Goal: Task Accomplishment & Management: Manage account settings

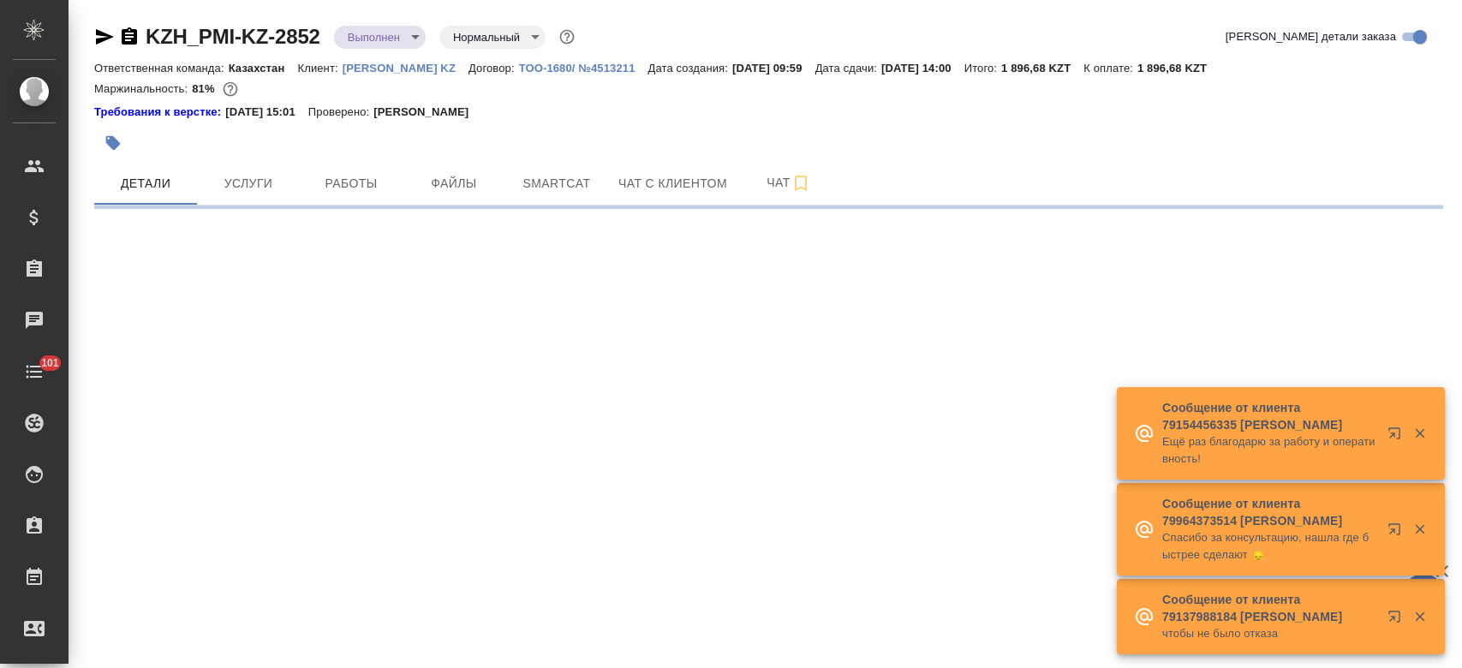
select select "RU"
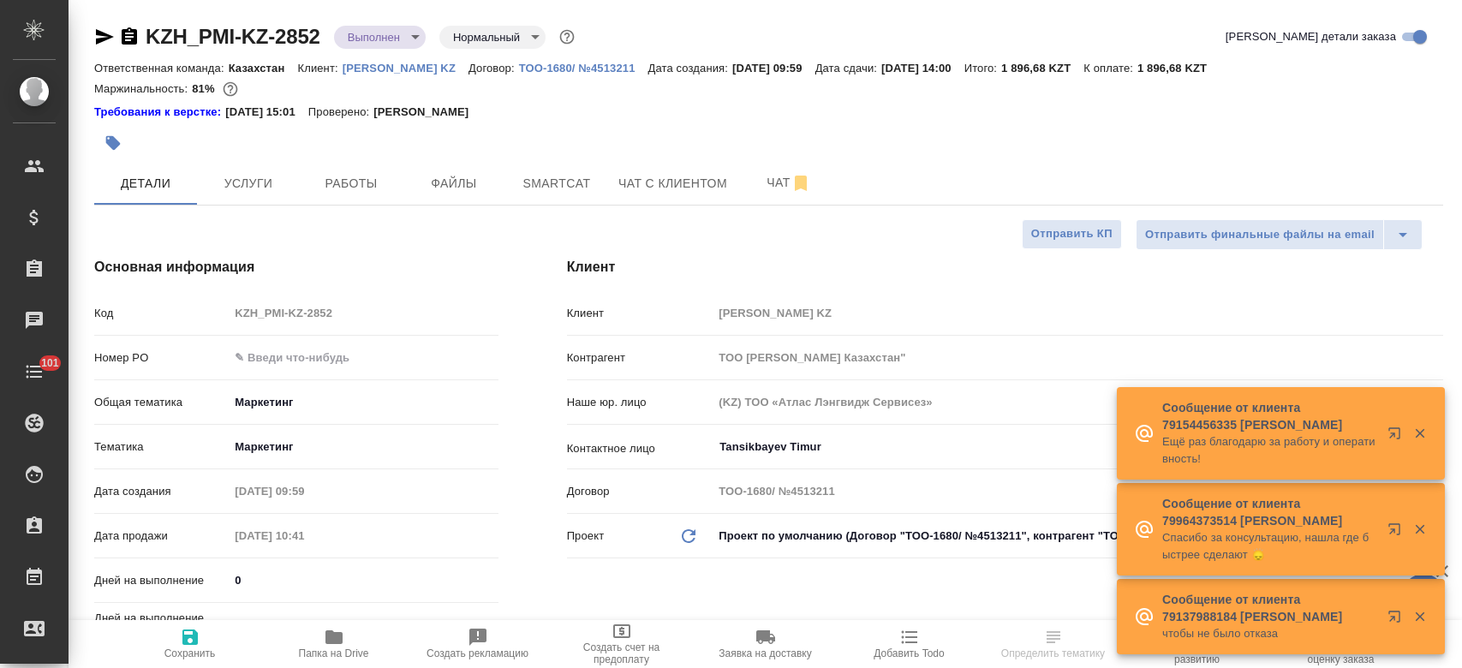
type textarea "x"
click at [334, 648] on span "Папка на Drive" at bounding box center [334, 654] width 70 height 12
type textarea "x"
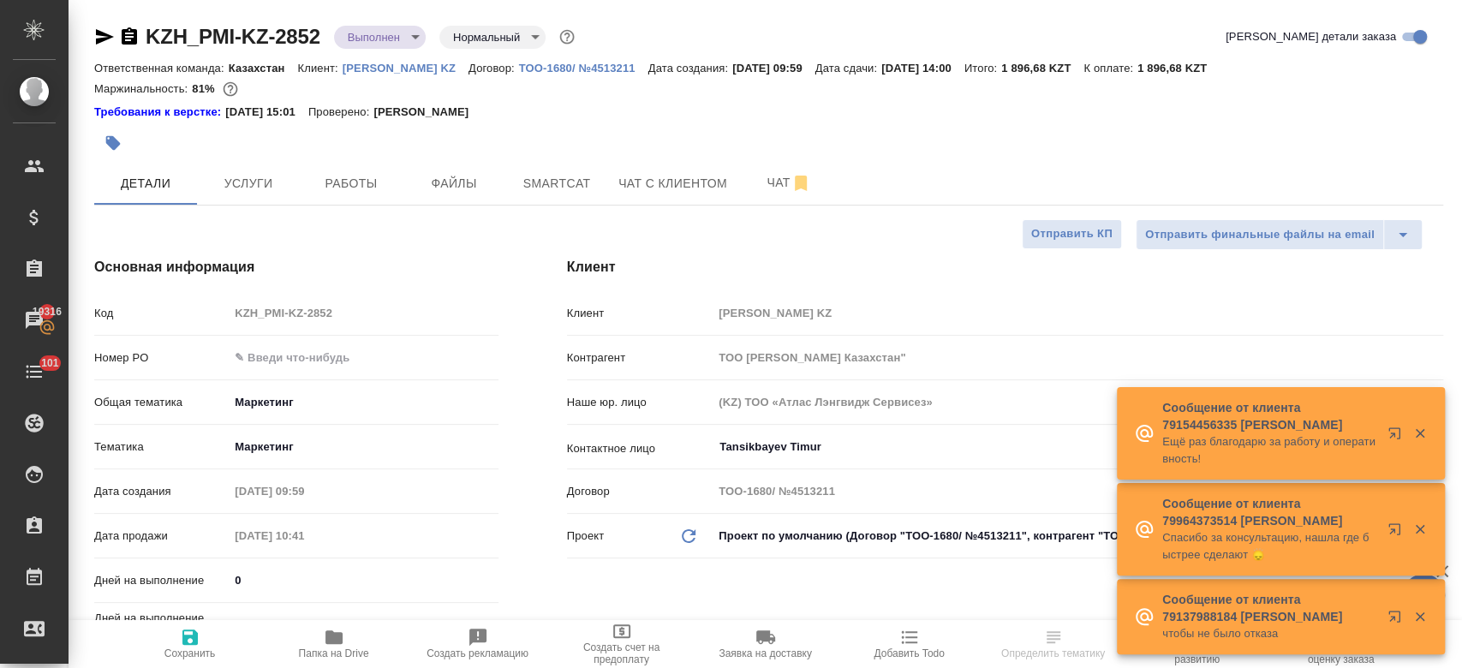
type textarea "x"
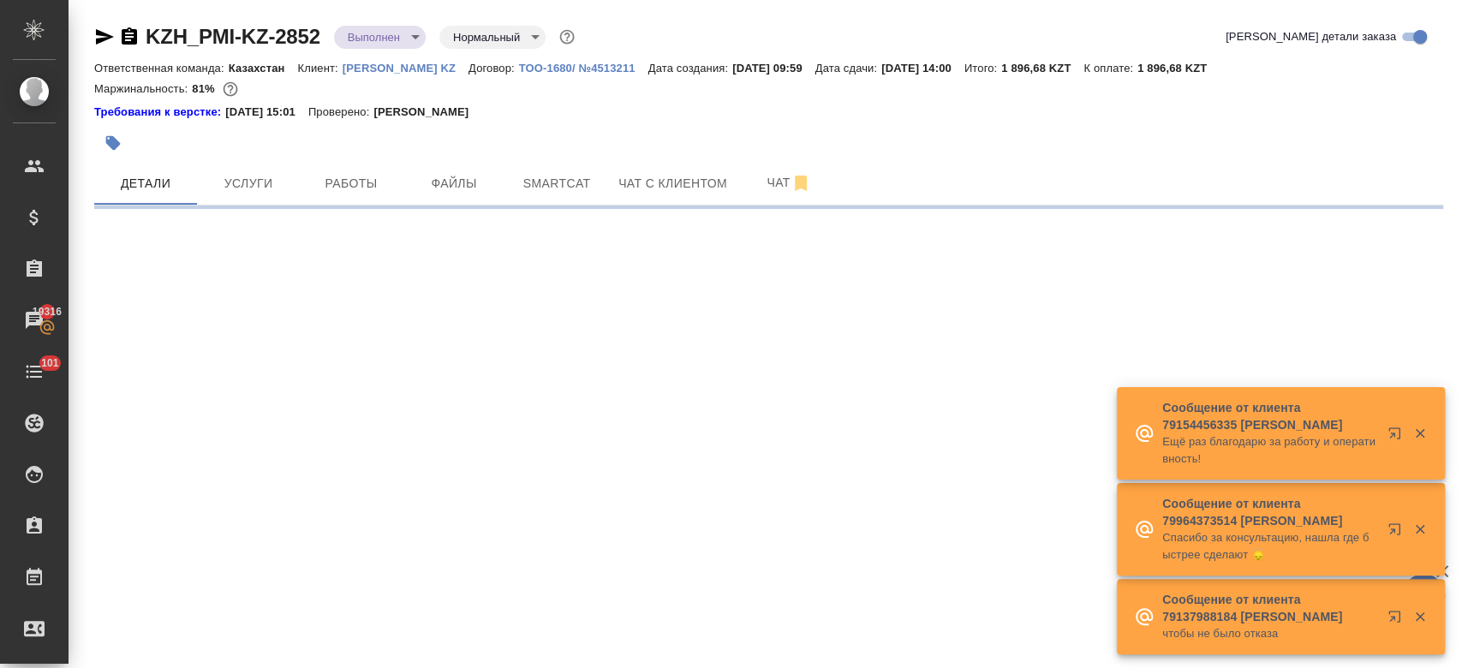
select select "RU"
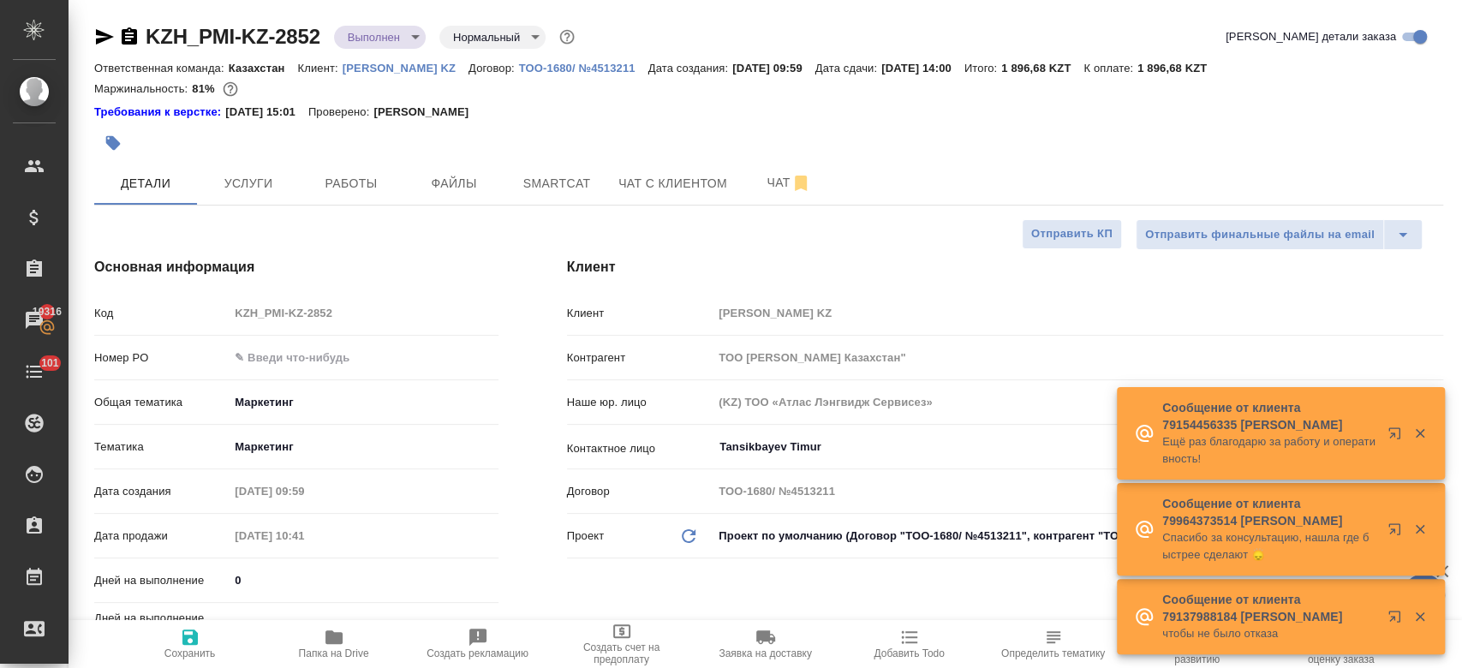
type textarea "x"
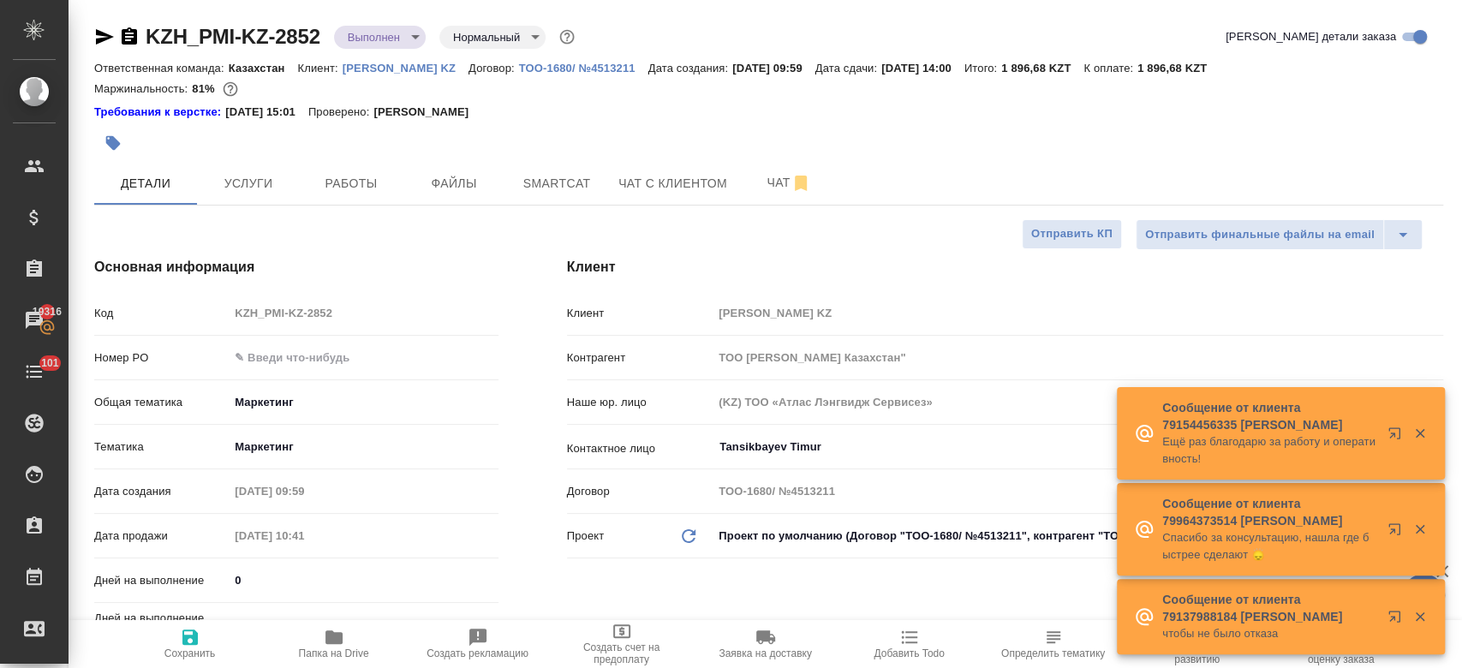
type textarea "x"
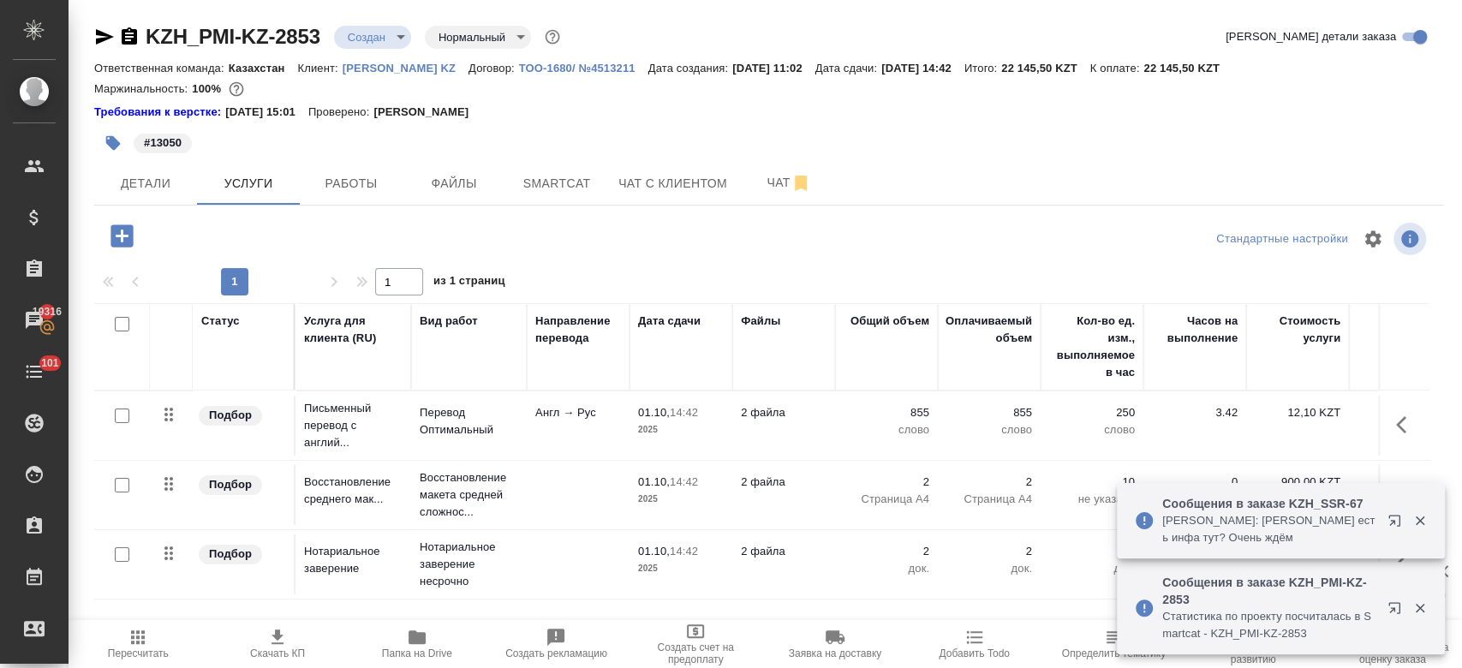
click at [176, 176] on span "Детали" at bounding box center [146, 183] width 82 height 21
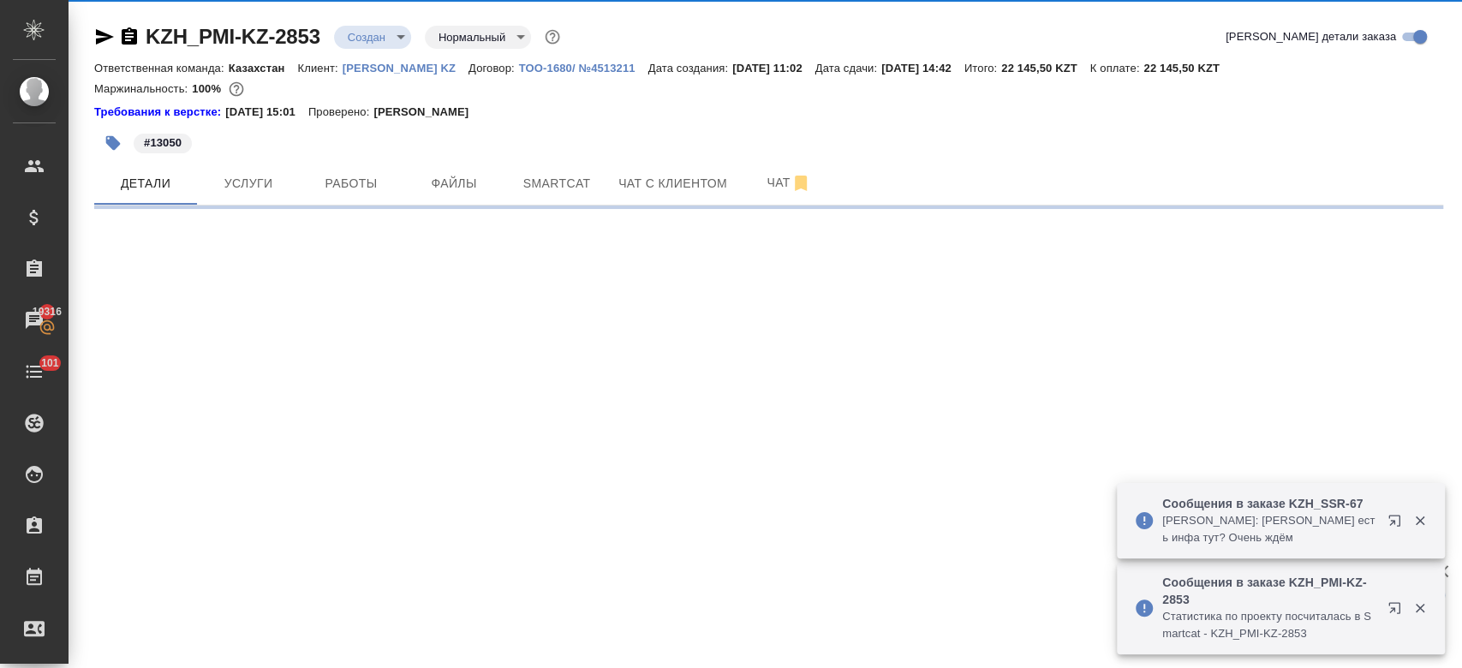
select select "RU"
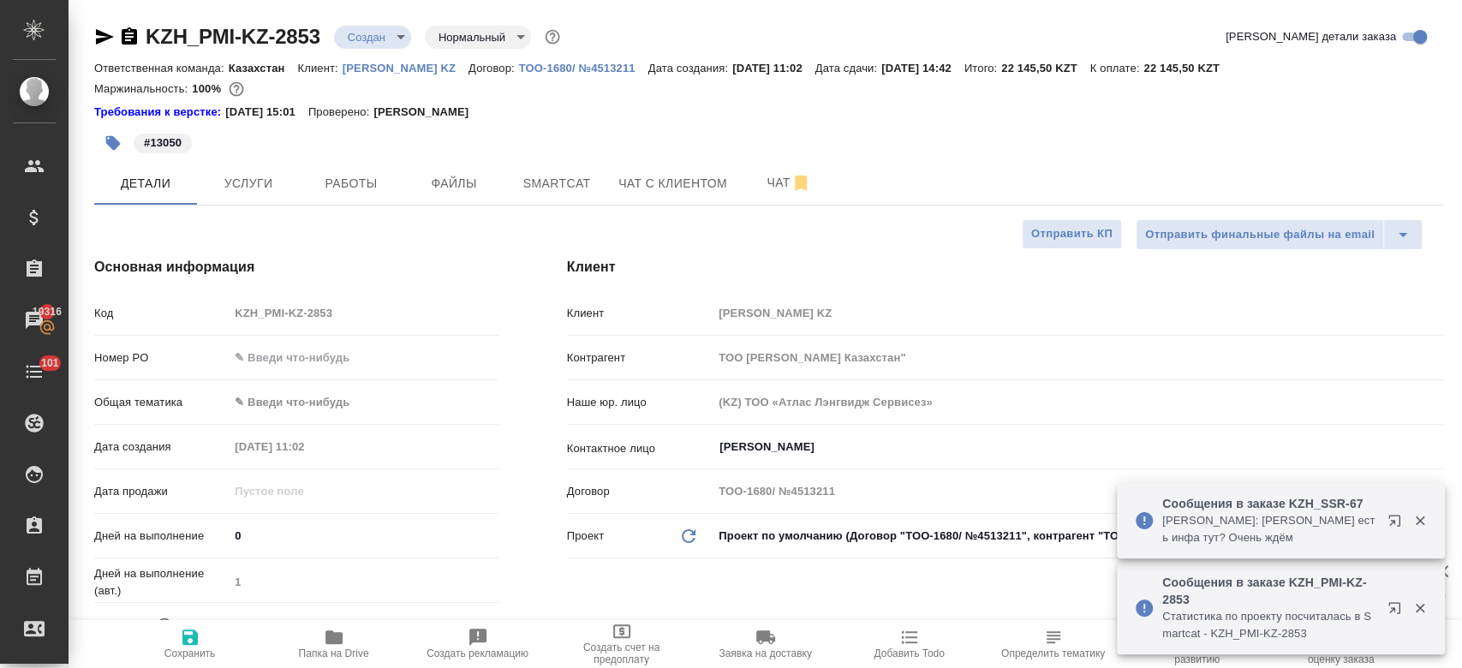
type textarea "x"
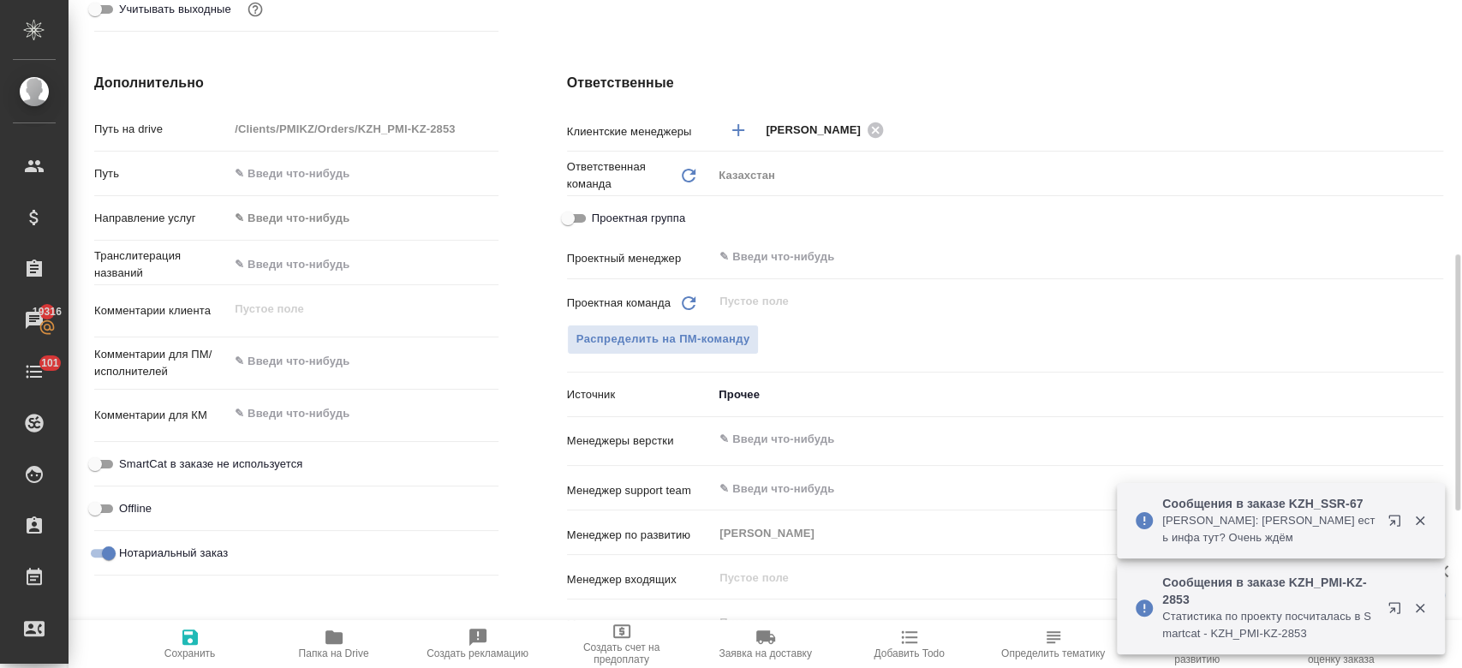
scroll to position [661, 0]
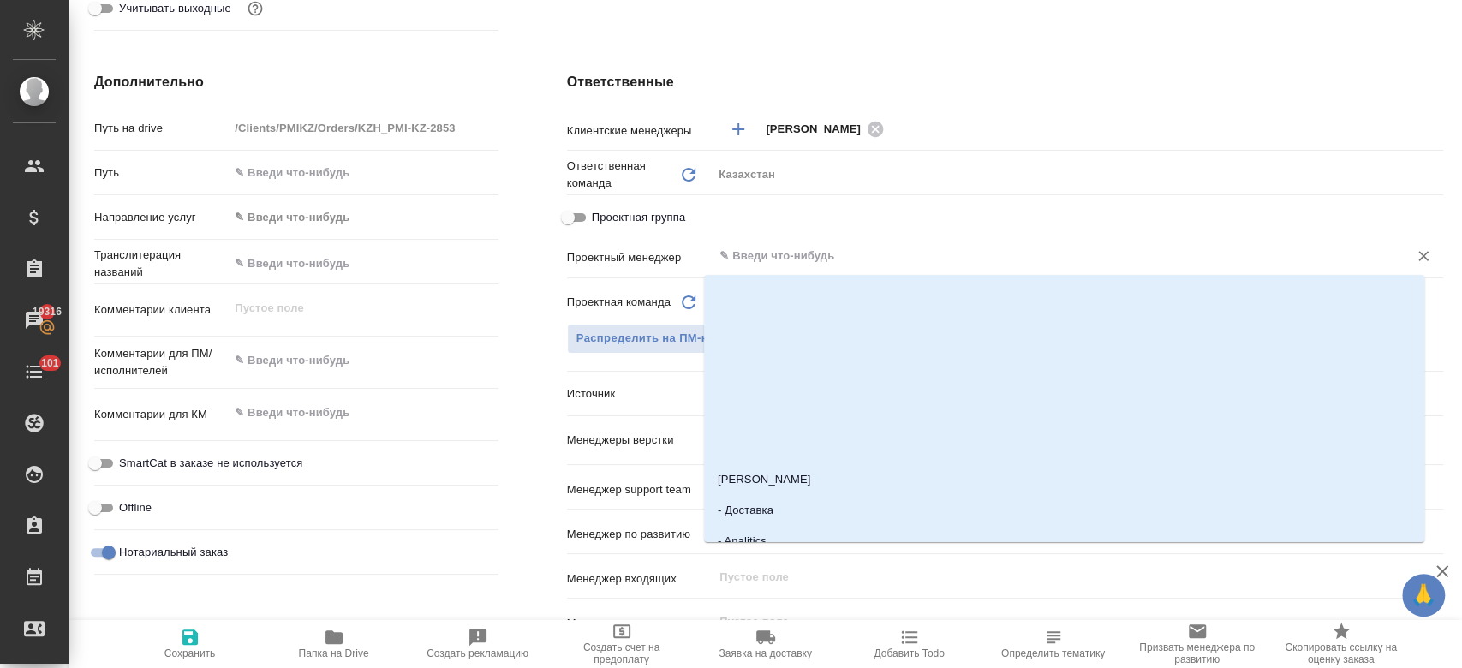
click at [746, 259] on input "text" at bounding box center [1049, 256] width 663 height 21
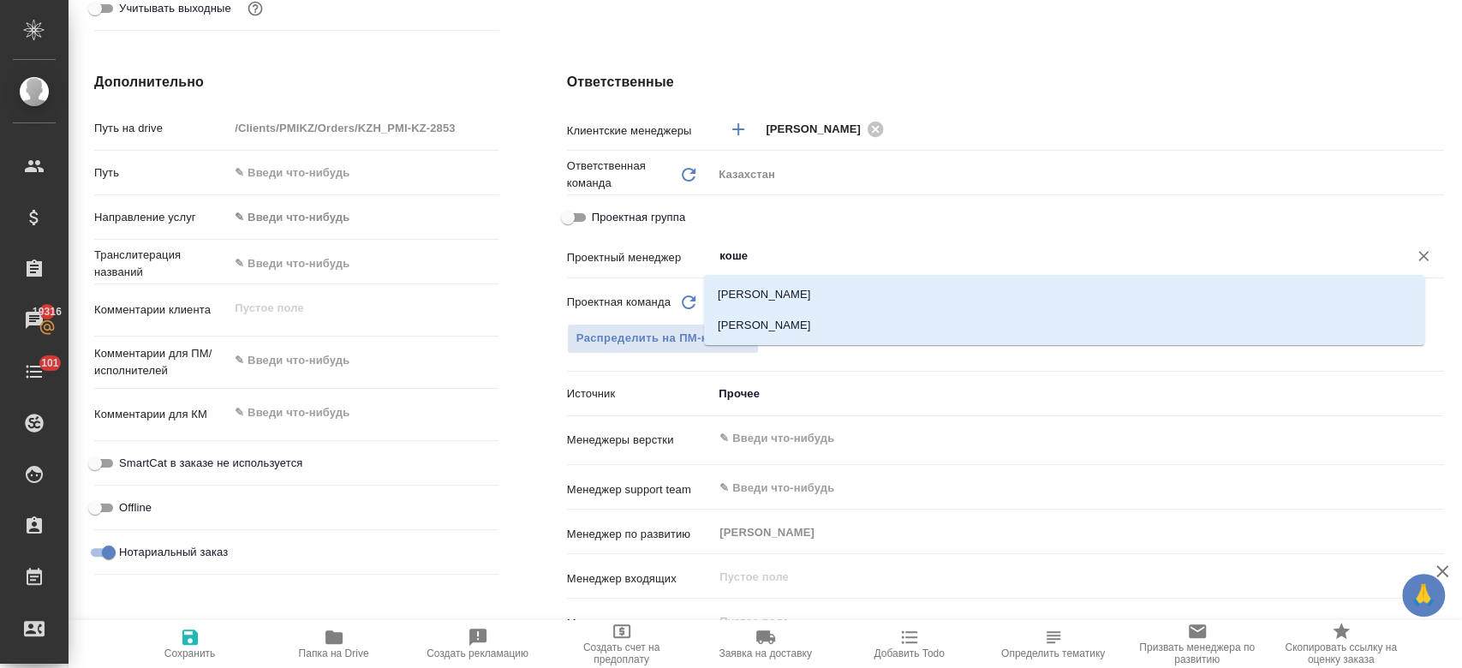
type input "кошер"
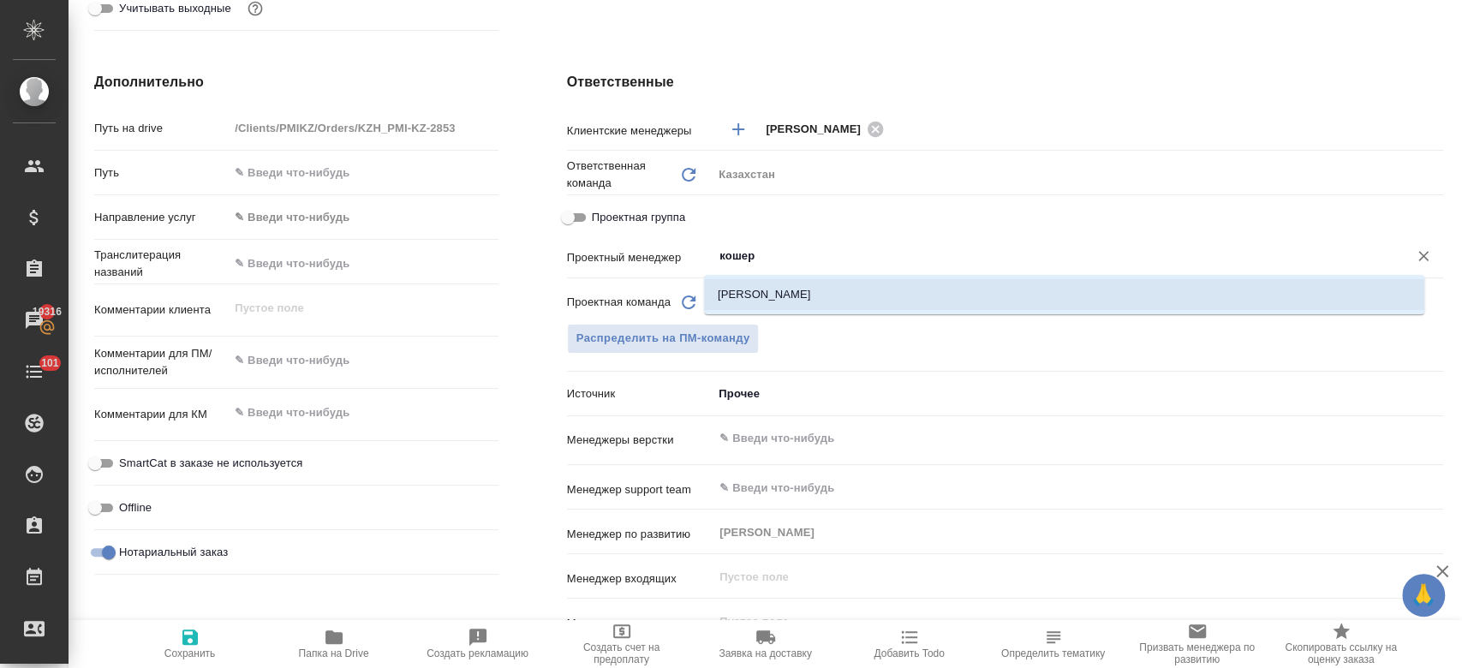
click at [793, 294] on li "[PERSON_NAME] Назерке" at bounding box center [1064, 294] width 720 height 31
type textarea "x"
type input "[PERSON_NAME]"
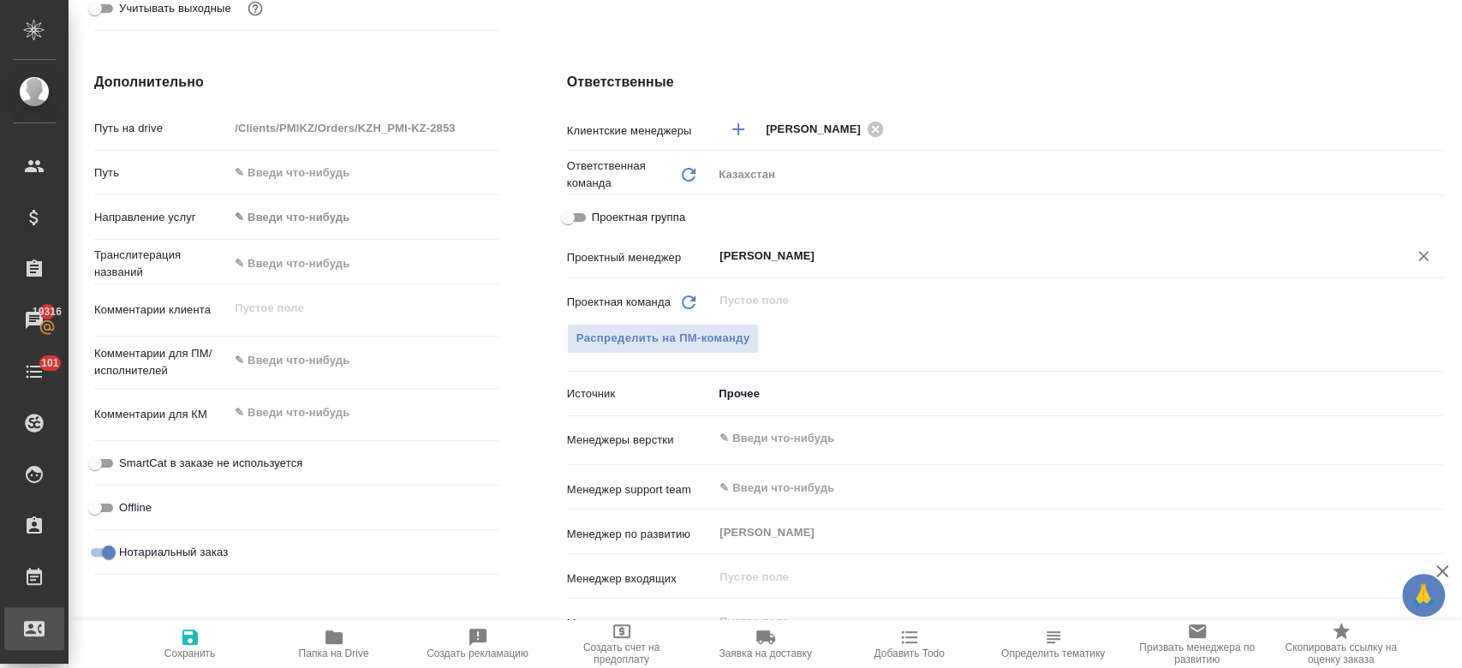
type textarea "x"
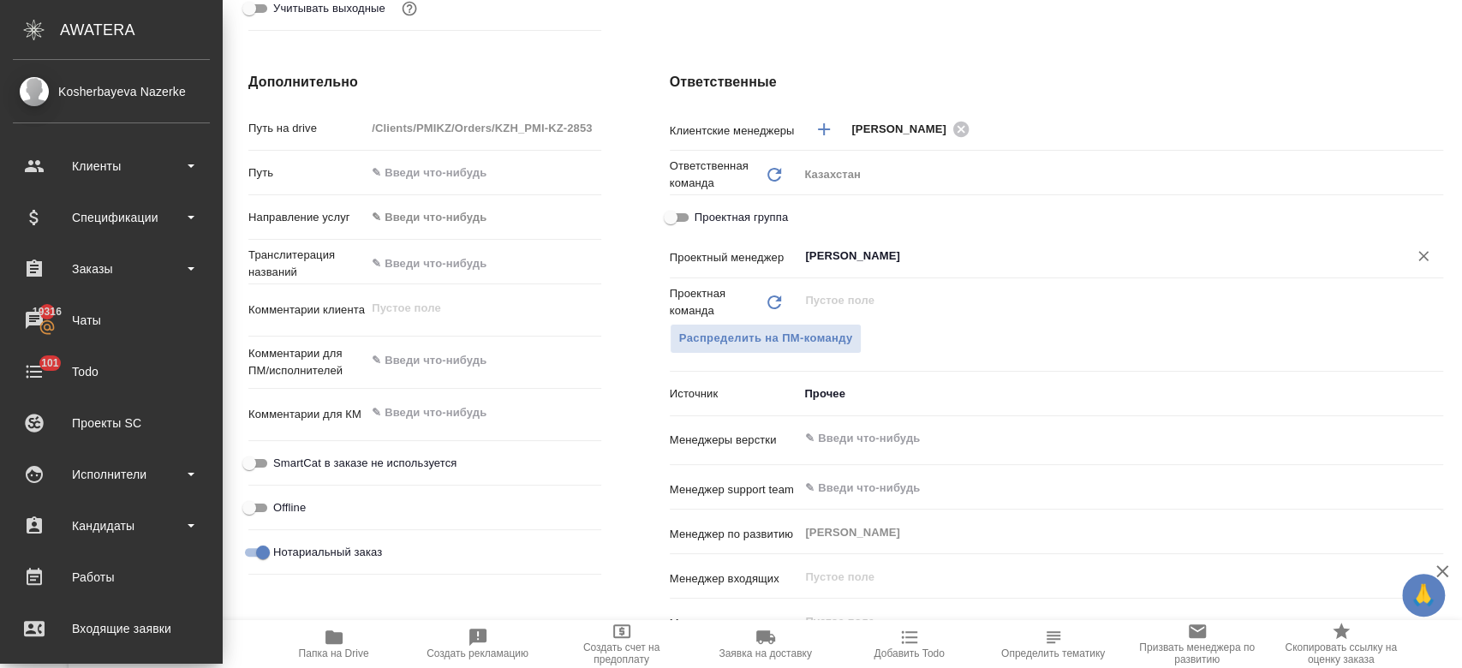
type textarea "x"
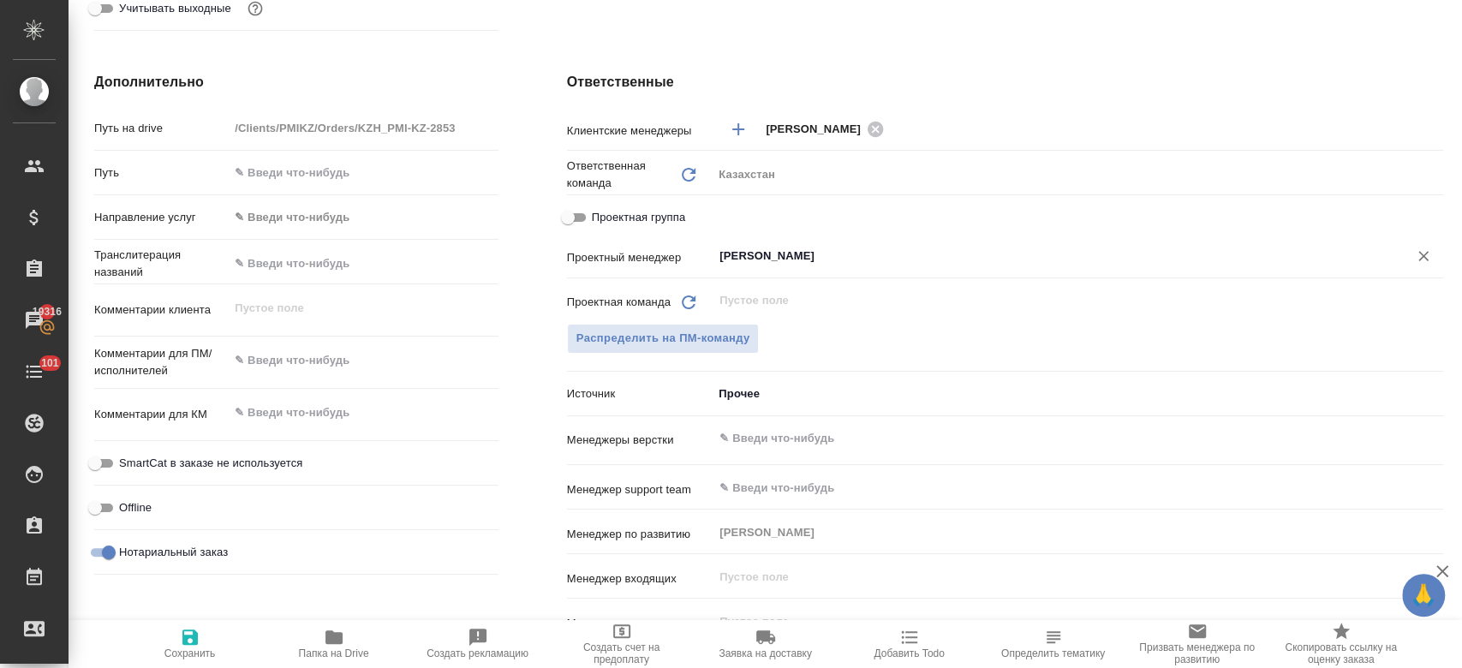
type input "[PERSON_NAME]"
click at [193, 660] on button "Сохранить" at bounding box center [190, 644] width 144 height 48
type textarea "x"
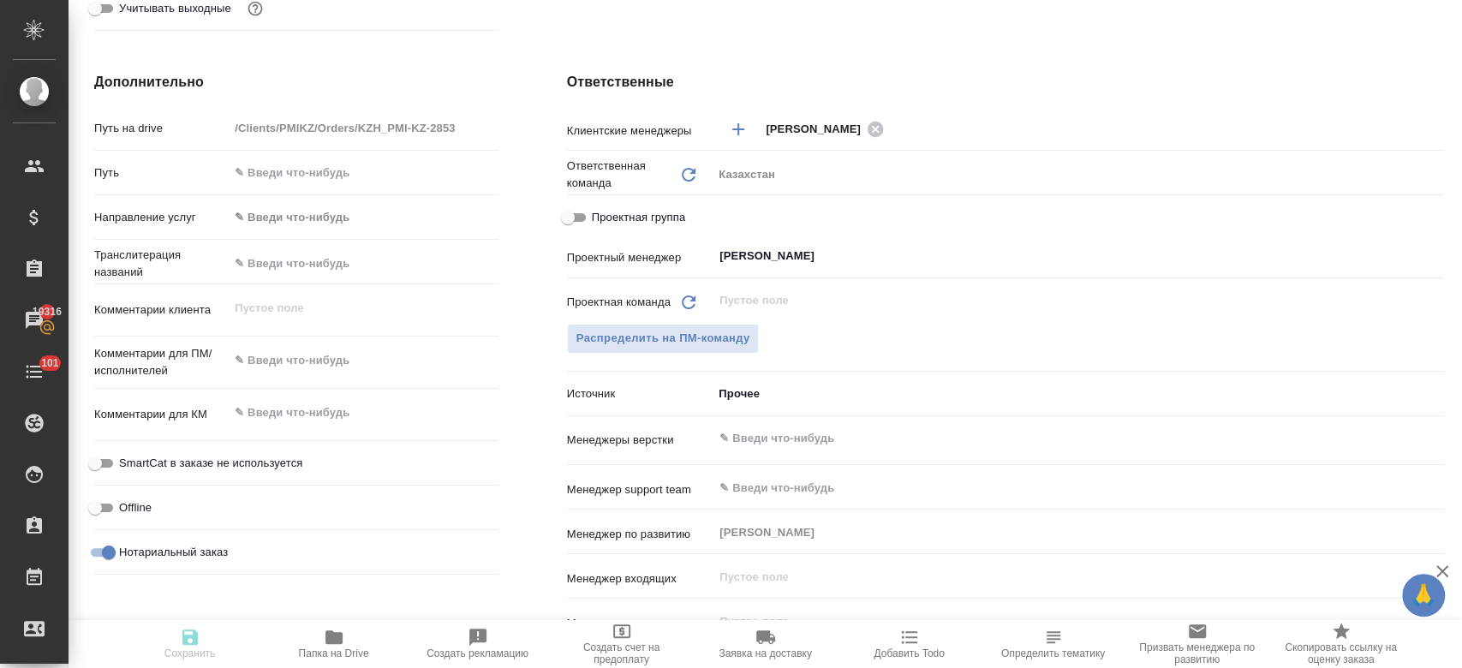
type textarea "x"
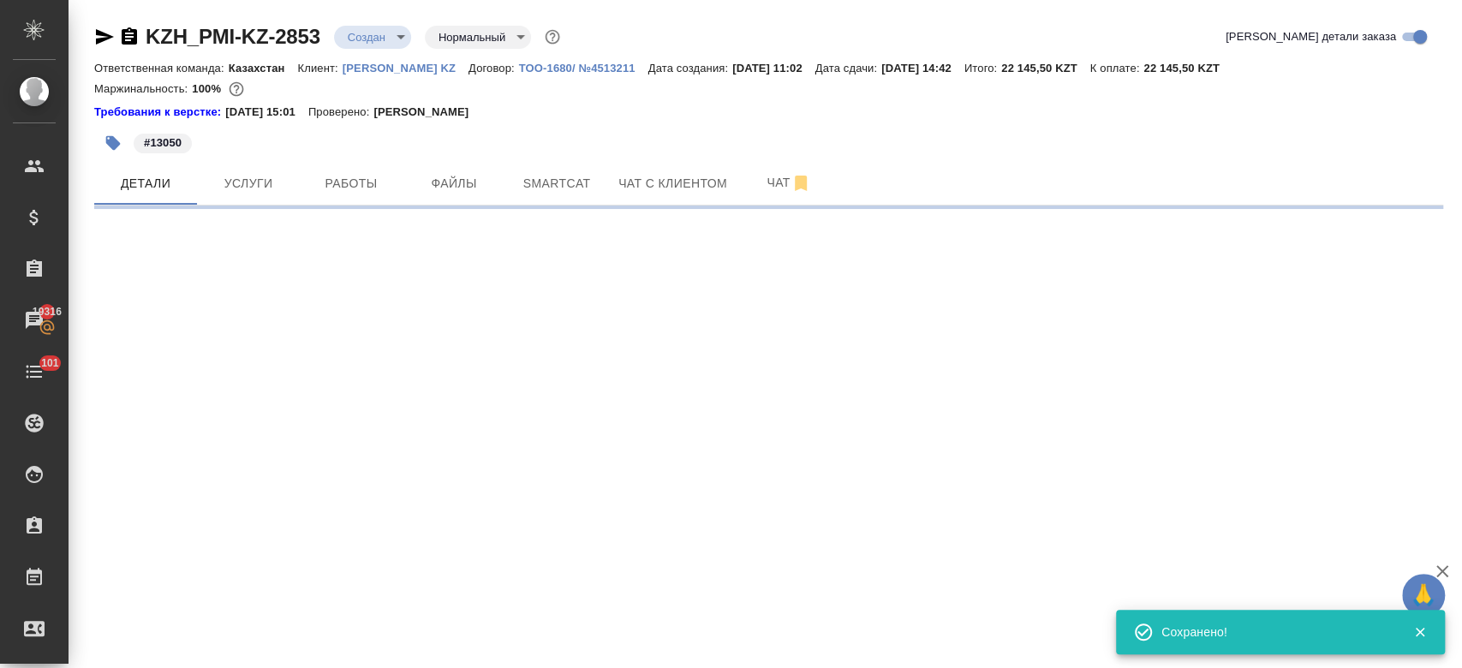
scroll to position [0, 0]
select select "RU"
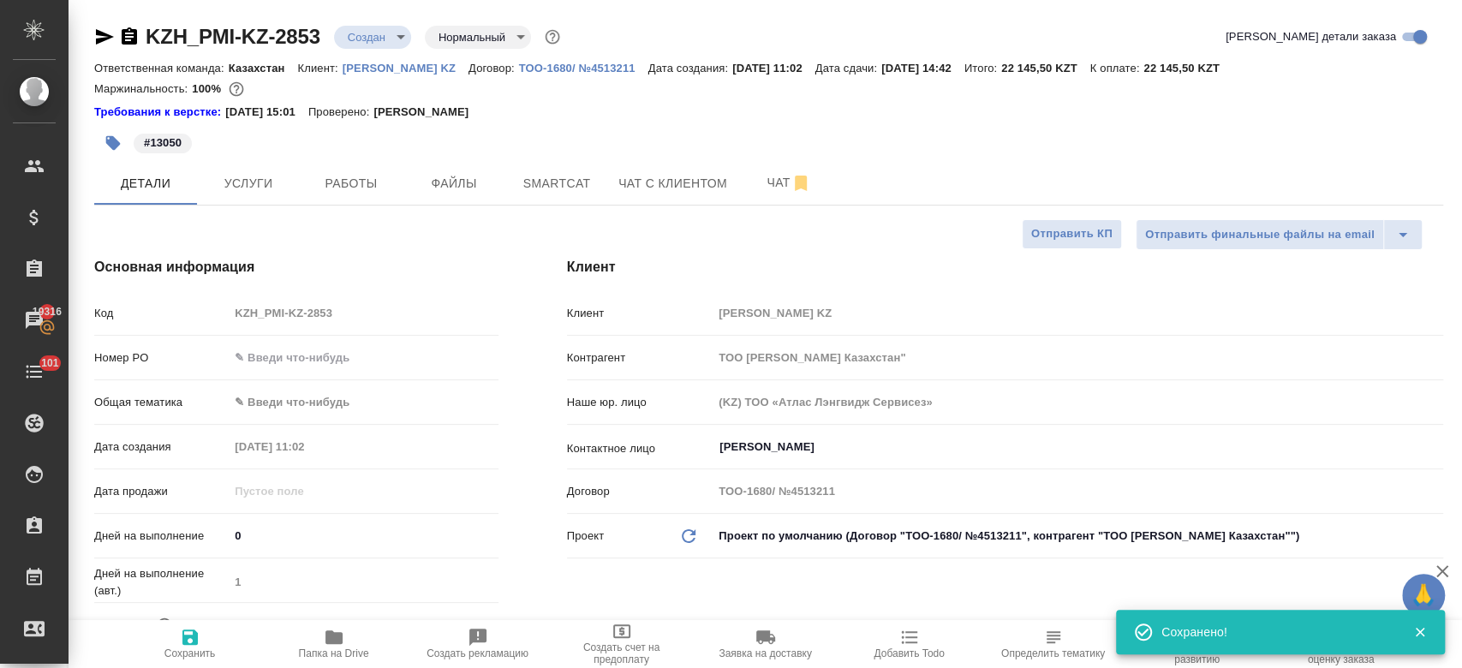
type textarea "x"
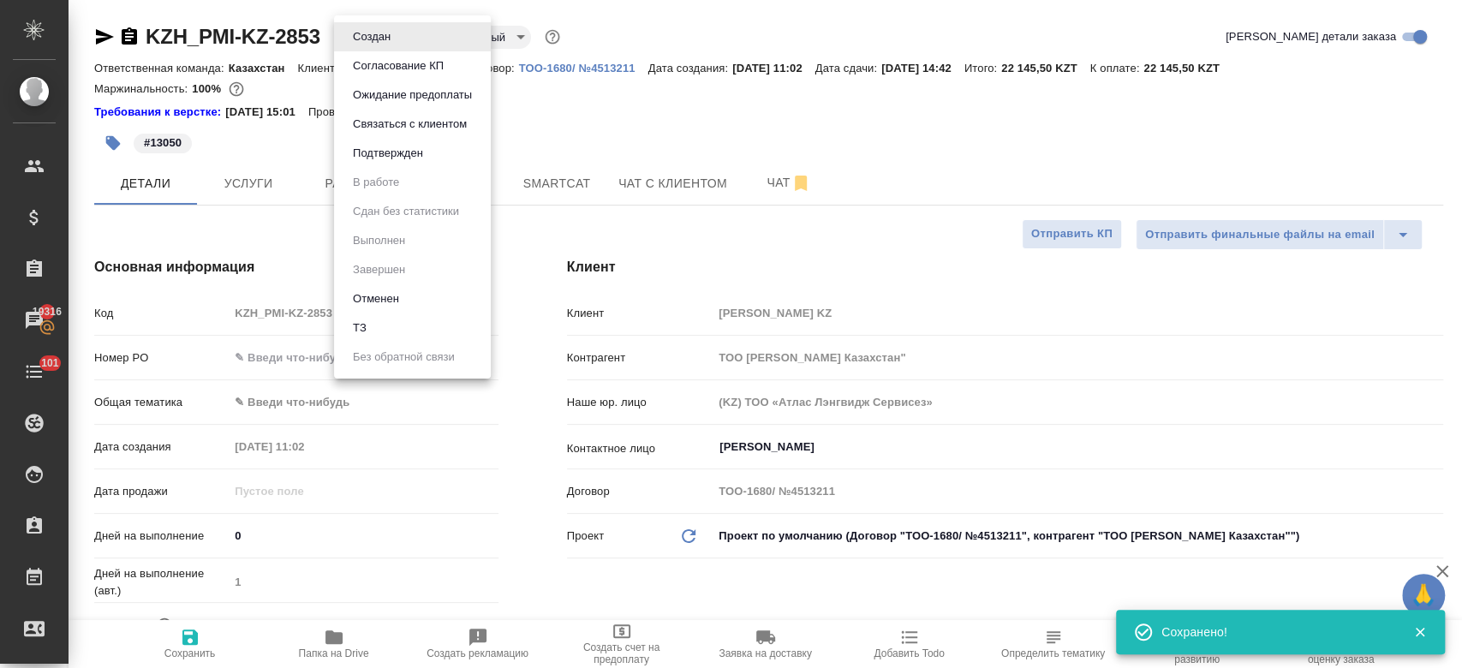
click at [379, 29] on body "🙏 .cls-1 fill:#fff; AWATERA Kosherbayeva Nazerke Клиенты Спецификации Заказы 19…" at bounding box center [731, 334] width 1462 height 668
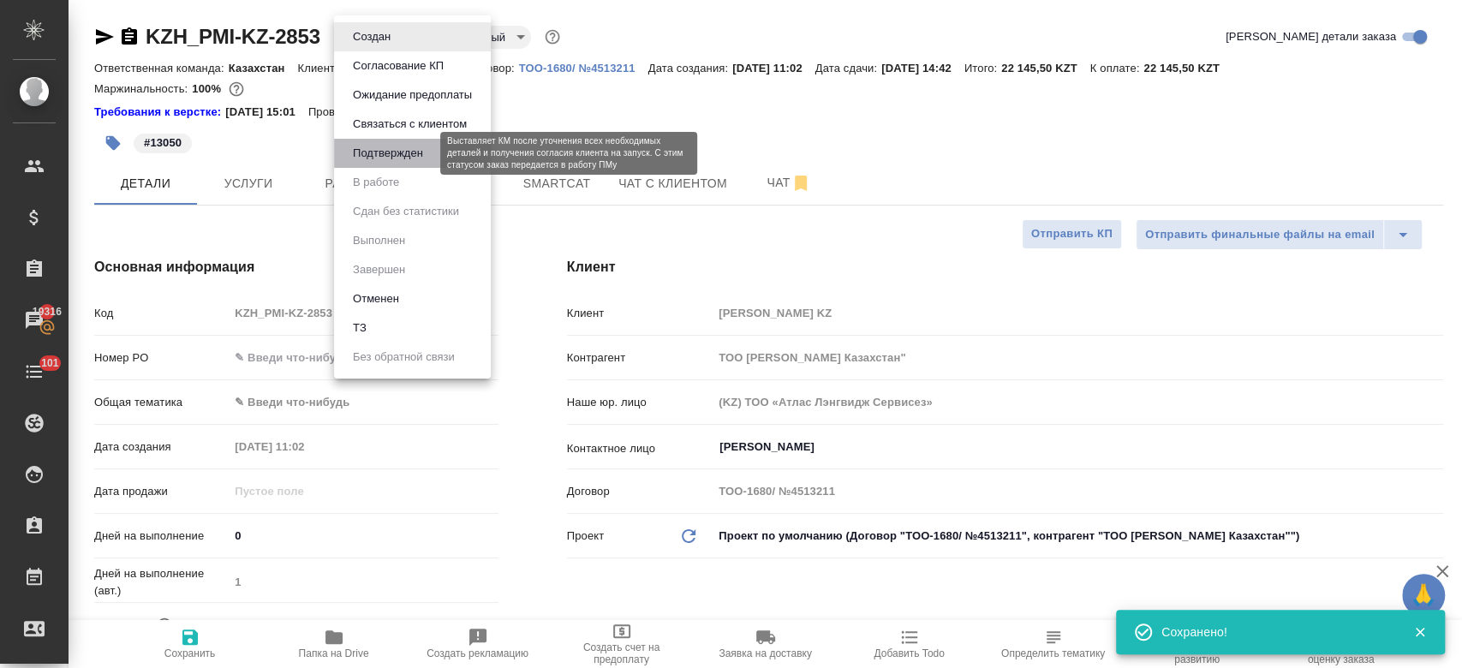
click at [394, 152] on button "Подтвержден" at bounding box center [388, 153] width 81 height 19
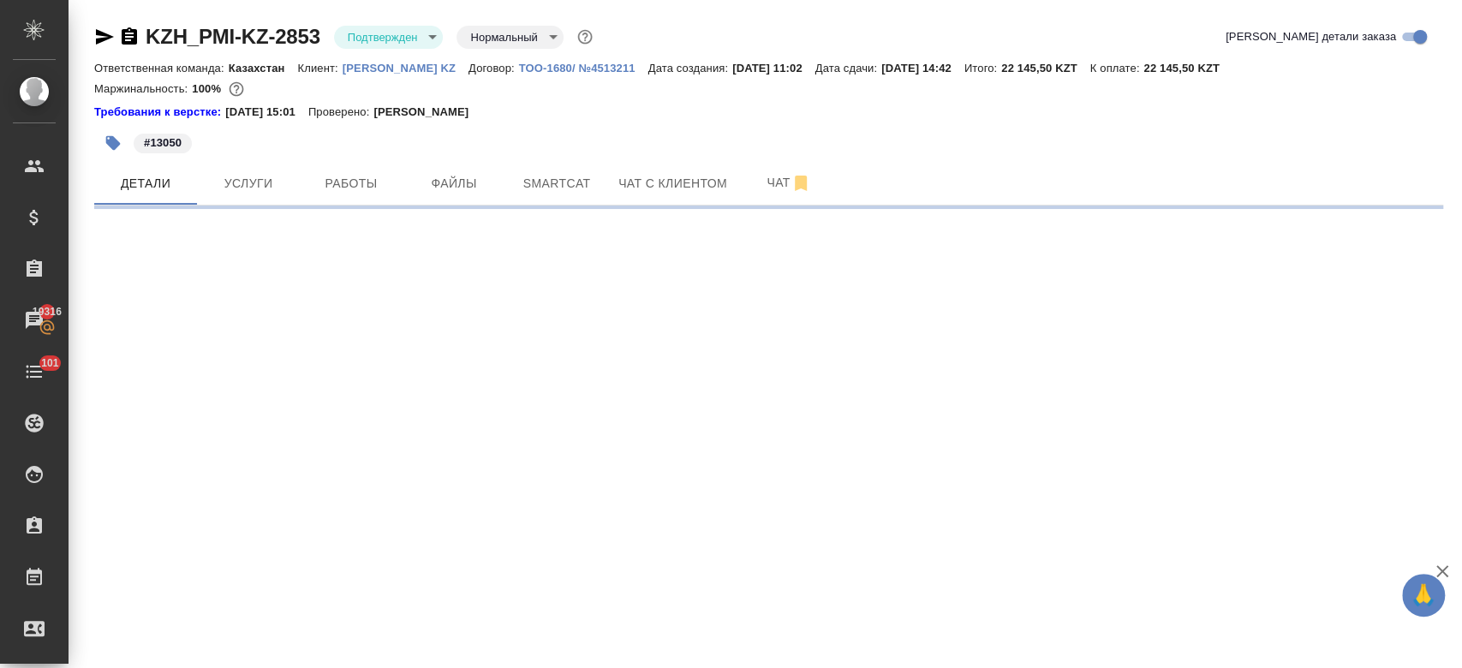
select select "RU"
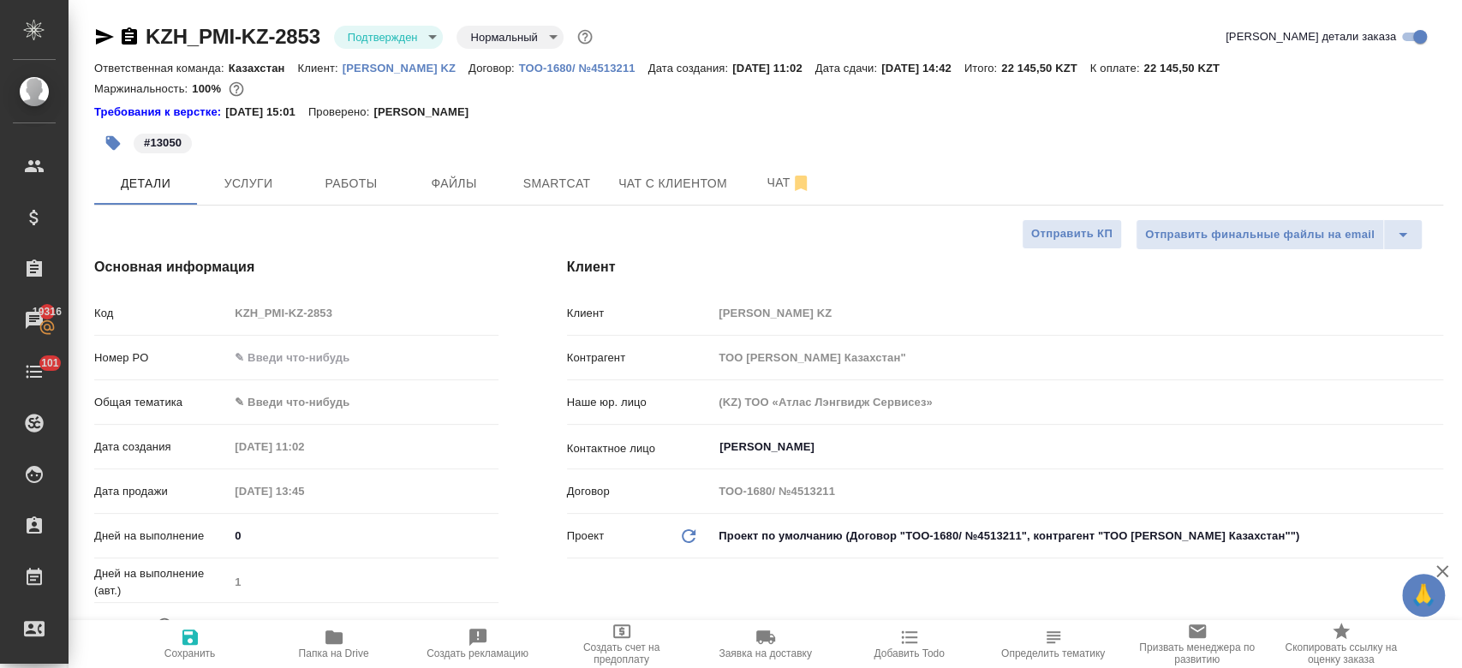
type textarea "x"
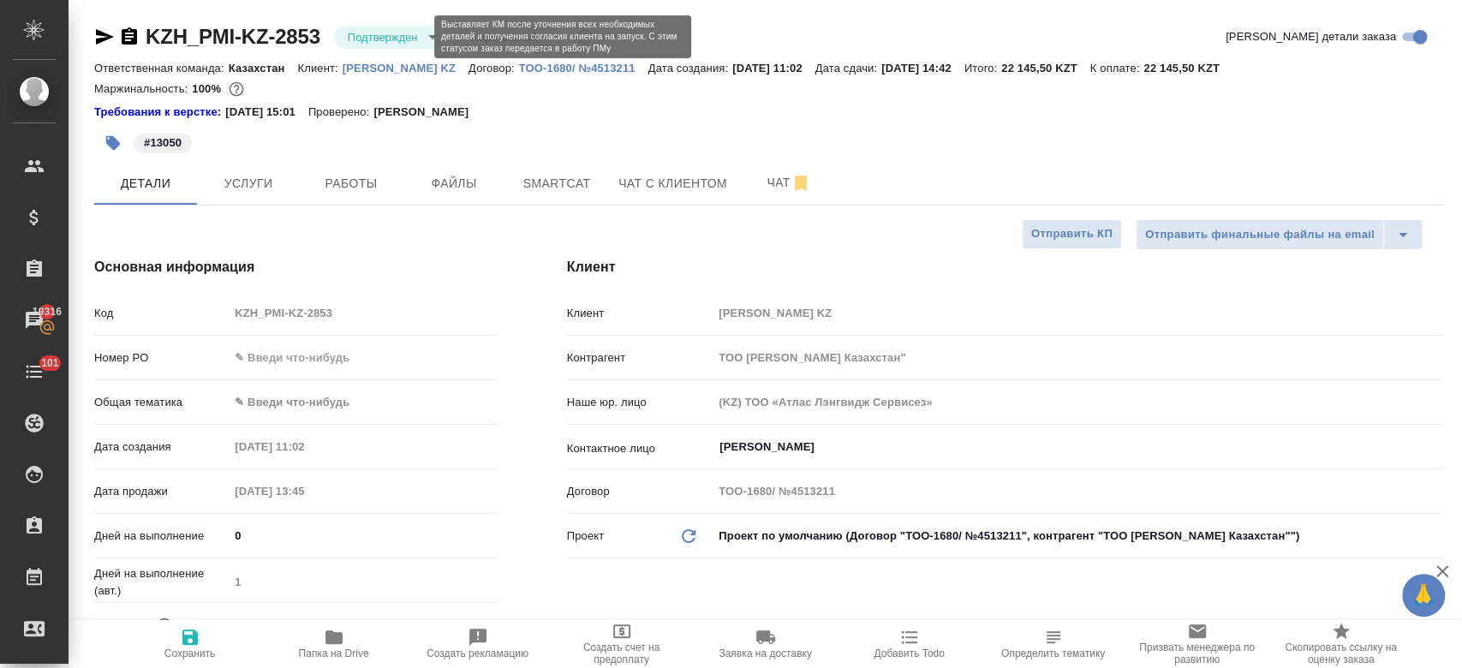
click at [364, 39] on body "🙏 .cls-1 fill:#fff; AWATERA Kosherbayeva Nazerke Клиенты Спецификации Заказы 19…" at bounding box center [731, 334] width 1462 height 668
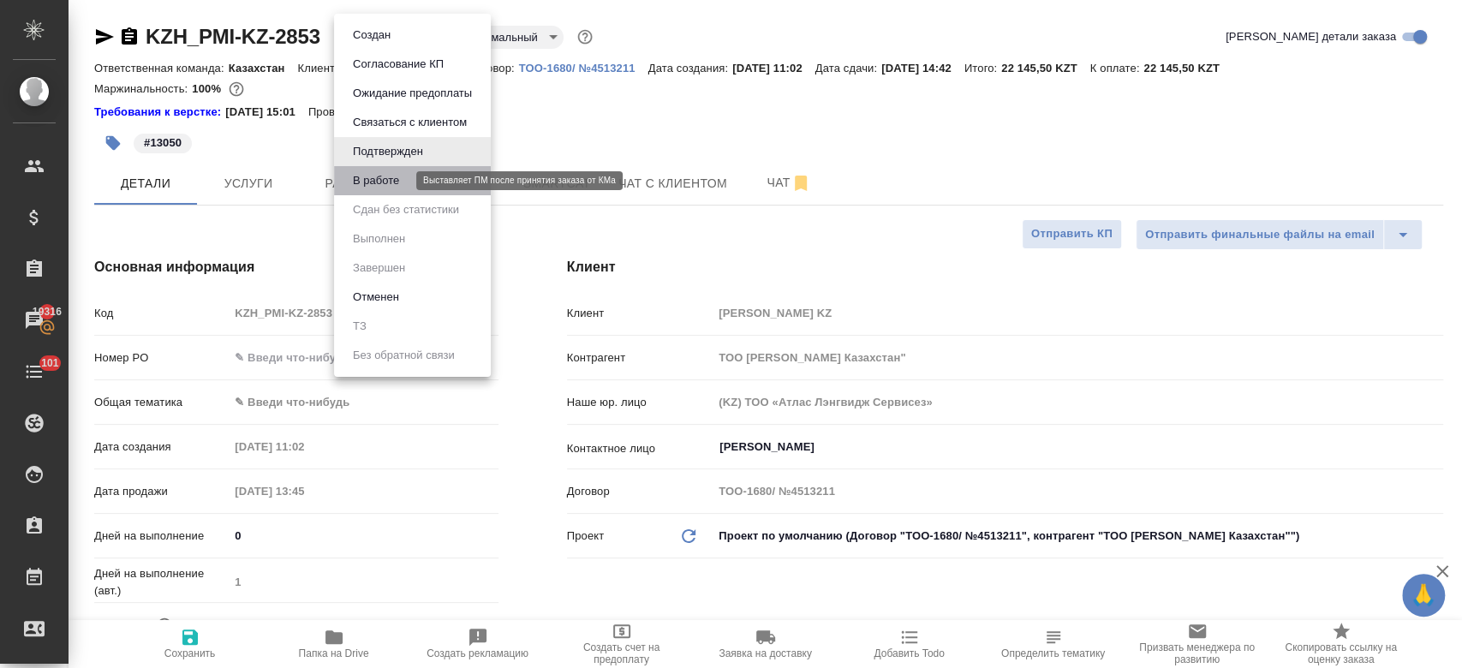
click at [386, 177] on button "В работе" at bounding box center [376, 180] width 57 height 19
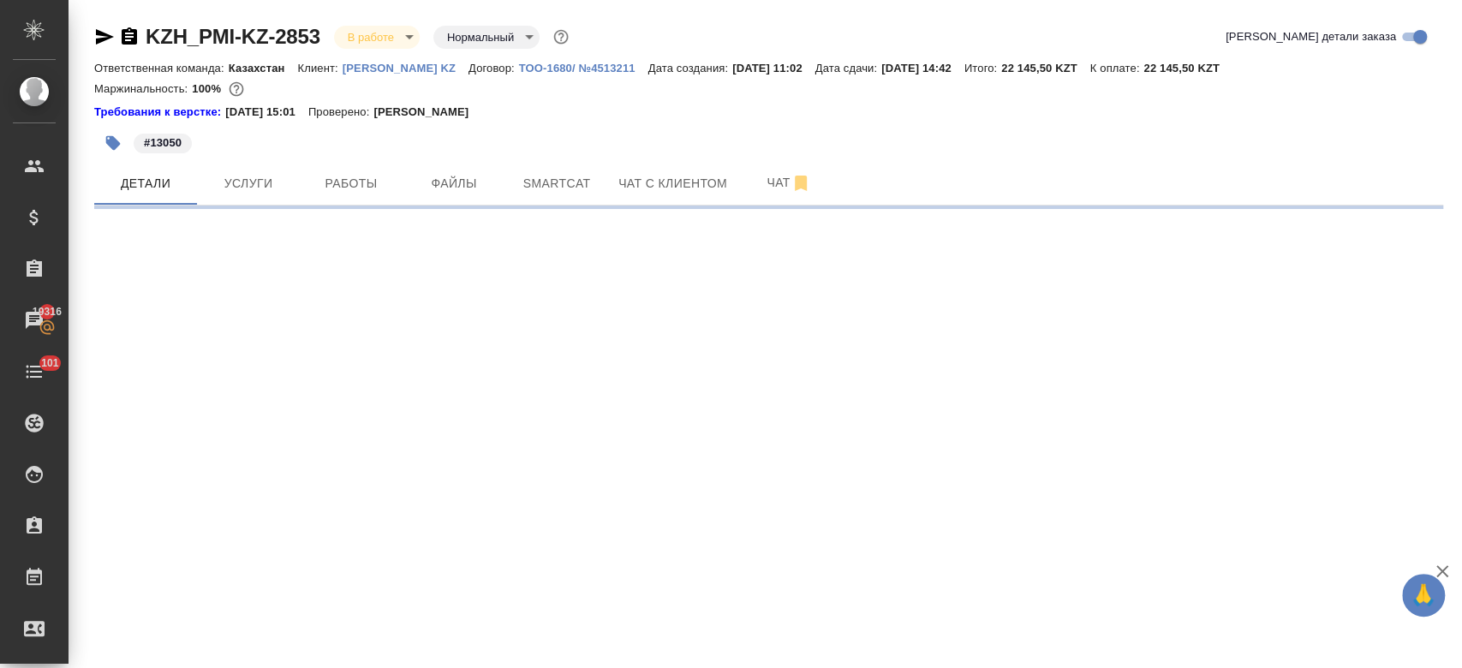
select select "RU"
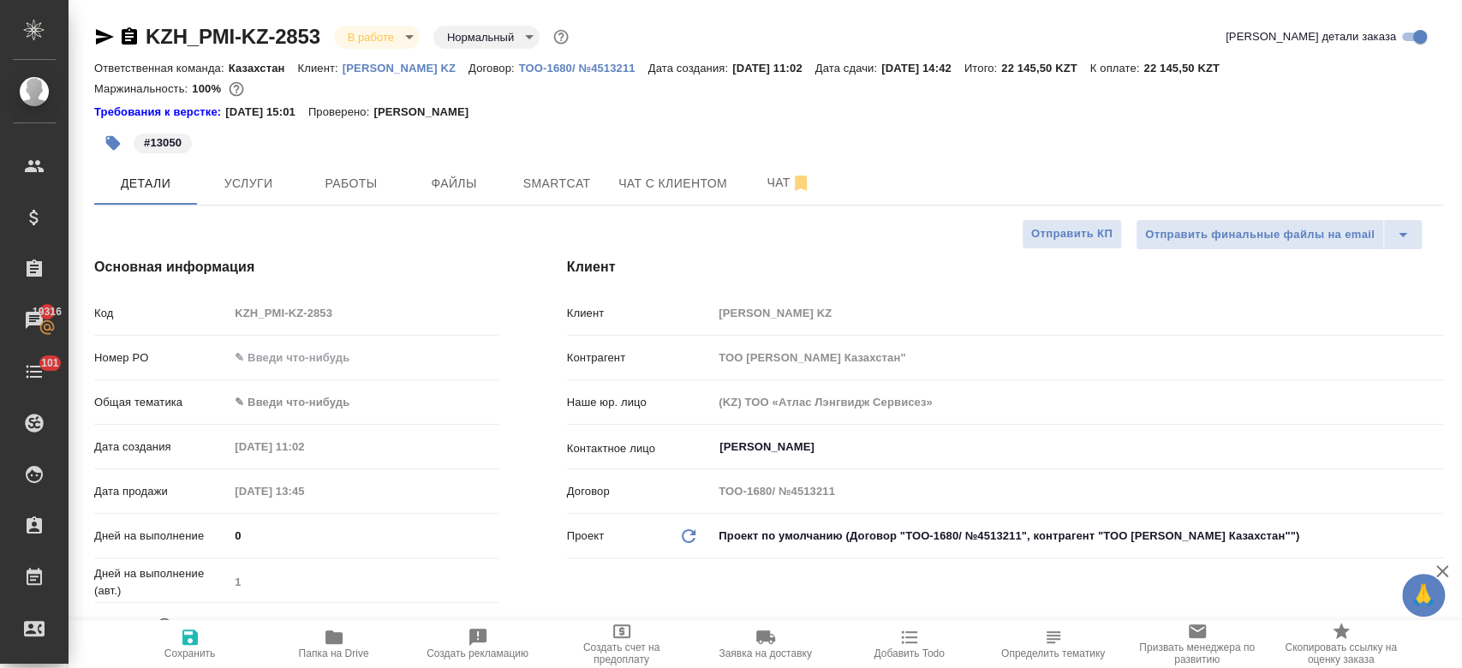
type textarea "x"
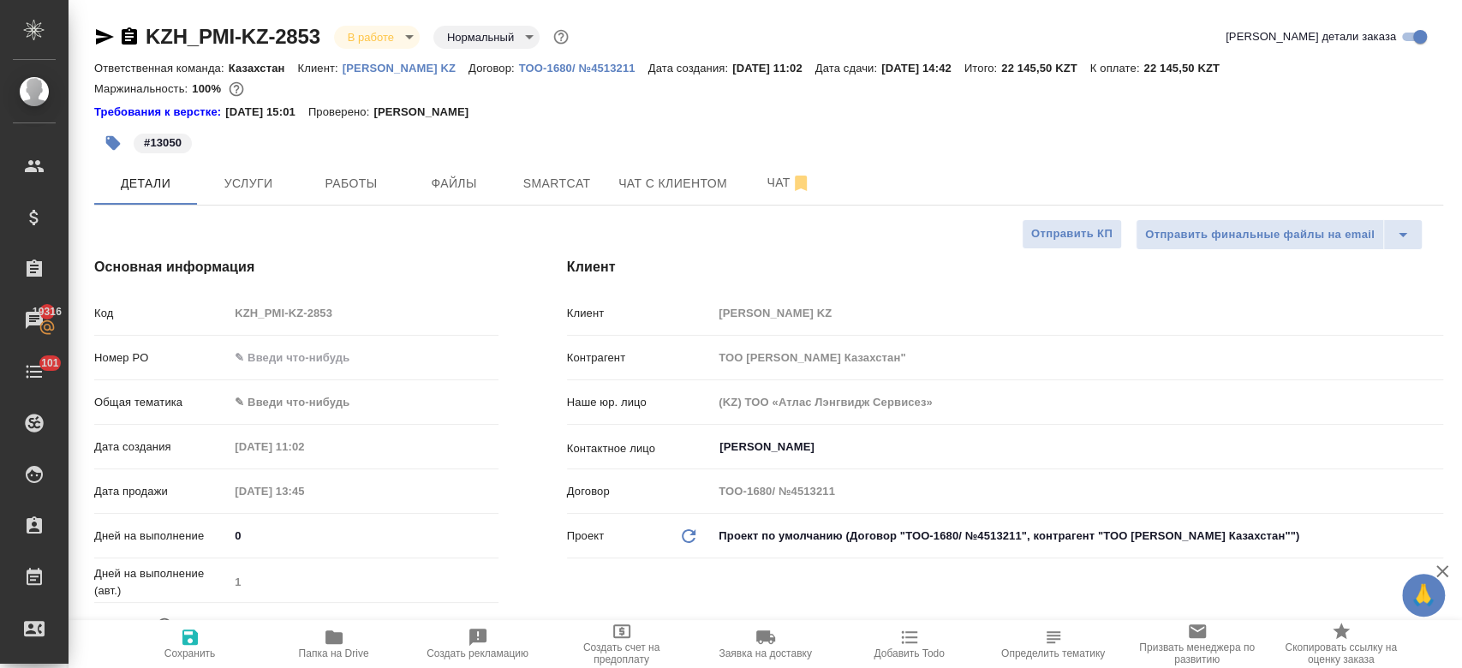
type textarea "x"
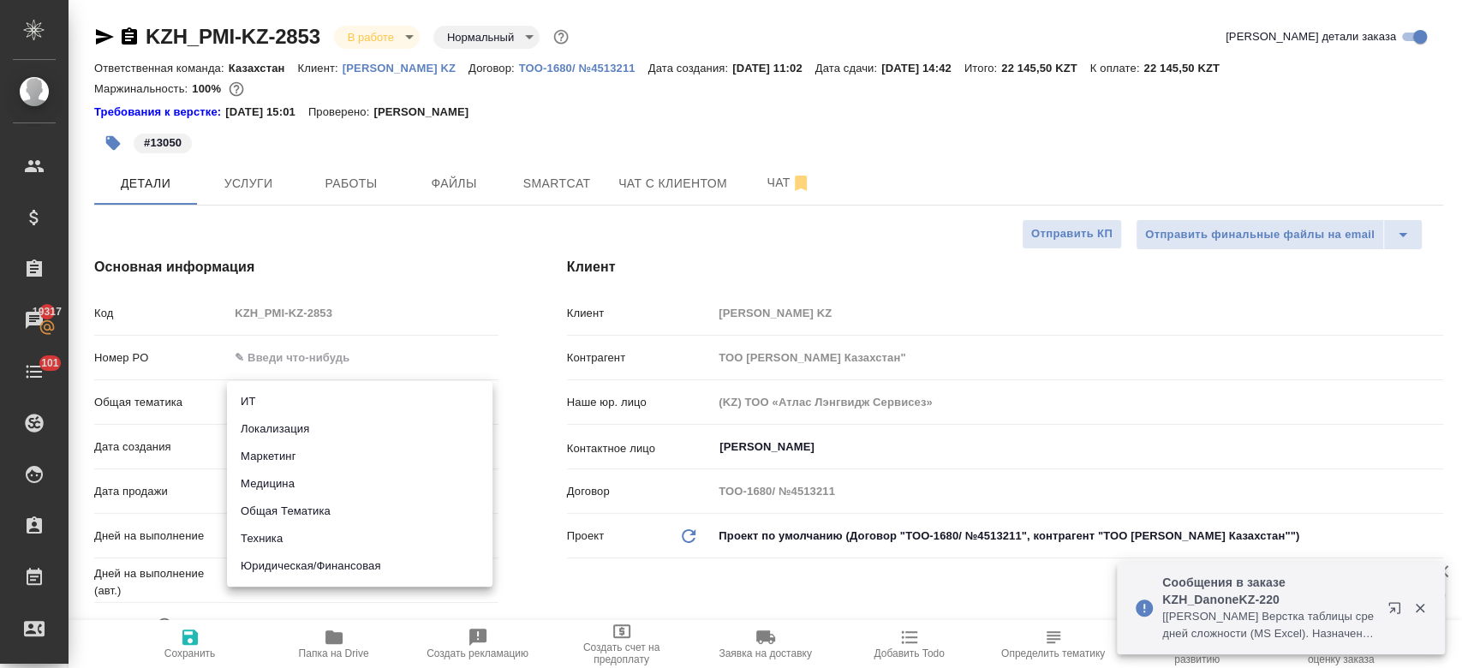
click at [291, 401] on body "🙏 .cls-1 fill:#fff; AWATERA Kosherbayeva Nazerke Клиенты Спецификации Заказы 19…" at bounding box center [731, 334] width 1462 height 668
click at [325, 564] on li "Юридическая/Финансовая" at bounding box center [360, 566] width 266 height 27
type input "yr-fn"
type textarea "x"
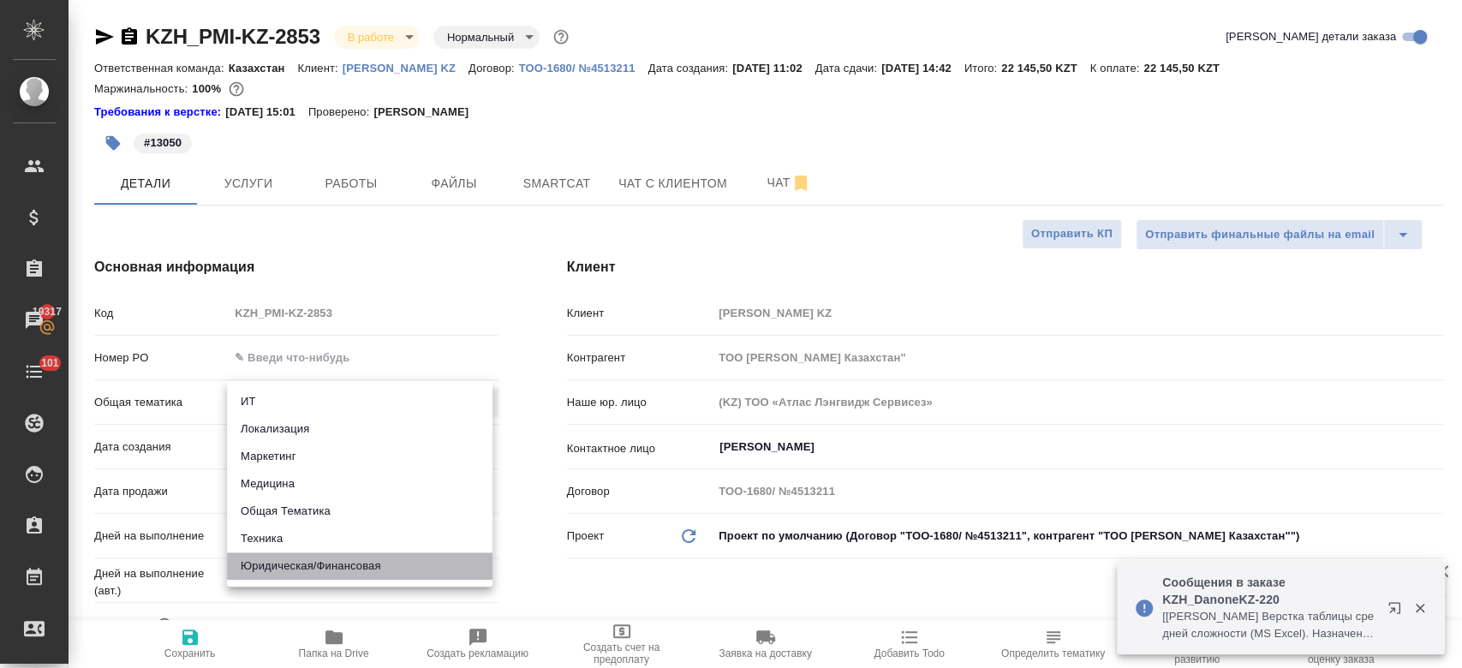
type textarea "x"
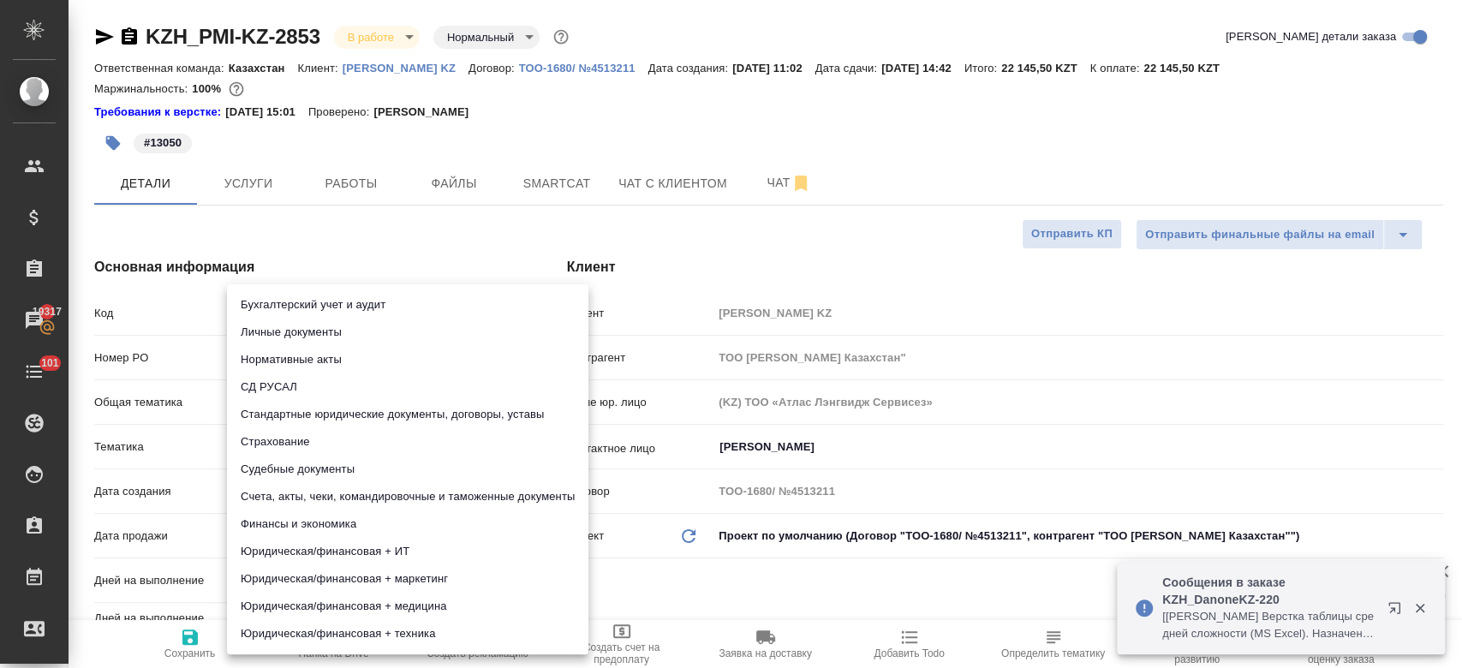
click at [298, 441] on body "🙏 .cls-1 fill:#fff; AWATERA Kosherbayeva Nazerke Клиенты Спецификации Заказы 19…" at bounding box center [731, 334] width 1462 height 668
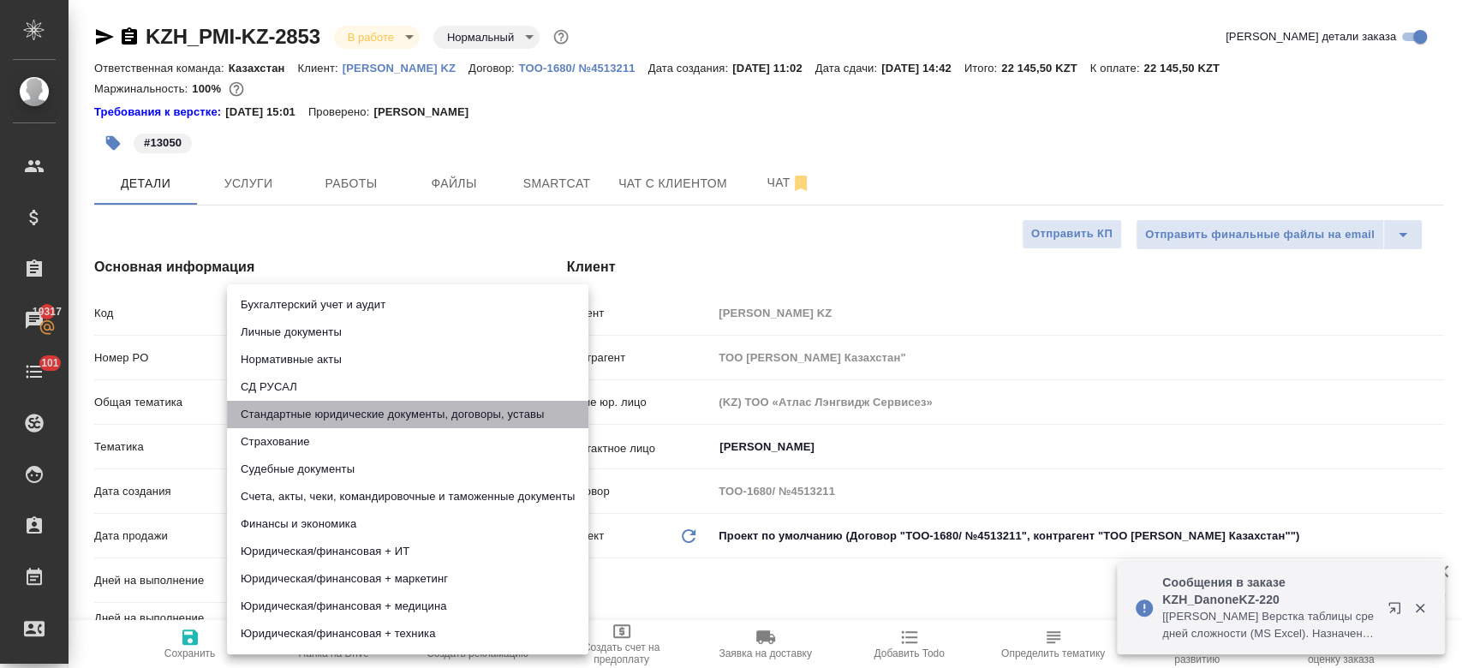
click at [326, 409] on li "Стандартные юридические документы, договоры, уставы" at bounding box center [408, 414] width 362 height 27
type textarea "x"
type input "5f647205b73bc97568ca66bf"
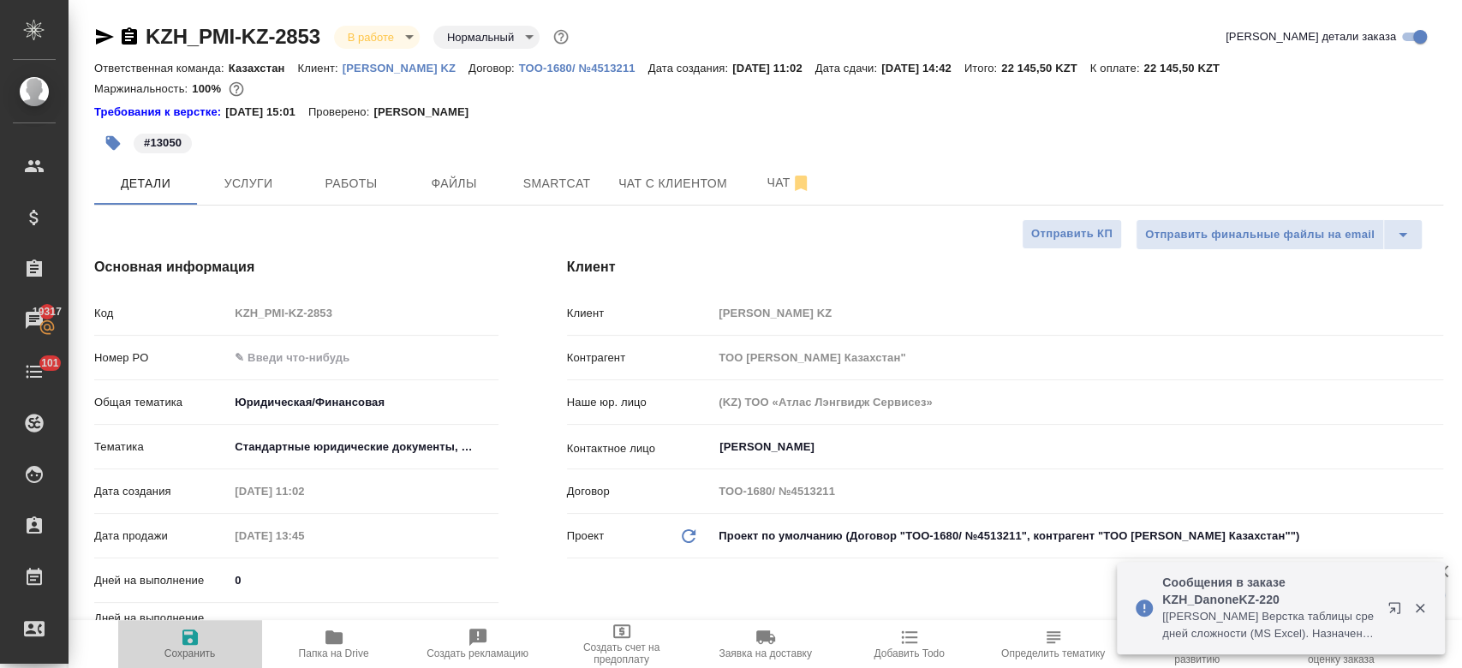
click at [186, 660] on button "Сохранить" at bounding box center [190, 644] width 144 height 48
type textarea "x"
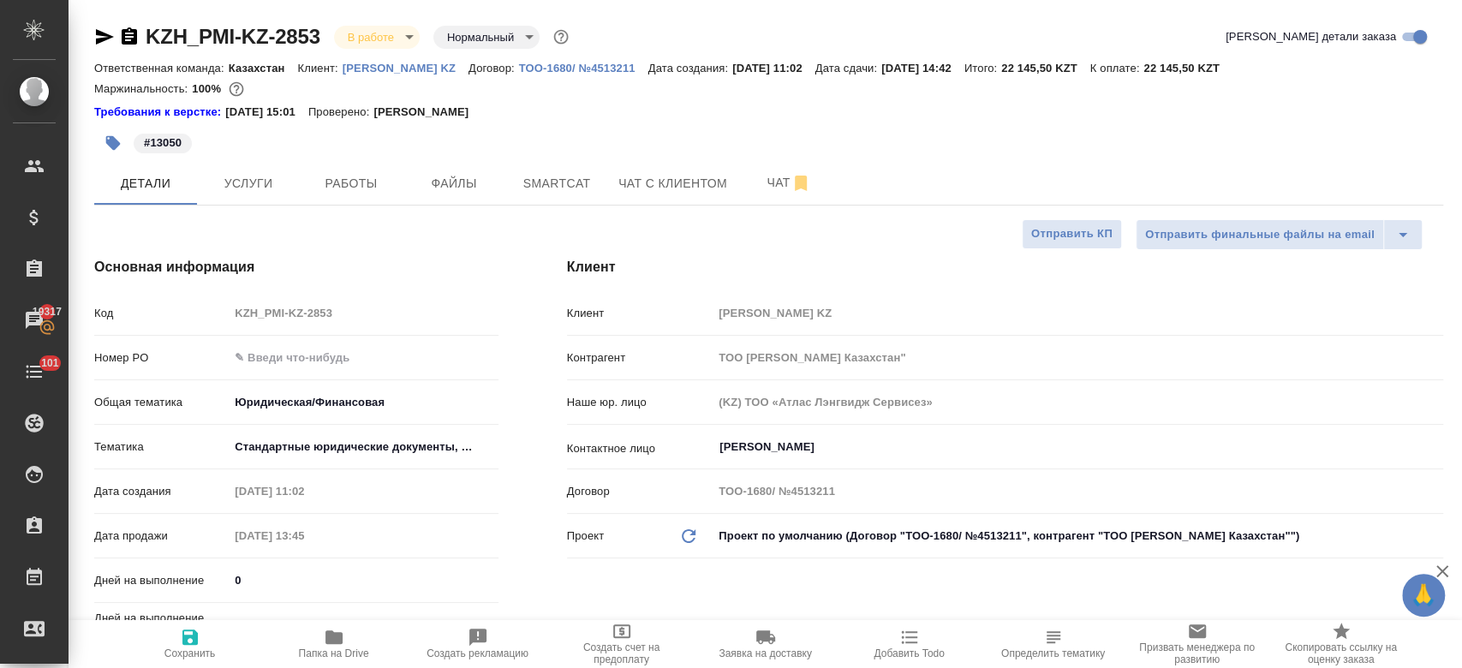
type textarea "x"
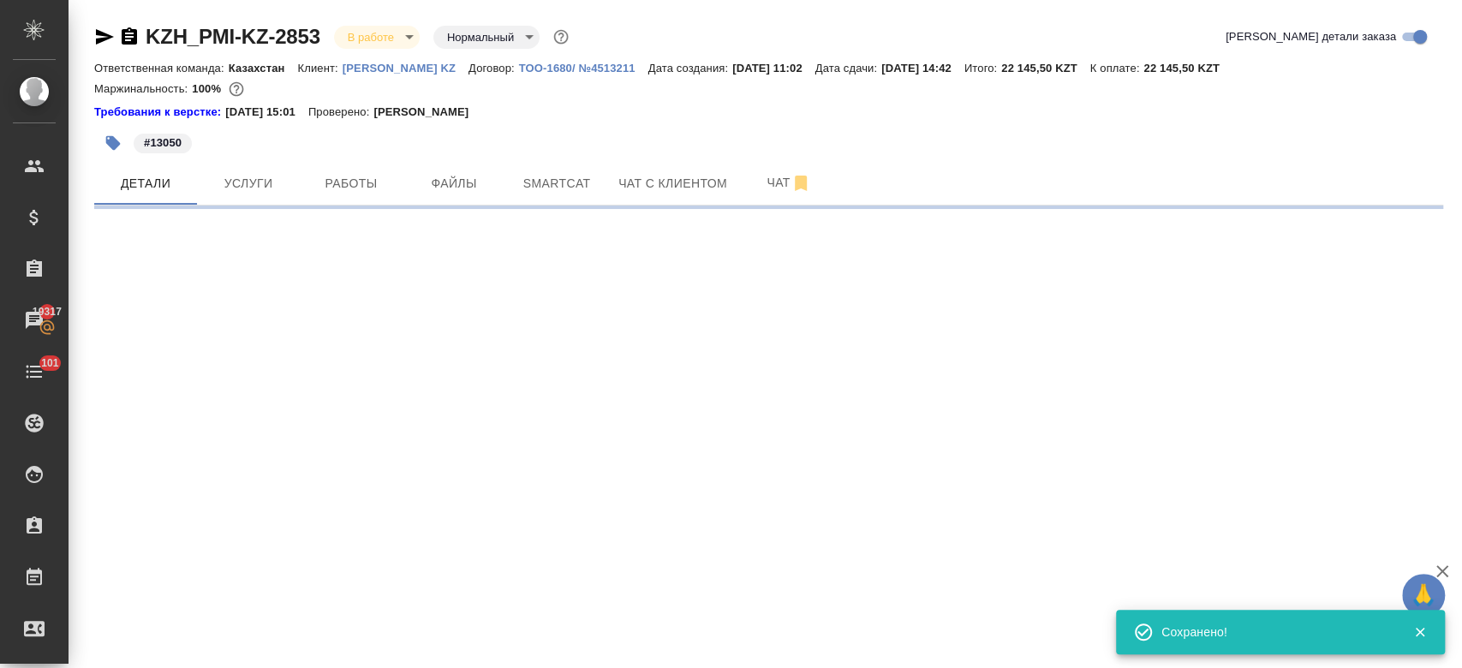
select select "RU"
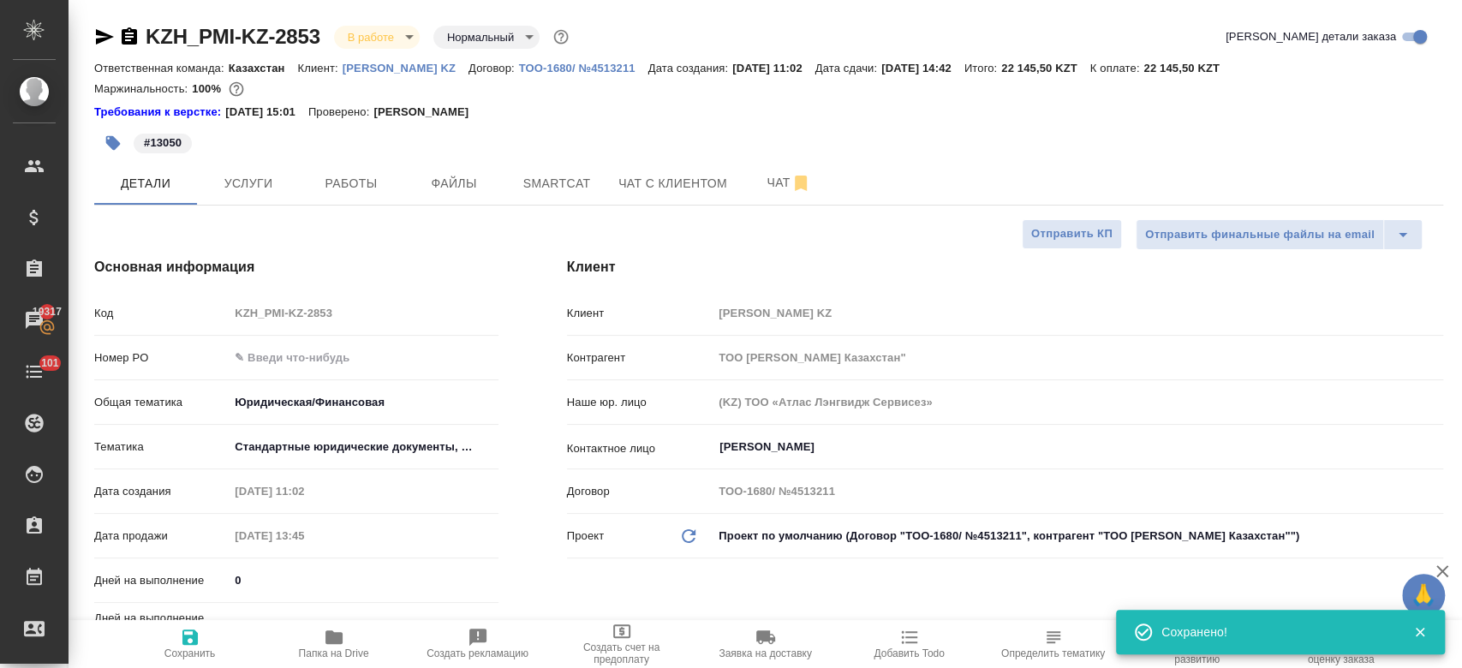
type textarea "x"
click at [593, 135] on div "#13050" at bounding box center [543, 143] width 899 height 38
type textarea "x"
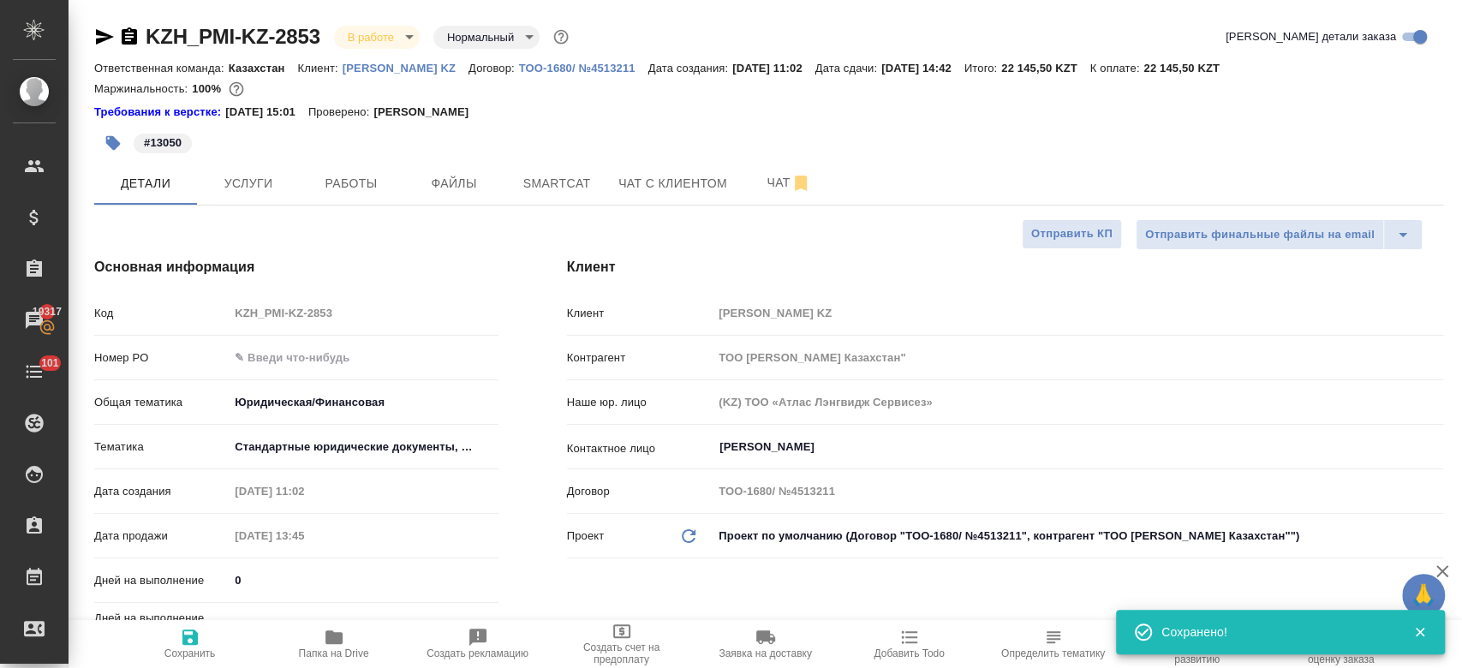
type textarea "x"
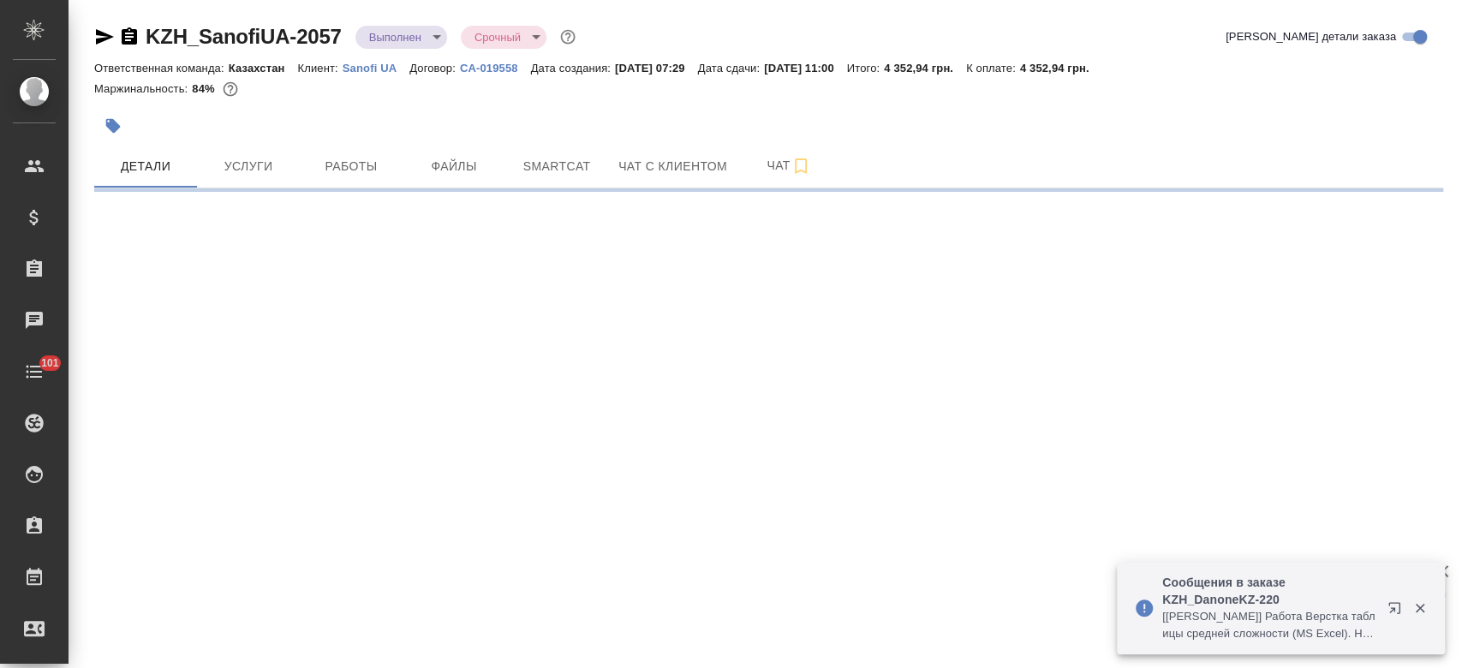
select select "RU"
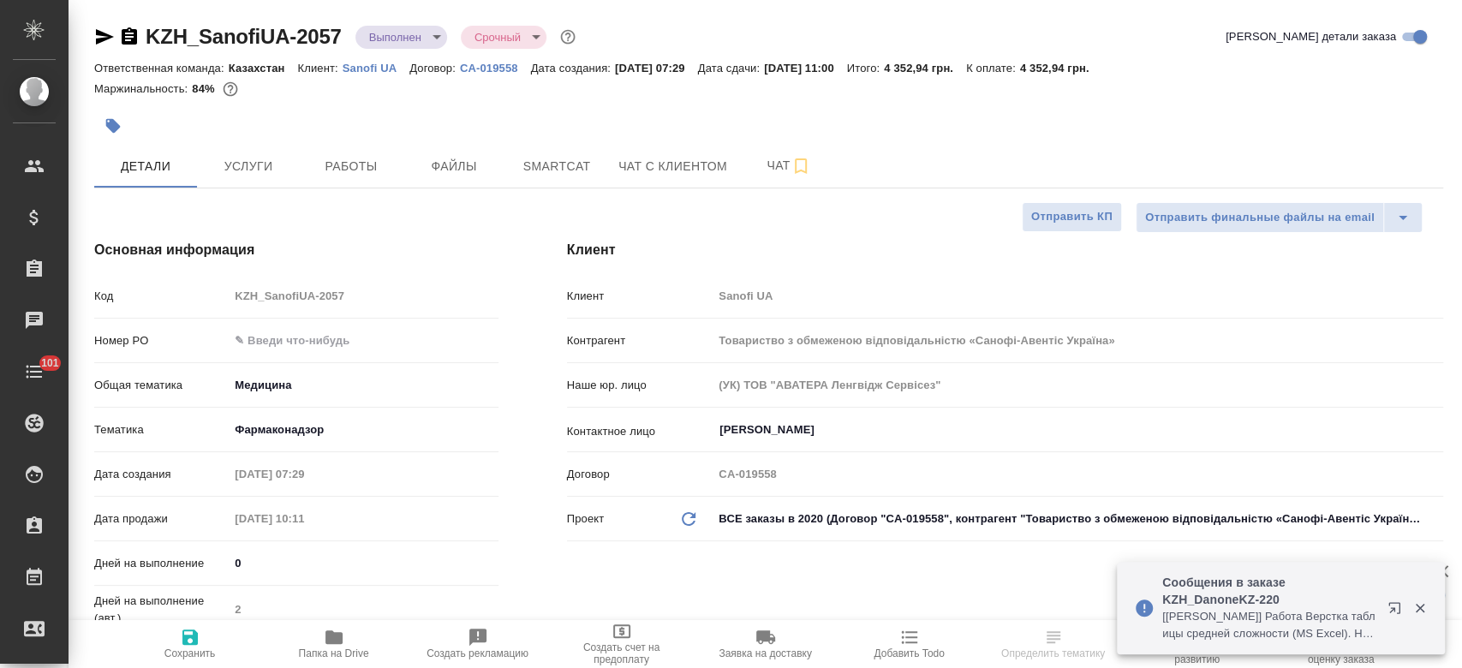
click at [381, 73] on p "Sanofi UA" at bounding box center [376, 68] width 67 height 13
type textarea "x"
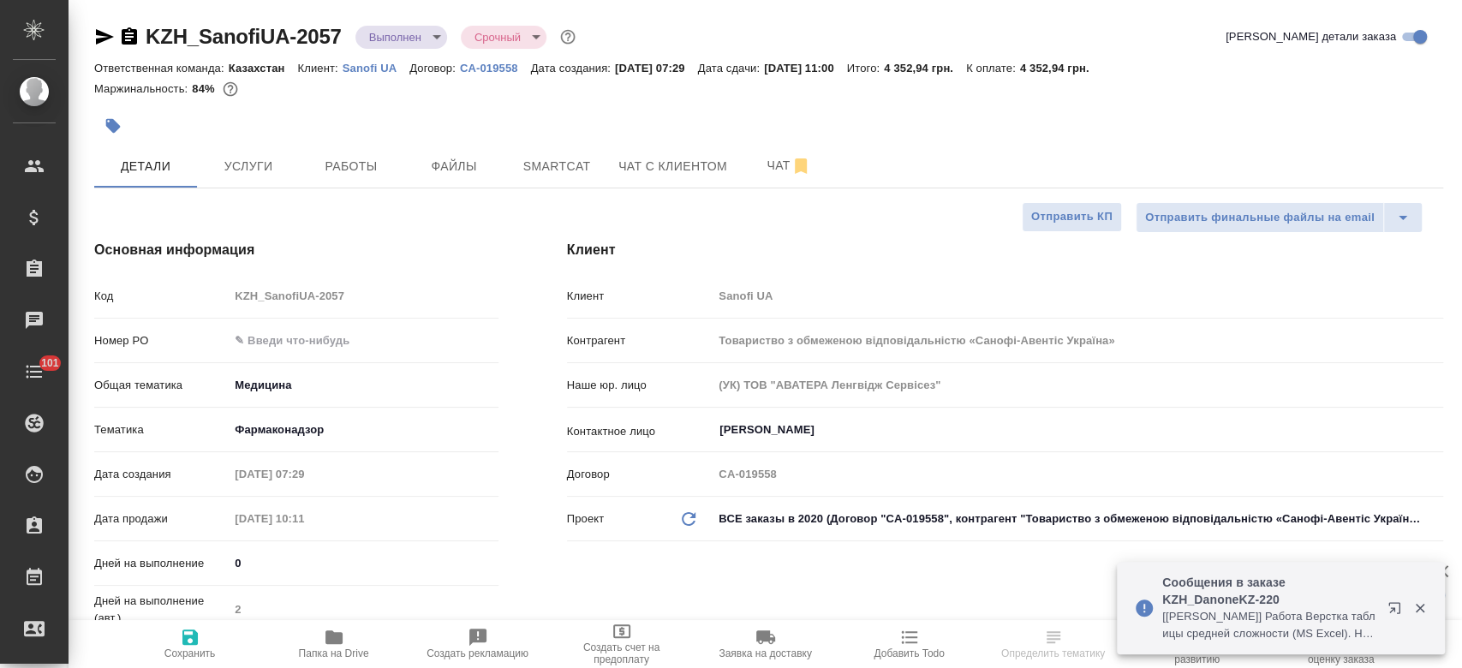
type textarea "x"
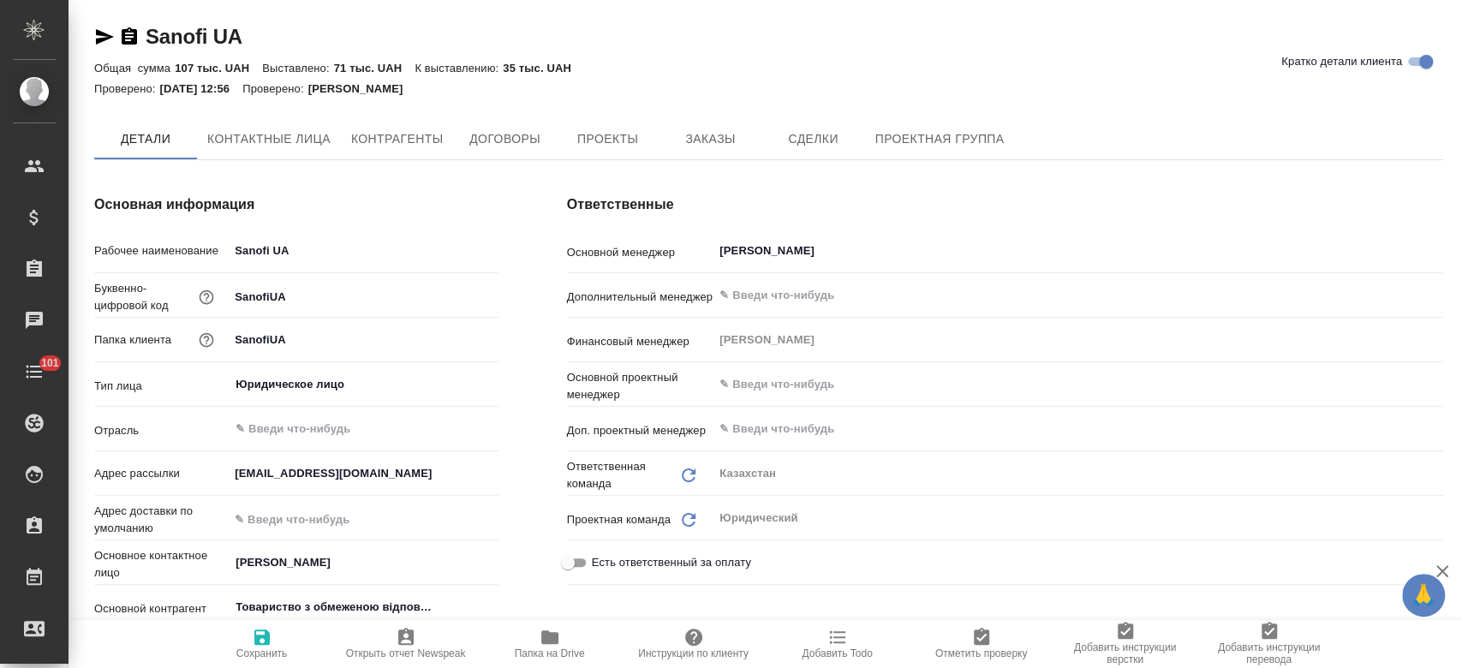
type textarea "x"
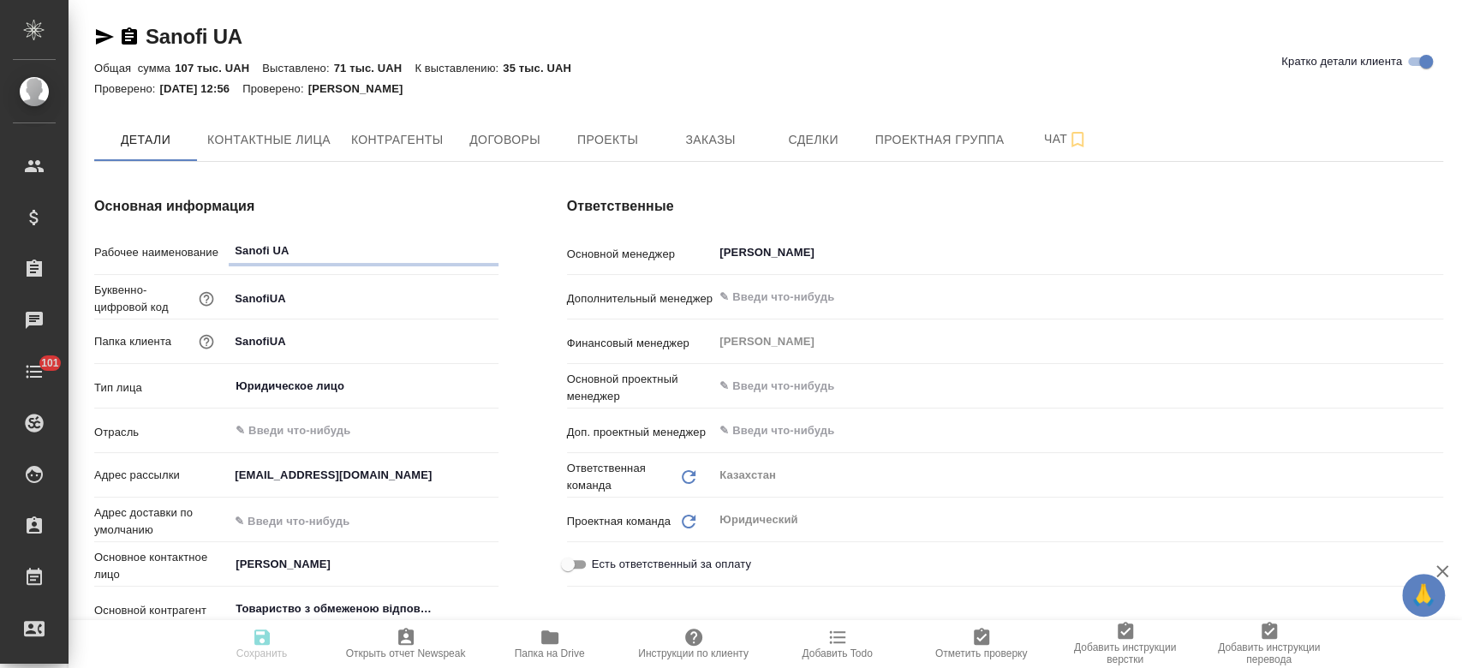
type textarea "x"
click at [706, 159] on button "Заказы" at bounding box center [710, 139] width 103 height 43
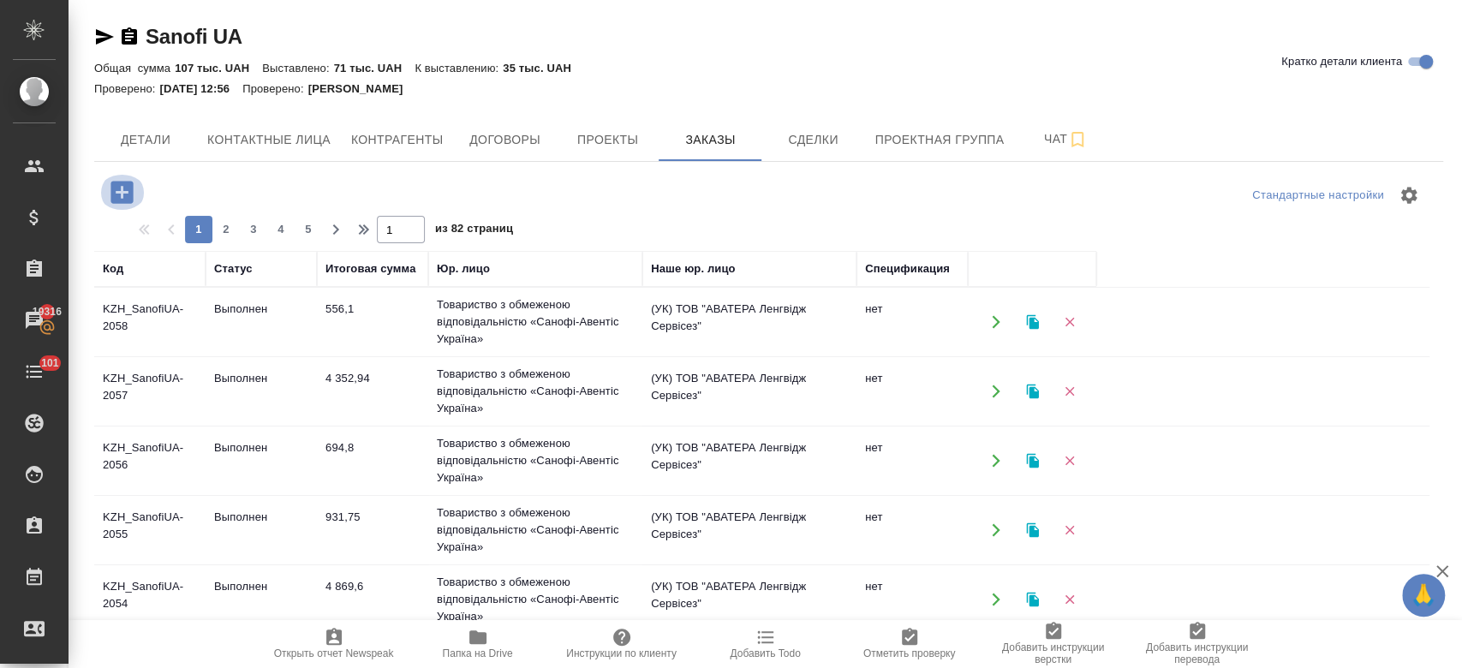
click at [116, 199] on icon "button" at bounding box center [122, 192] width 22 height 22
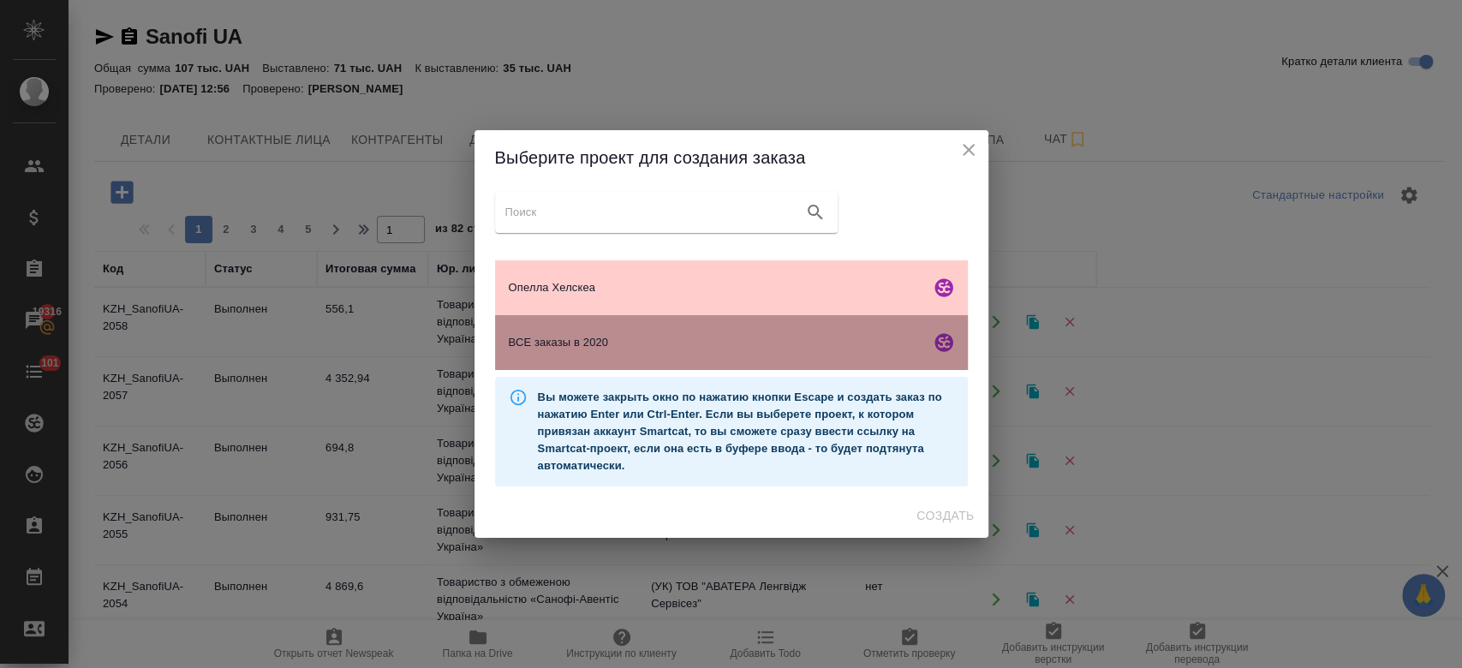
click at [605, 350] on span "ВСЕ заказы в 2020" at bounding box center [716, 342] width 415 height 17
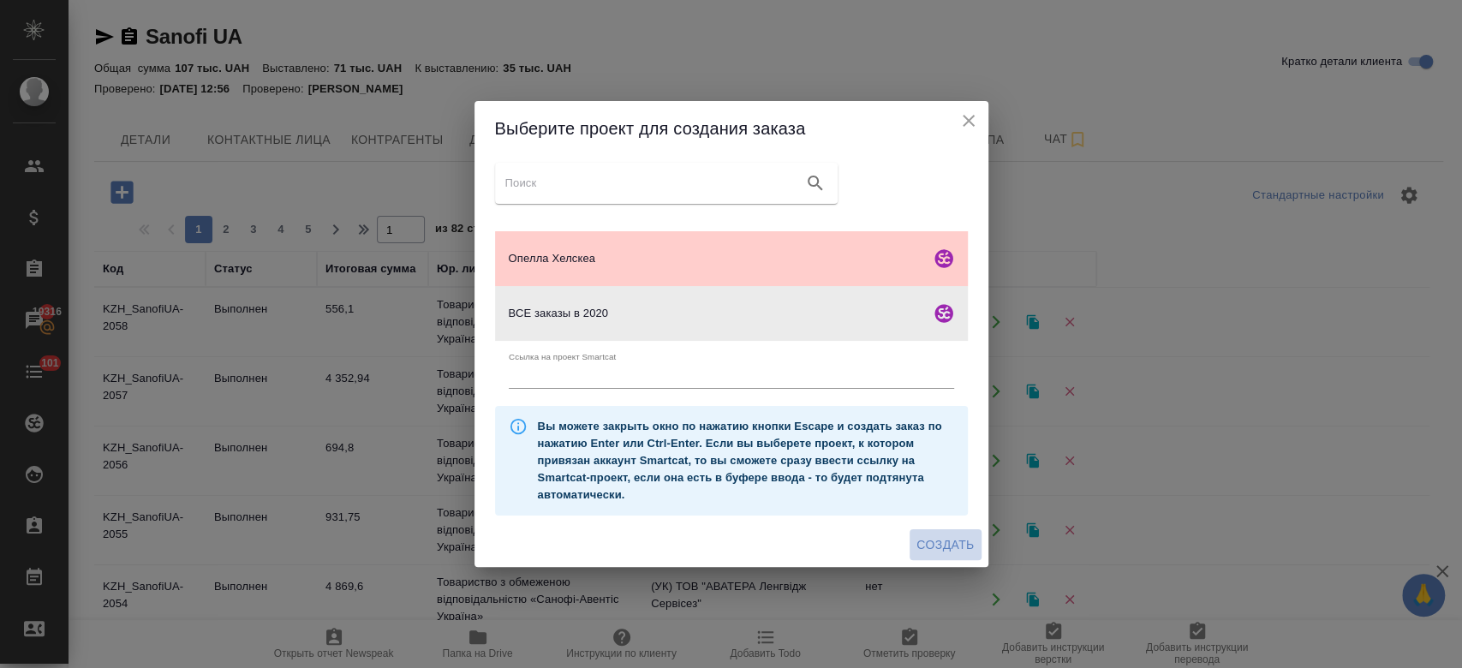
click at [935, 551] on span "Создать" at bounding box center [945, 545] width 57 height 21
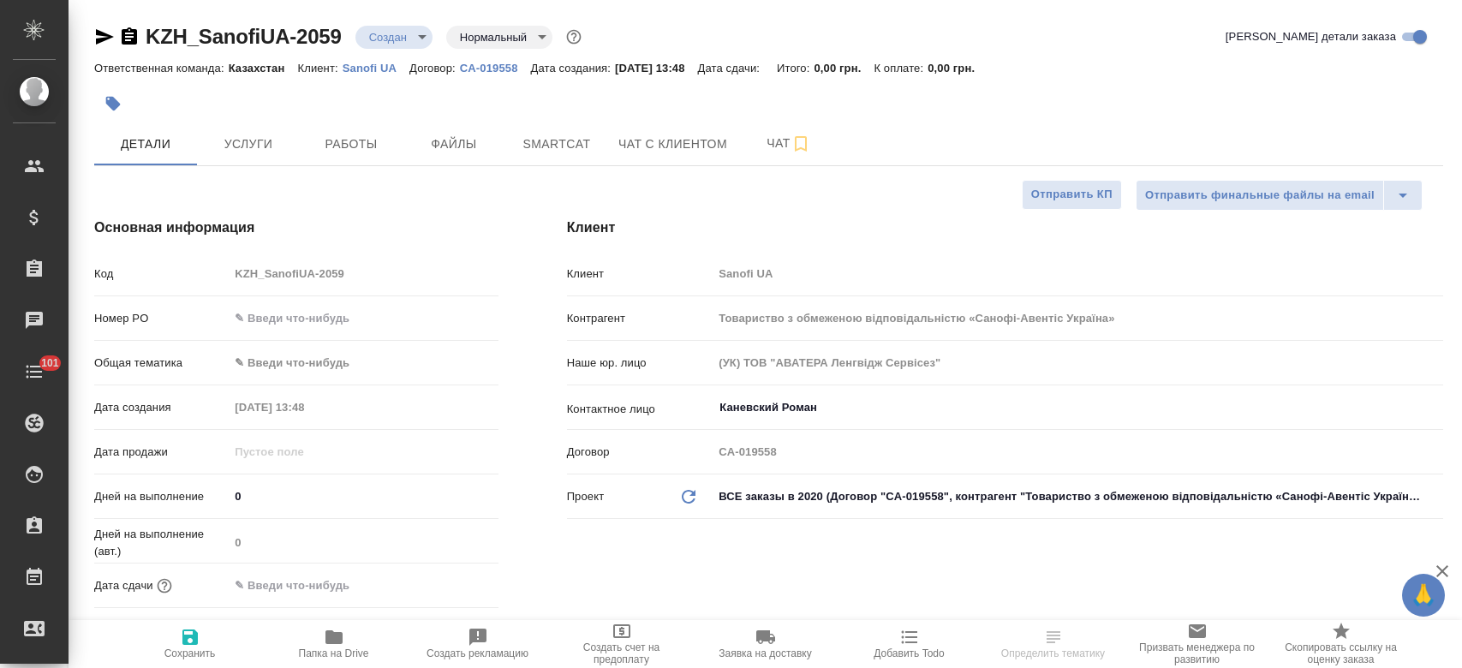
select select "RU"
click at [465, 136] on span "Файлы" at bounding box center [454, 144] width 82 height 21
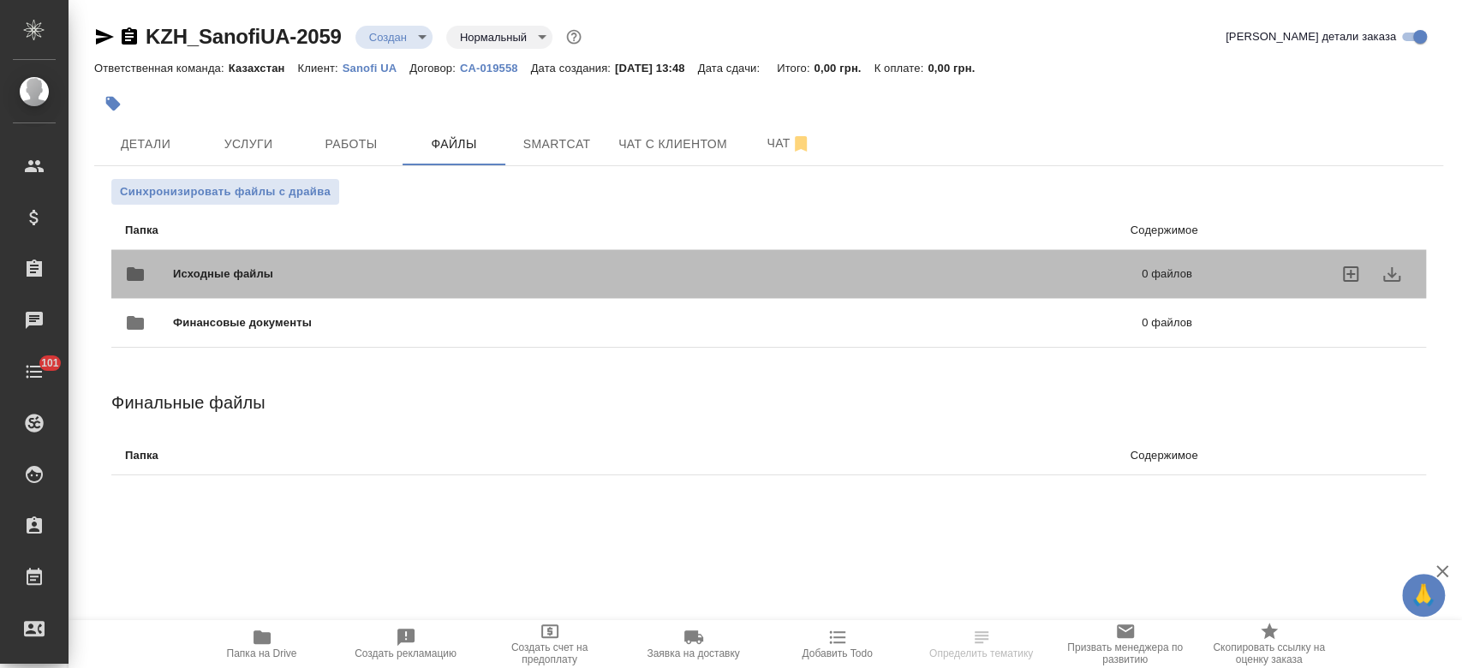
click at [296, 259] on div "Исходные файлы 0 файлов" at bounding box center [658, 274] width 1067 height 41
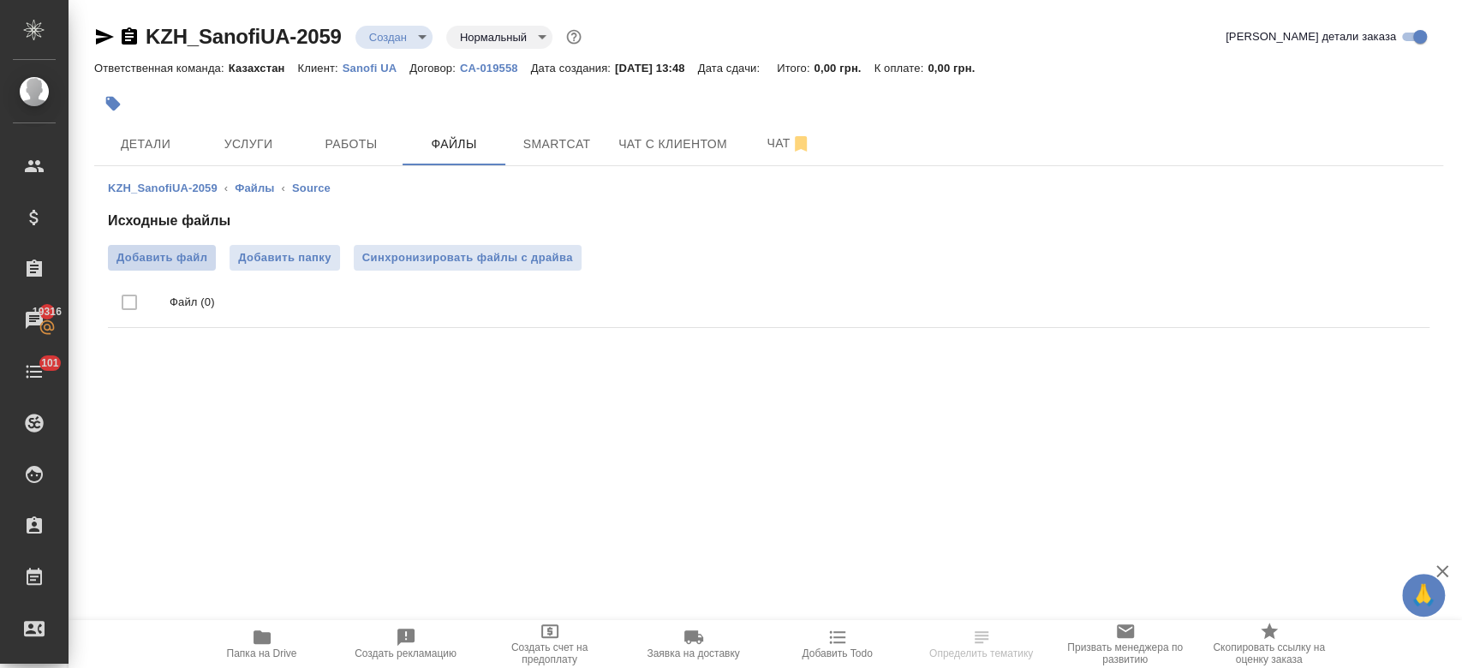
click at [196, 257] on span "Добавить файл" at bounding box center [162, 257] width 91 height 17
click at [0, 0] on input "Добавить файл" at bounding box center [0, 0] width 0 height 0
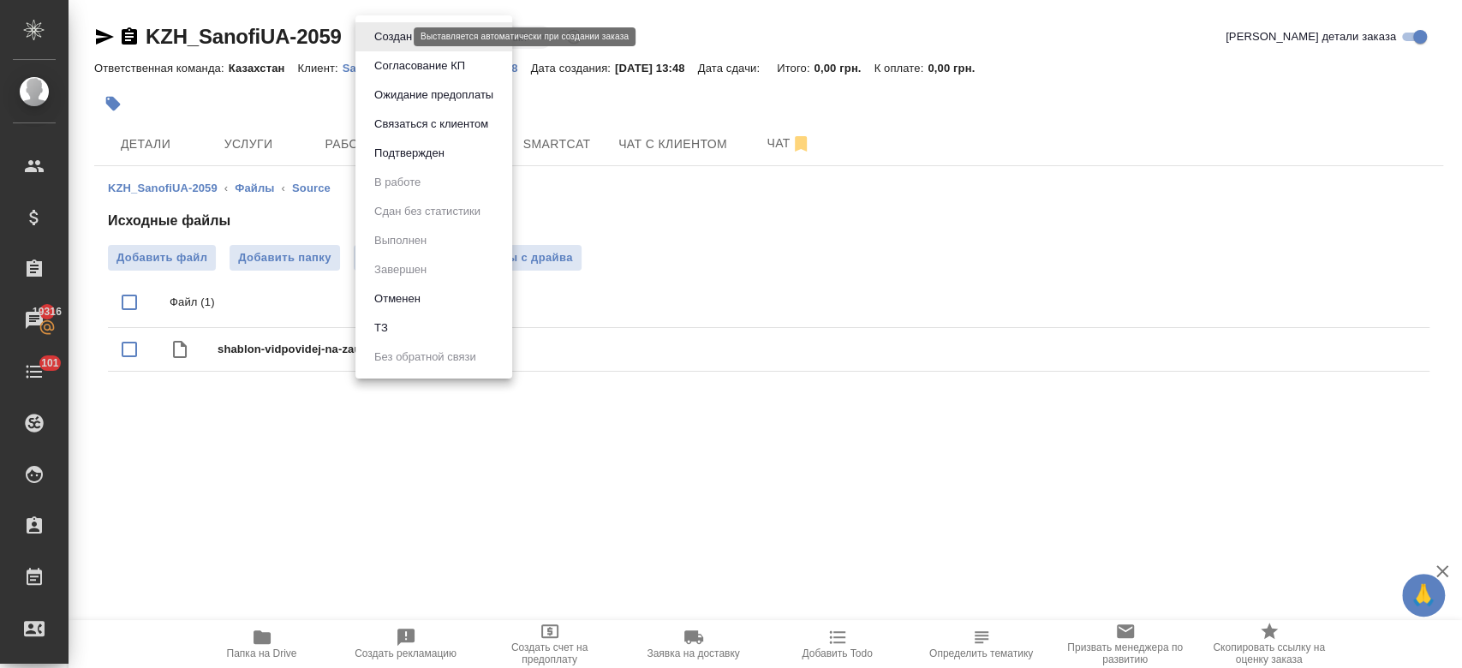
click at [402, 31] on body "🙏 .cls-1 fill:#fff; AWATERA Kosherbayeva Nazerke Клиенты Спецификации Заказы 19…" at bounding box center [731, 334] width 1462 height 668
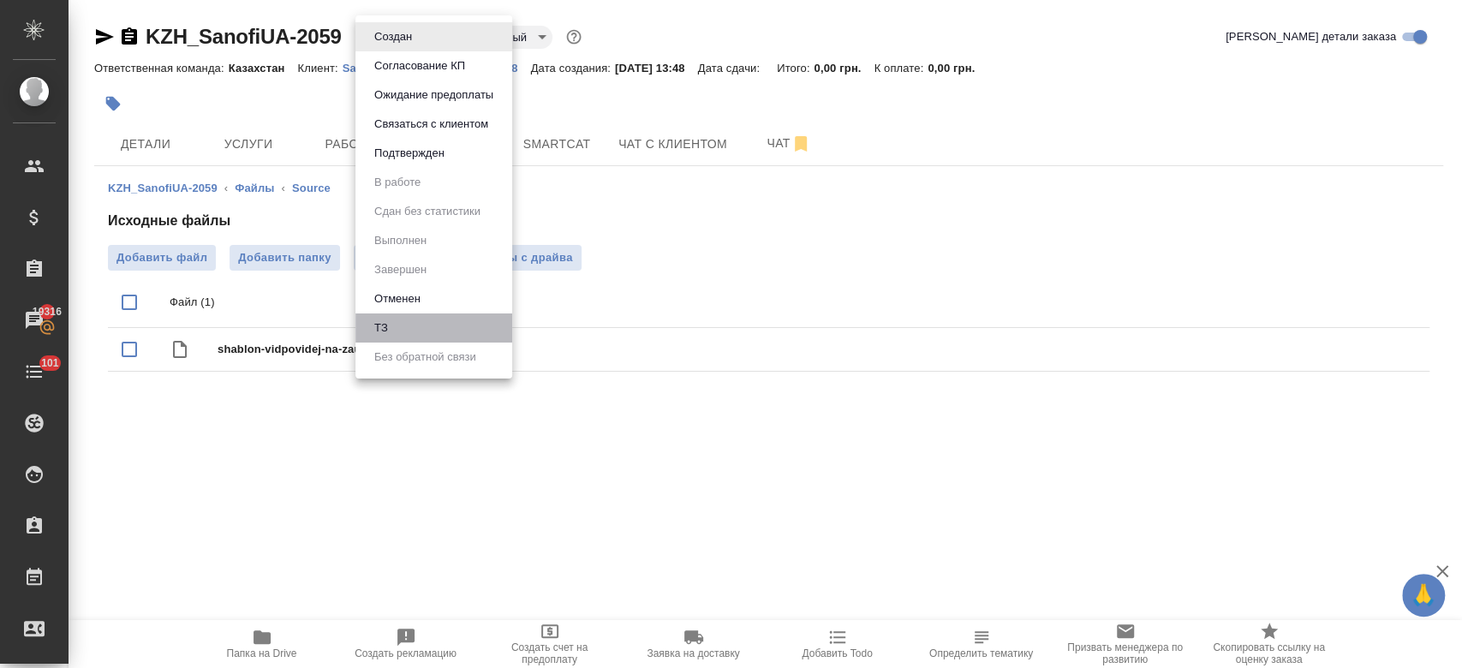
click at [407, 335] on li "ТЗ" at bounding box center [434, 328] width 157 height 29
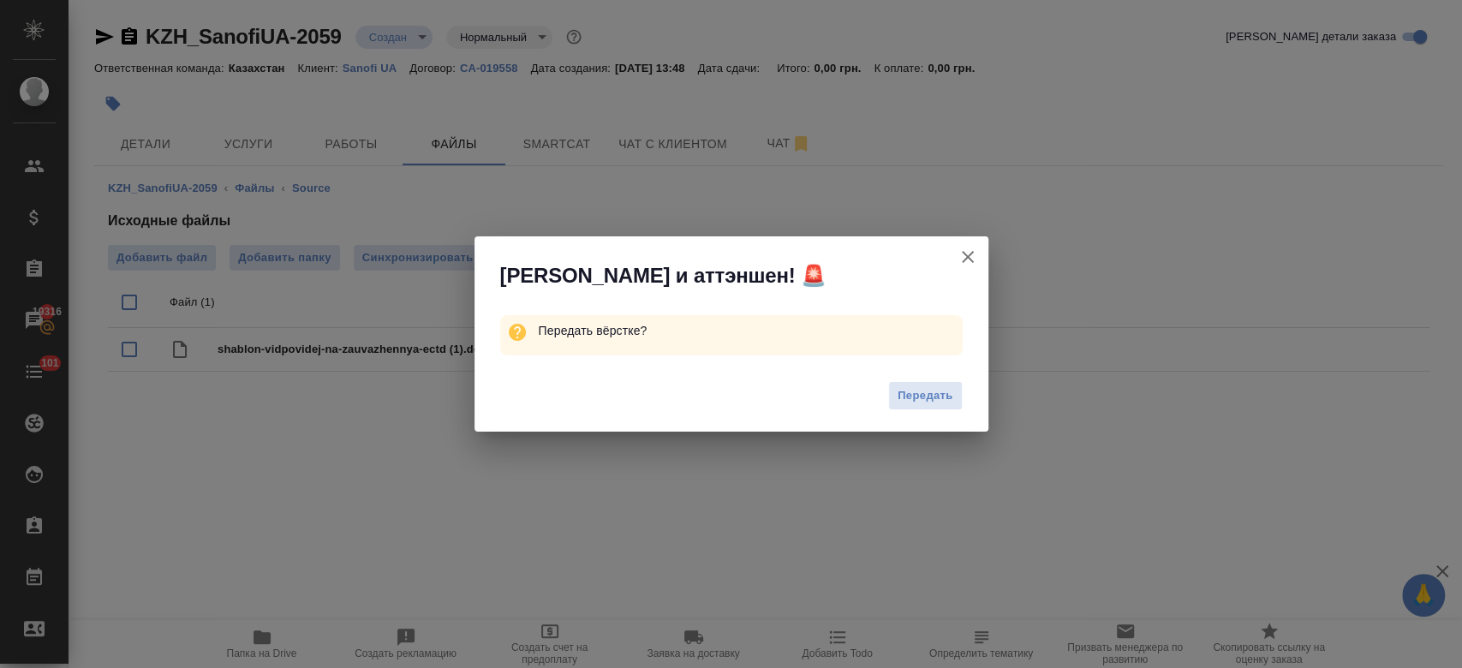
click at [912, 410] on div "Передать" at bounding box center [732, 398] width 514 height 69
click at [912, 401] on span "Передать" at bounding box center [926, 396] width 56 height 20
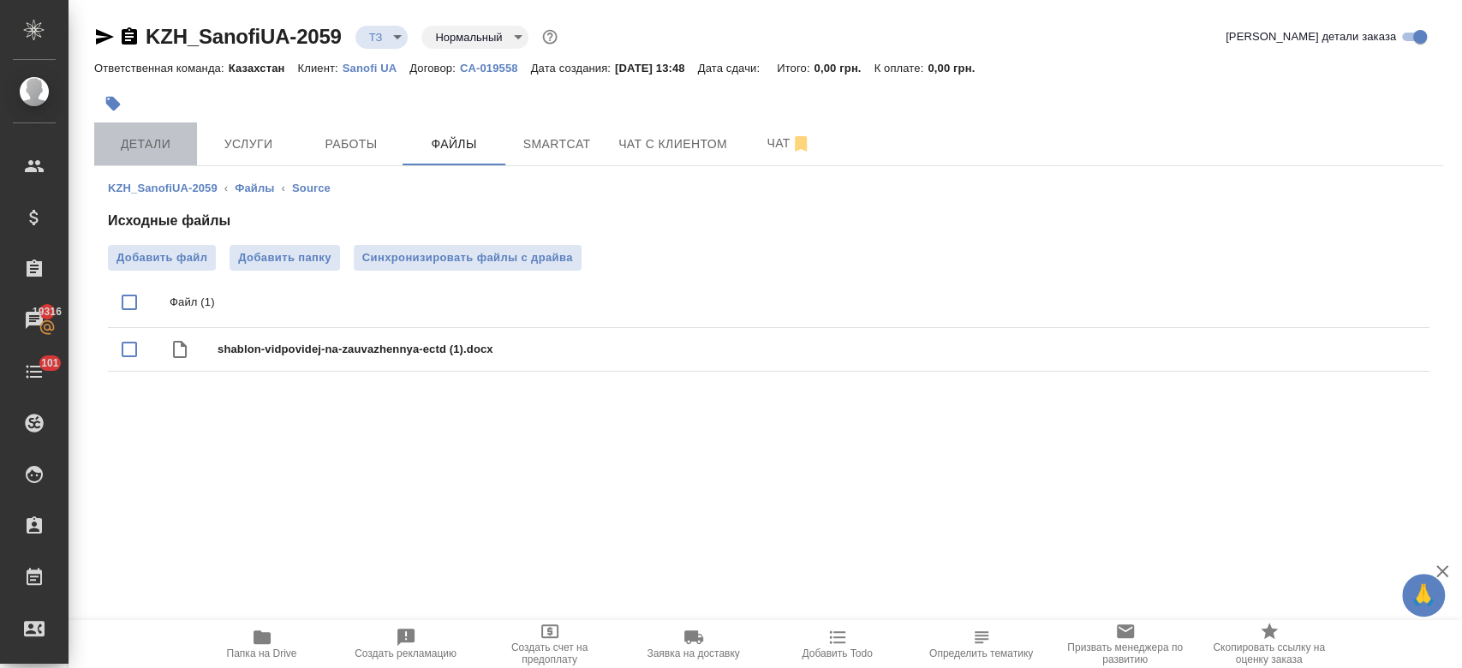
click at [171, 135] on span "Детали" at bounding box center [146, 144] width 82 height 21
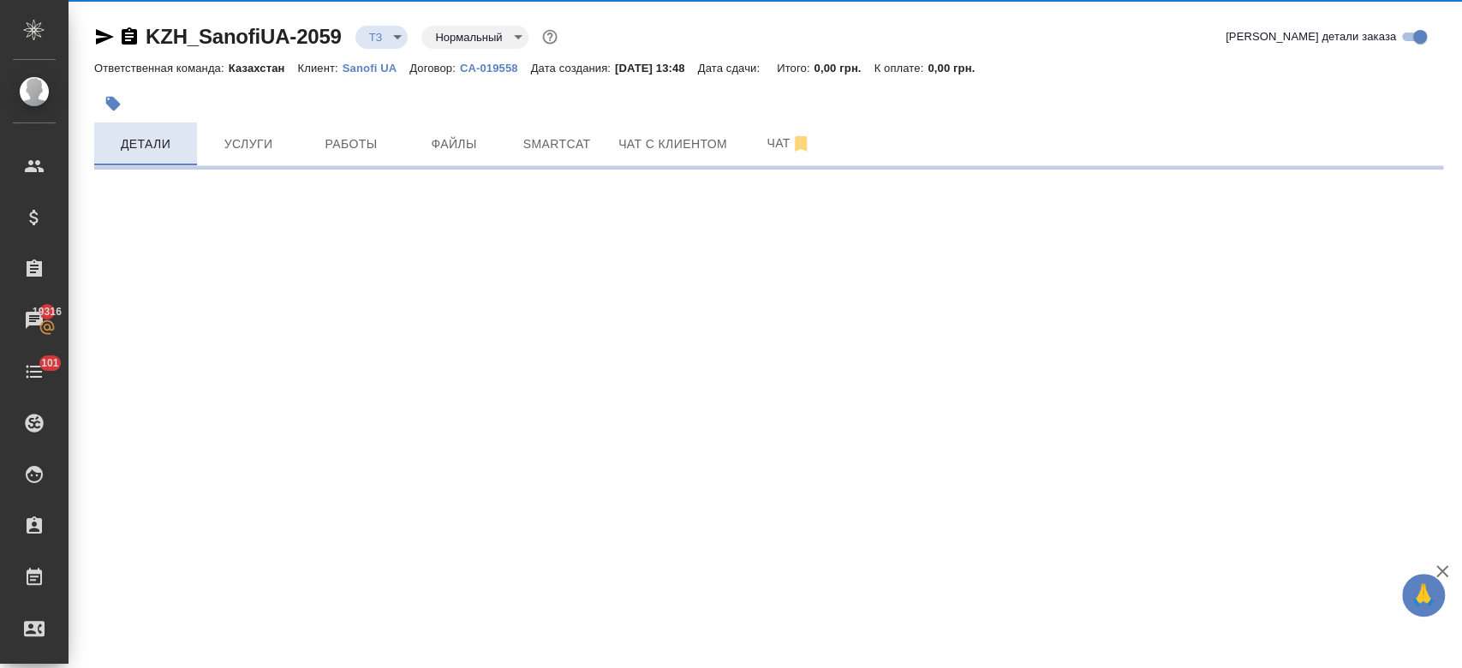
select select "RU"
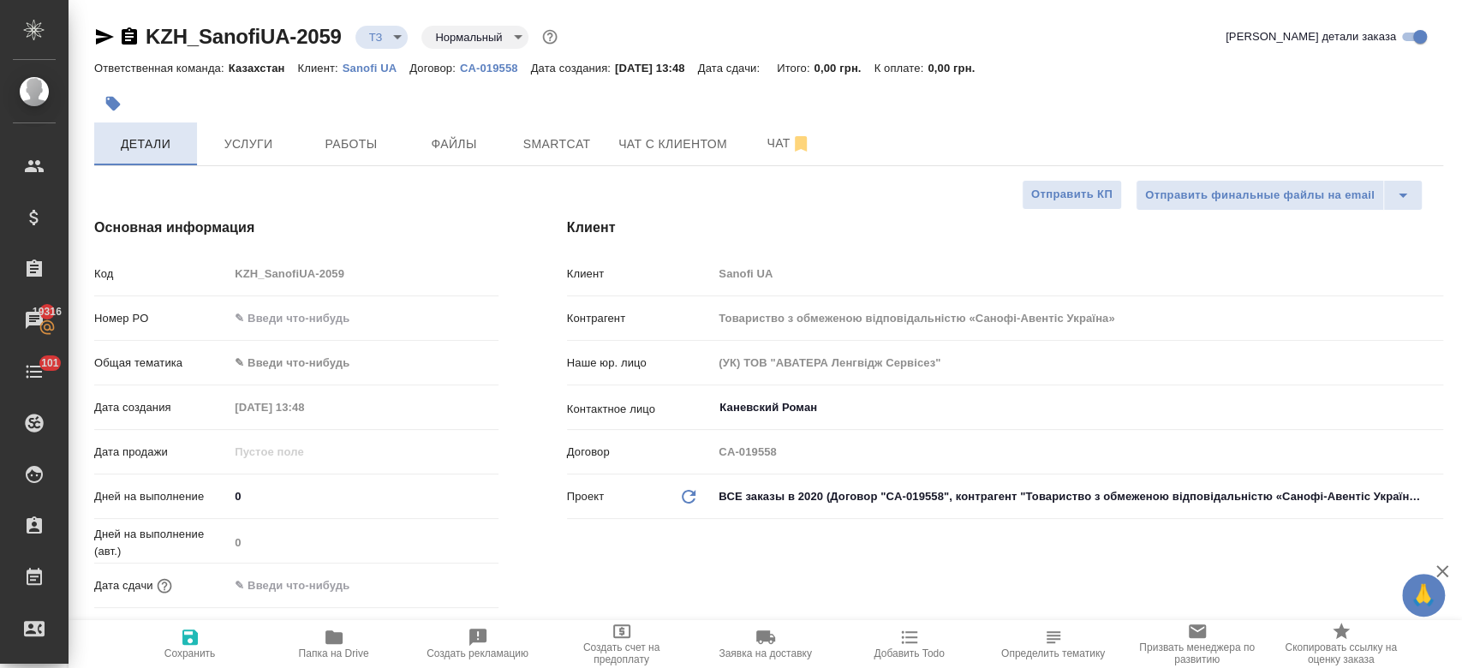
type textarea "x"
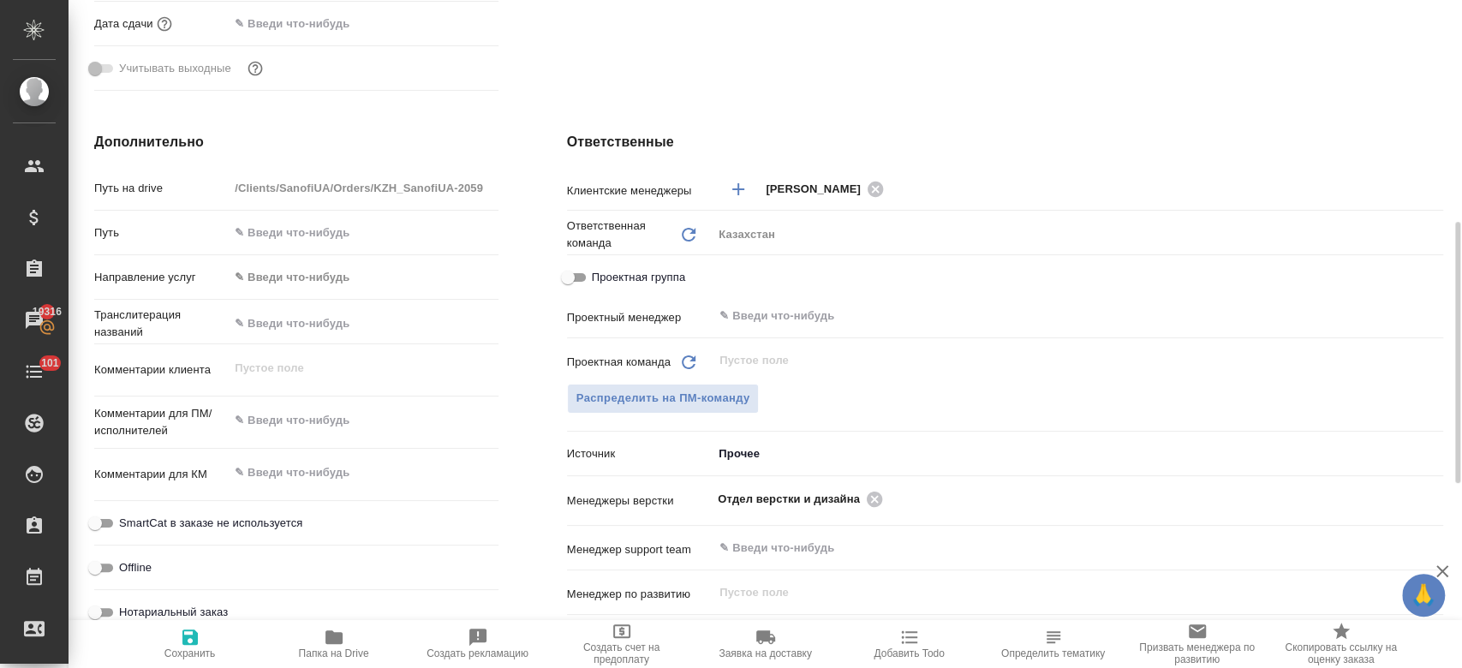
scroll to position [563, 0]
type textarea "x"
click at [326, 426] on textarea at bounding box center [363, 419] width 269 height 29
paste textarea "перевод на англ."
type textarea "перевод на англ."
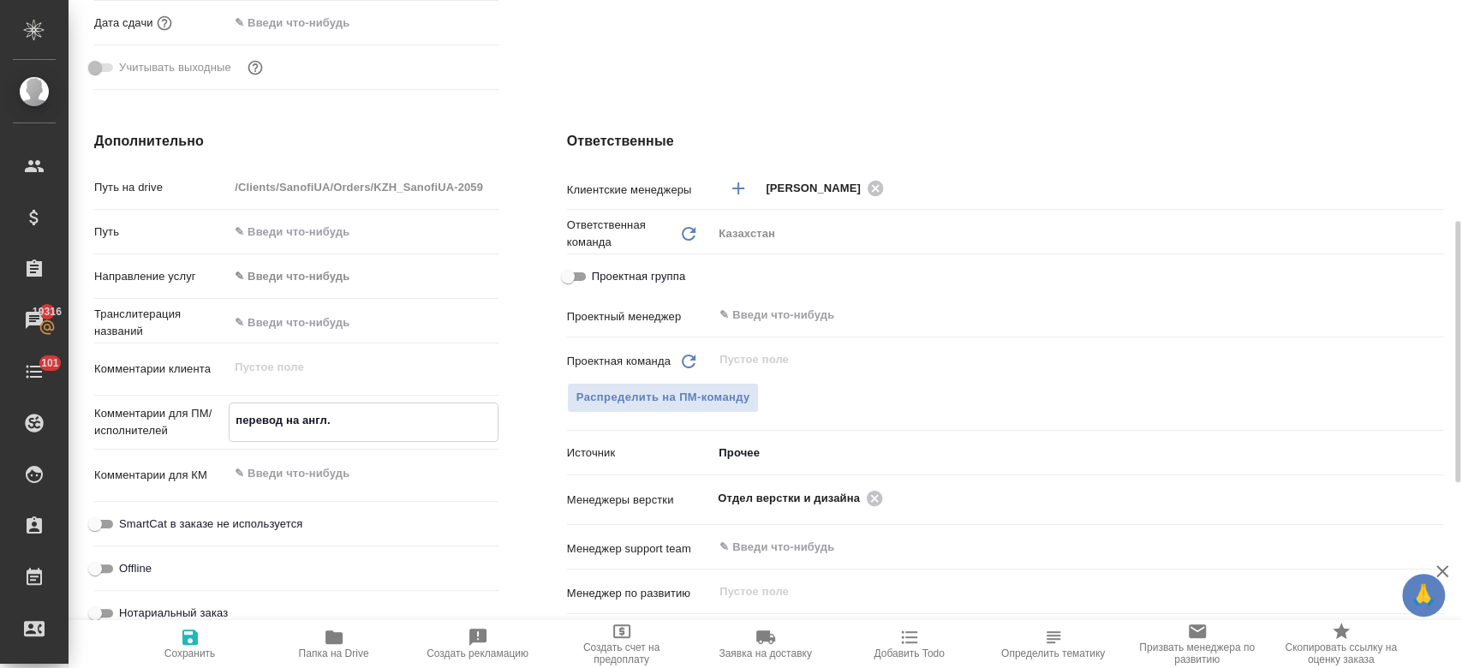
type textarea "x"
type textarea "перевод на англ."
type textarea "x"
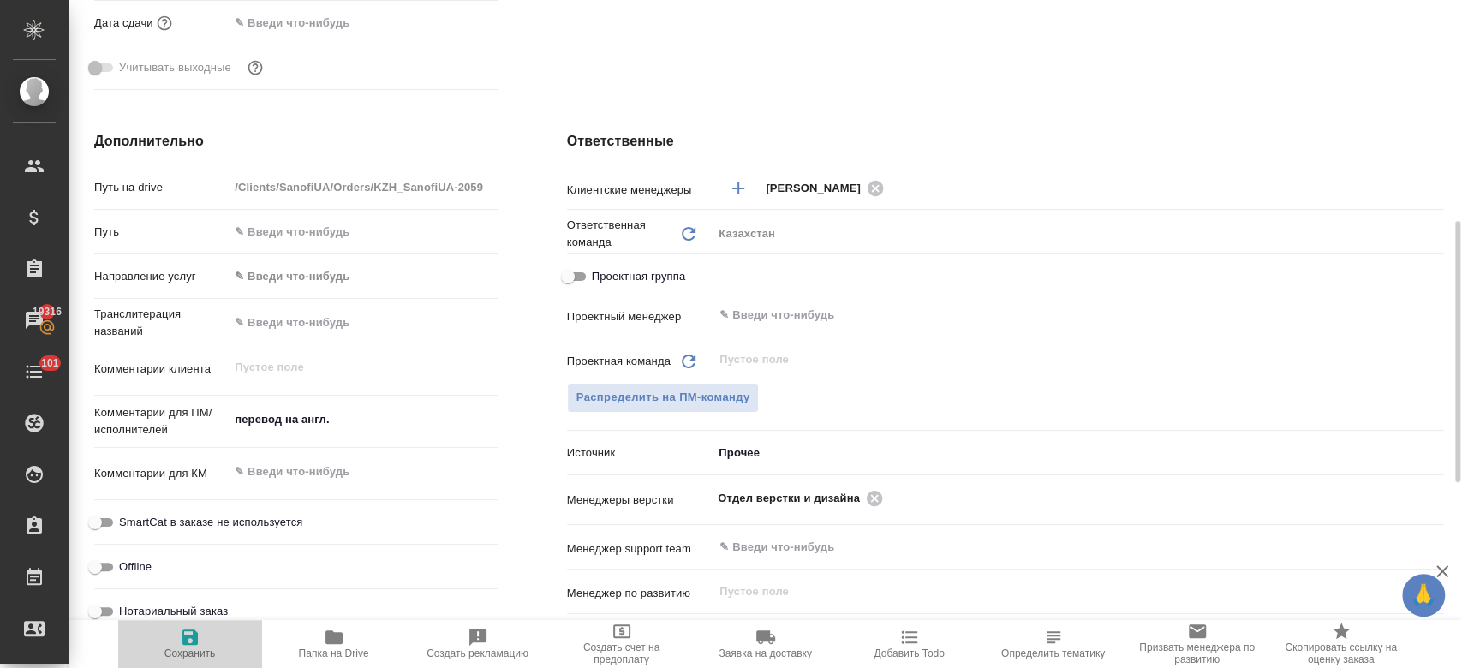
click at [188, 647] on icon "button" at bounding box center [190, 637] width 21 height 21
type textarea "x"
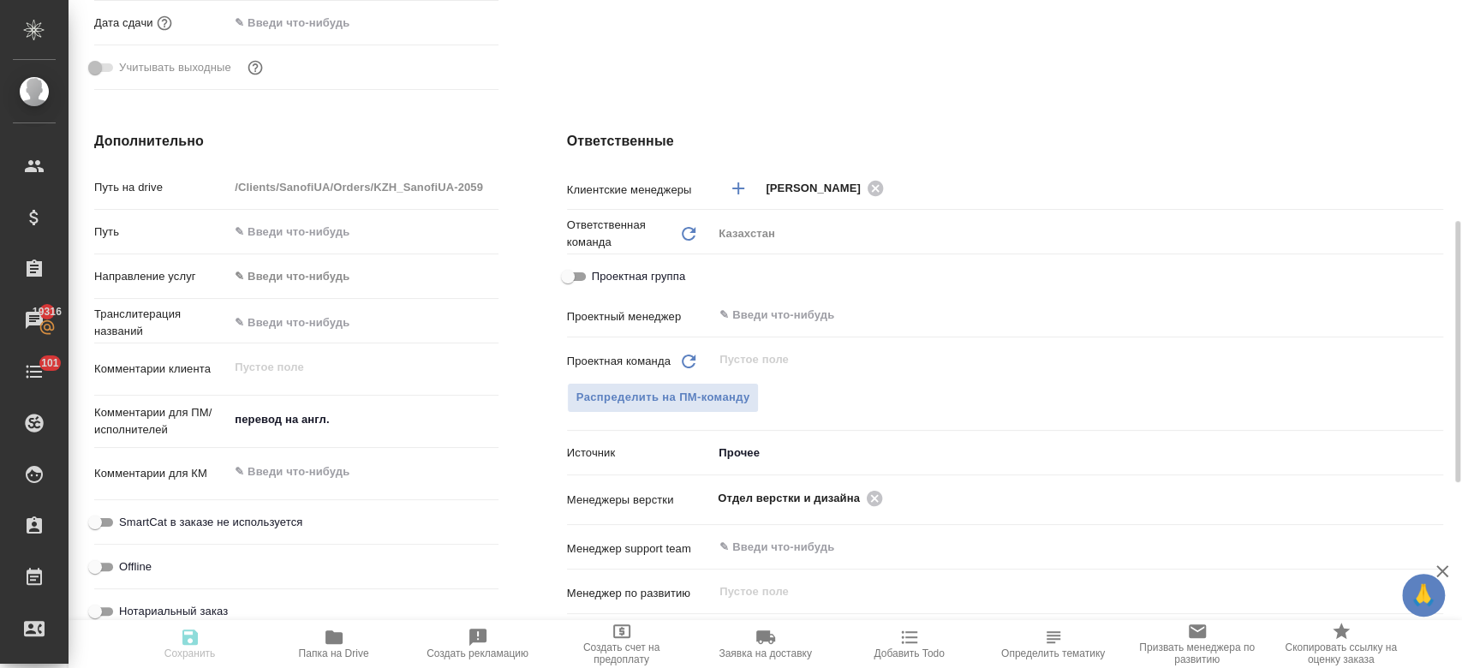
type textarea "x"
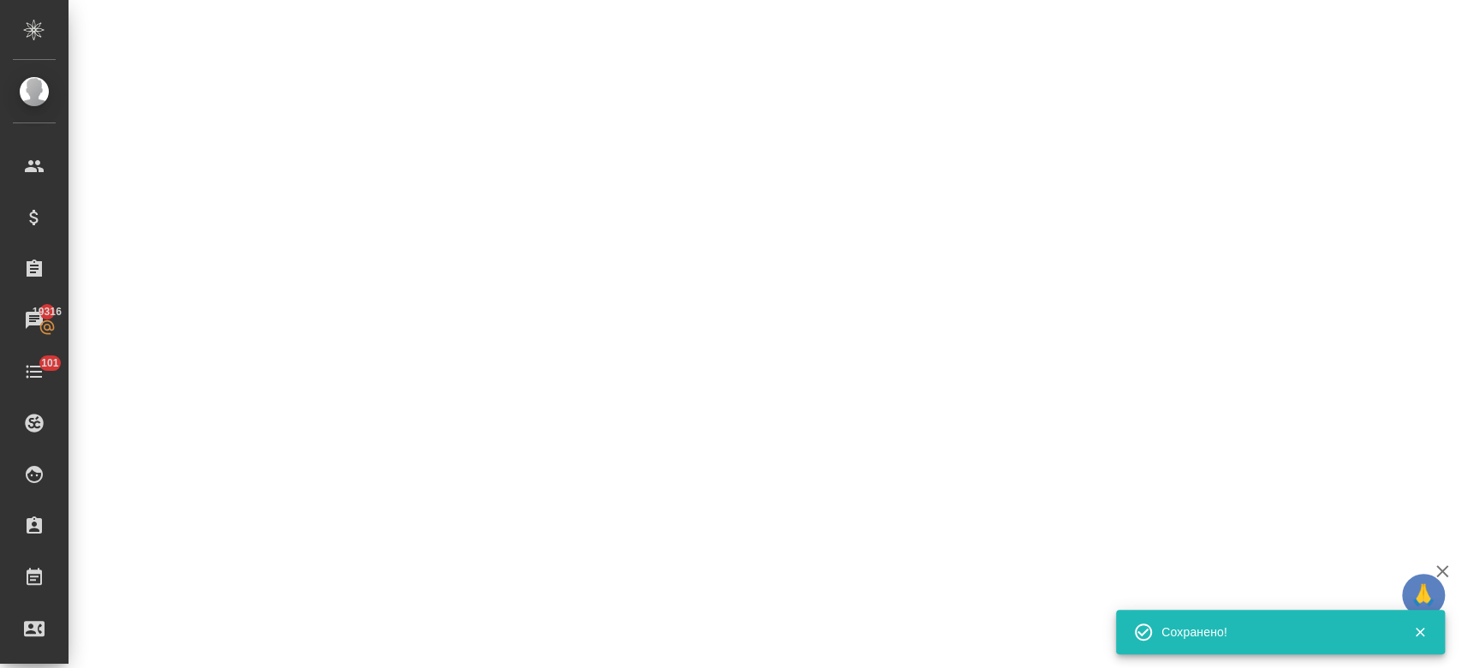
select select "RU"
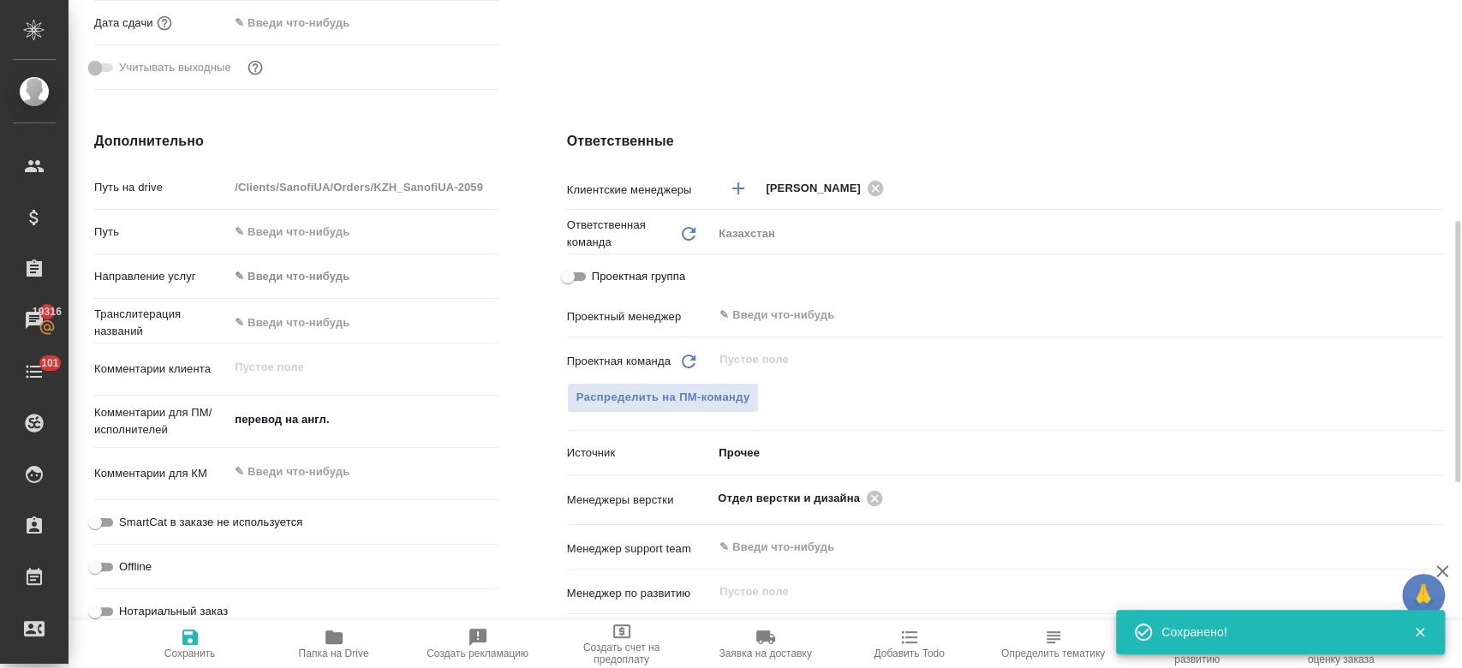
type textarea "x"
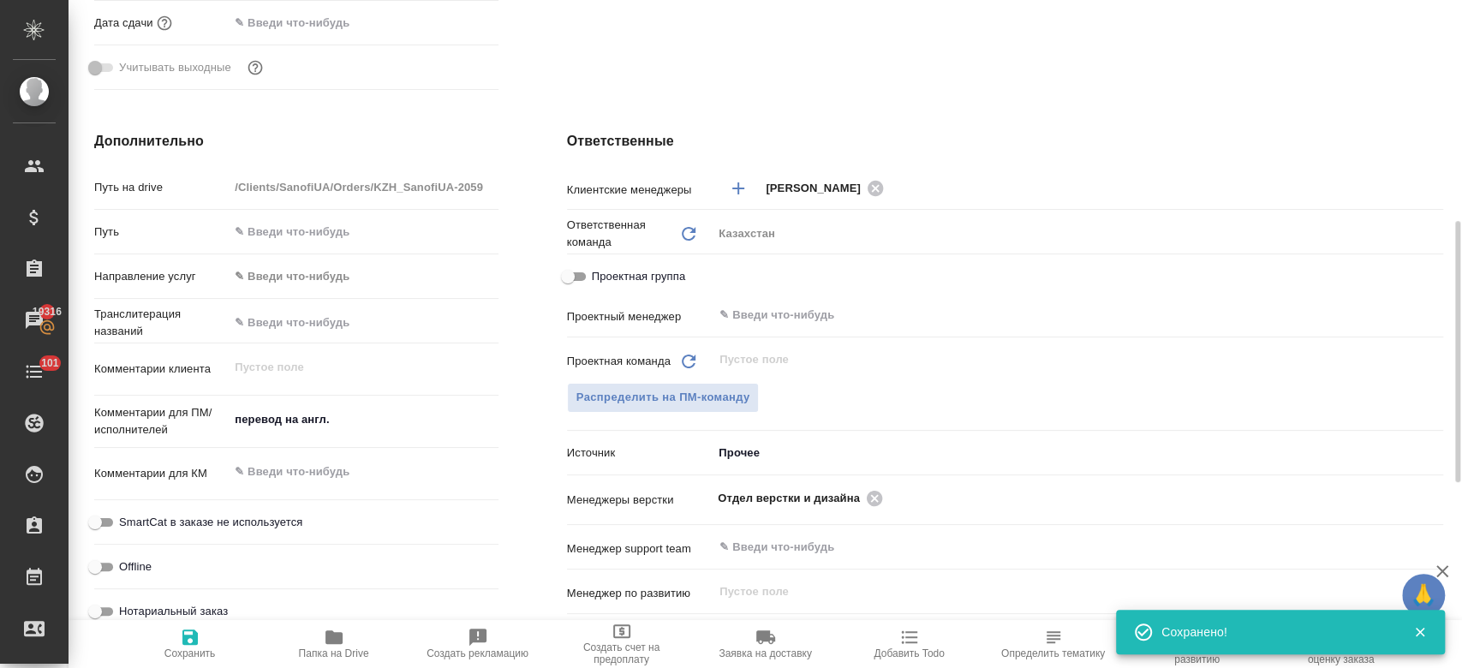
type textarea "x"
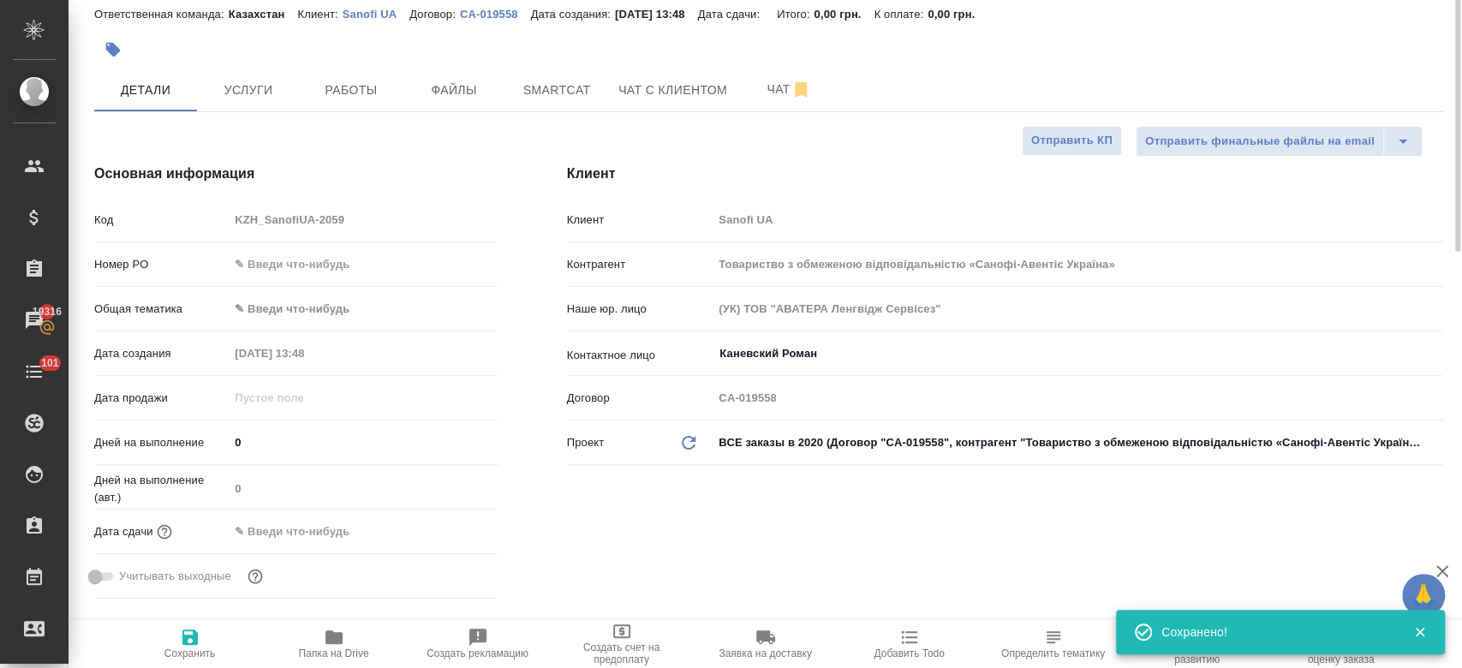
scroll to position [0, 0]
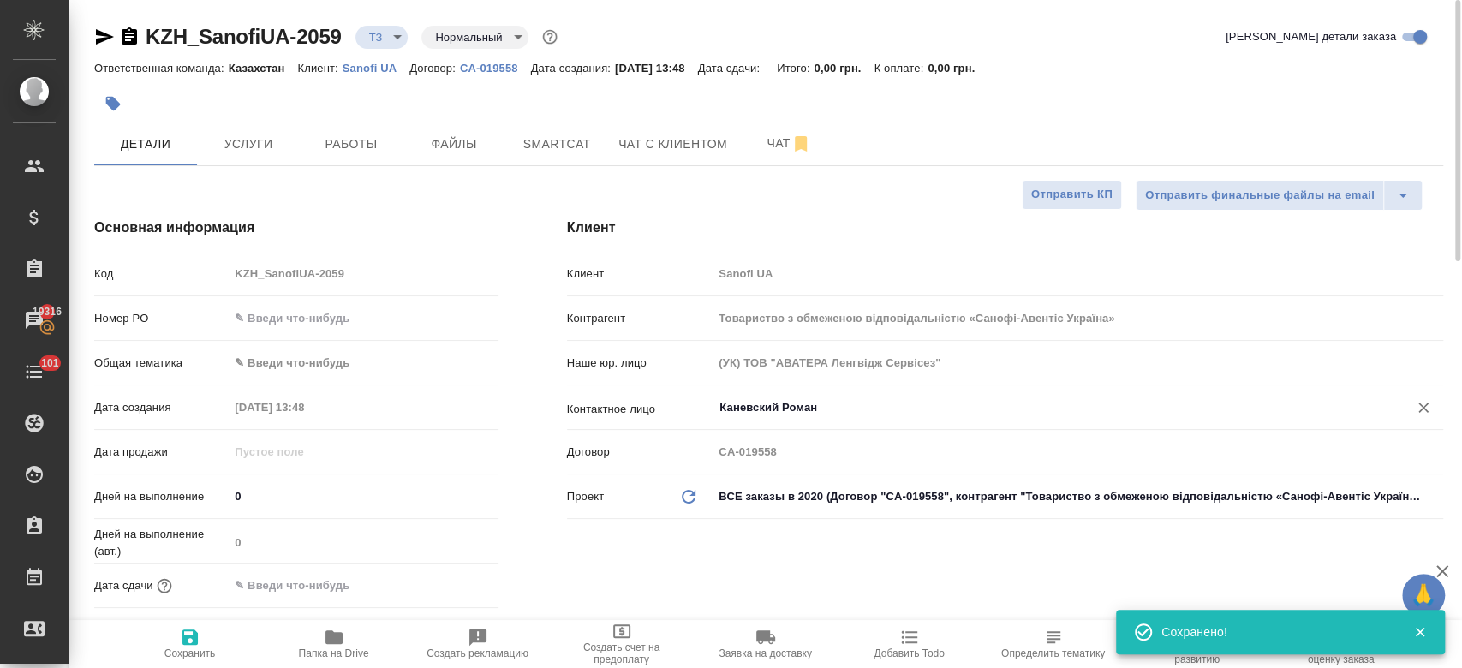
click at [771, 407] on input "Каневский Роман" at bounding box center [1049, 407] width 663 height 21
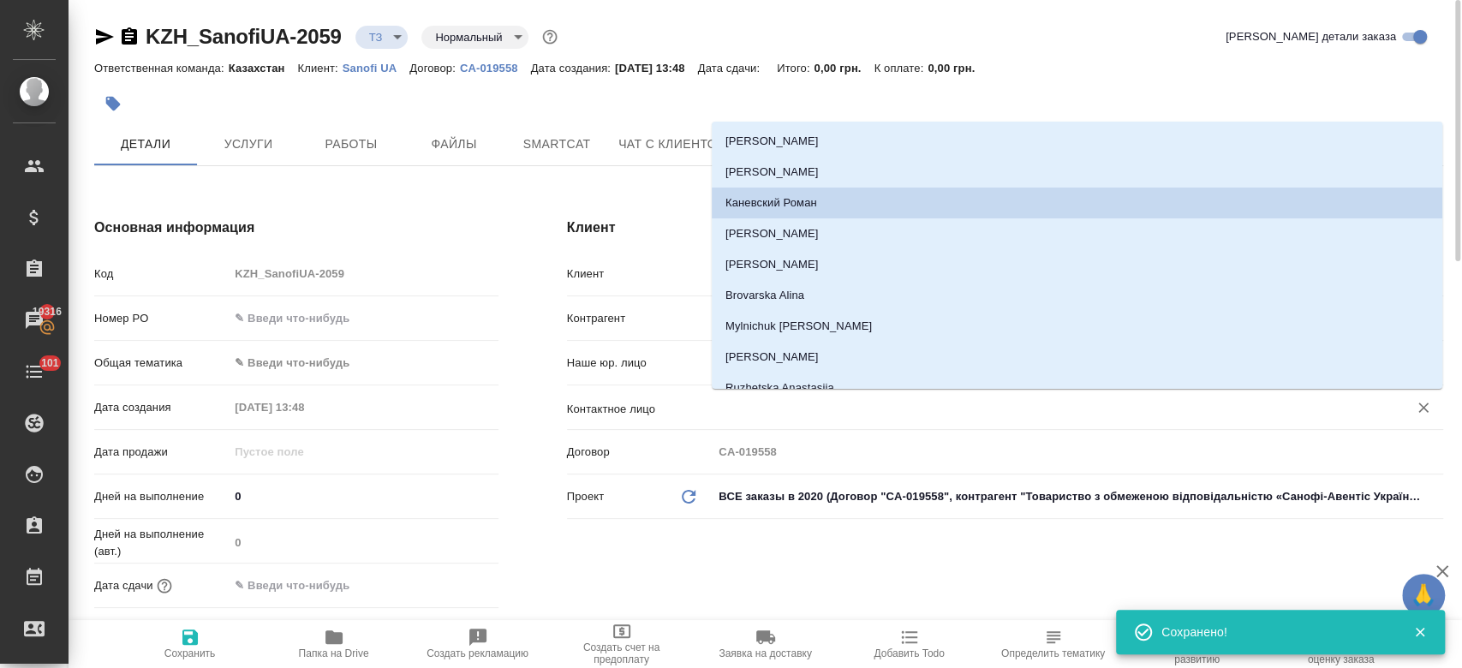
type textarea "x"
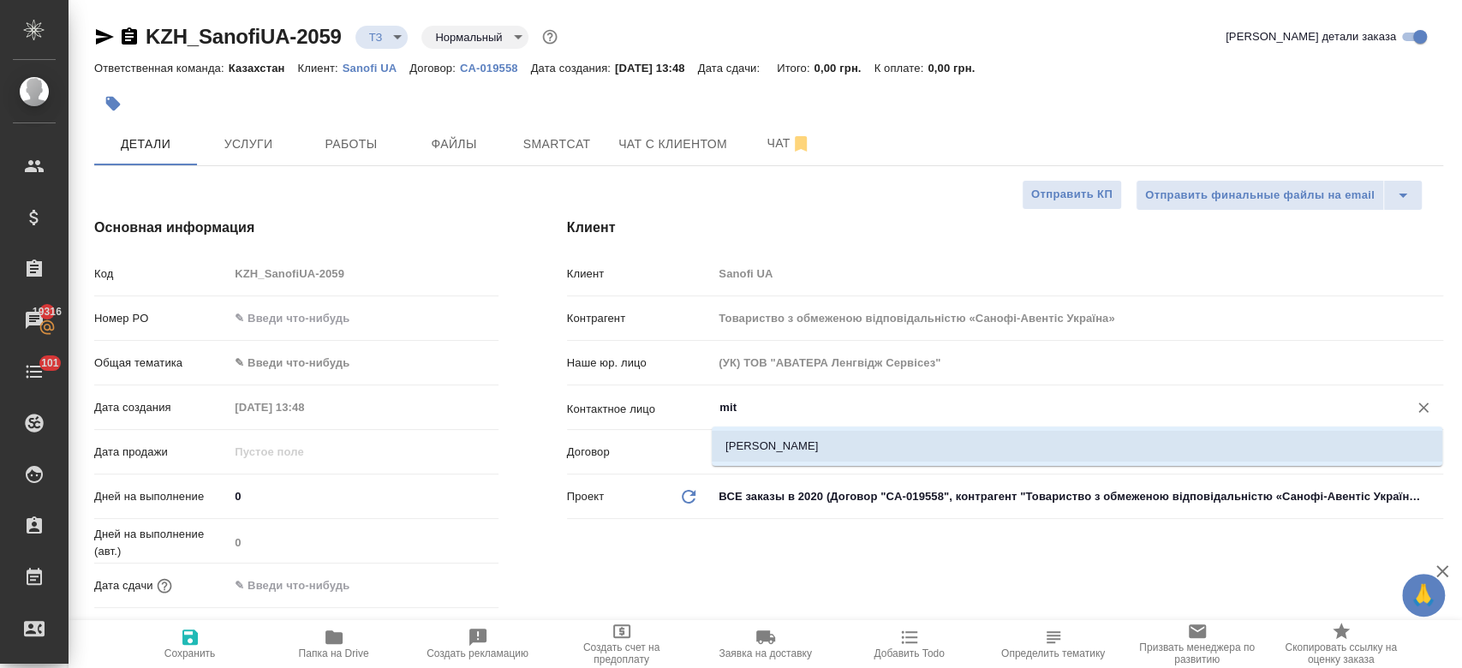
click at [764, 456] on li "Mitsuk Olena" at bounding box center [1077, 446] width 731 height 31
type input "Mitsuk Olena"
type textarea "x"
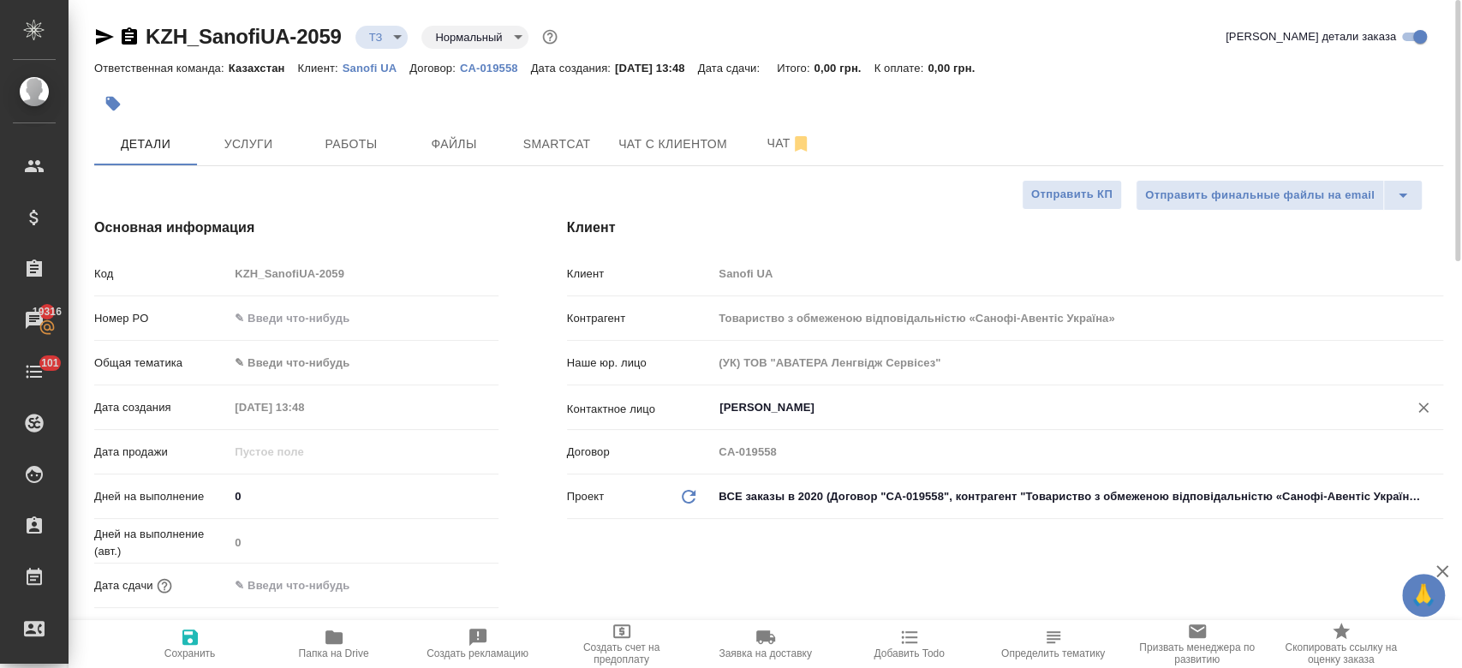
type input "Mitsuk Olena"
click at [186, 635] on icon "button" at bounding box center [189, 637] width 15 height 15
type textarea "x"
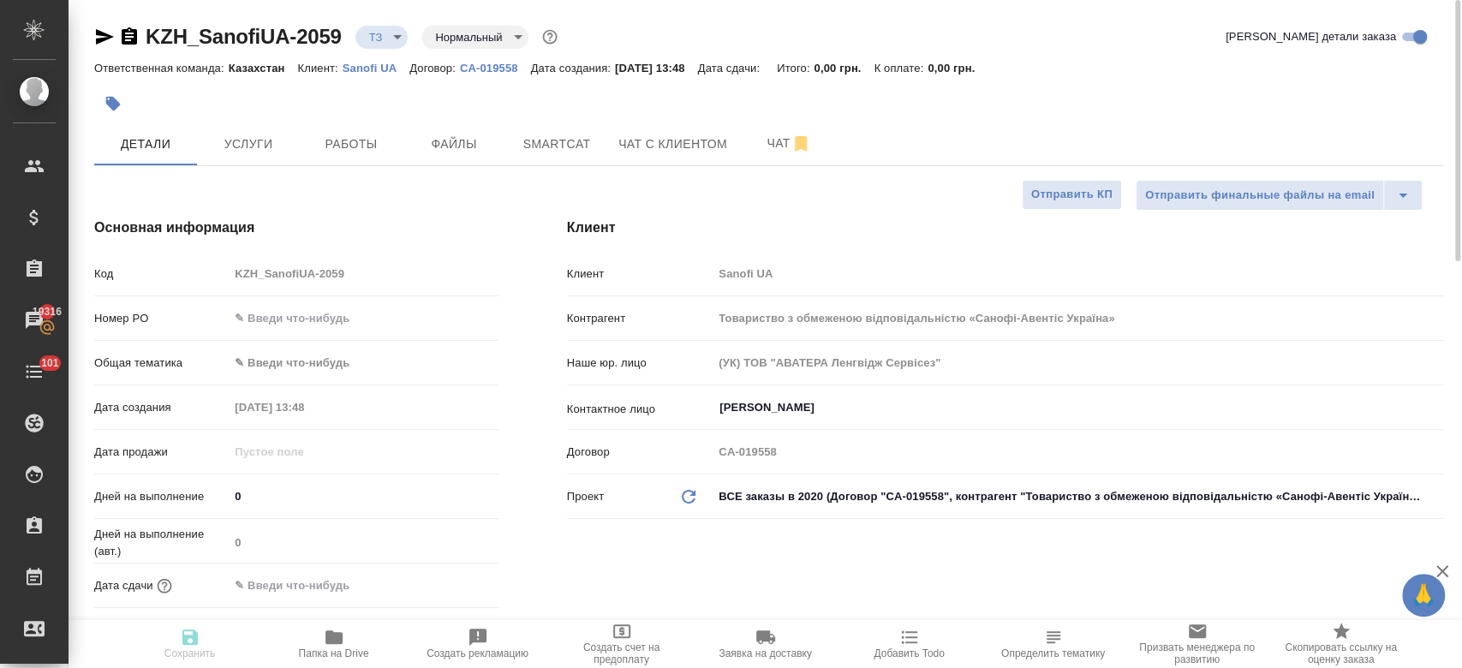
type textarea "x"
select select "RU"
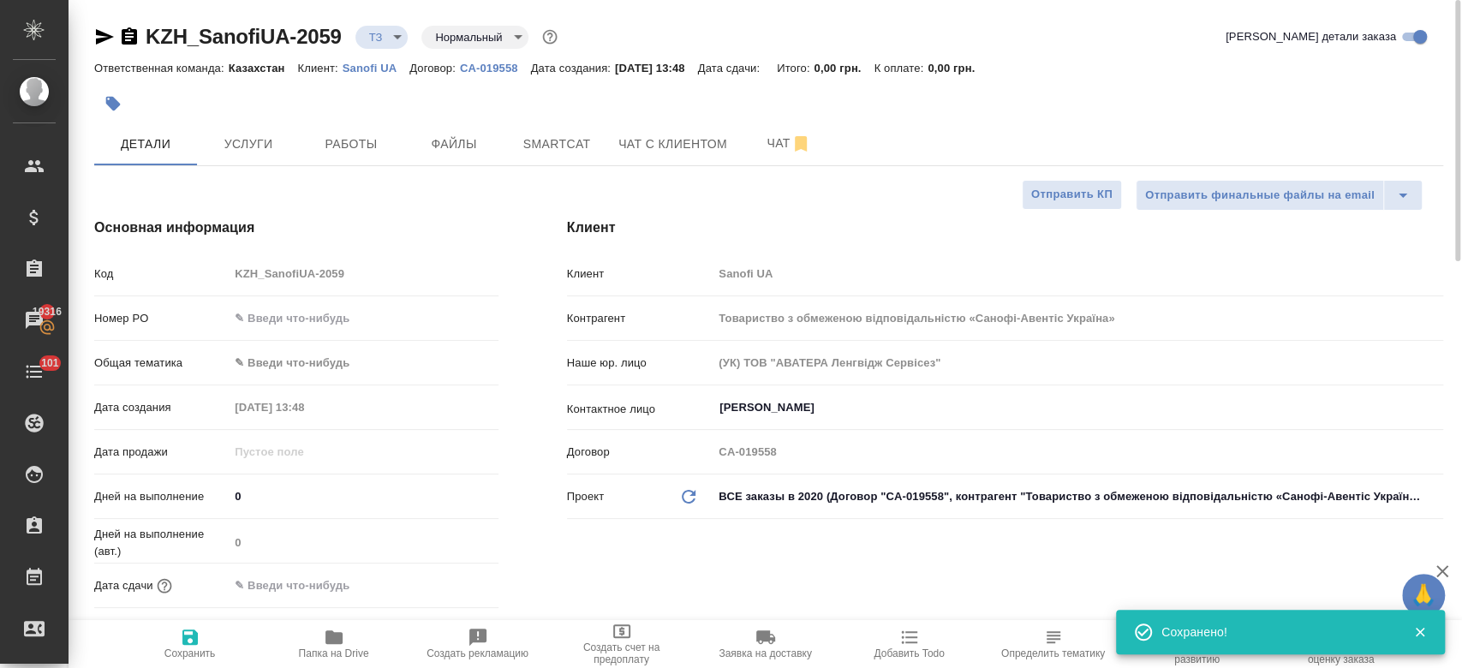
type textarea "x"
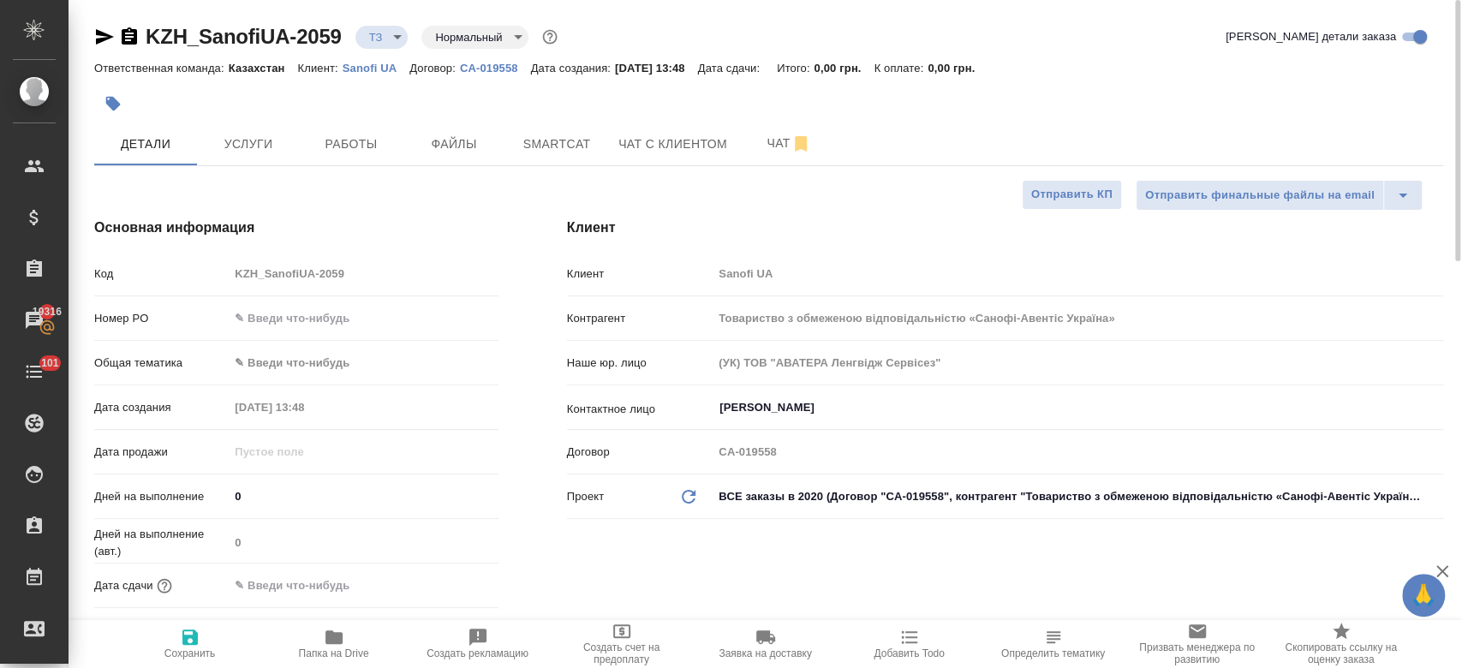
type textarea "x"
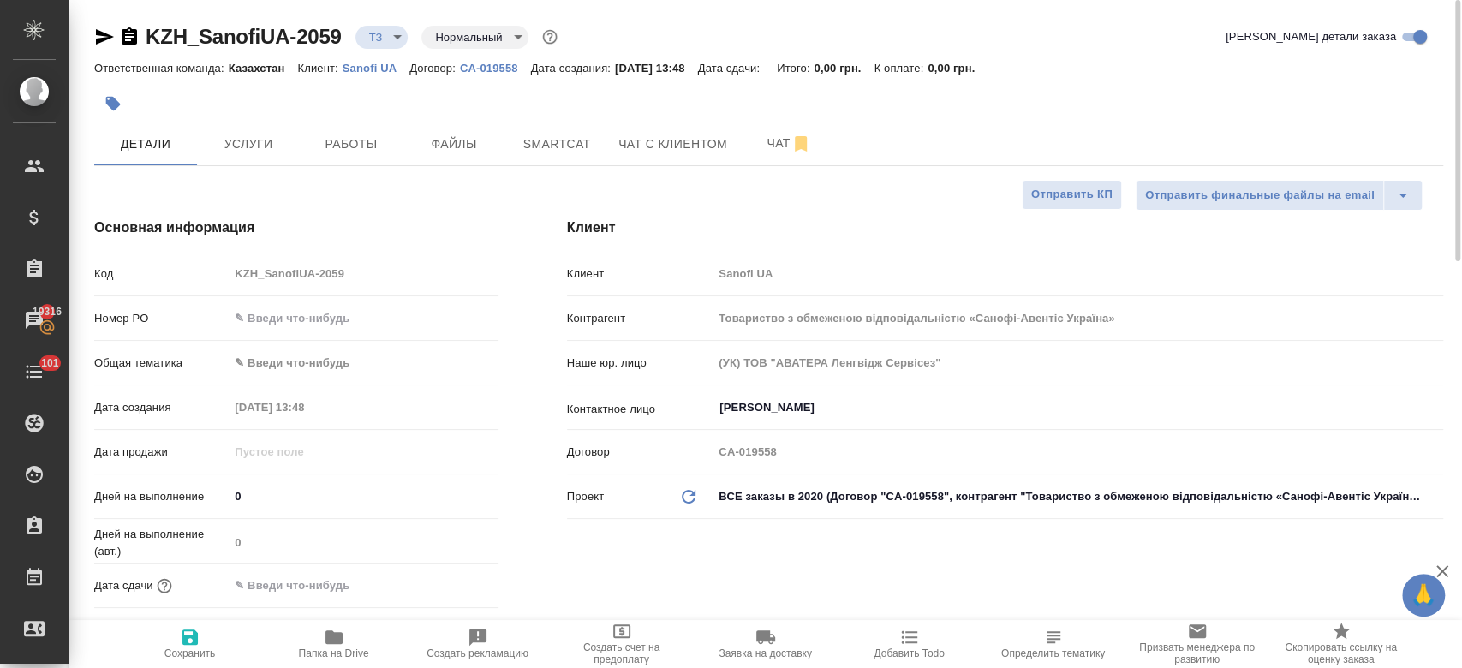
type textarea "x"
click at [255, 146] on span "Услуги" at bounding box center [248, 144] width 82 height 21
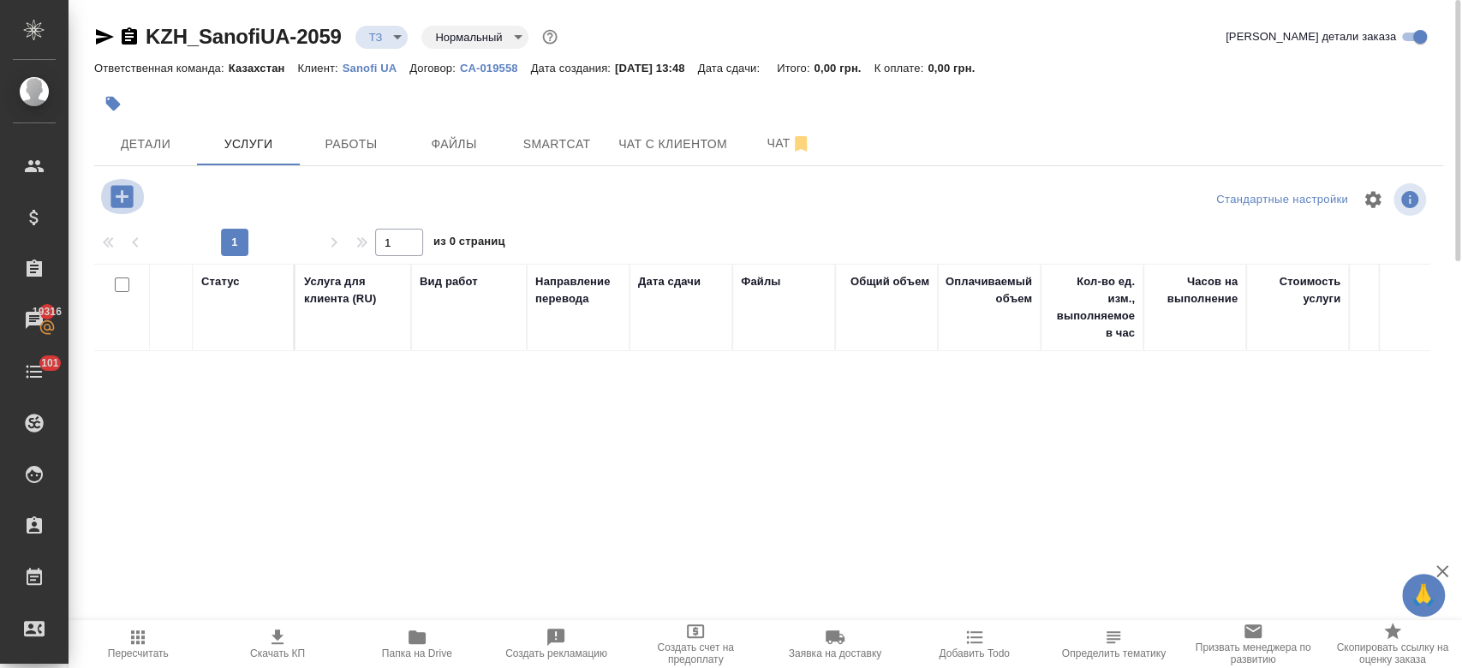
click at [128, 198] on icon "button" at bounding box center [122, 196] width 22 height 22
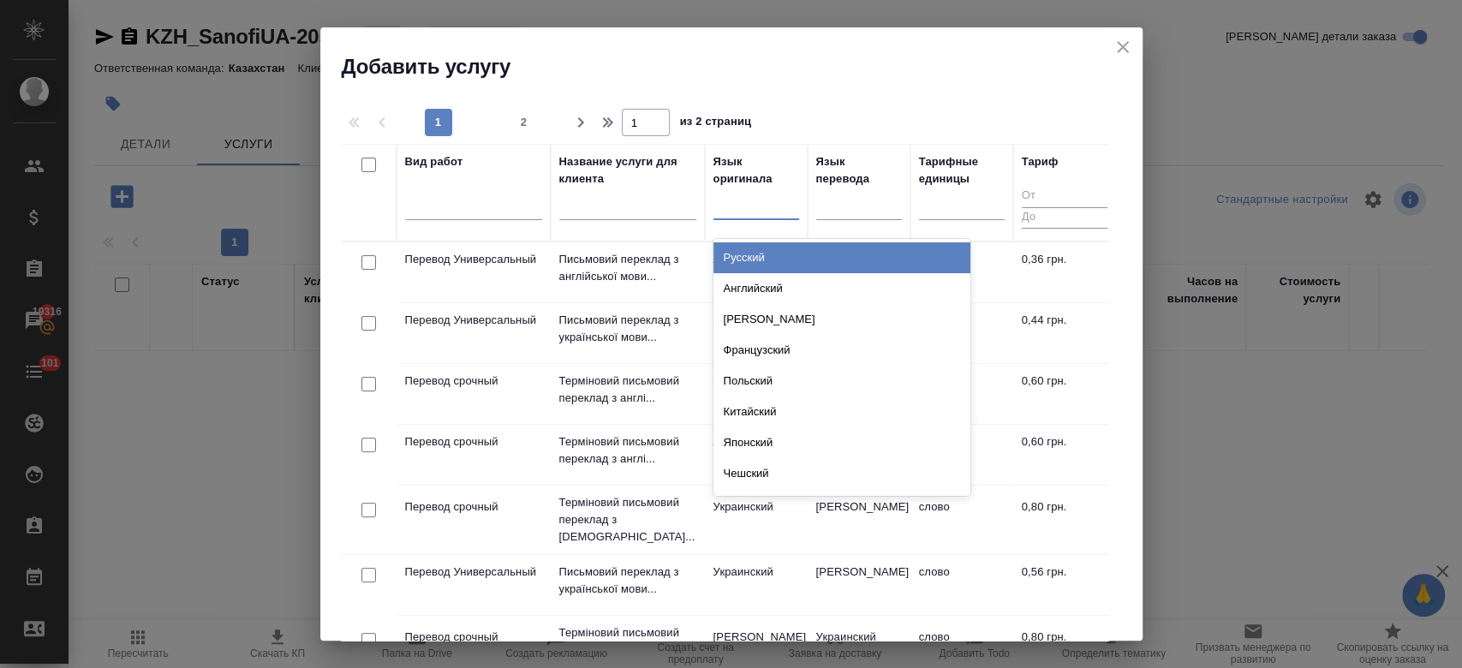
click at [747, 205] on div at bounding box center [757, 202] width 86 height 25
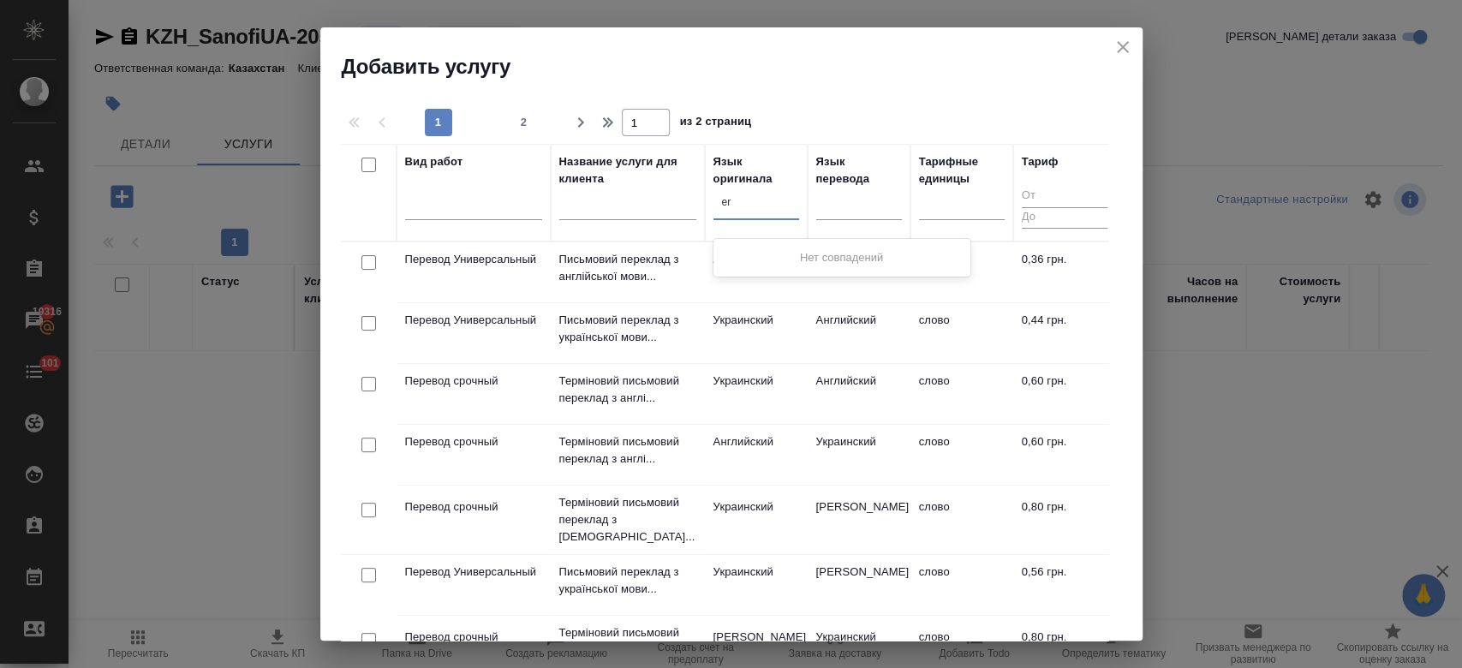
type input "e"
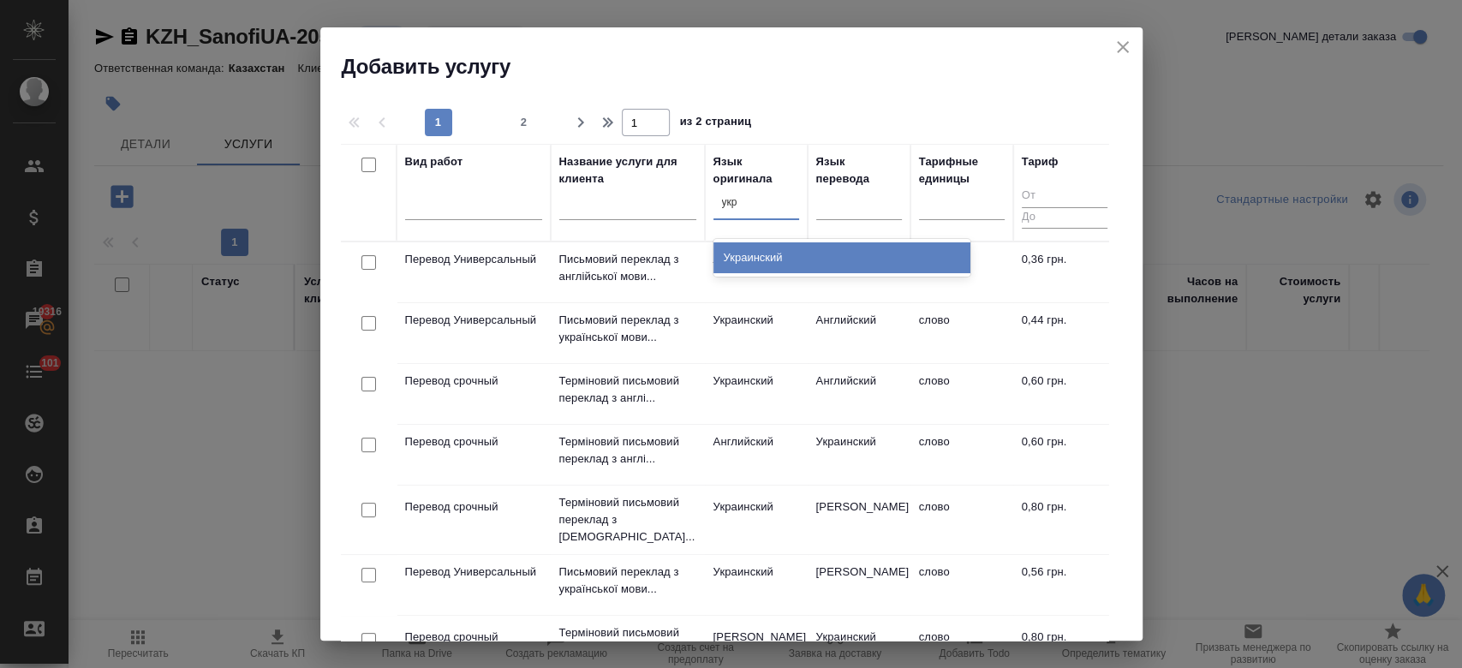
type input "укра"
click at [755, 256] on div "Украинский" at bounding box center [842, 257] width 257 height 31
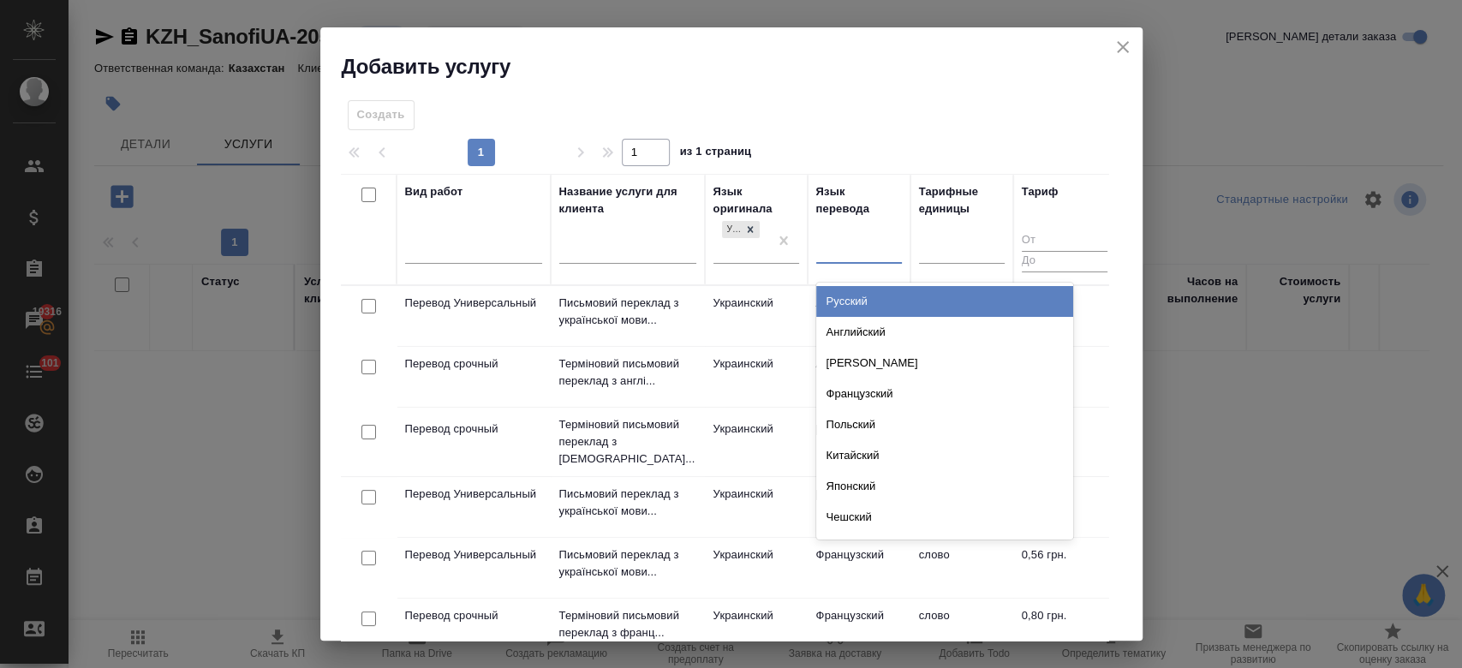
click at [828, 239] on div at bounding box center [859, 247] width 86 height 25
type input "анг"
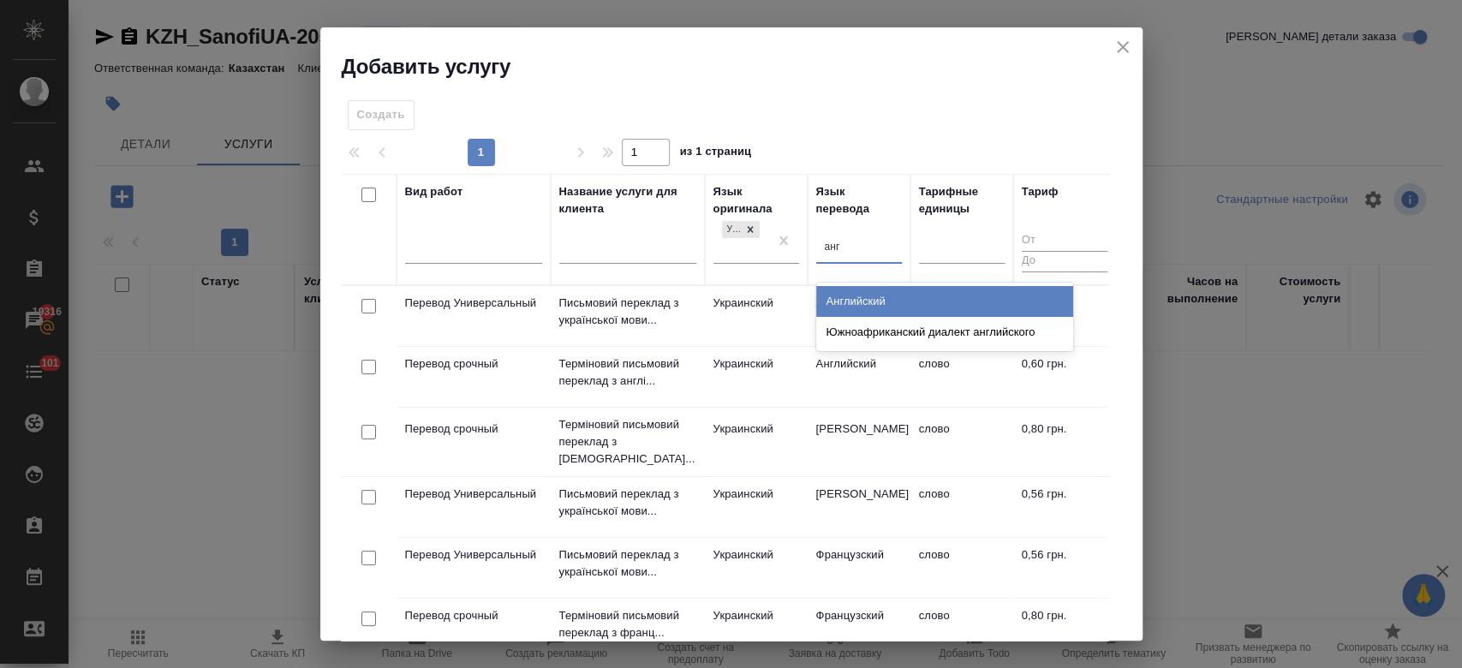
click at [843, 301] on div "Английский" at bounding box center [944, 301] width 257 height 31
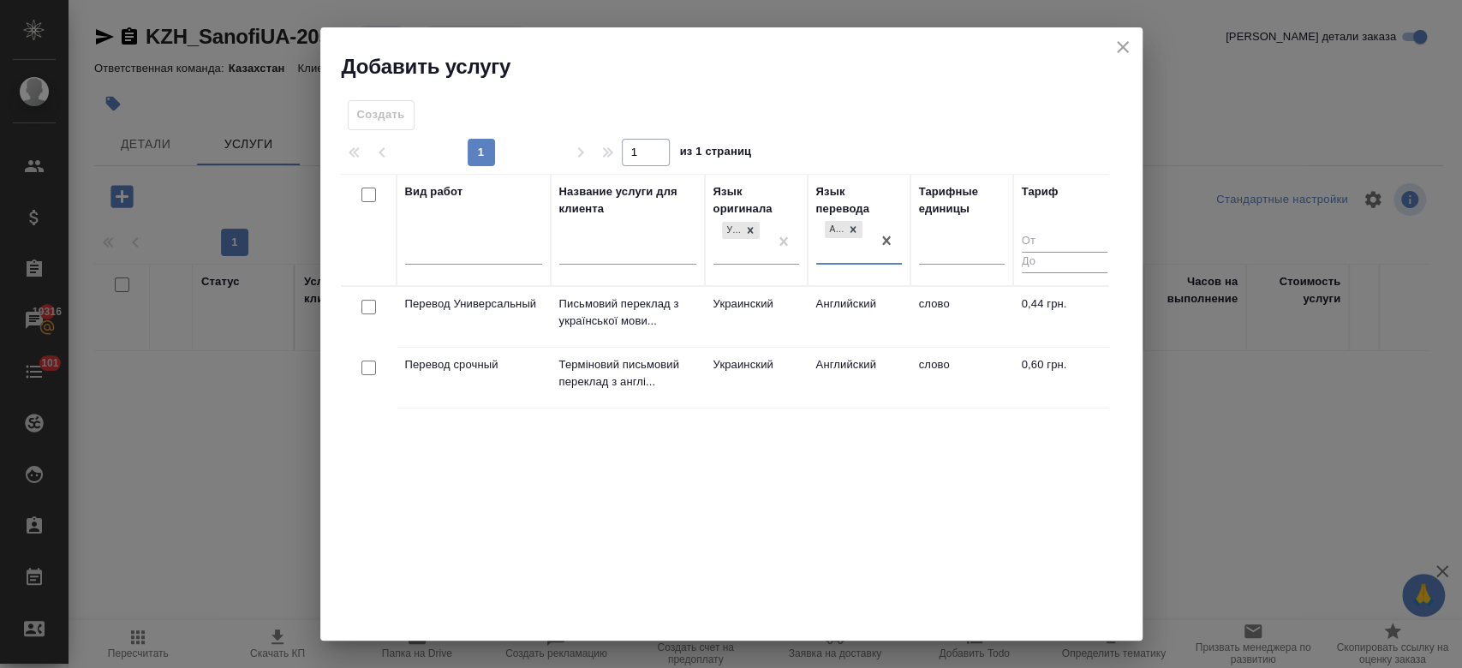
click at [486, 322] on td "Перевод Универсальный" at bounding box center [474, 317] width 154 height 60
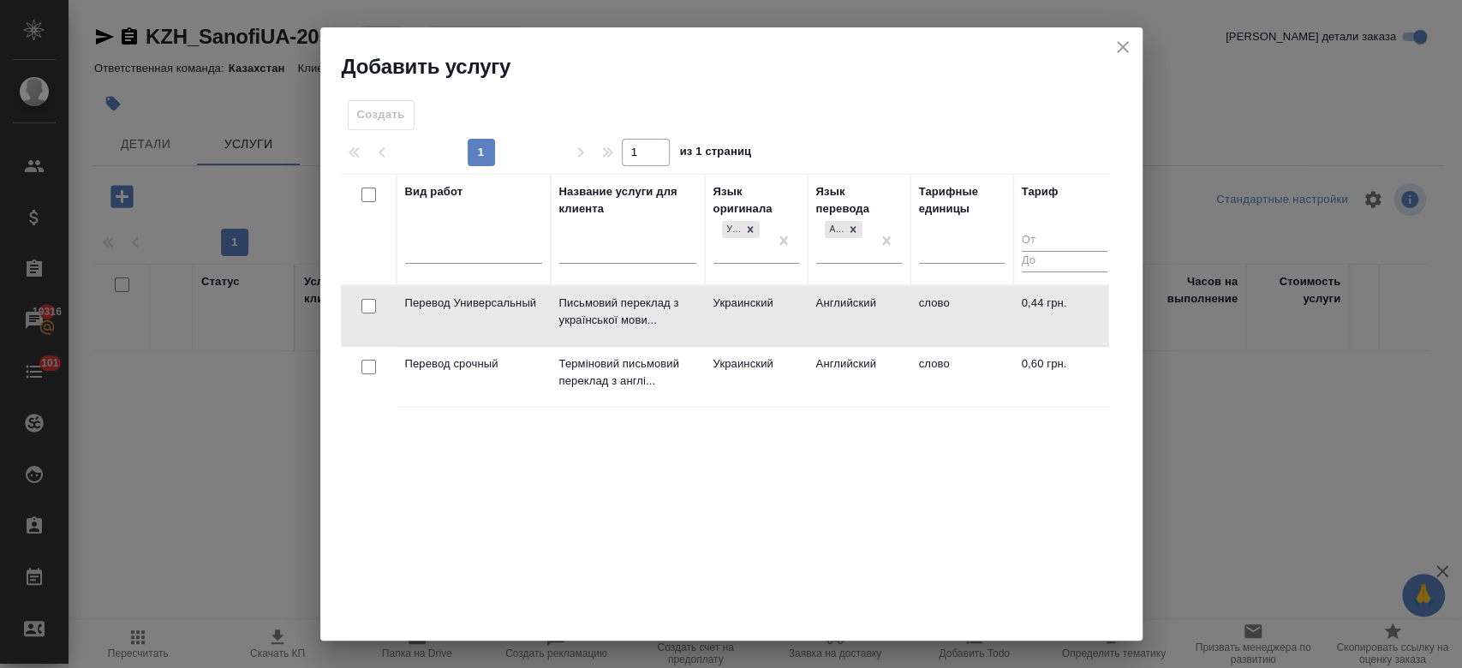
click at [486, 322] on td "Перевод Универсальный" at bounding box center [474, 316] width 154 height 60
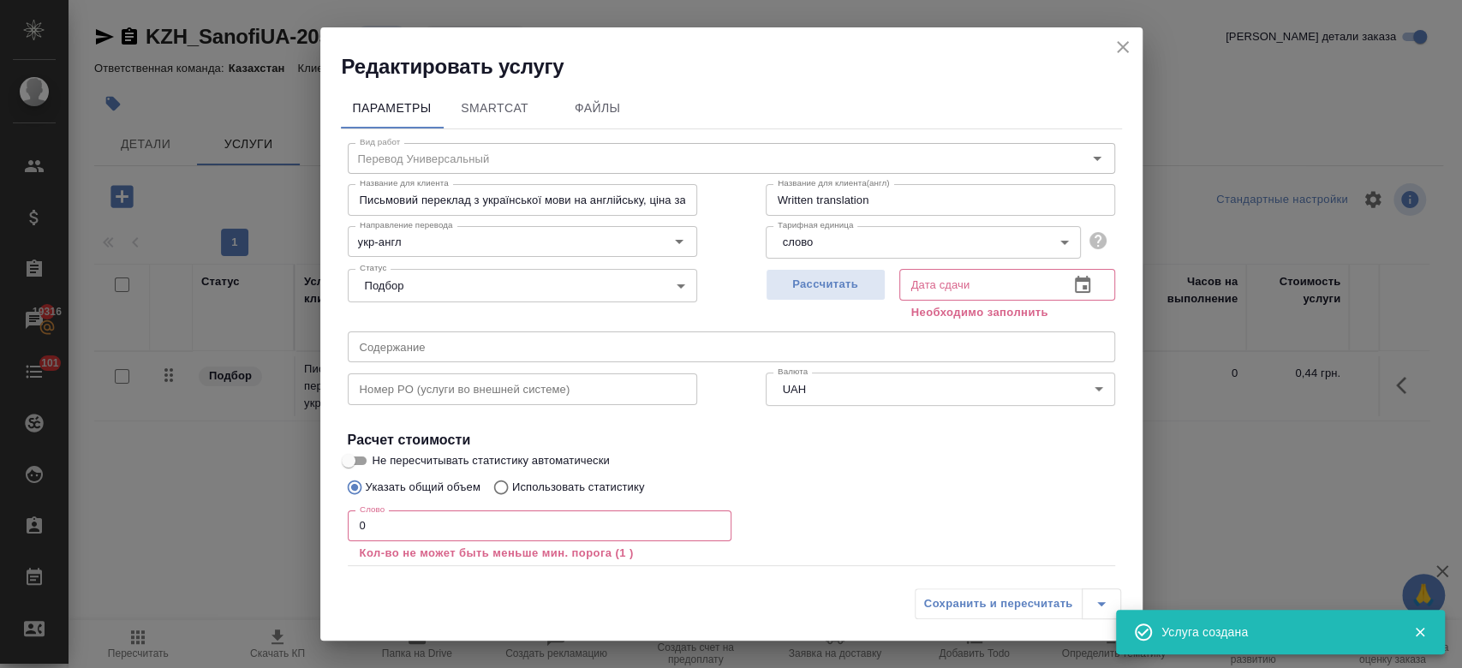
scroll to position [94, 0]
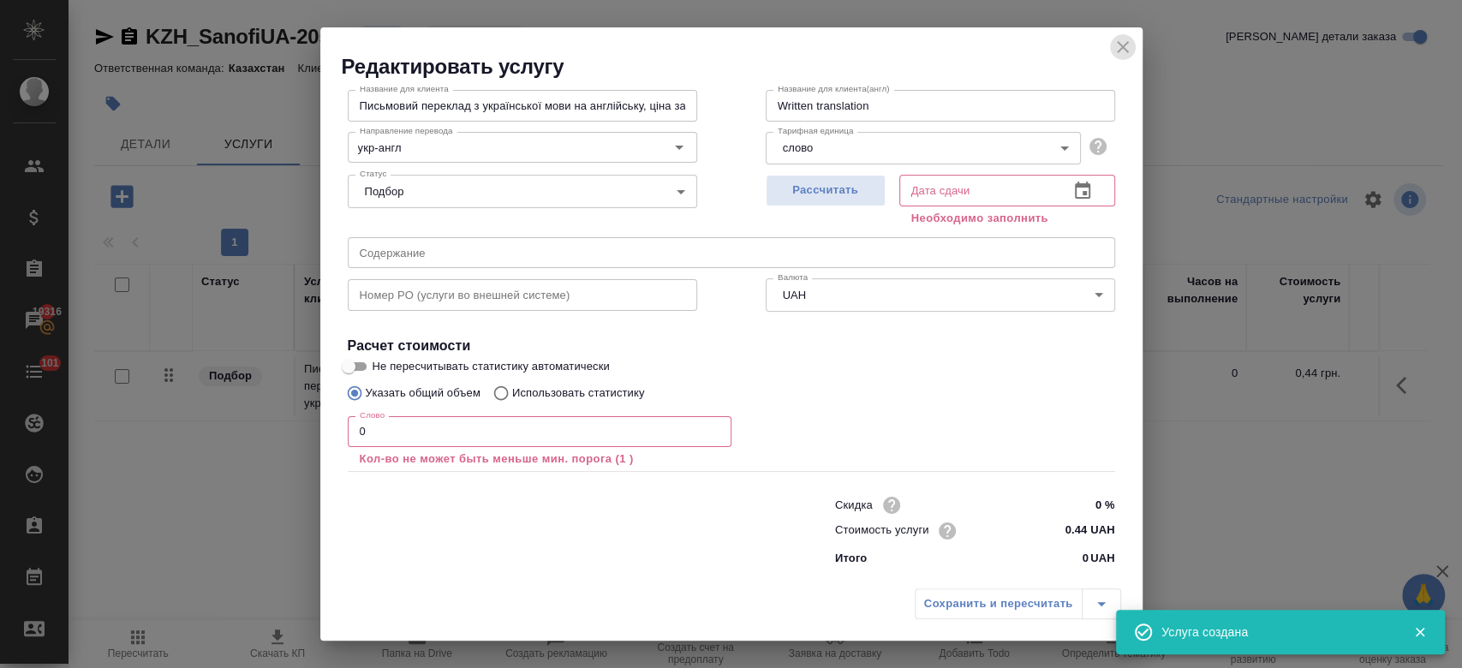
click at [1123, 53] on icon "close" at bounding box center [1123, 47] width 21 height 21
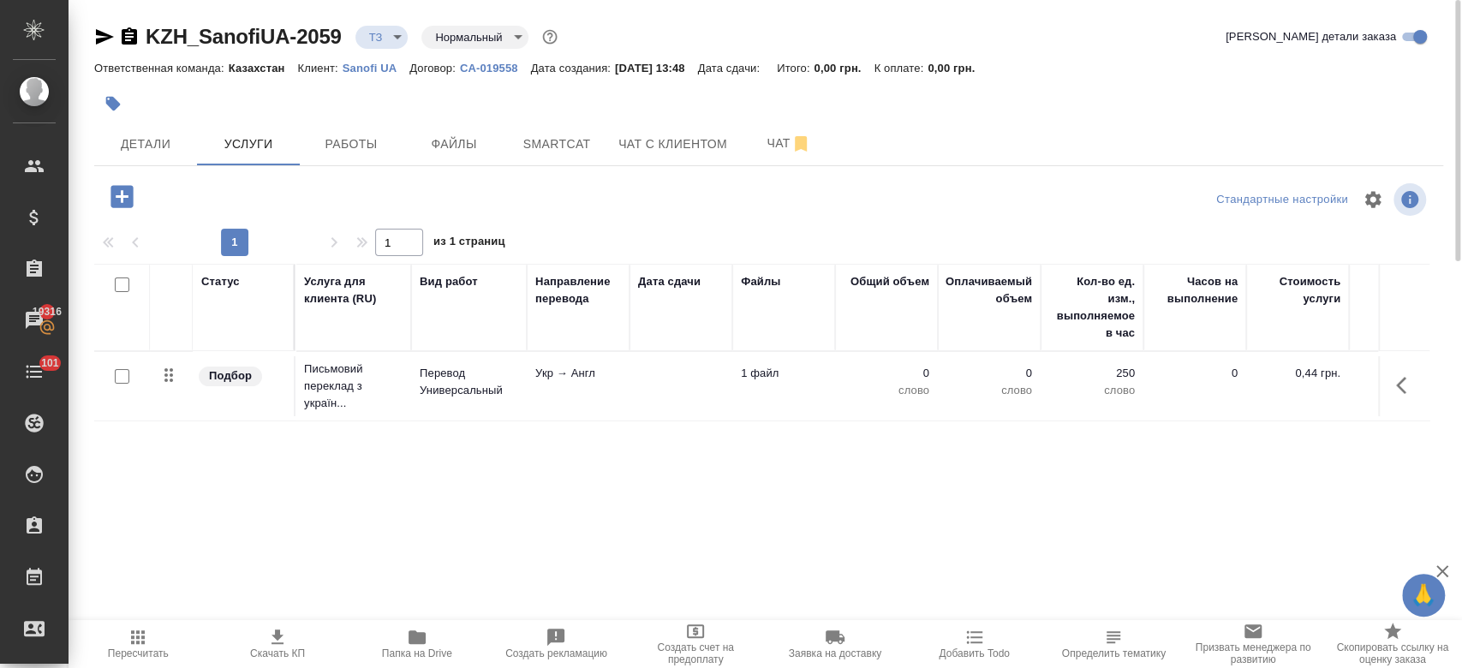
click at [117, 374] on input "checkbox" at bounding box center [122, 376] width 15 height 15
checkbox input "true"
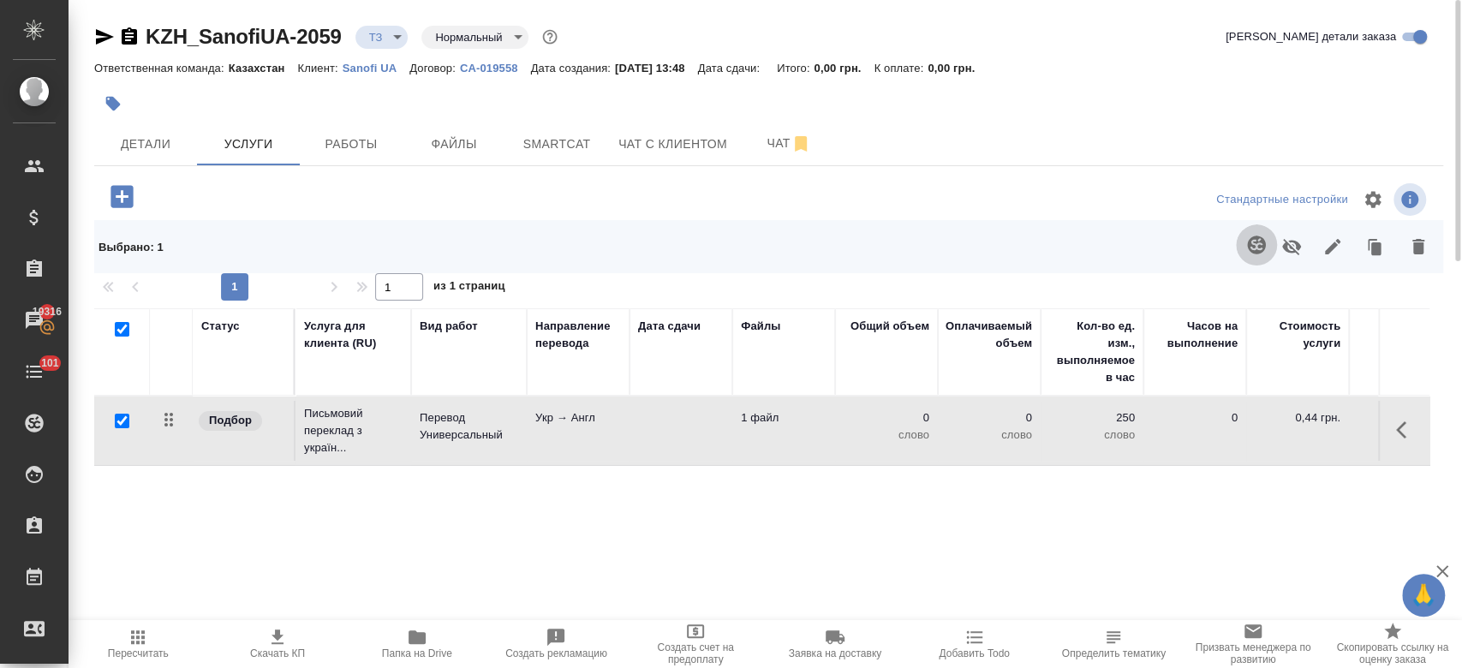
click at [1254, 244] on icon "button" at bounding box center [1256, 245] width 21 height 21
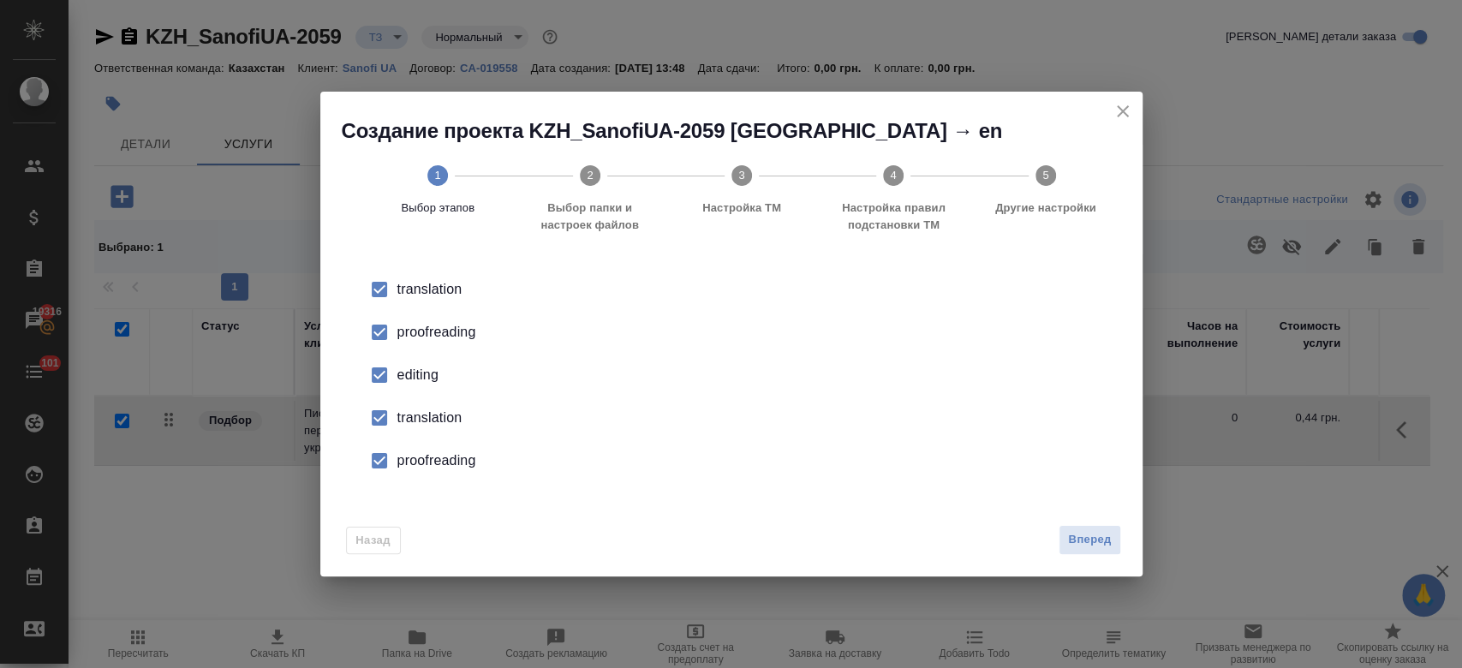
click at [468, 335] on div "proofreading" at bounding box center [749, 332] width 704 height 21
click at [398, 378] on div "editing" at bounding box center [749, 375] width 704 height 21
drag, startPoint x: 415, startPoint y: 421, endPoint x: 430, endPoint y: 473, distance: 54.2
click at [430, 473] on ul "translation proofreading editing translation proofreading" at bounding box center [732, 375] width 768 height 214
click at [430, 473] on li "proofreading" at bounding box center [732, 460] width 768 height 43
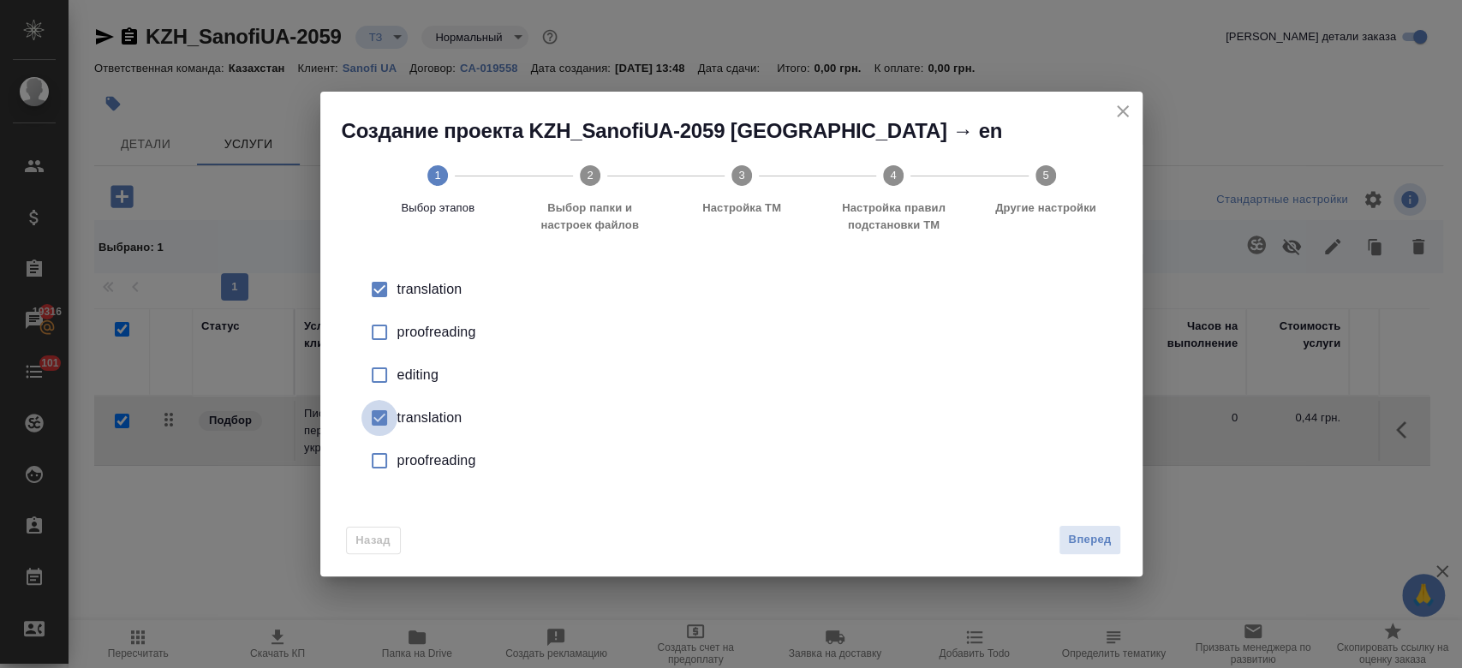
click at [371, 413] on input "checkbox" at bounding box center [380, 418] width 36 height 36
click at [1079, 548] on span "Вперед" at bounding box center [1089, 540] width 43 height 20
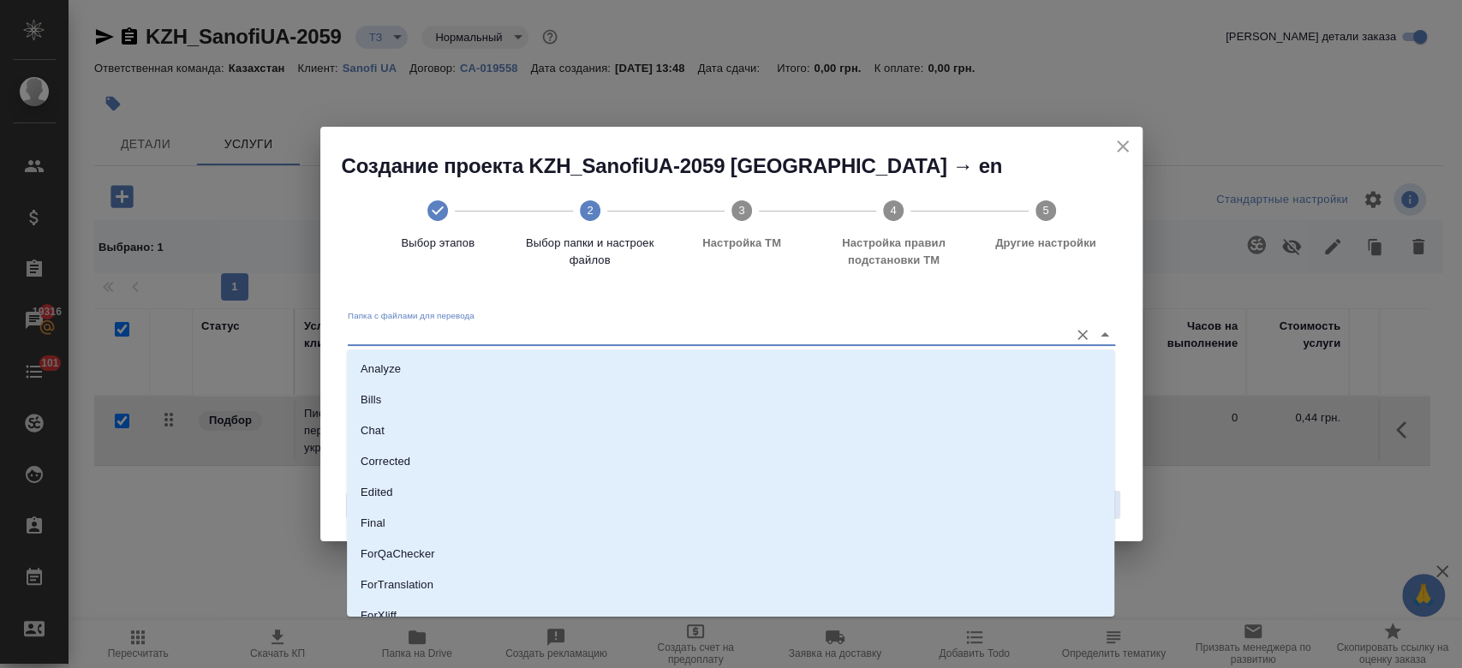
click at [758, 336] on input "Папка с файлами для перевода" at bounding box center [704, 334] width 713 height 21
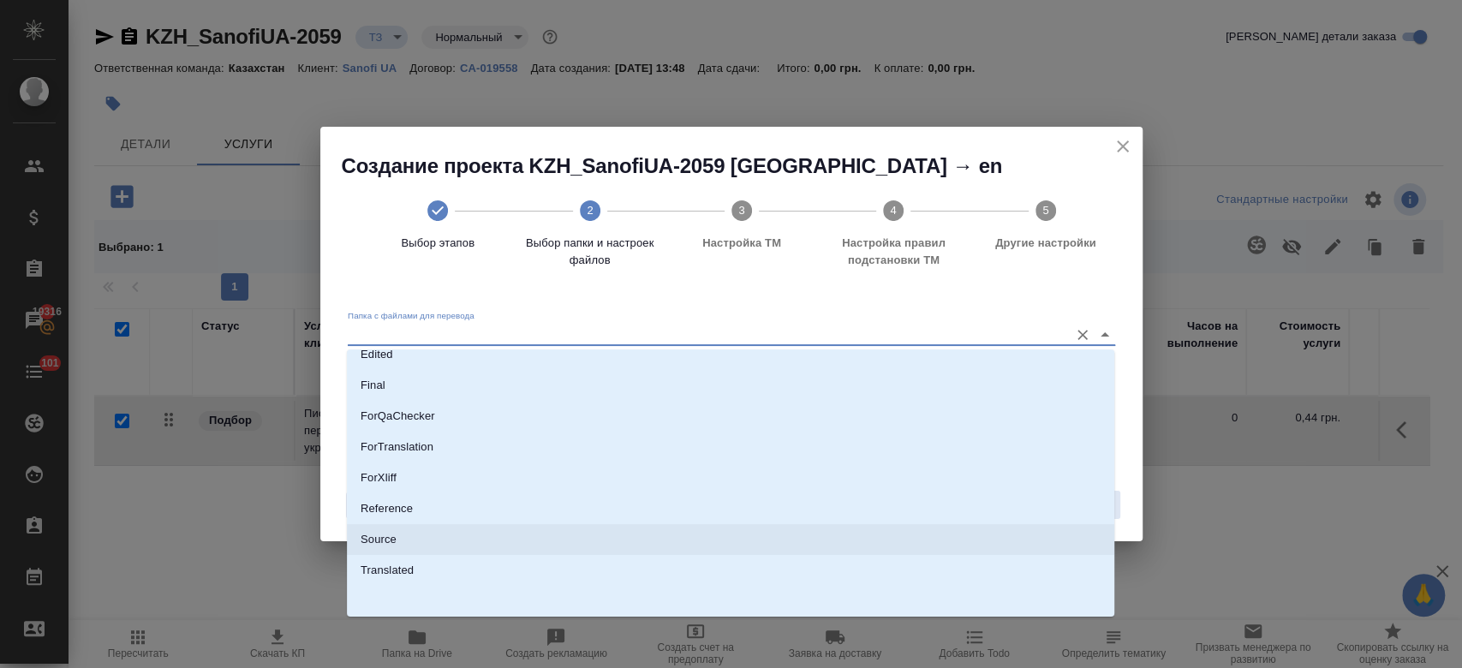
click at [541, 550] on li "Source" at bounding box center [731, 539] width 768 height 31
type input "Source"
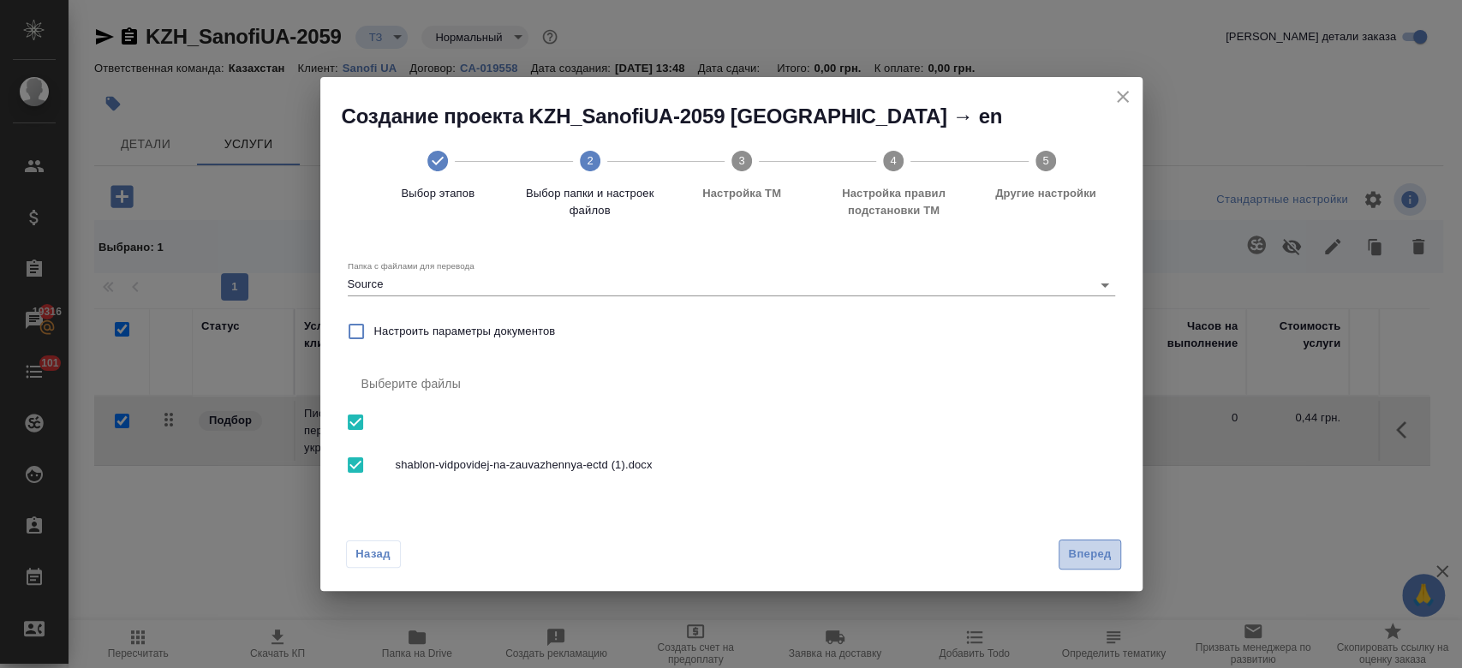
click at [1085, 558] on span "Вперед" at bounding box center [1089, 555] width 43 height 20
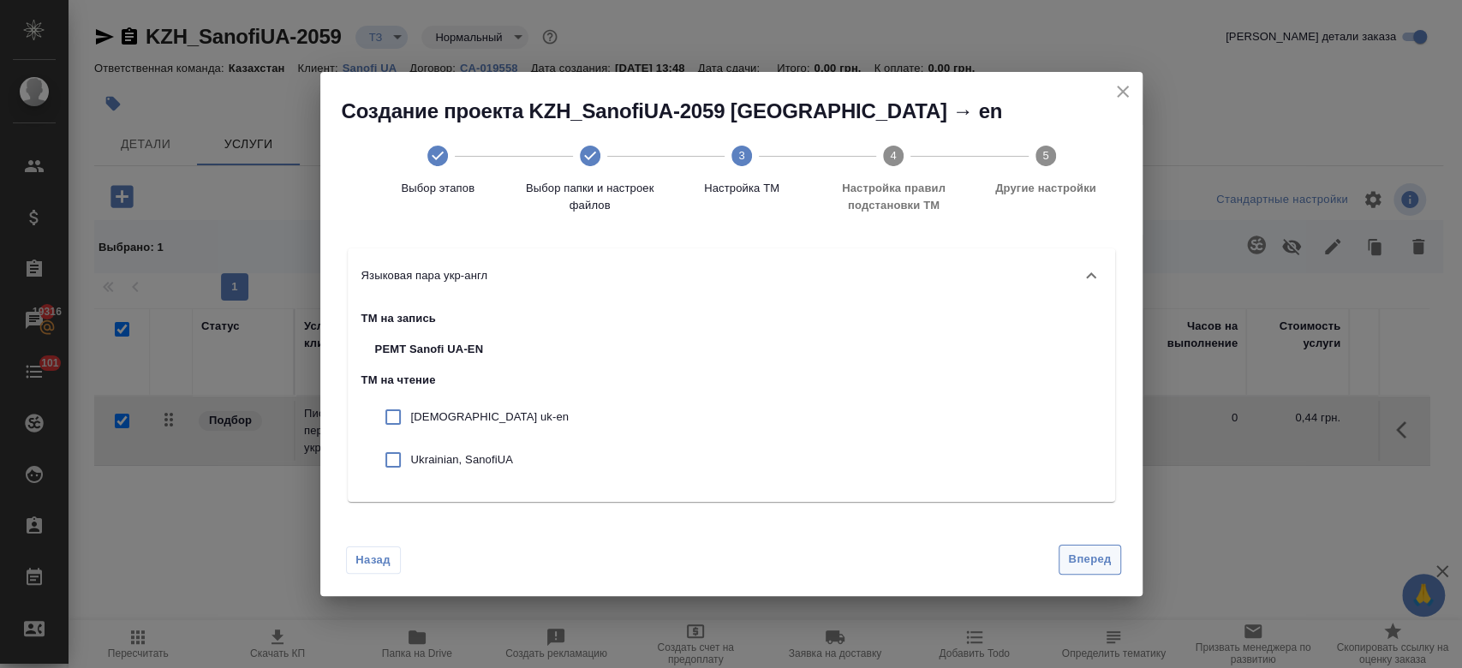
click at [1084, 572] on button "Вперед" at bounding box center [1090, 560] width 62 height 30
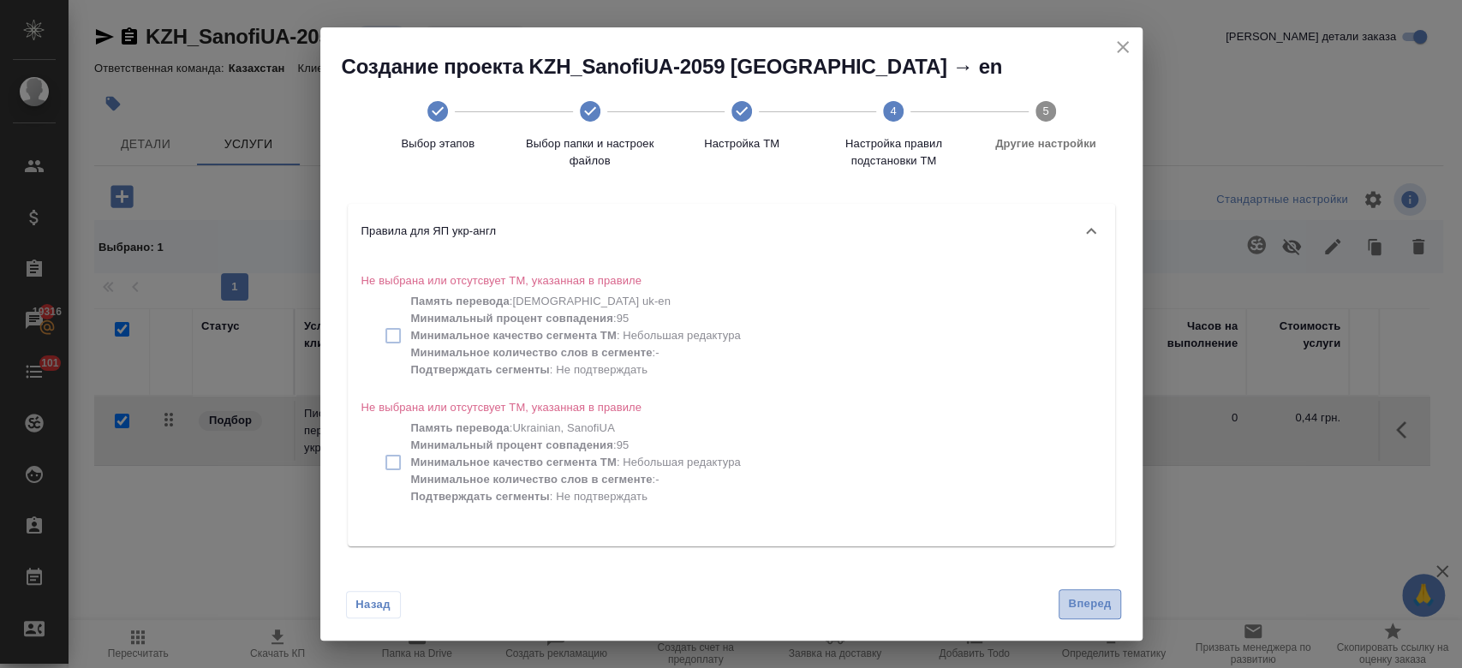
click at [1089, 600] on span "Вперед" at bounding box center [1089, 605] width 43 height 20
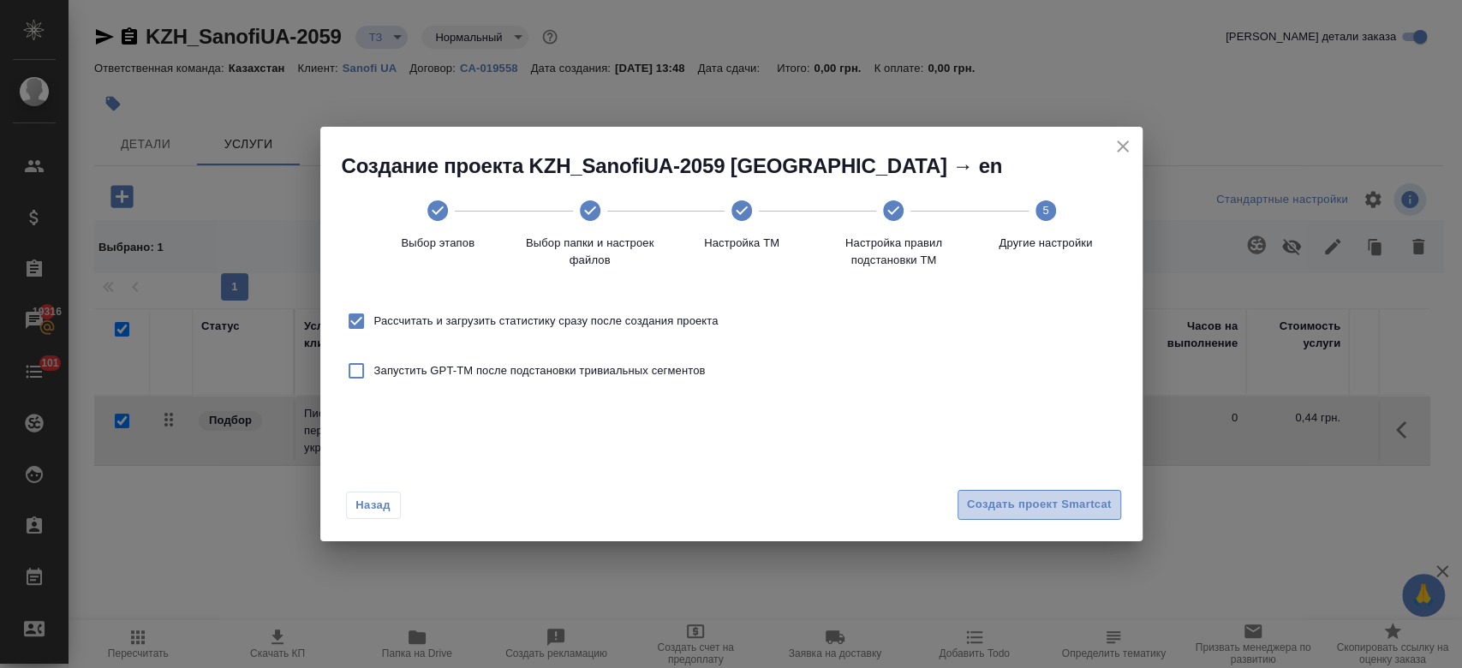
click at [1007, 510] on span "Создать проект Smartcat" at bounding box center [1039, 505] width 145 height 20
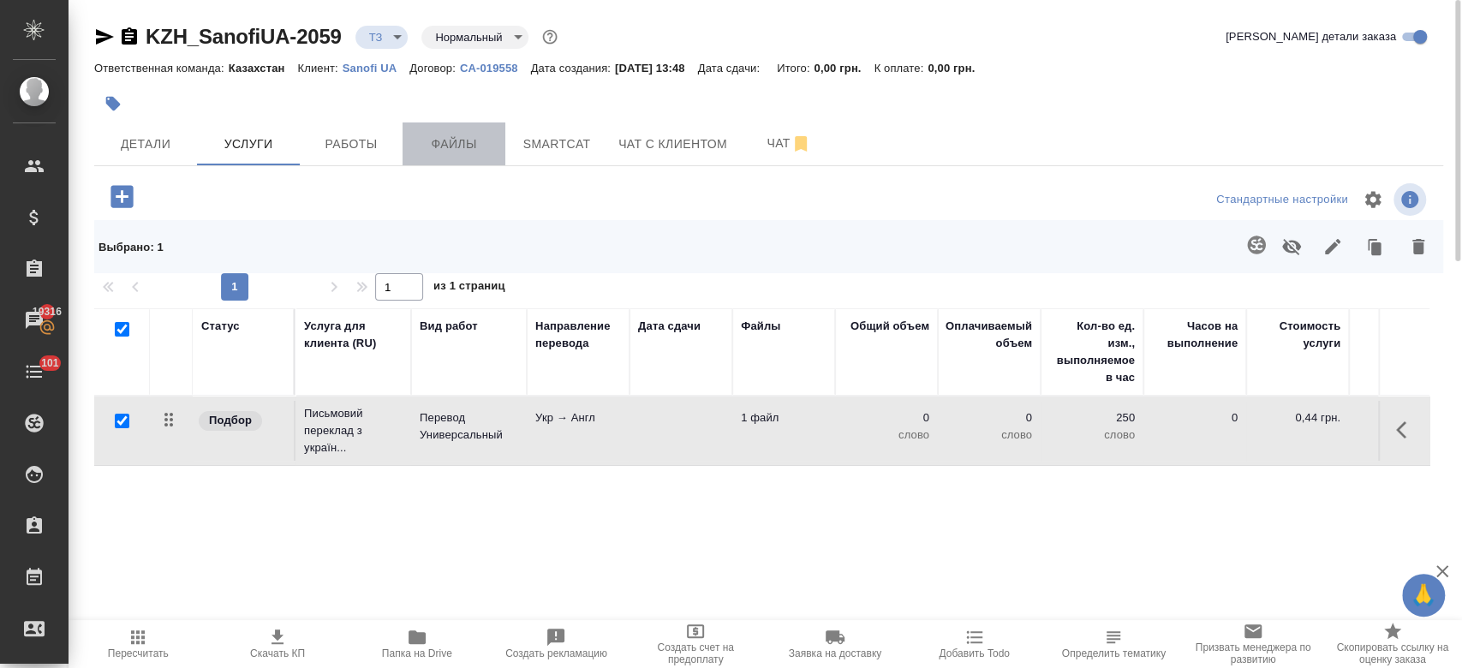
click at [471, 144] on span "Файлы" at bounding box center [454, 144] width 82 height 21
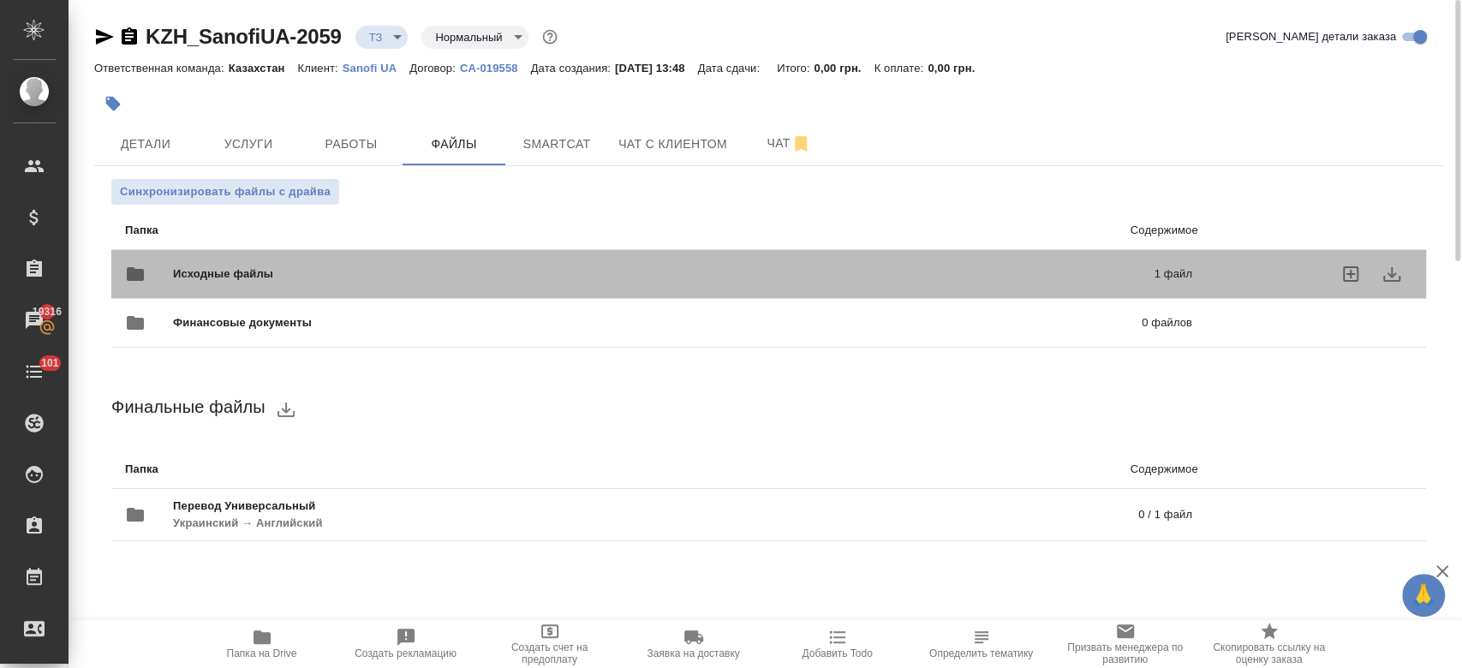
click at [445, 258] on div "Исходные файлы 1 файл" at bounding box center [658, 274] width 1067 height 41
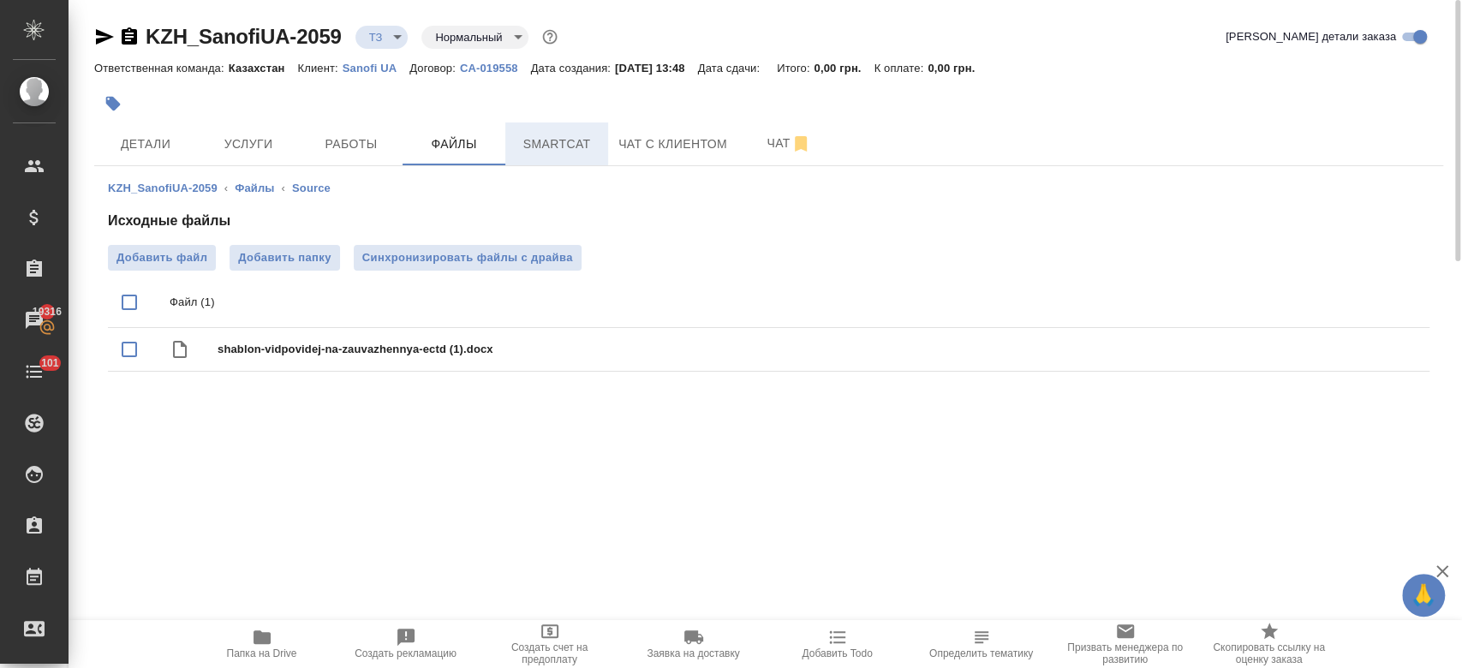
click at [588, 148] on span "Smartcat" at bounding box center [557, 144] width 82 height 21
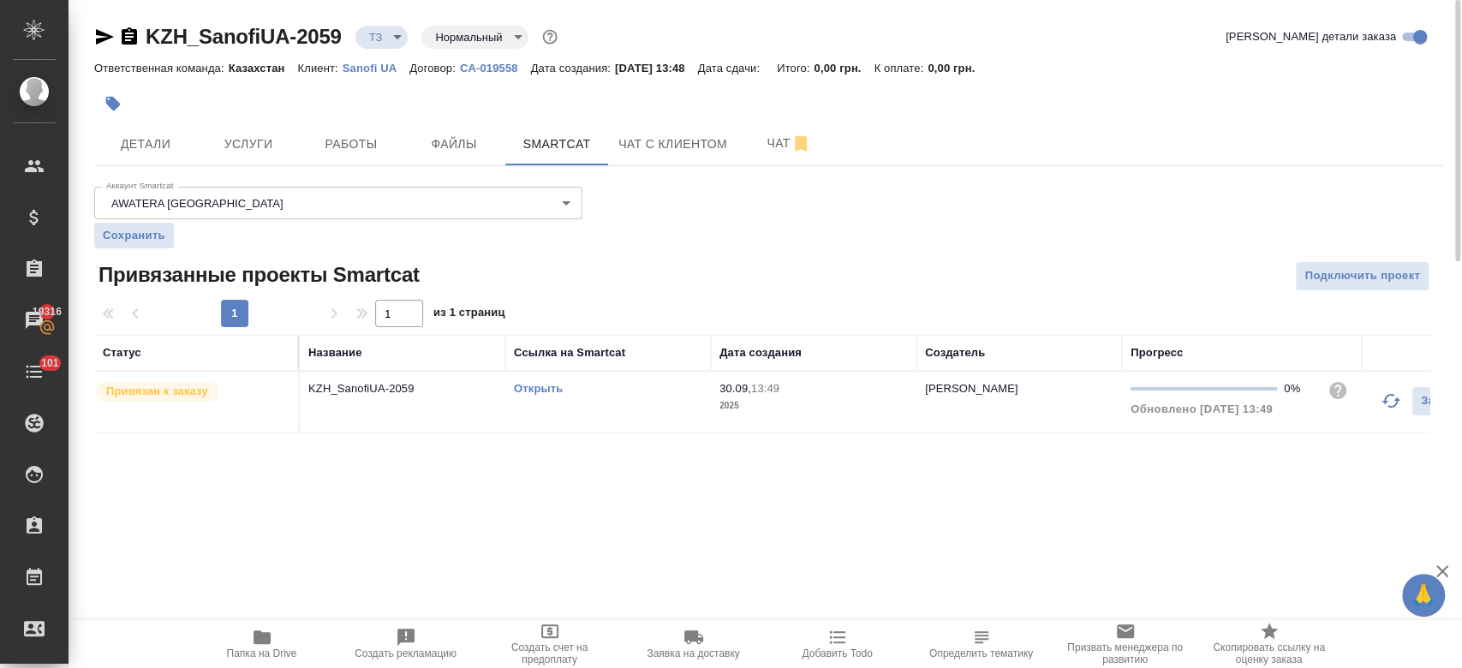
click at [544, 387] on link "Открыть" at bounding box center [538, 388] width 49 height 13
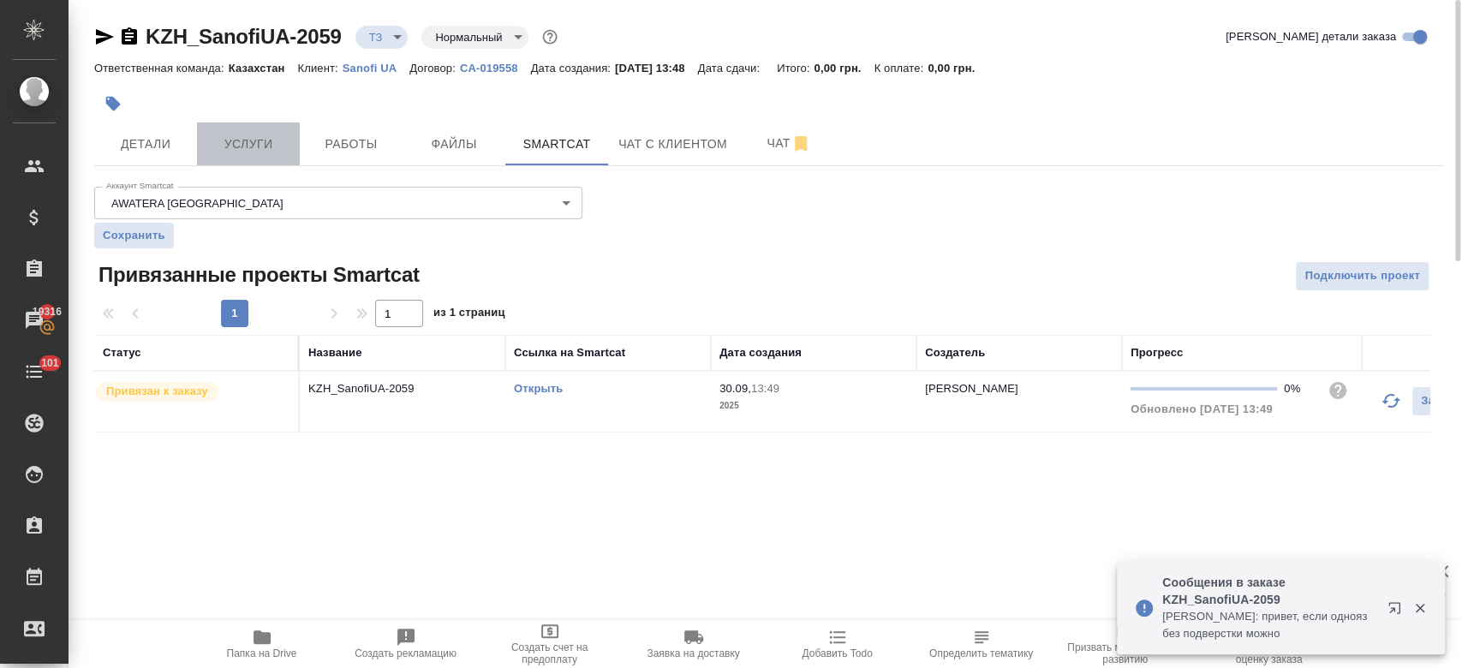
click at [248, 154] on button "Услуги" at bounding box center [248, 144] width 103 height 43
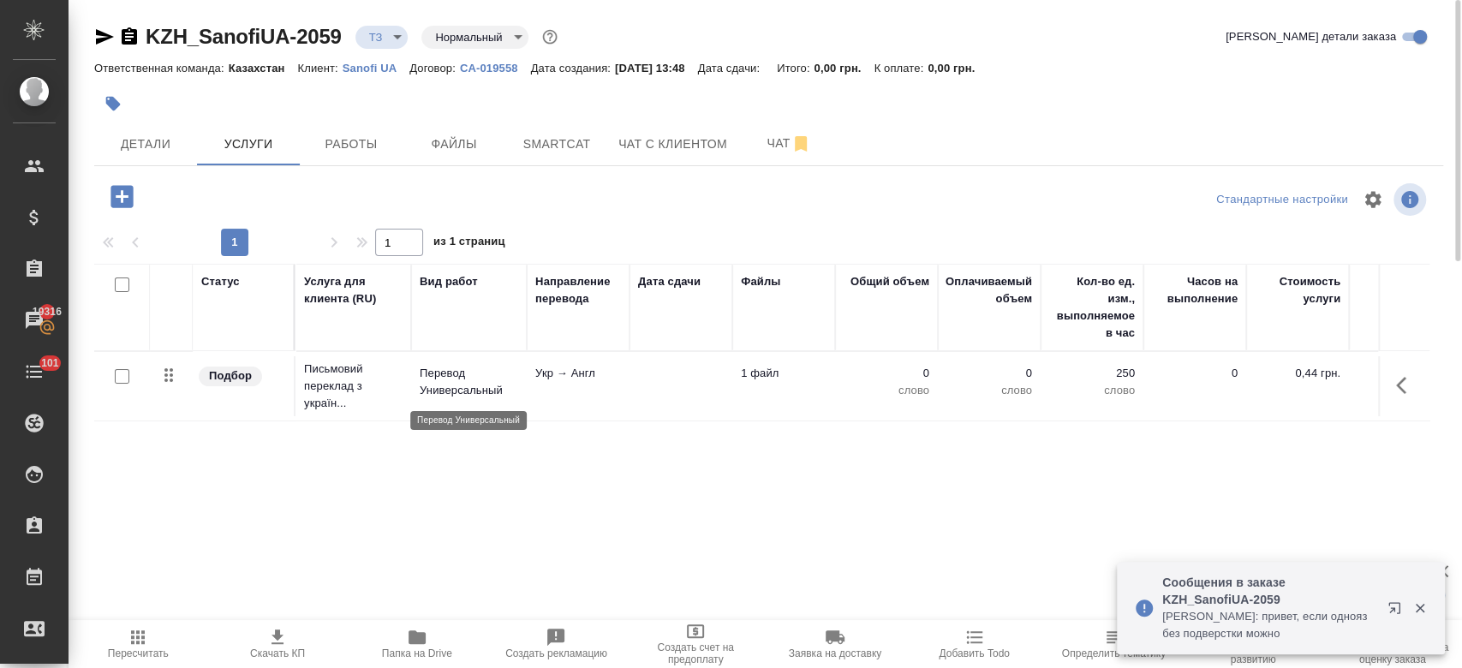
click at [449, 391] on p "Перевод Универсальный" at bounding box center [469, 382] width 99 height 34
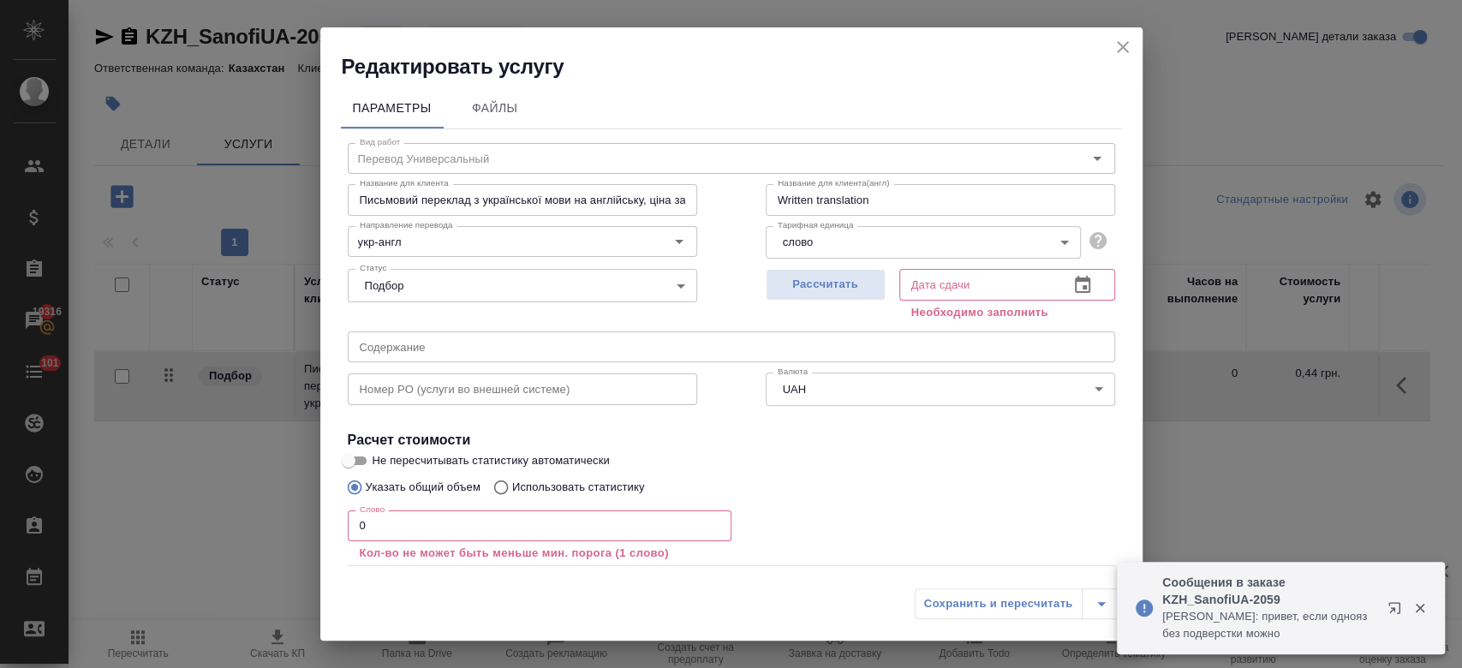
click at [609, 492] on p "Использовать статистику" at bounding box center [578, 487] width 133 height 17
click at [512, 492] on input "Использовать статистику" at bounding box center [498, 487] width 27 height 33
radio input "true"
radio input "false"
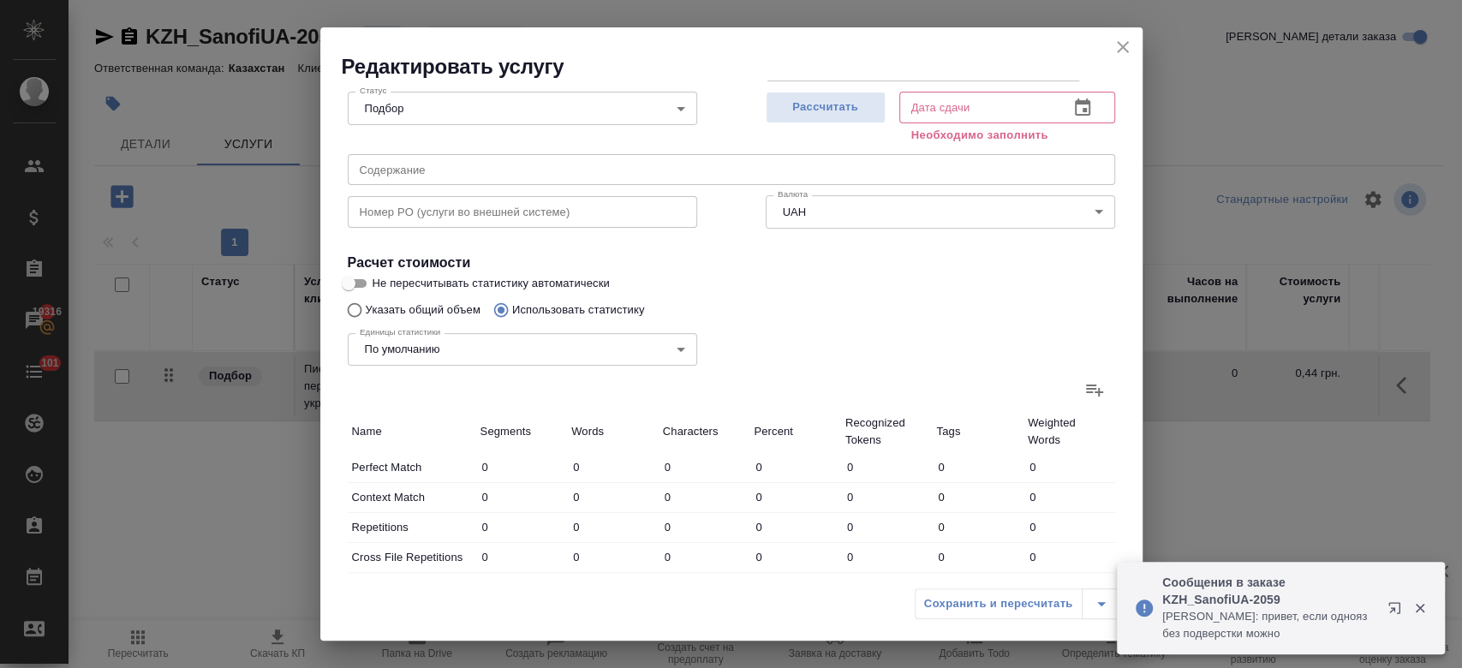
scroll to position [182, 0]
click at [1085, 391] on icon at bounding box center [1095, 385] width 21 height 21
click at [0, 0] on input "file" at bounding box center [0, 0] width 0 height 0
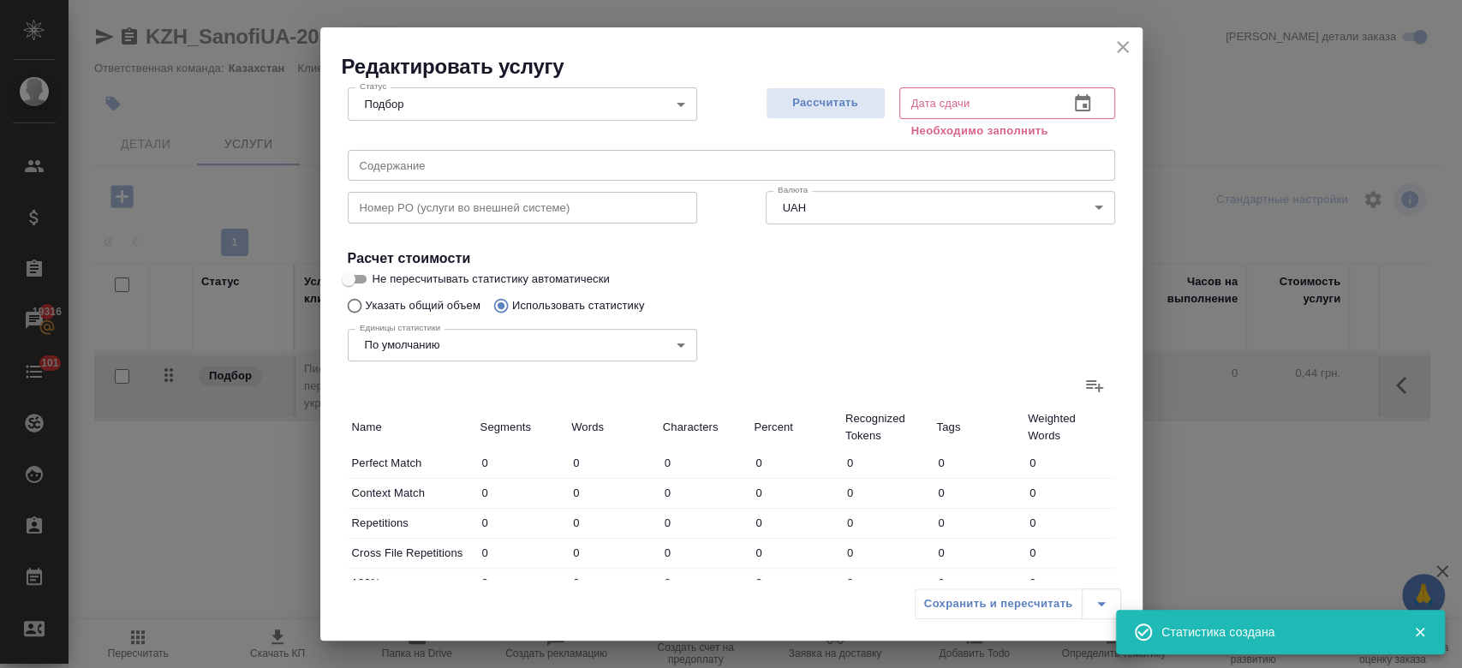
scroll to position [517, 0]
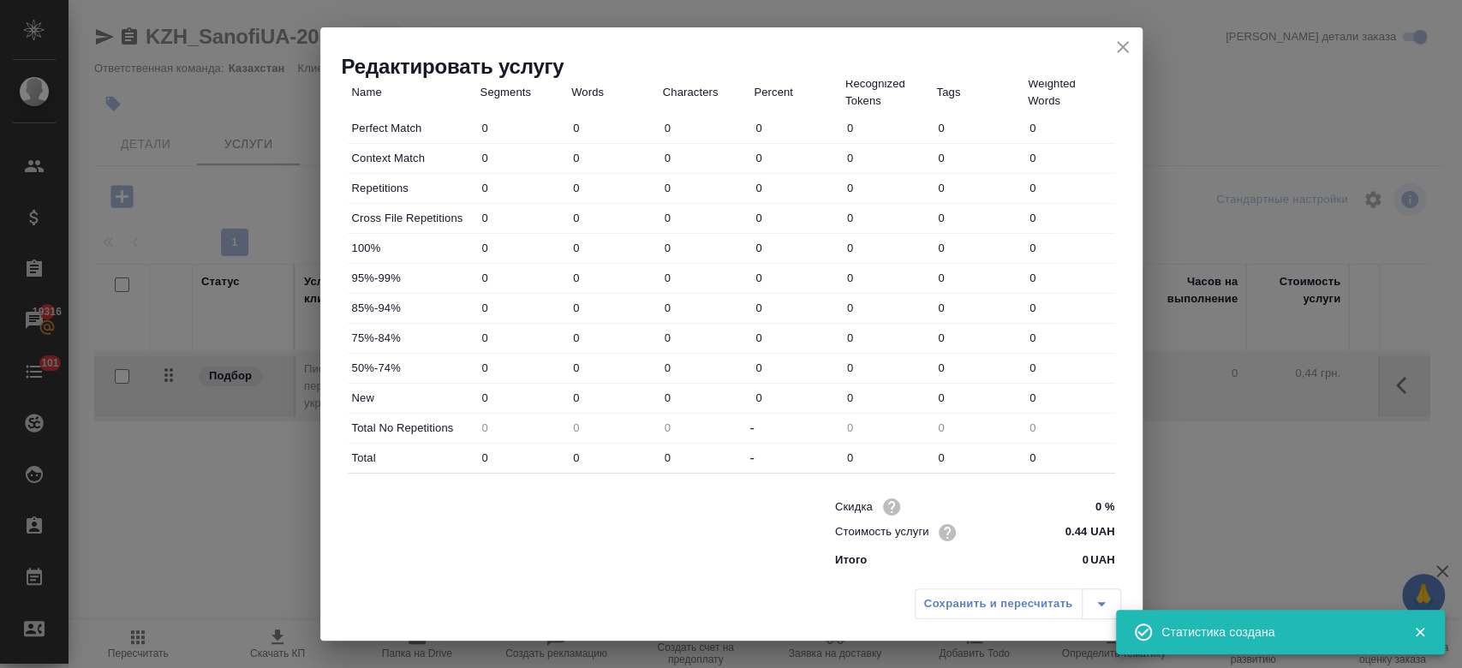
type input "3"
type input "7"
type input "48"
type input "5"
type input "10"
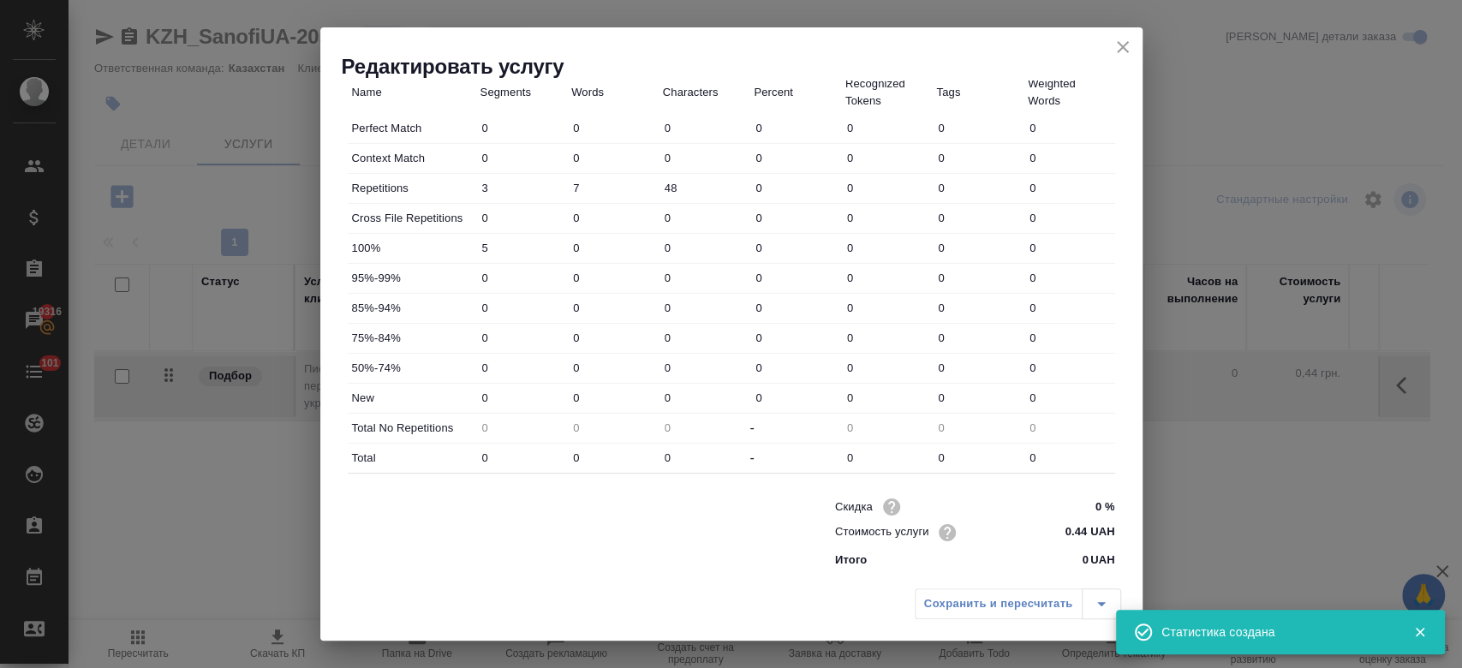
type input "81"
type input "1"
type input "5"
type input "25"
type input "36"
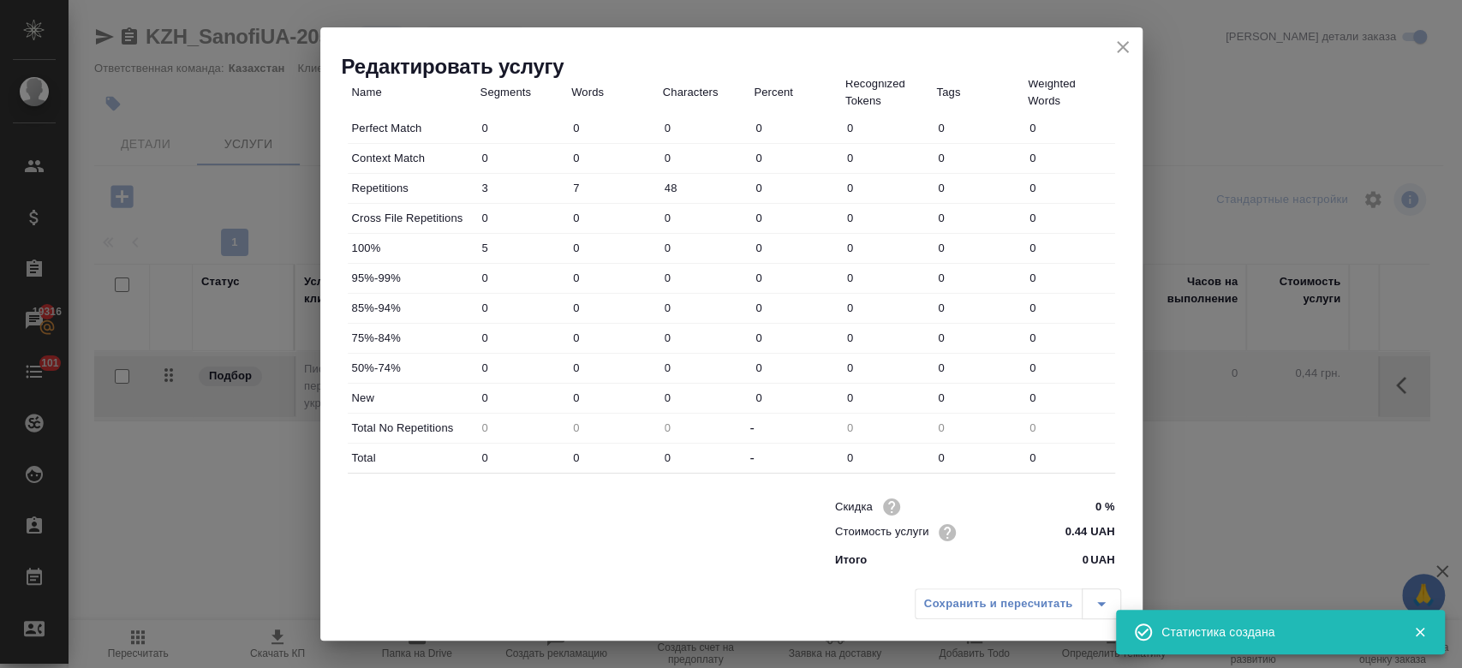
type input "344"
type input "2735"
type input "42"
type input "359"
type input "2841"
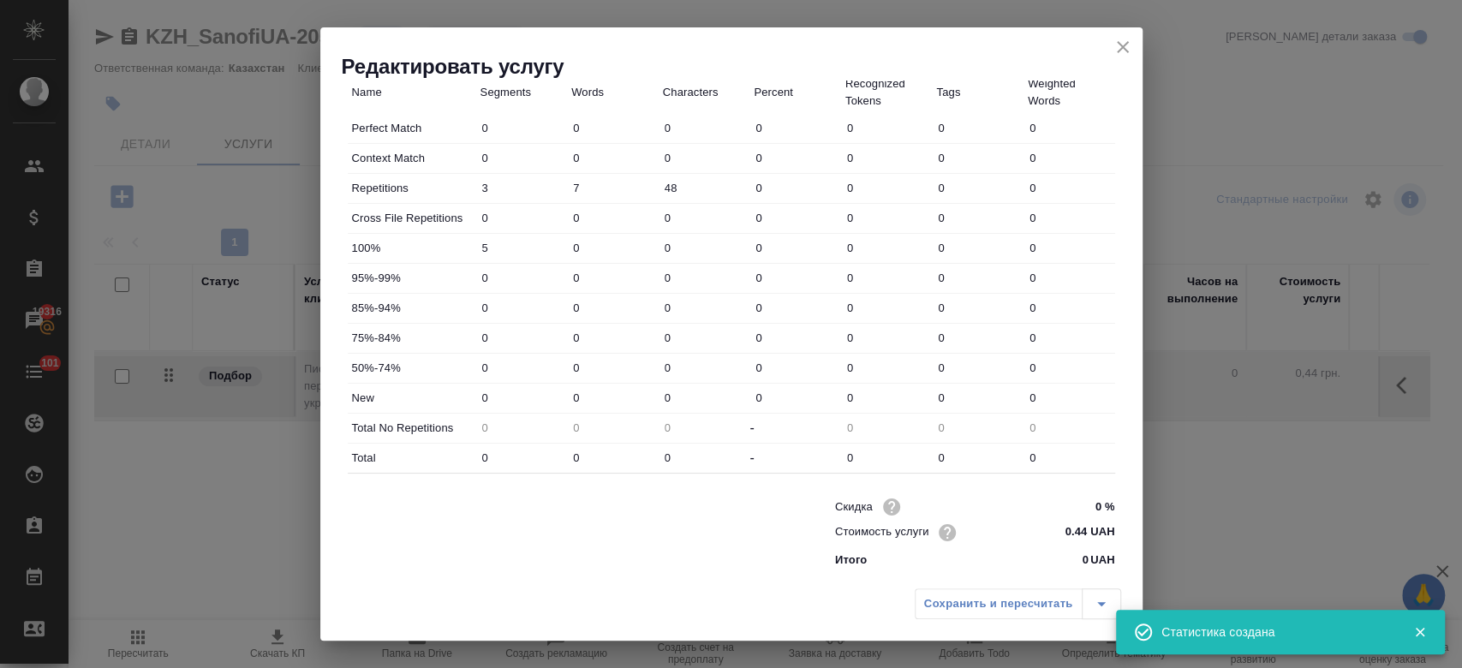
type input "45"
type input "366"
type input "2889"
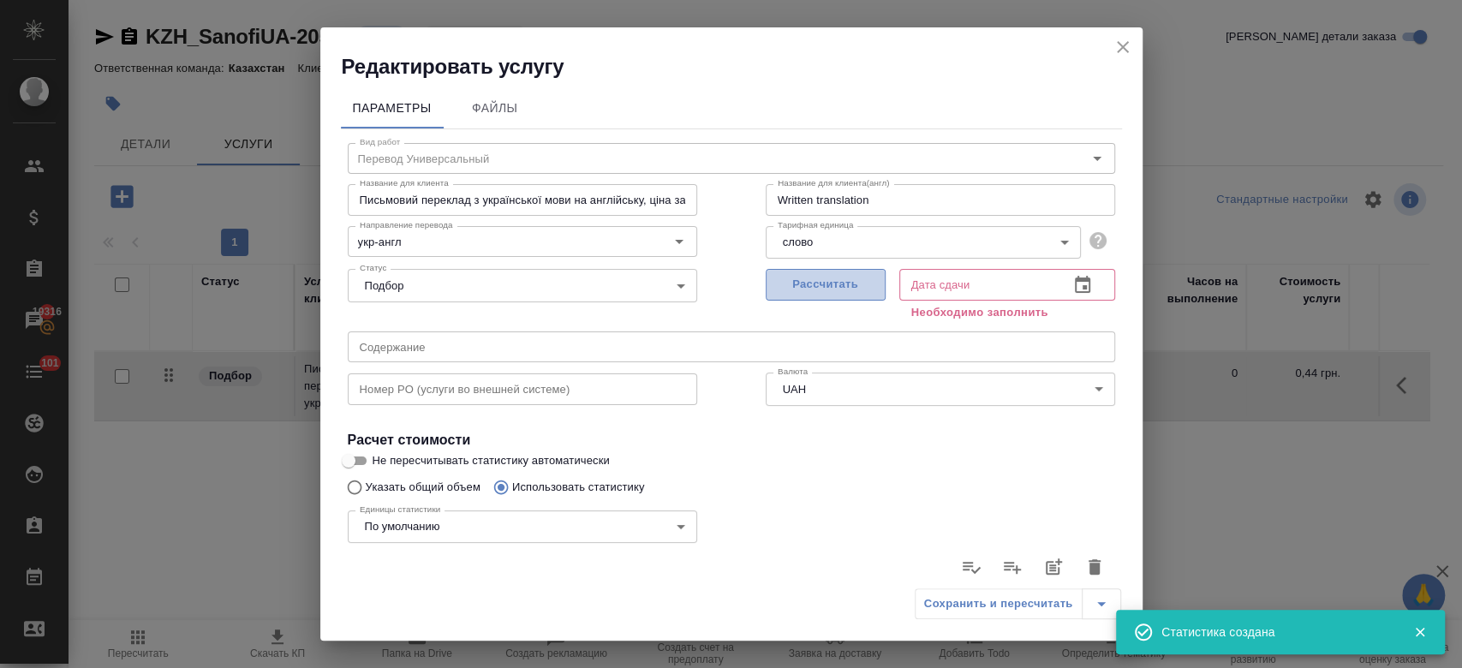
click at [827, 287] on span "Рассчитать" at bounding box center [825, 285] width 101 height 20
type input "30.09.2025 13:50"
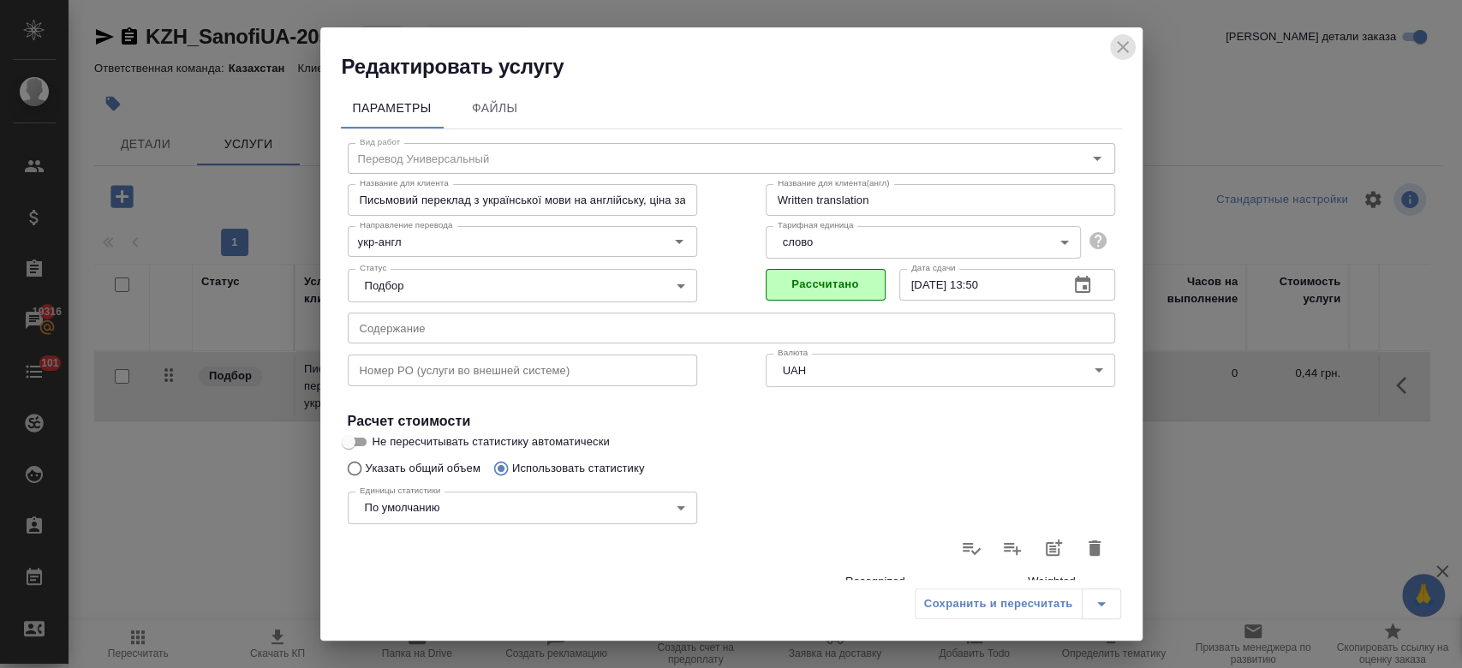
click at [1129, 48] on icon "close" at bounding box center [1123, 47] width 21 height 21
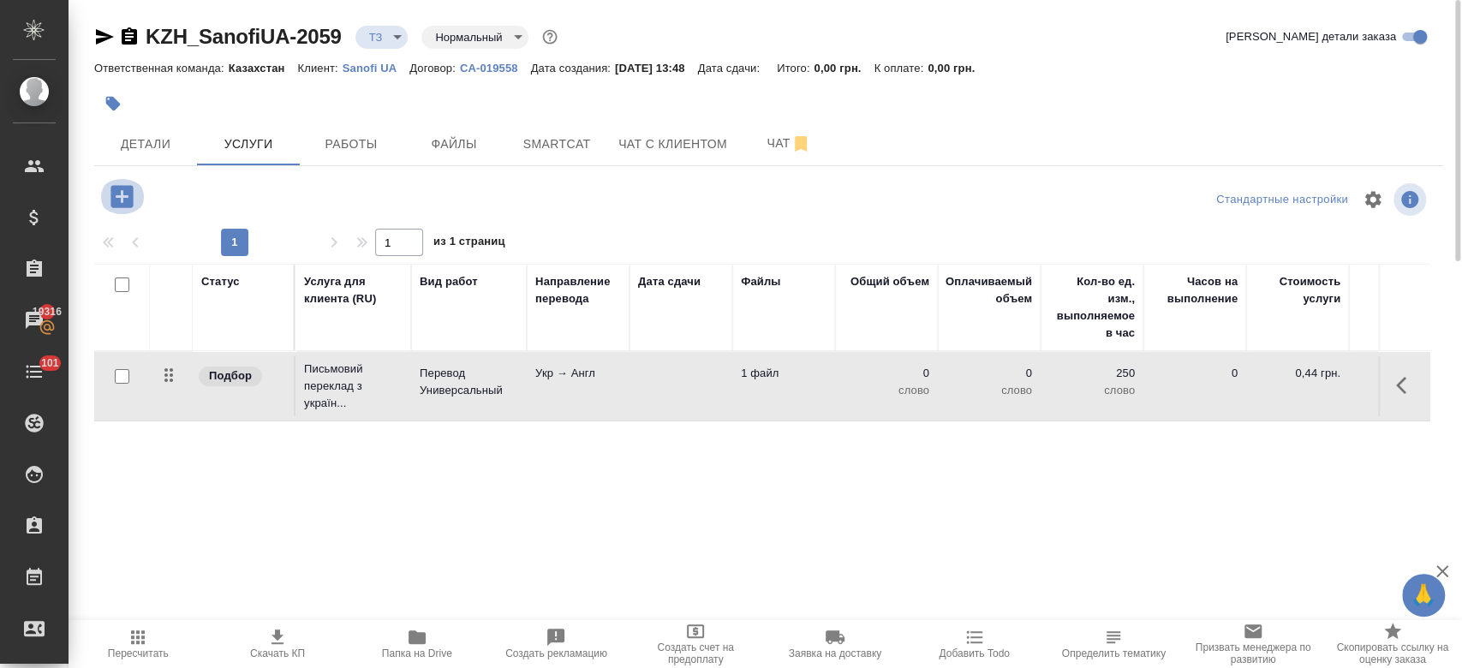
click at [117, 195] on icon "button" at bounding box center [122, 196] width 22 height 22
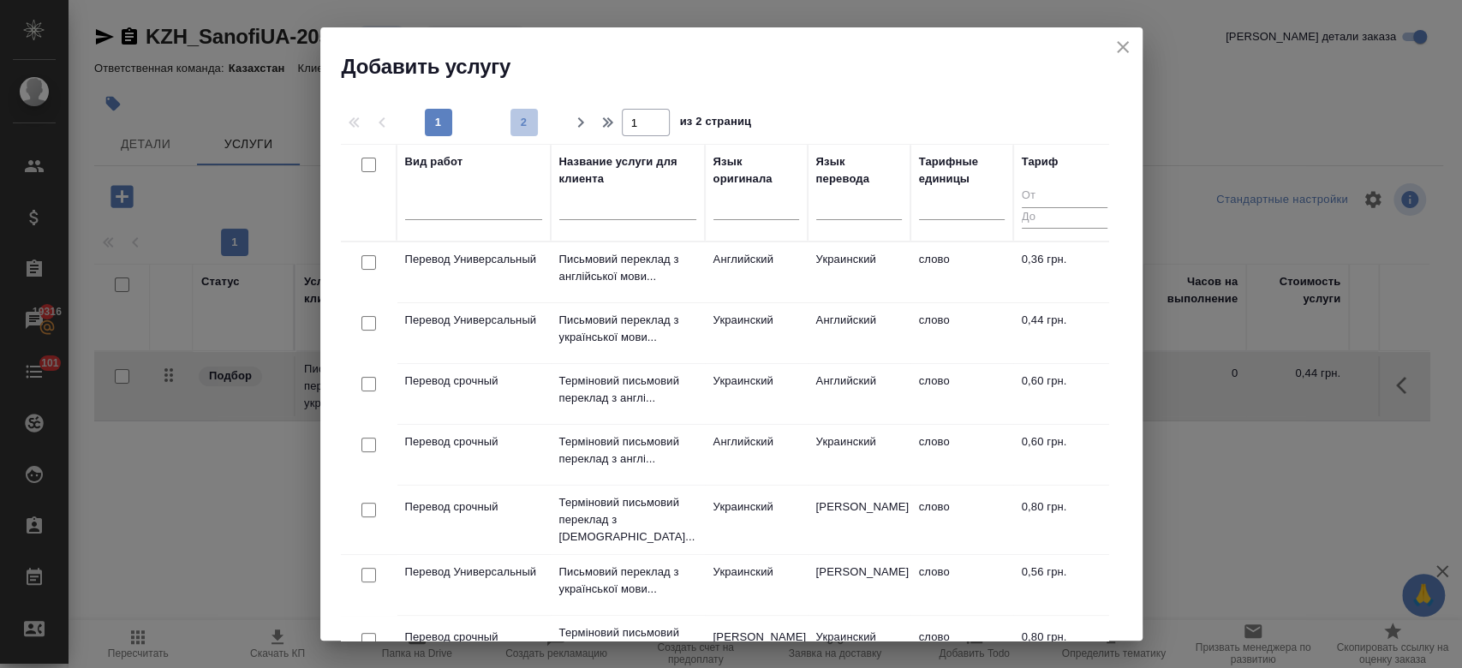
click at [533, 129] on span "2" at bounding box center [524, 122] width 27 height 17
type input "2"
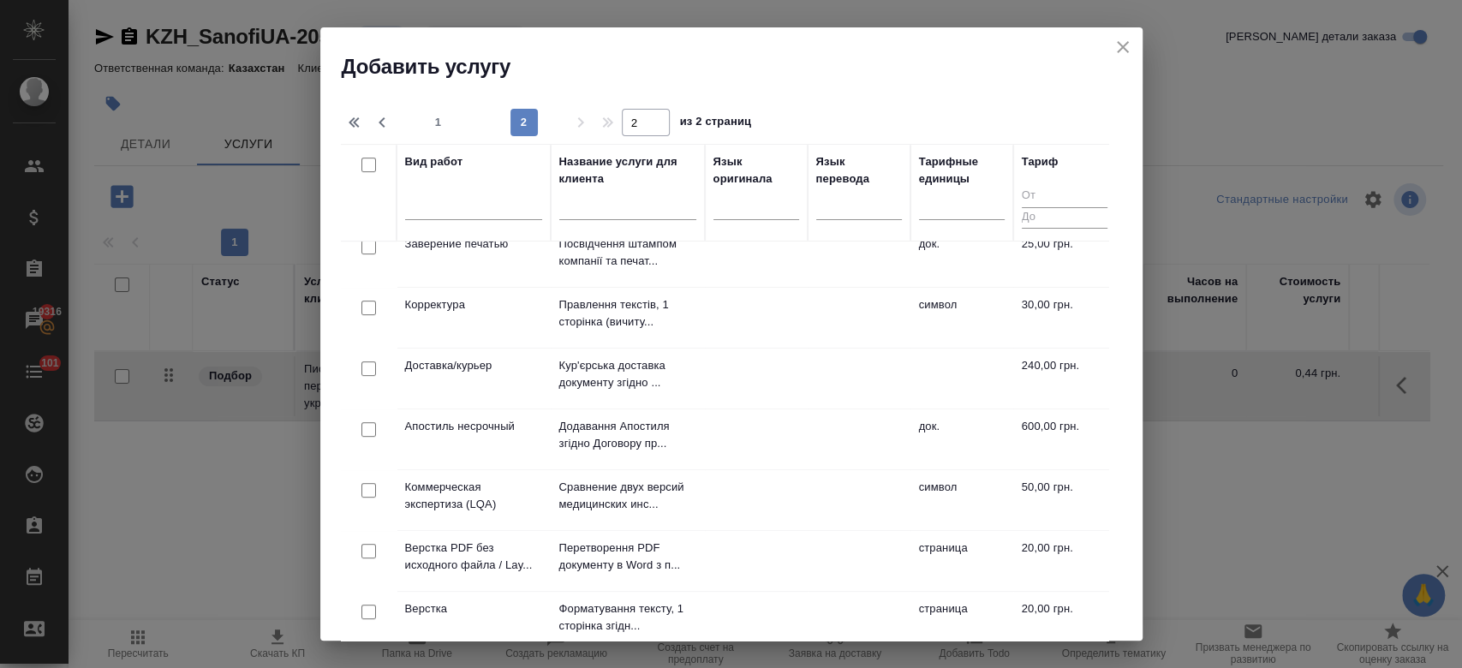
scroll to position [326, 0]
click at [447, 305] on td "Корректура" at bounding box center [474, 320] width 154 height 60
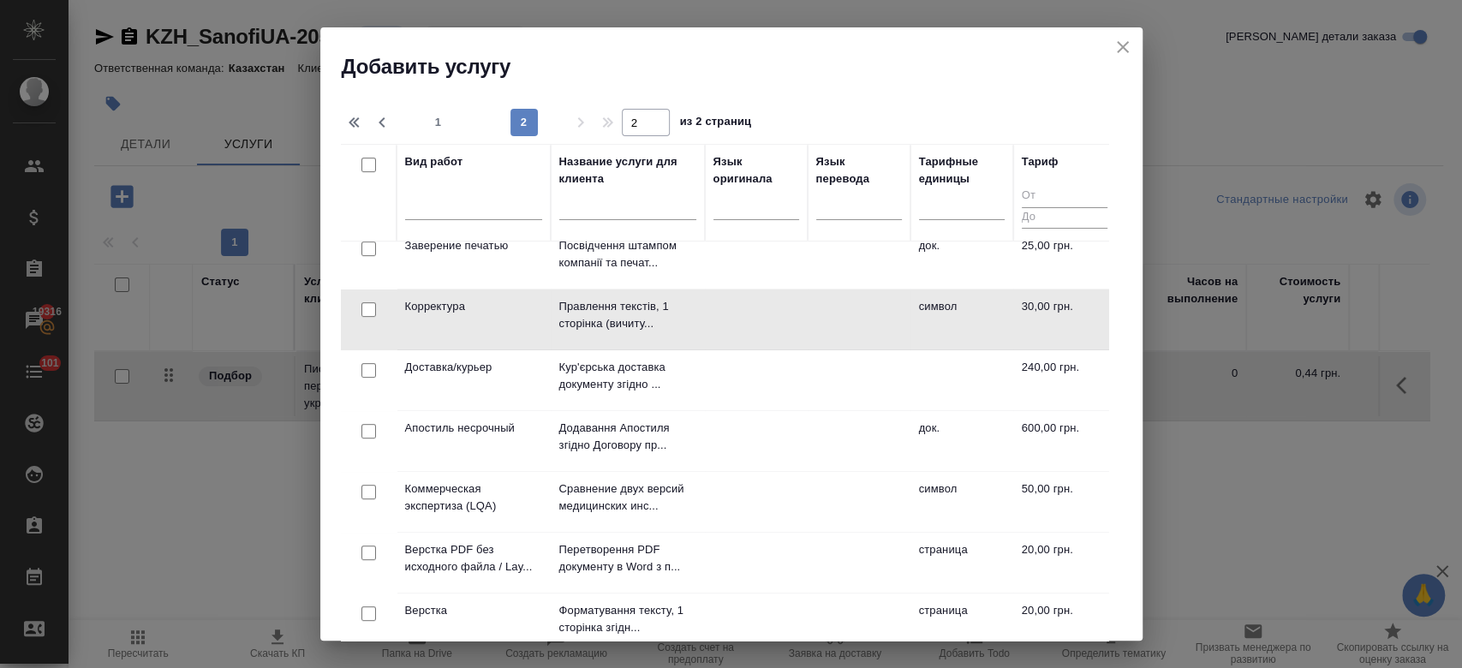
click at [447, 305] on td "Корректура" at bounding box center [474, 320] width 154 height 60
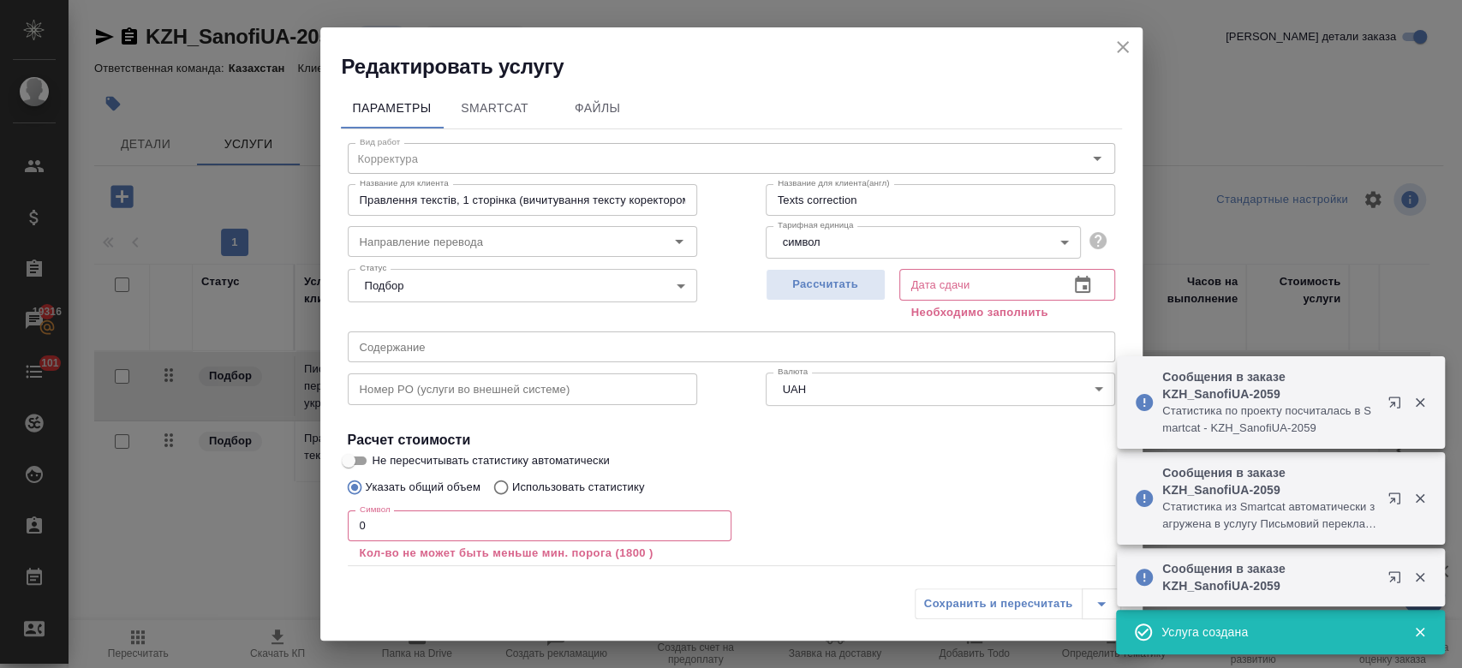
scroll to position [94, 0]
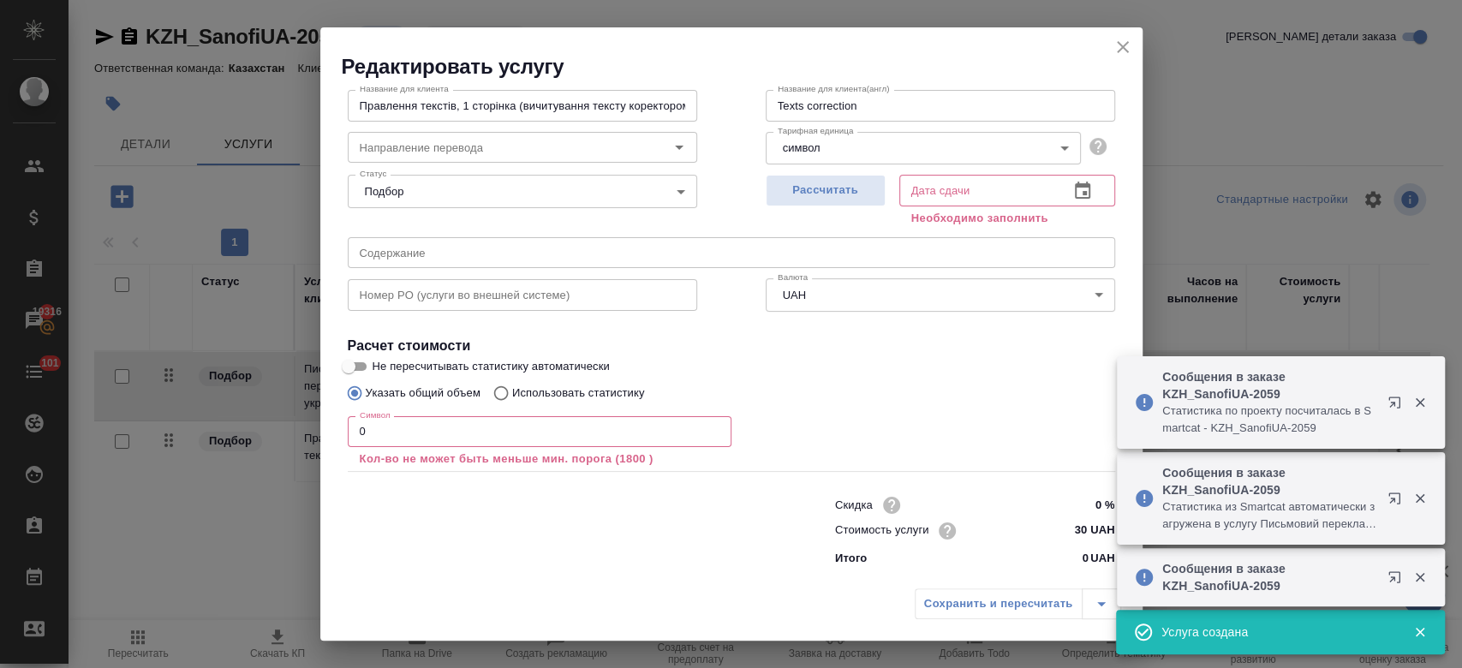
click at [557, 448] on div "Символ 0 Символ Кол-во не может быть меньше мин. порога (1800 )" at bounding box center [540, 441] width 384 height 51
click at [527, 428] on input "0" at bounding box center [540, 431] width 384 height 31
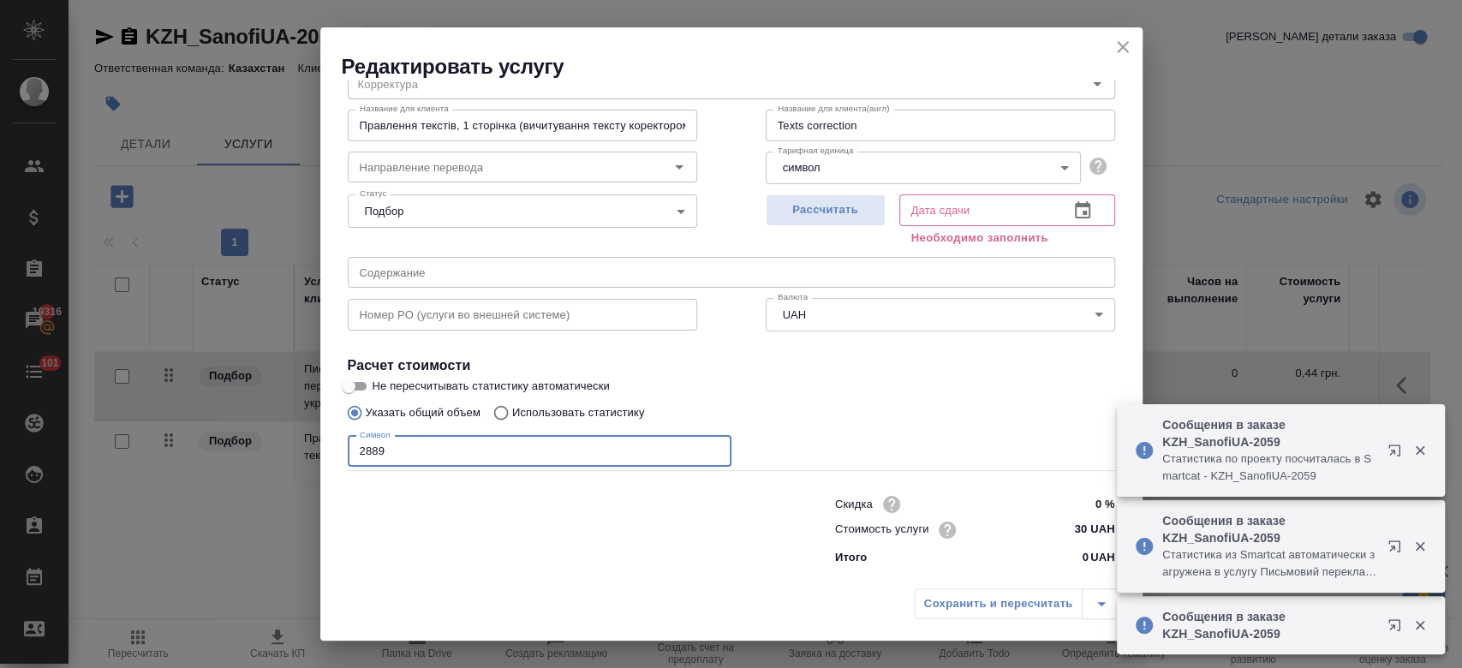
scroll to position [74, 0]
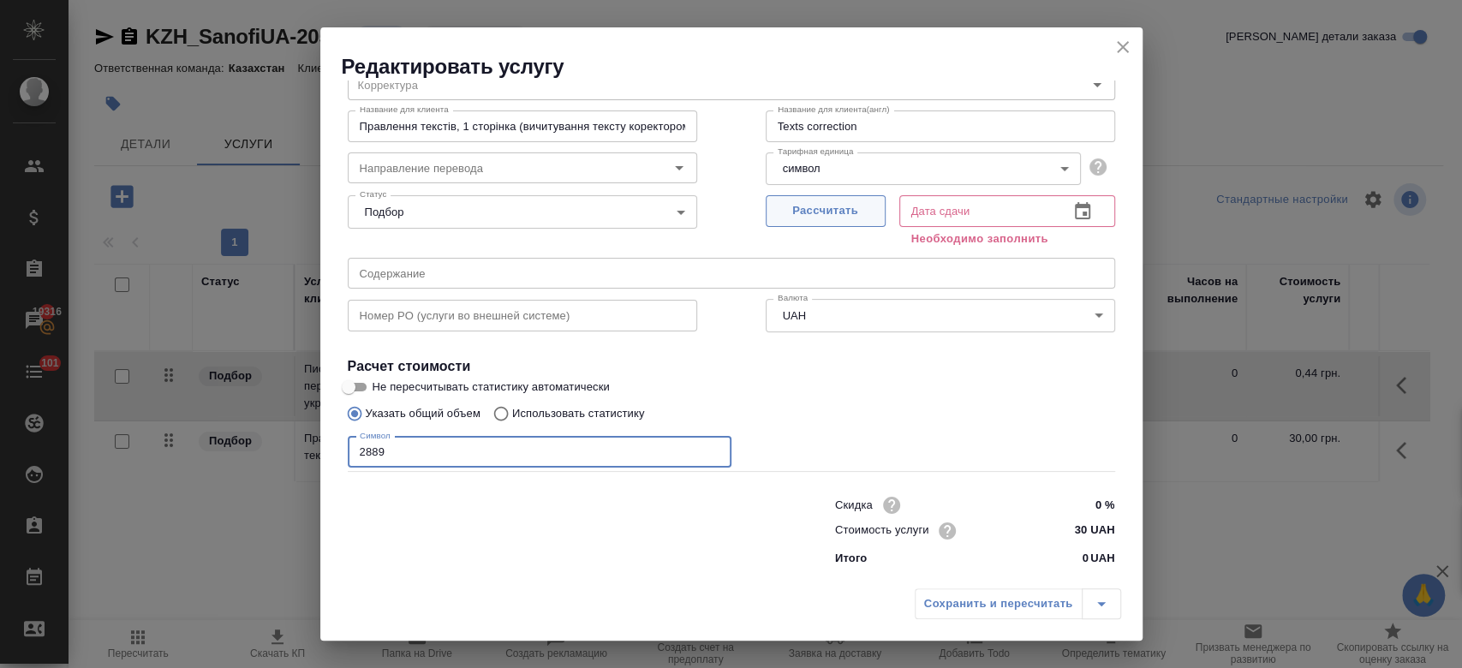
type input "2889"
click at [843, 216] on span "Рассчитать" at bounding box center [825, 211] width 101 height 20
type input "30.09.2025 14:14"
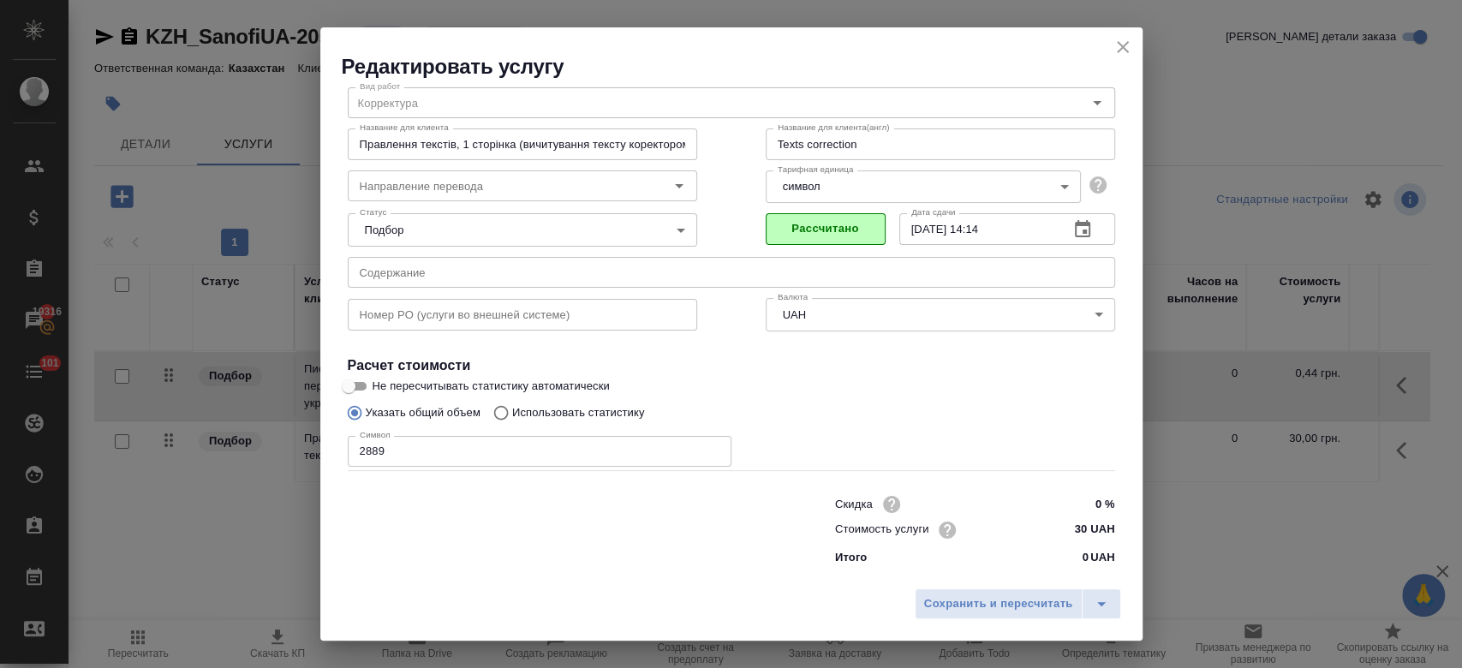
scroll to position [55, 0]
click at [959, 603] on span "Сохранить и пересчитать" at bounding box center [998, 605] width 149 height 20
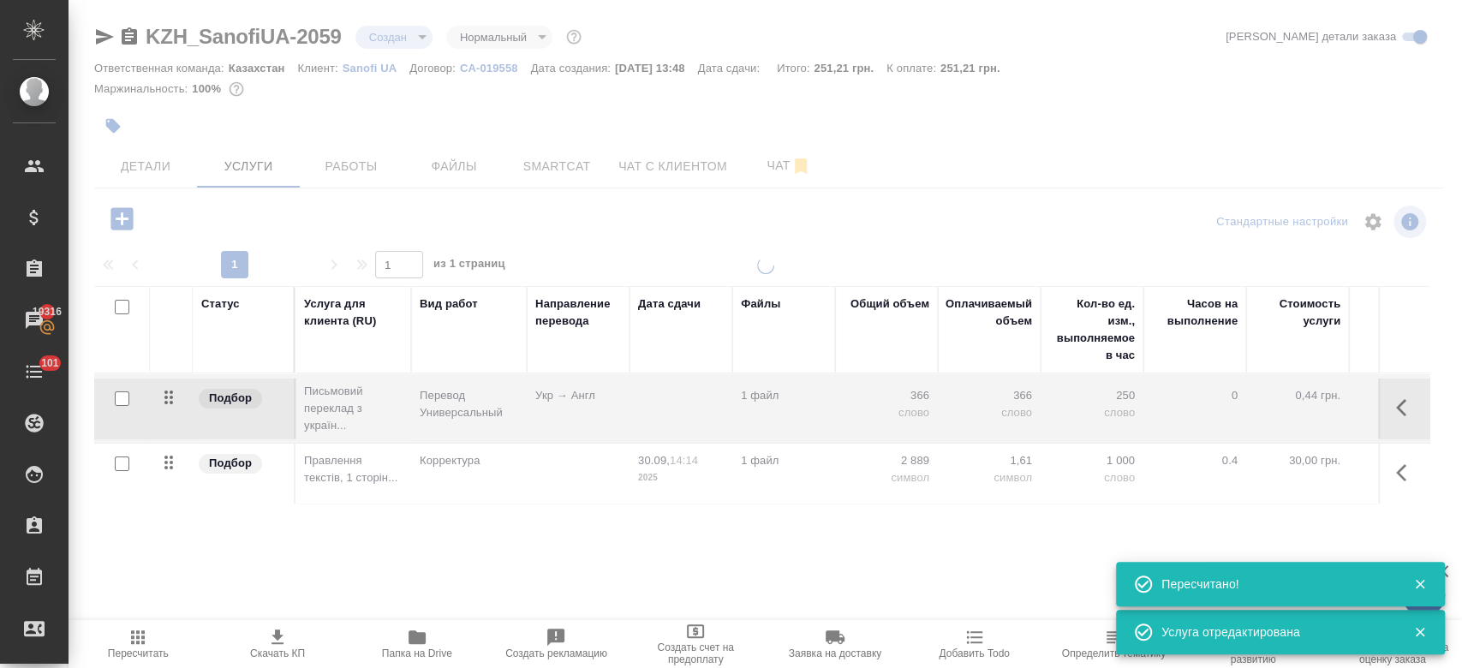
type input "new"
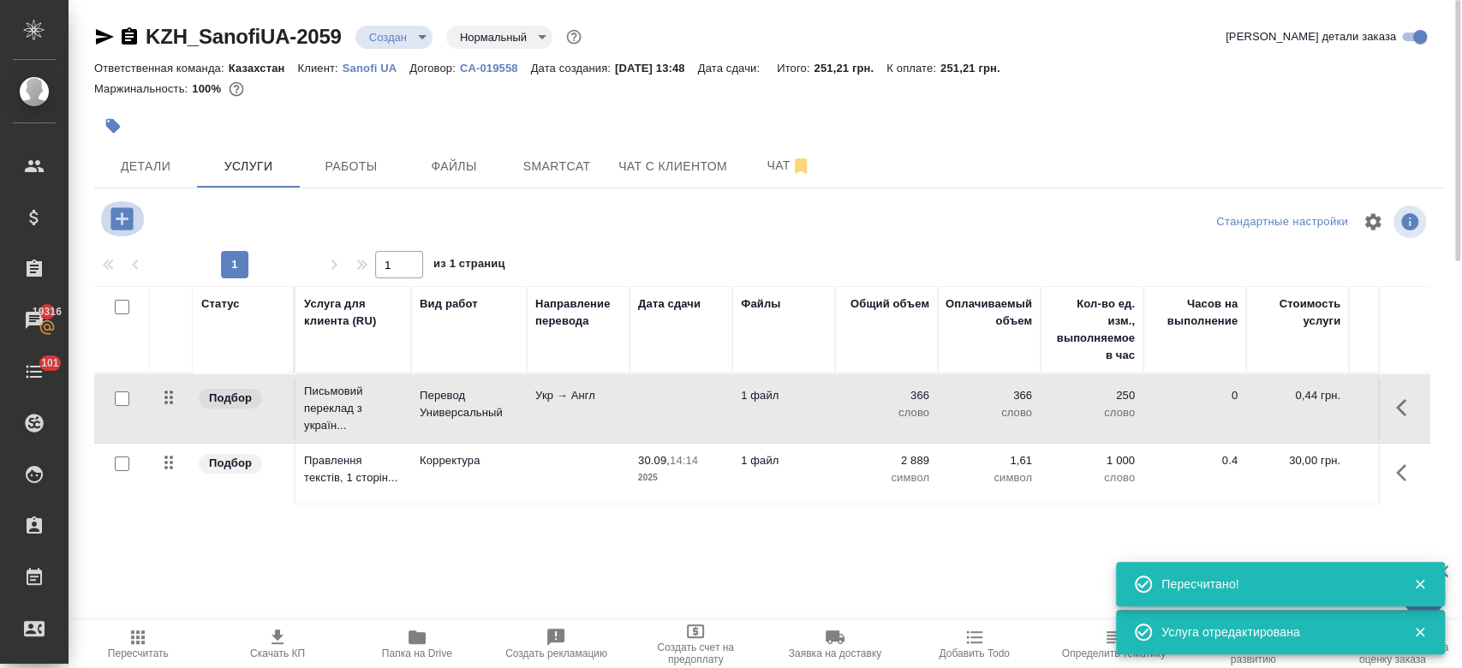
click at [140, 216] on button "button" at bounding box center [122, 218] width 47 height 35
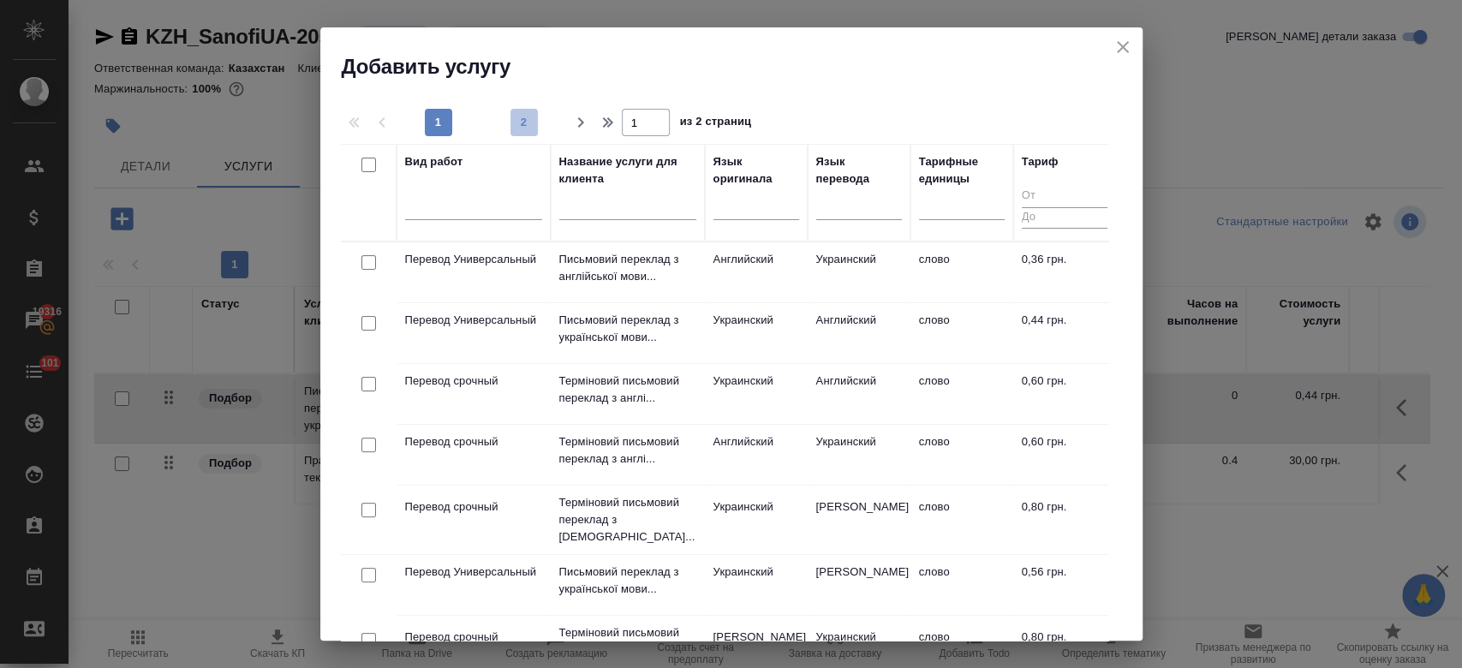
click at [529, 111] on button "2" at bounding box center [524, 122] width 27 height 27
type input "2"
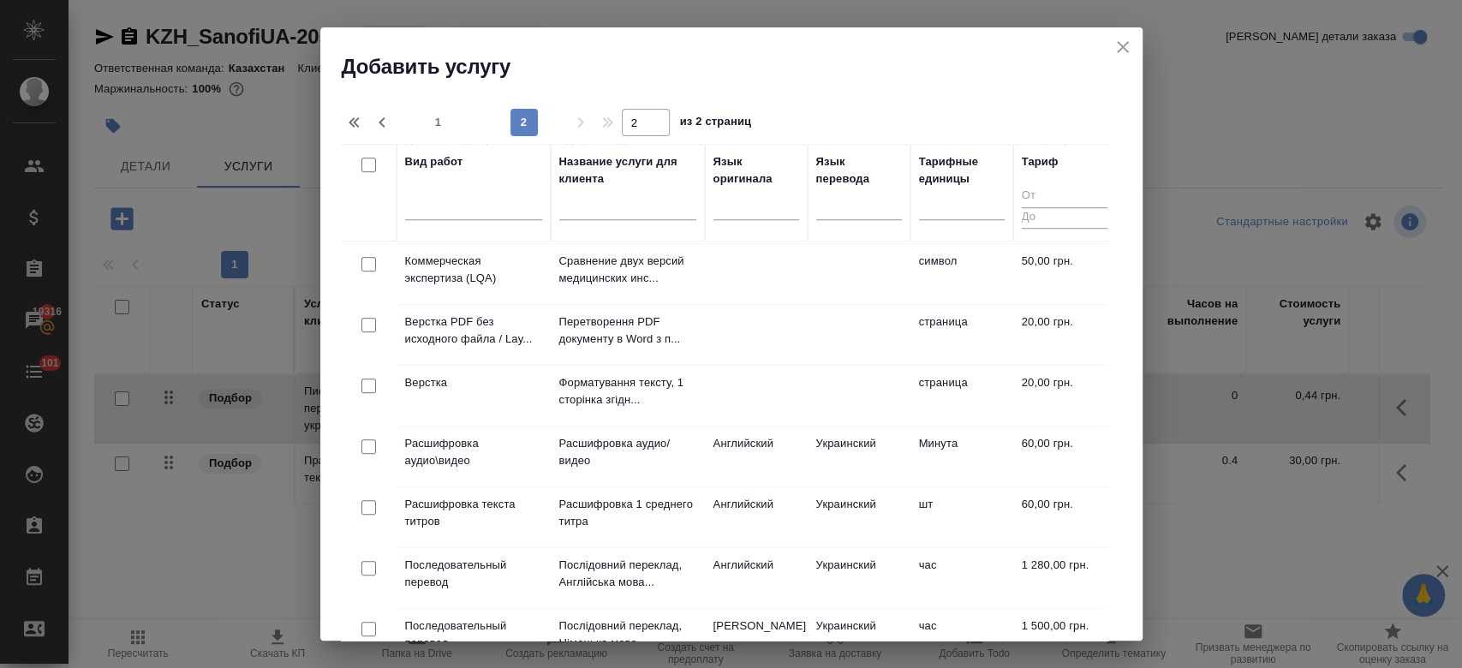
scroll to position [552, 0]
click at [458, 391] on td "Верстка" at bounding box center [474, 398] width 154 height 60
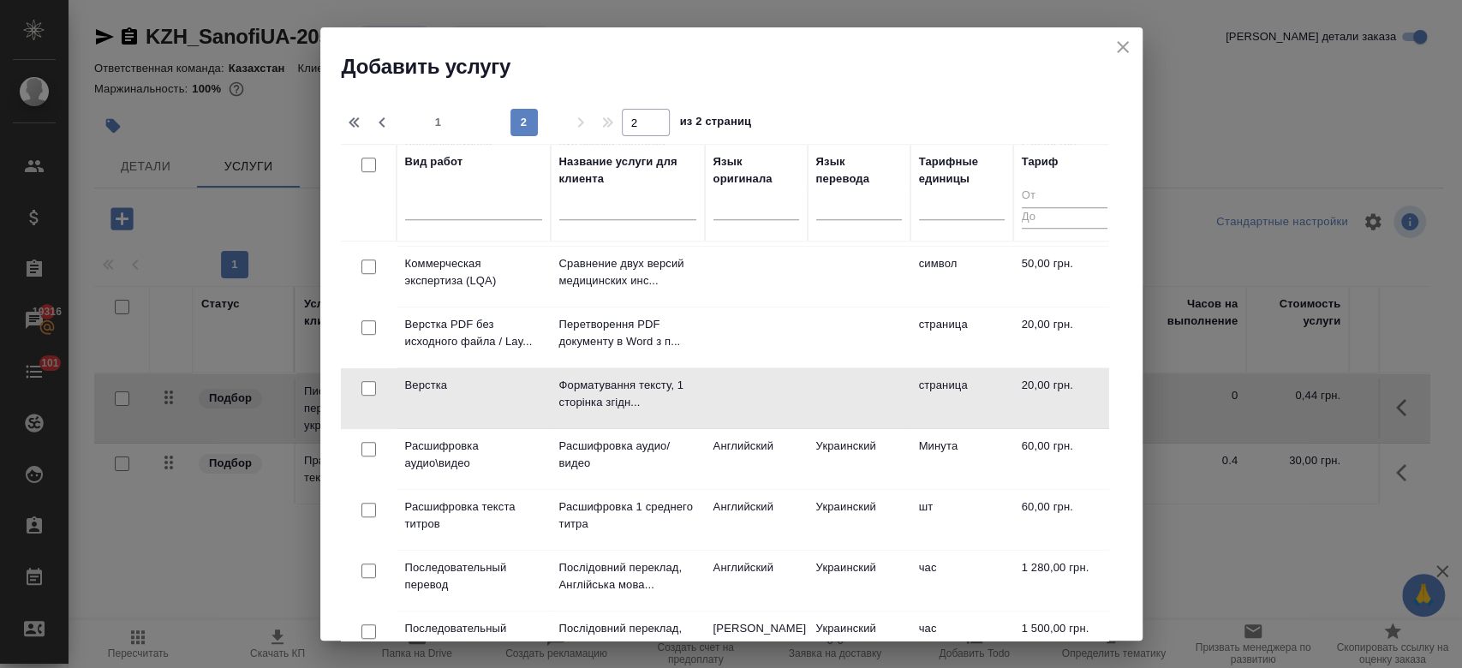
click at [458, 391] on td "Верстка" at bounding box center [474, 398] width 154 height 60
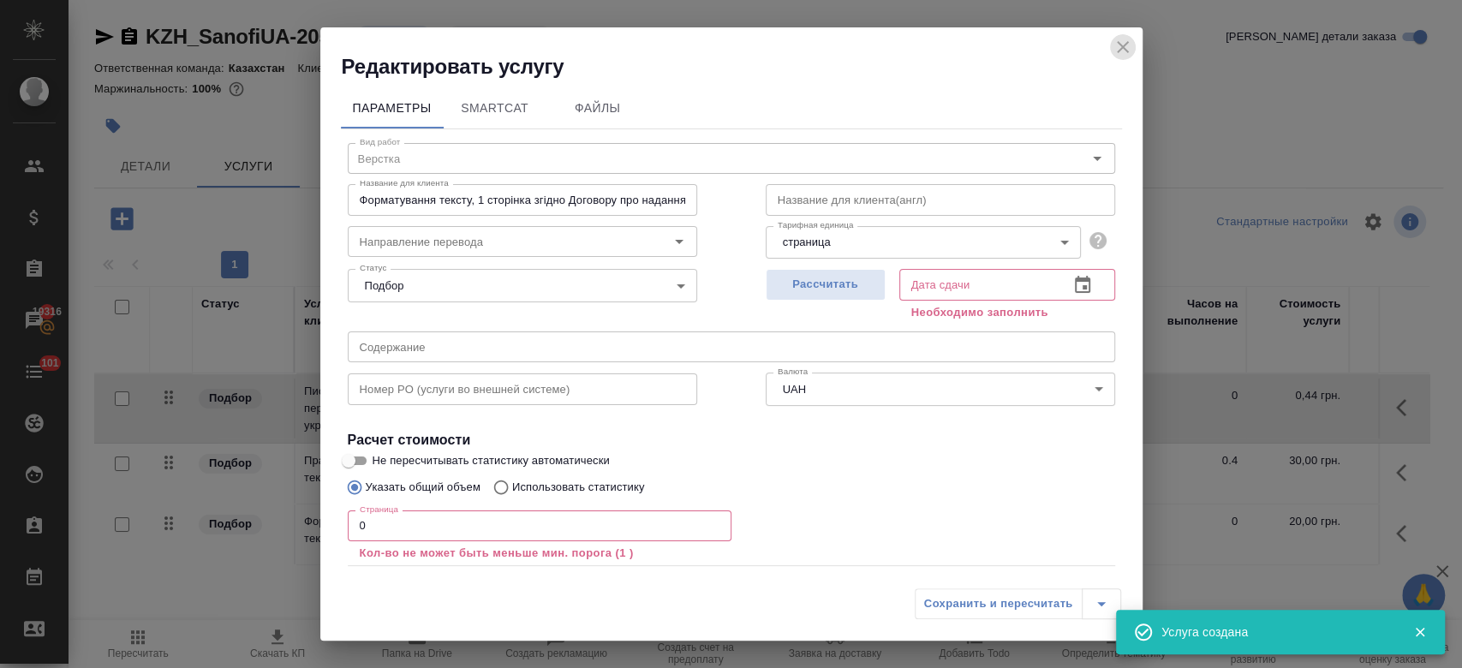
click at [1117, 43] on icon "close" at bounding box center [1123, 47] width 21 height 21
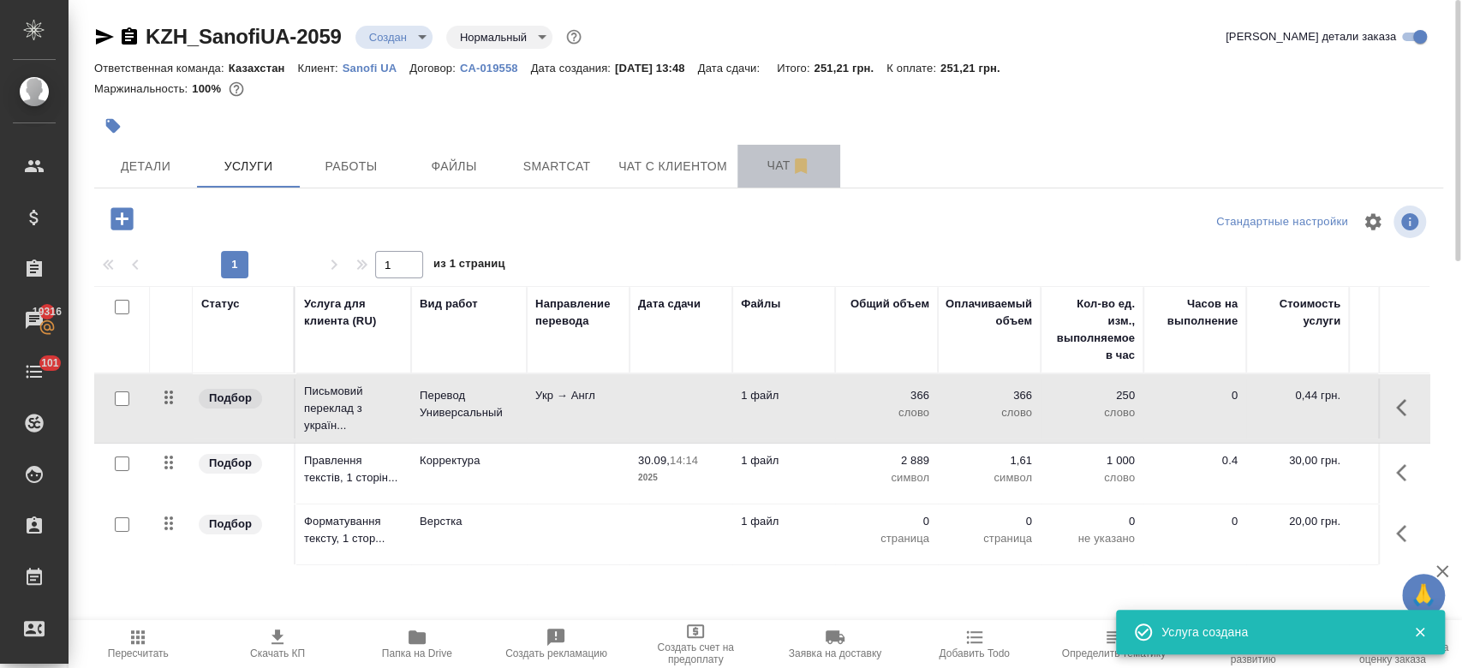
click at [788, 150] on button "Чат" at bounding box center [789, 166] width 103 height 43
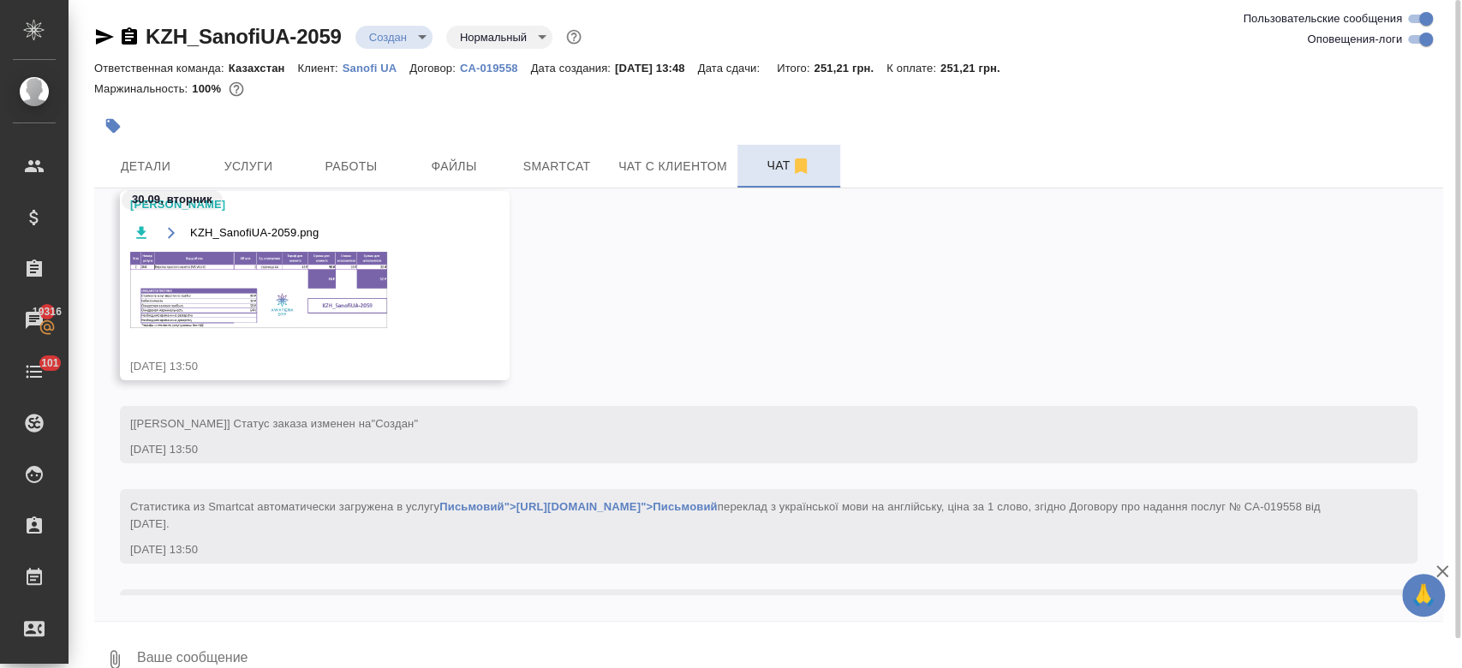
scroll to position [686, 0]
click at [284, 313] on img at bounding box center [258, 293] width 257 height 76
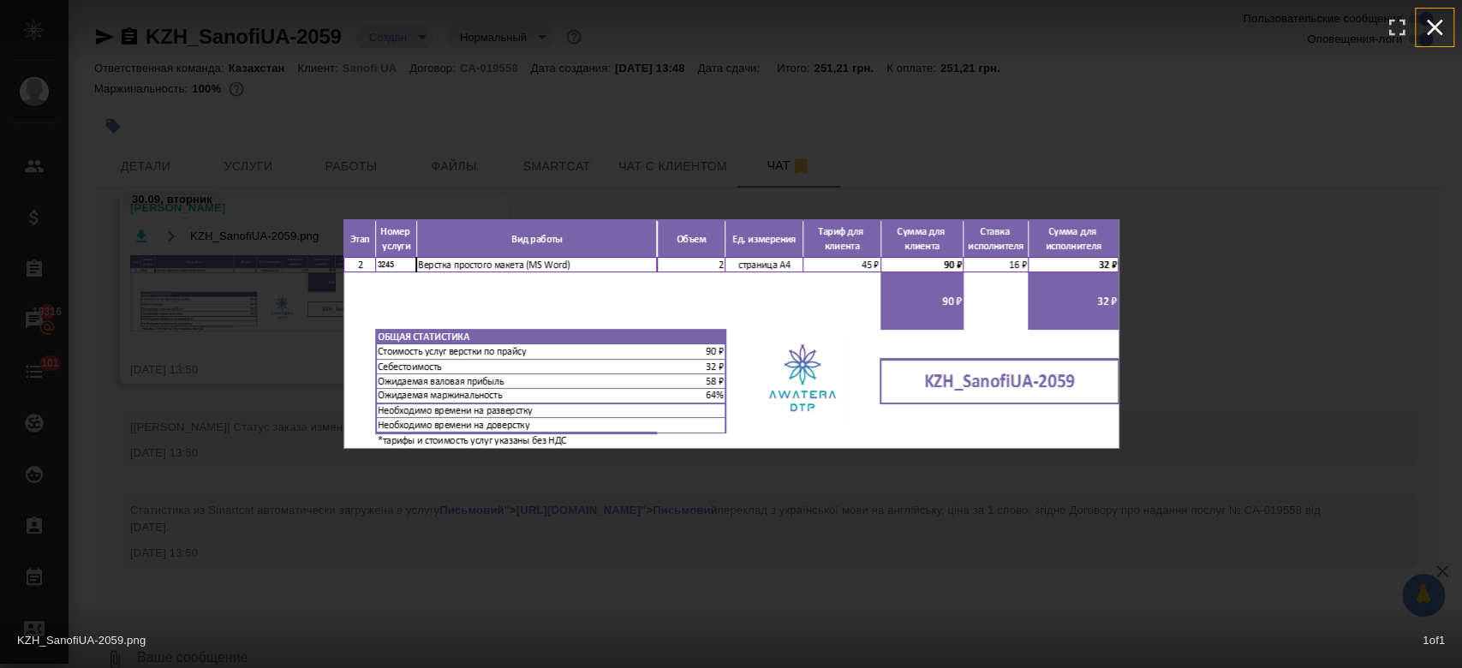
click at [1428, 31] on icon "button" at bounding box center [1434, 27] width 27 height 27
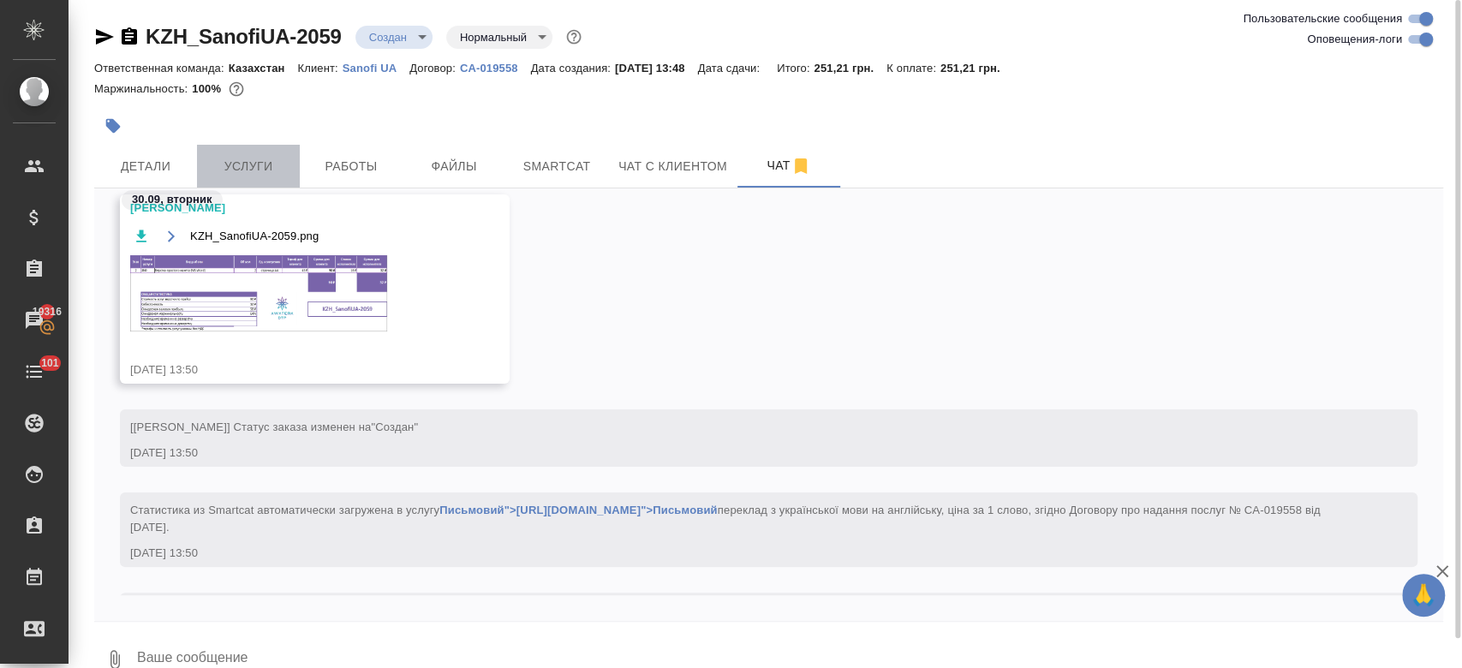
click at [244, 175] on span "Услуги" at bounding box center [248, 166] width 82 height 21
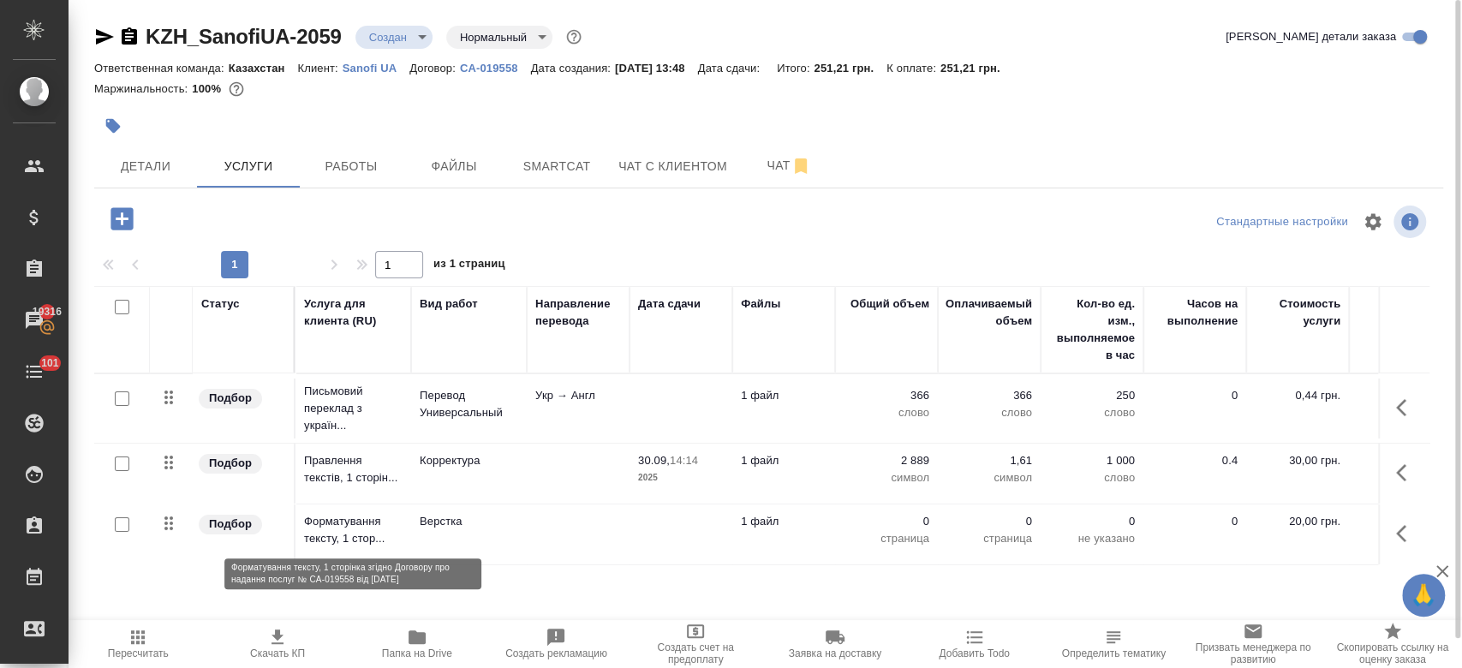
click at [366, 521] on p "Форматування тексту, 1 стор..." at bounding box center [353, 530] width 99 height 34
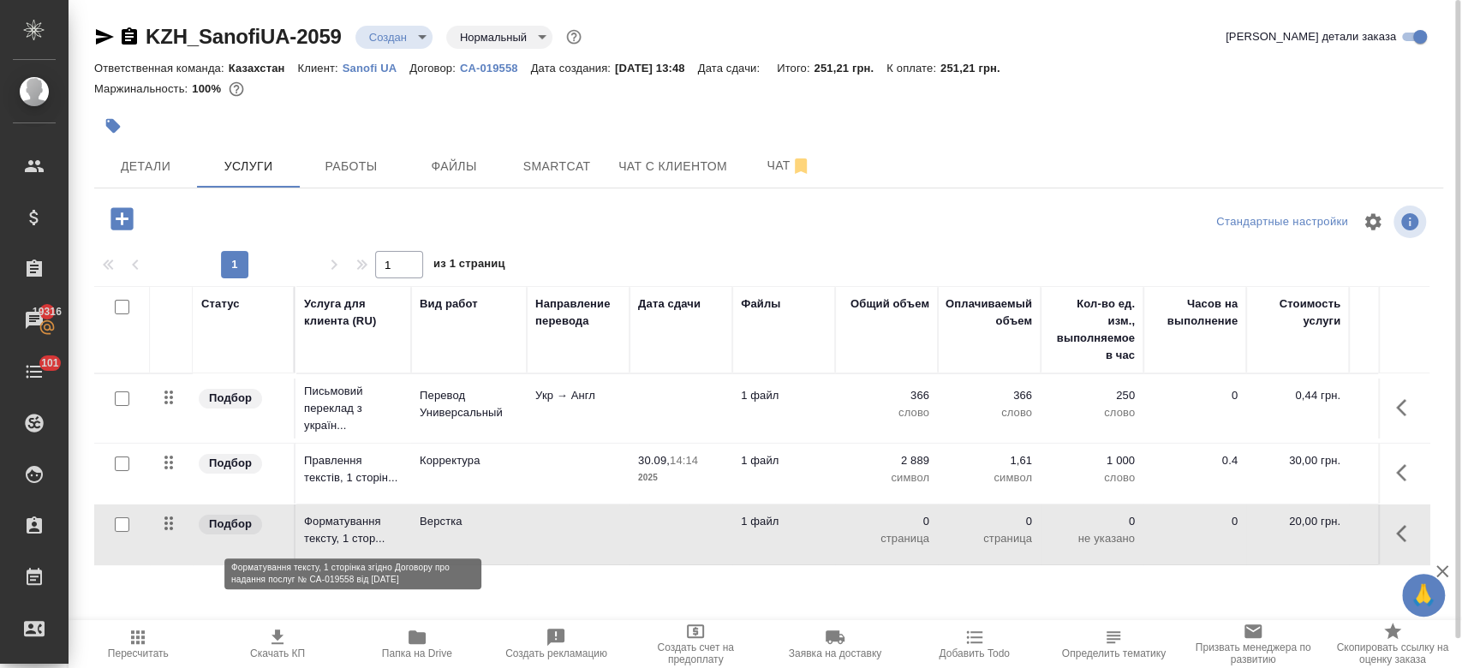
click at [366, 521] on p "Форматування тексту, 1 стор..." at bounding box center [353, 530] width 99 height 34
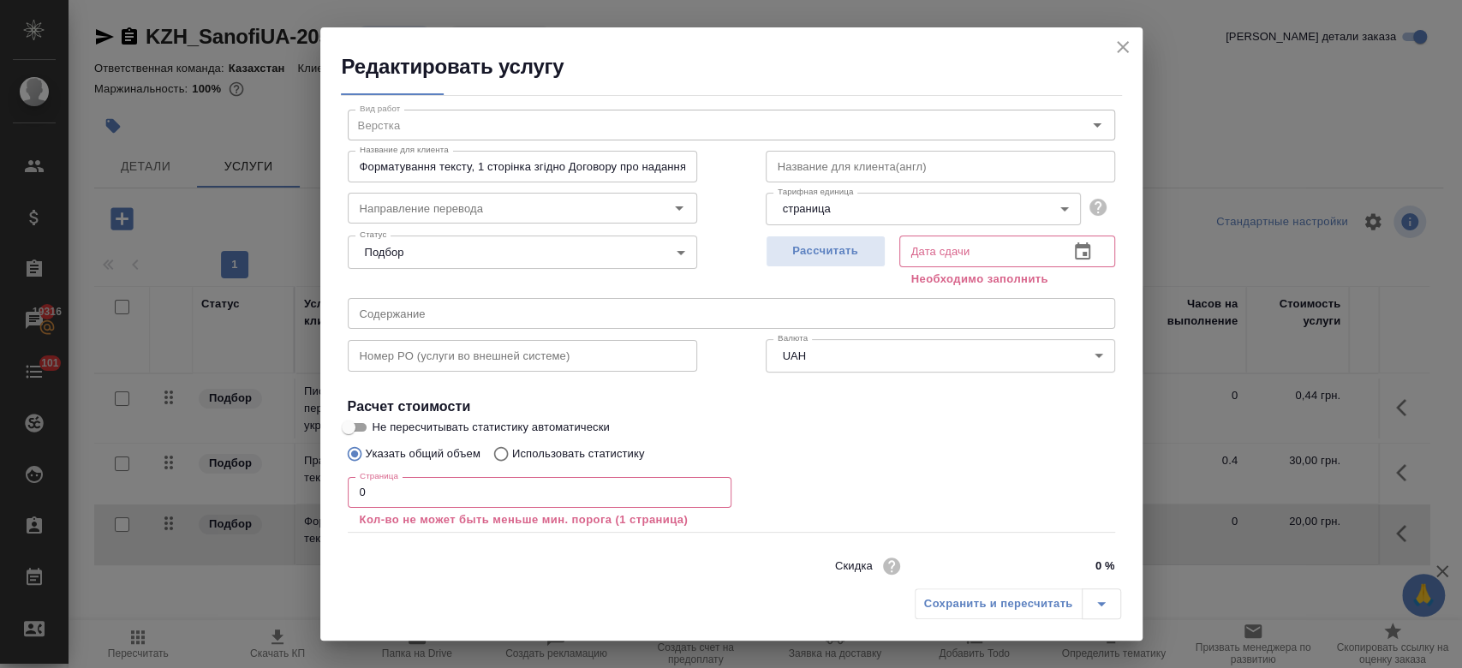
scroll to position [34, 0]
click at [374, 499] on input "0" at bounding box center [540, 491] width 384 height 31
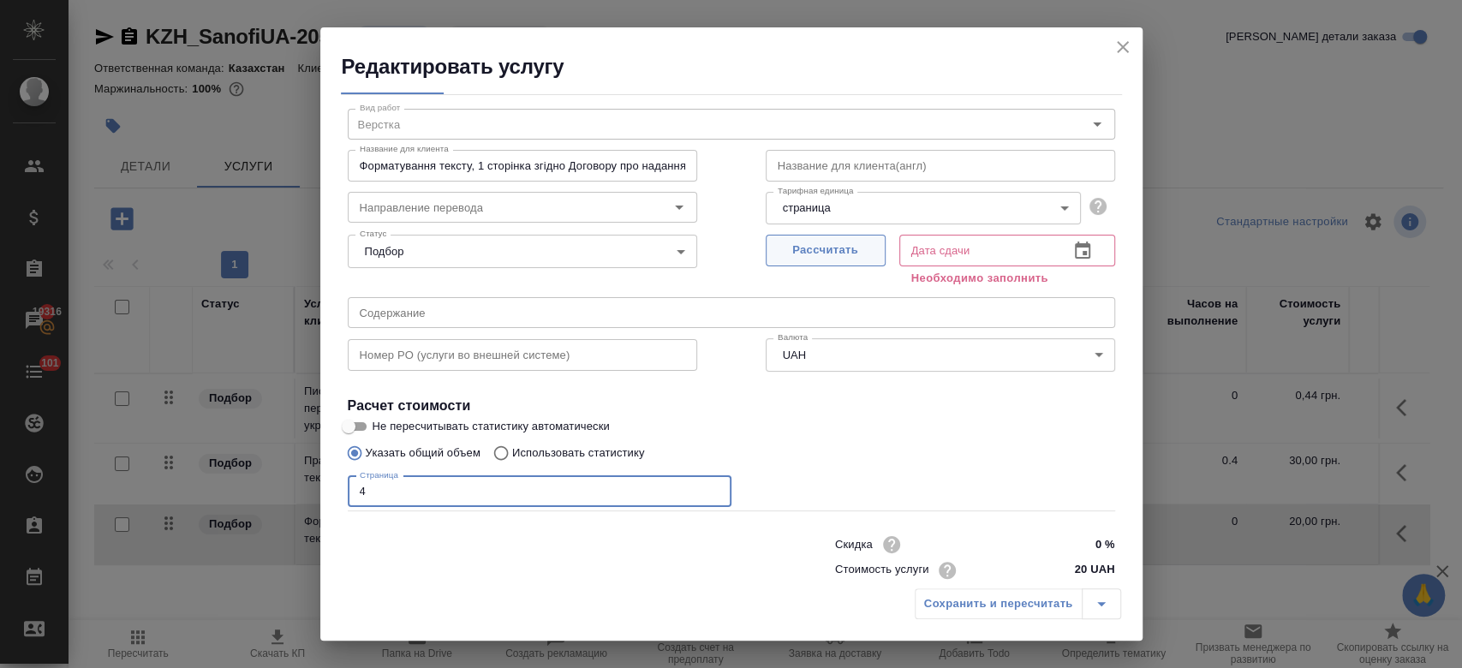
type input "4"
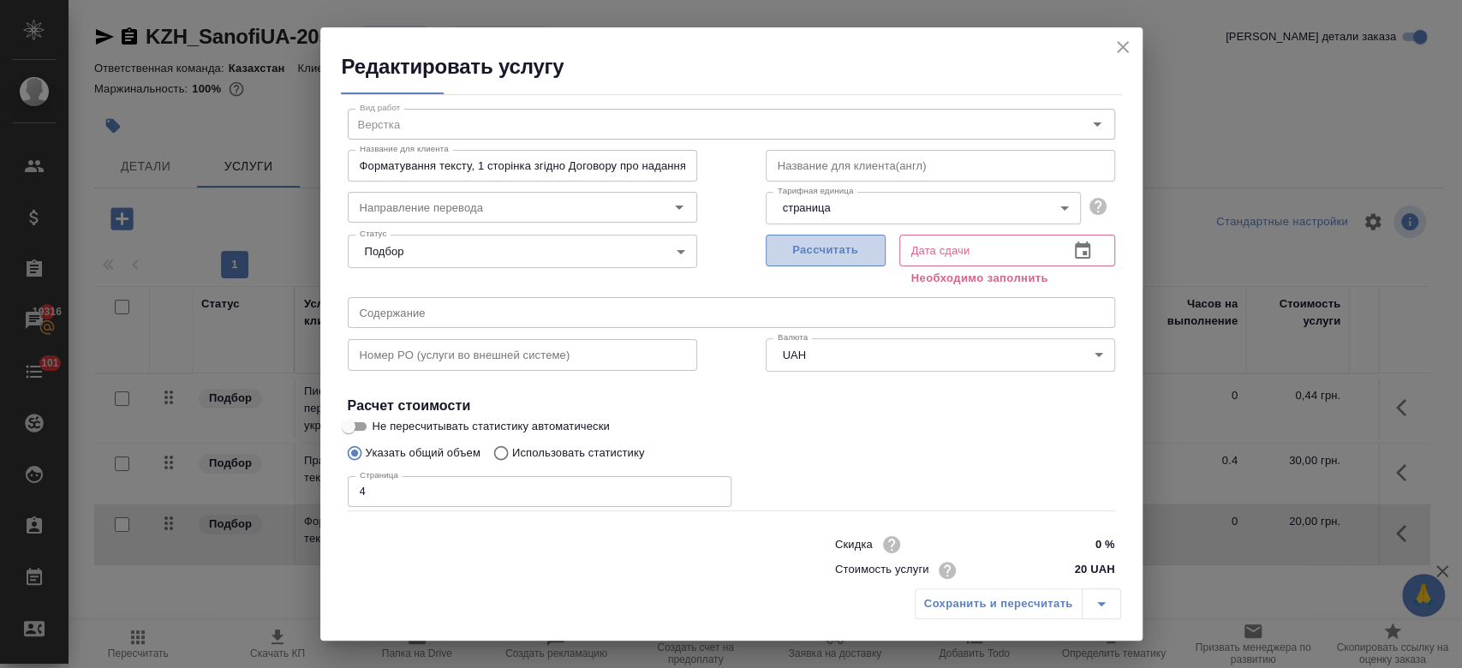
click at [777, 243] on span "Рассчитать" at bounding box center [825, 251] width 101 height 20
type input "30.09.2025 13:51"
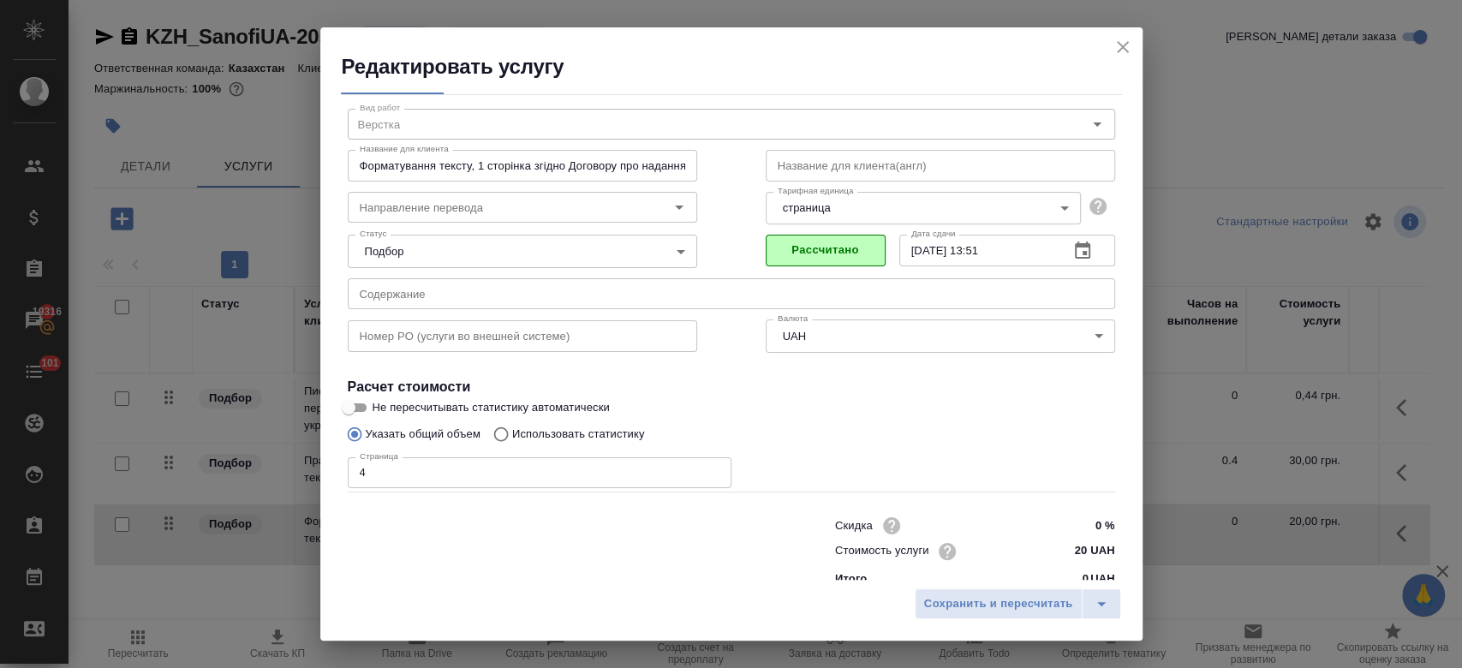
scroll to position [55, 0]
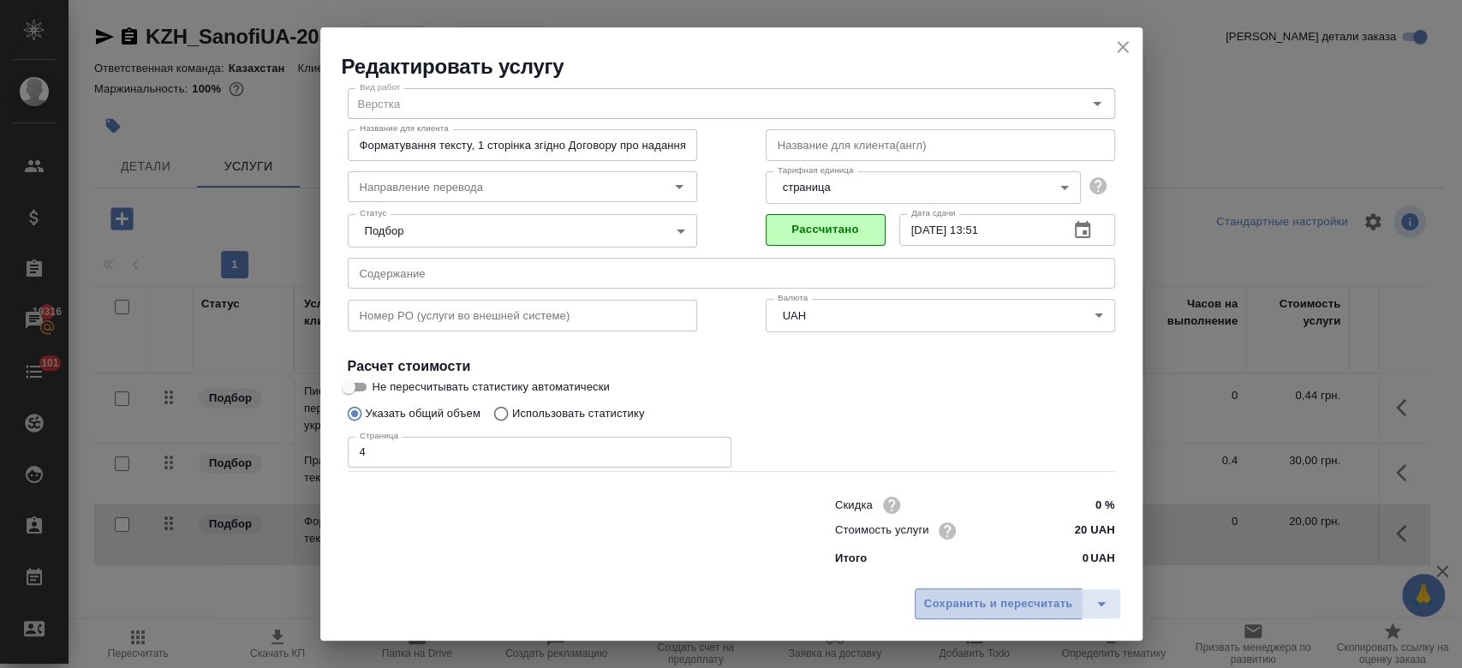
click at [1007, 604] on span "Сохранить и пересчитать" at bounding box center [998, 605] width 149 height 20
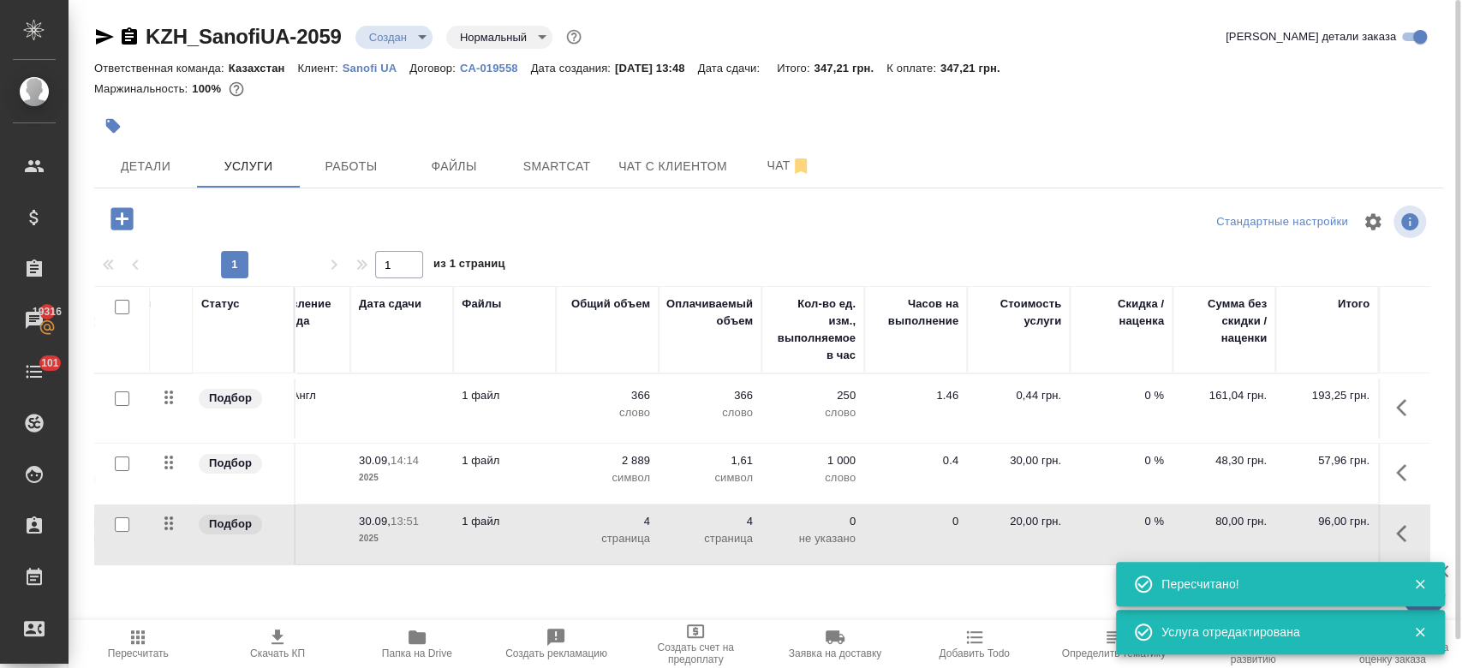
scroll to position [0, 0]
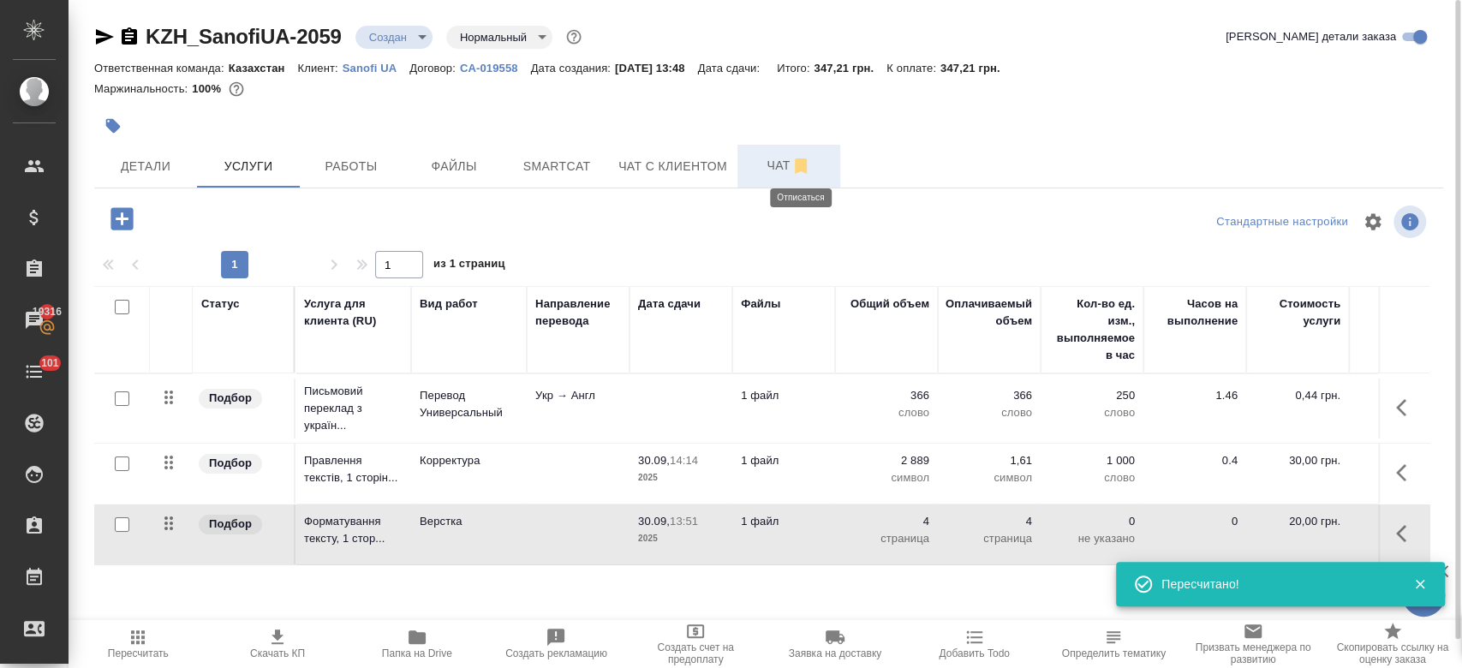
click at [798, 168] on icon "button" at bounding box center [801, 165] width 12 height 15
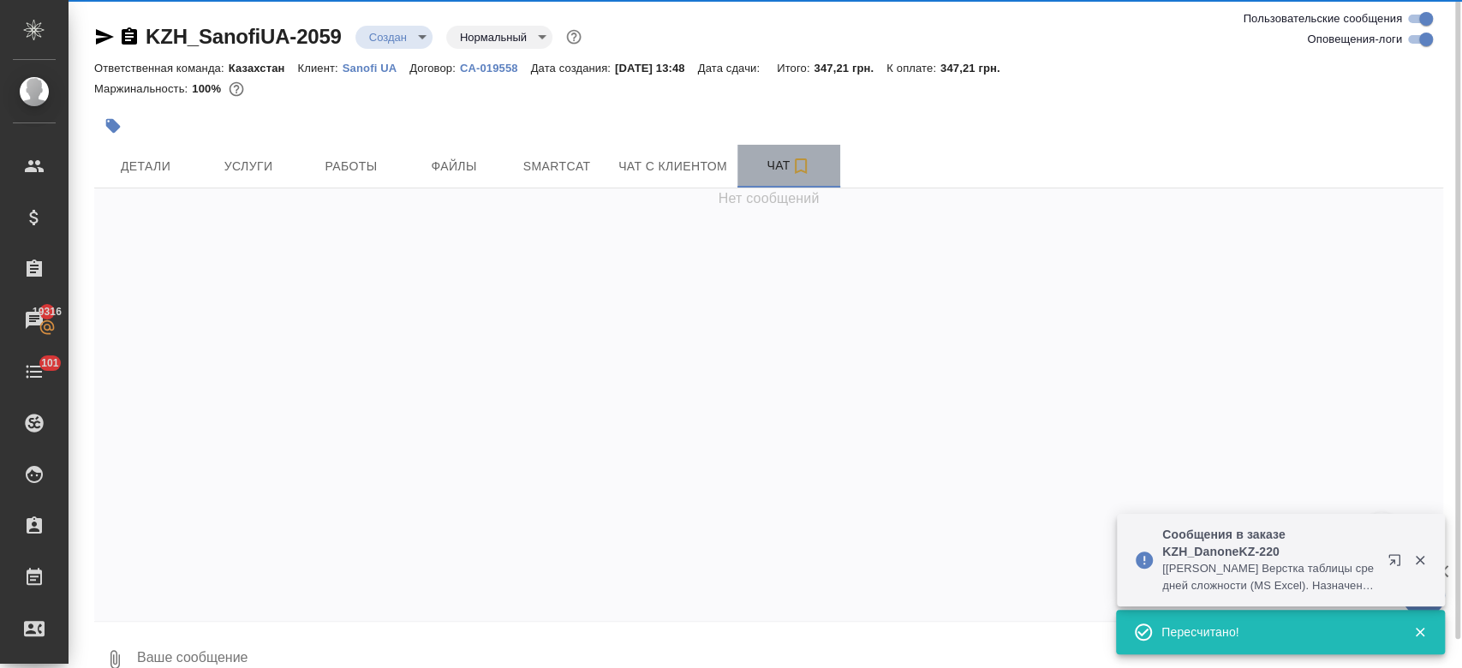
click at [775, 168] on span "Чат" at bounding box center [789, 165] width 82 height 21
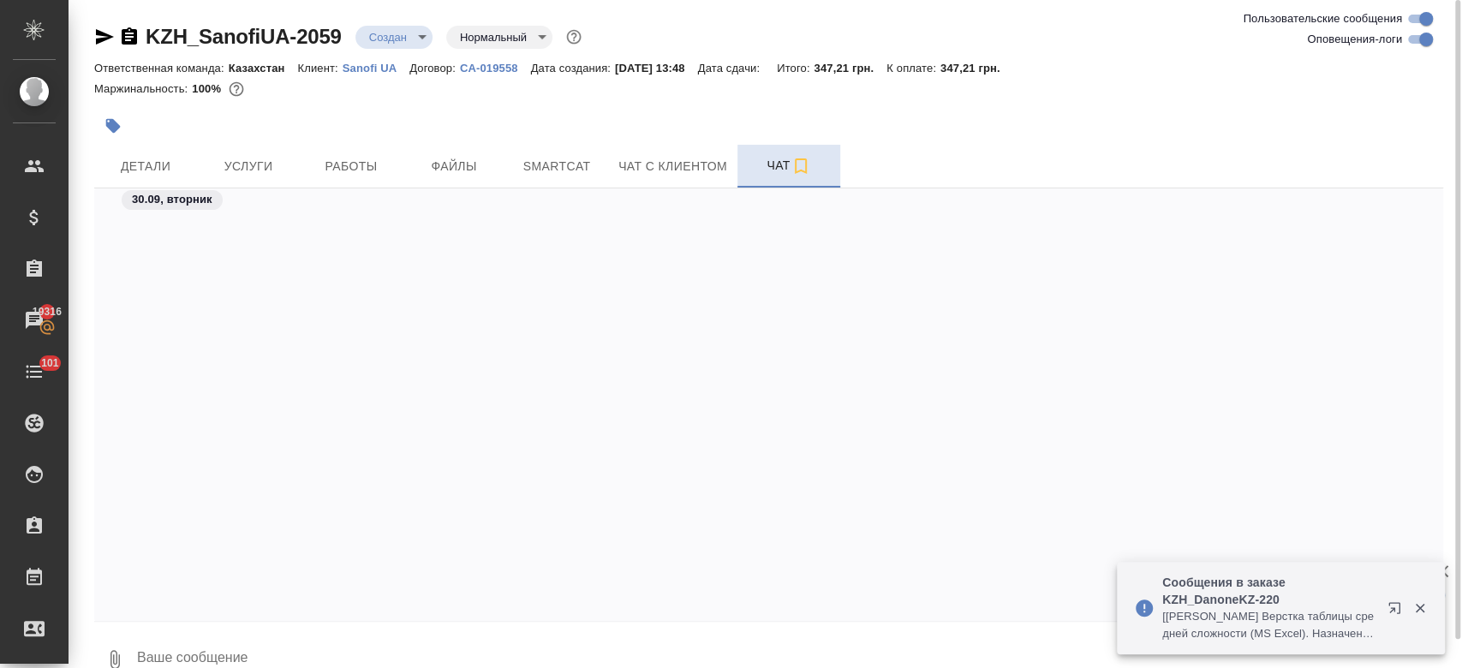
scroll to position [766, 0]
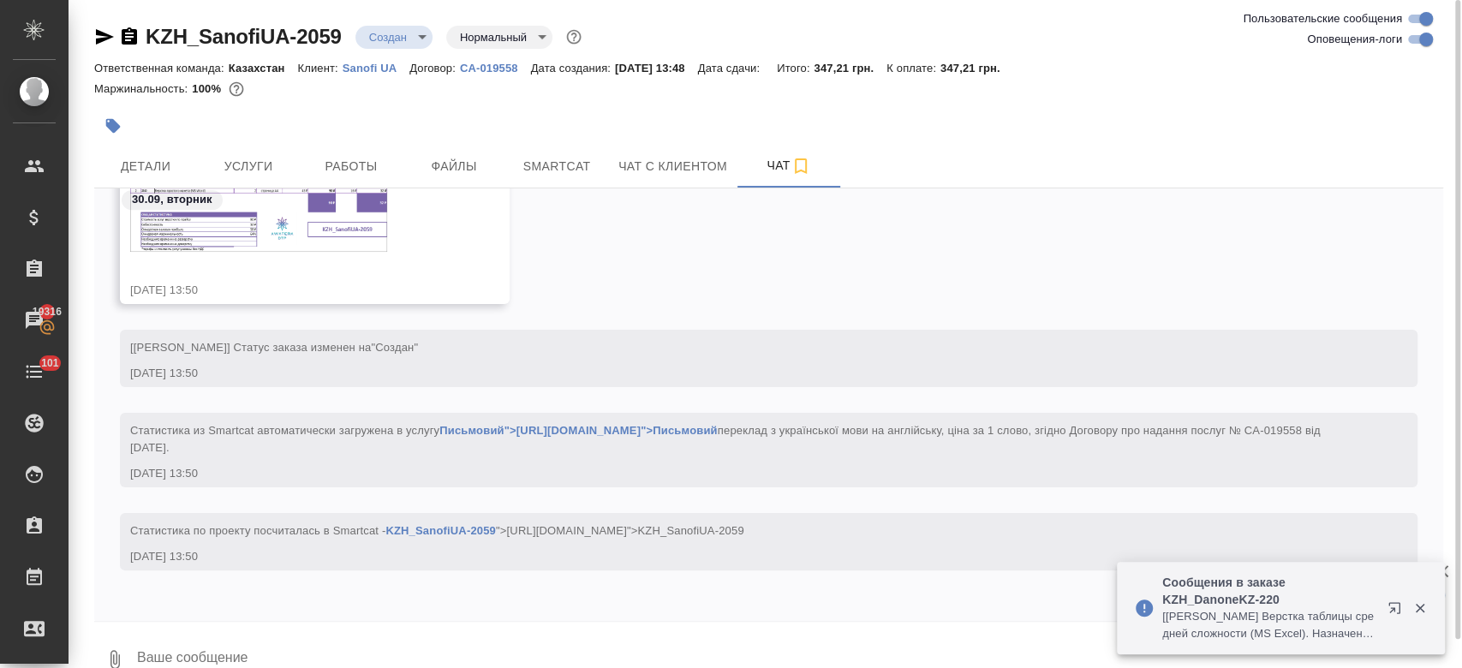
click at [302, 250] on img at bounding box center [258, 214] width 257 height 76
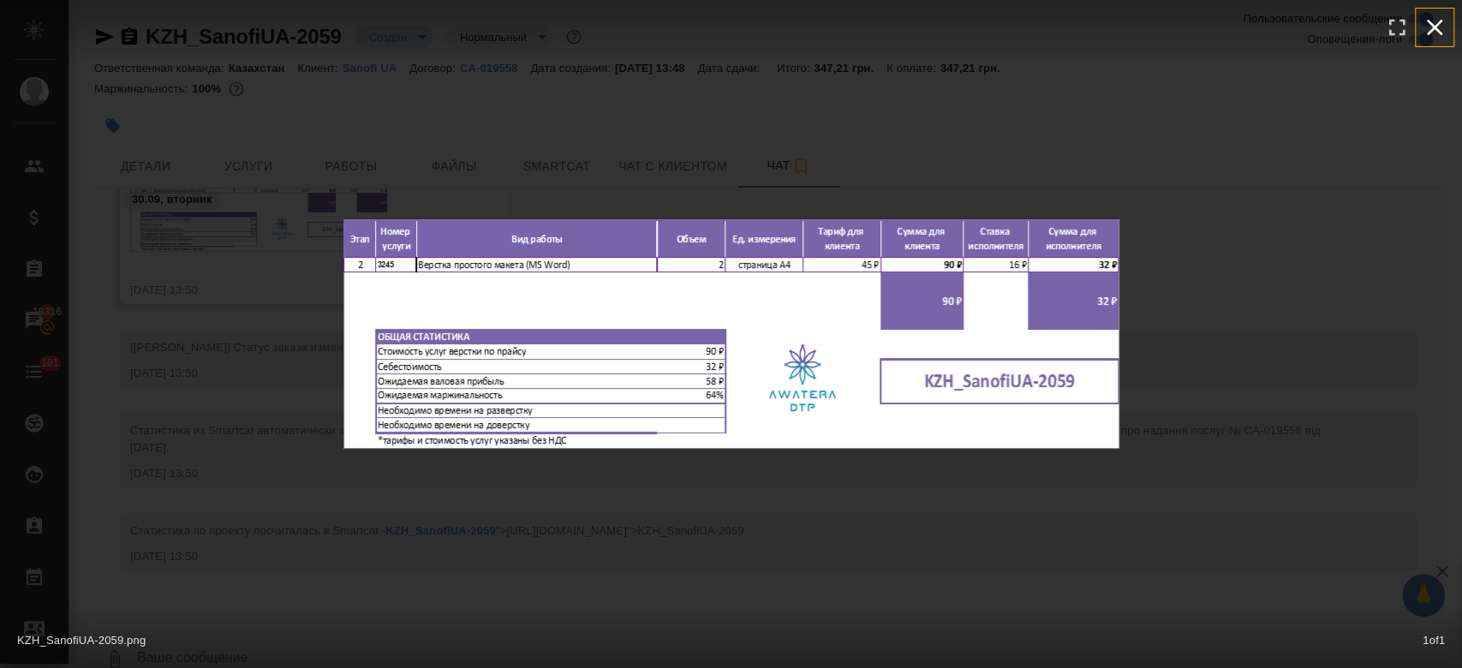
click at [1433, 26] on icon "button" at bounding box center [1435, 28] width 16 height 16
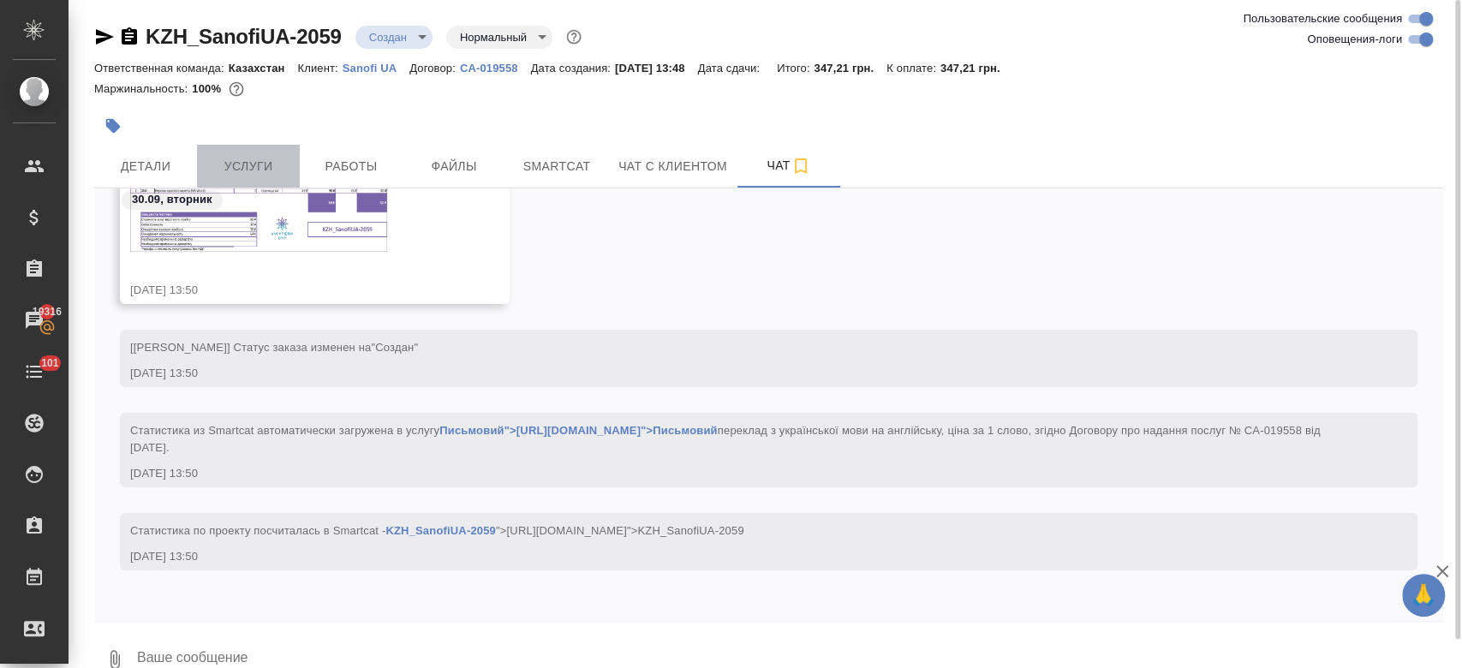
click at [226, 156] on span "Услуги" at bounding box center [248, 166] width 82 height 21
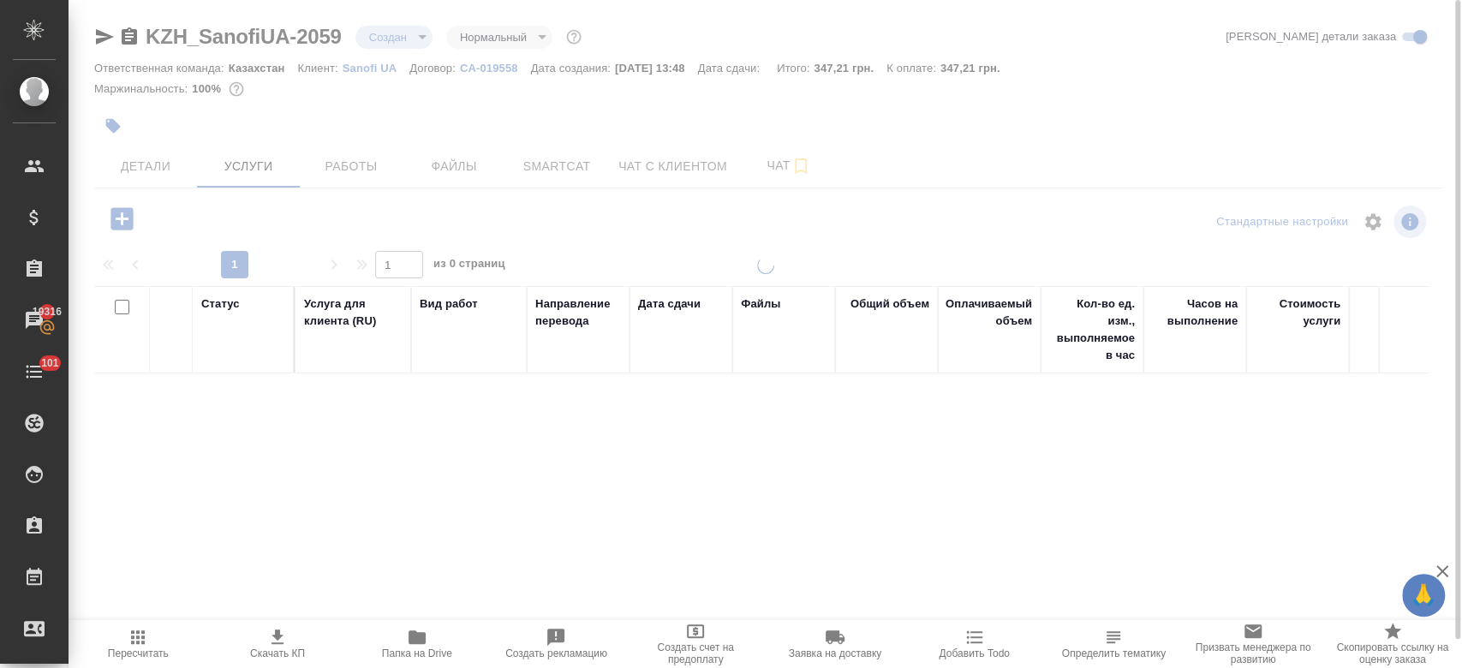
click at [159, 168] on span "Детали" at bounding box center [146, 166] width 82 height 21
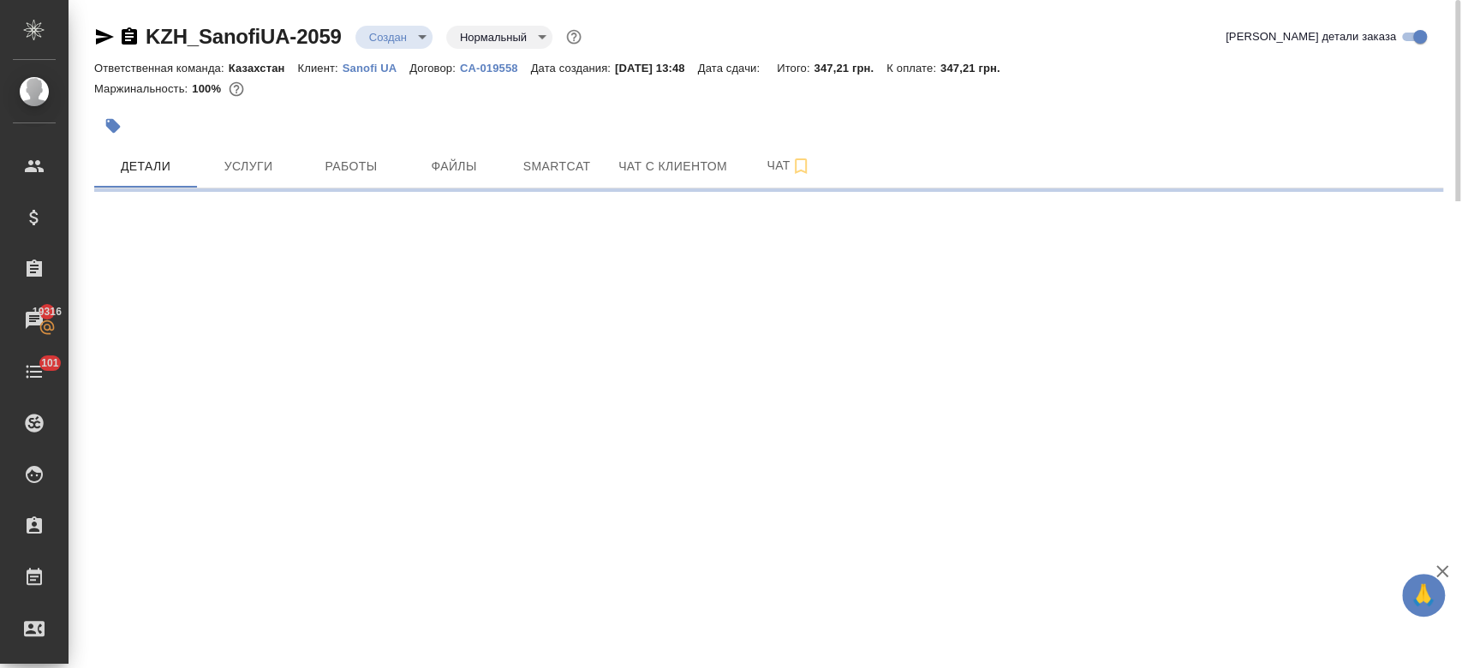
select select "RU"
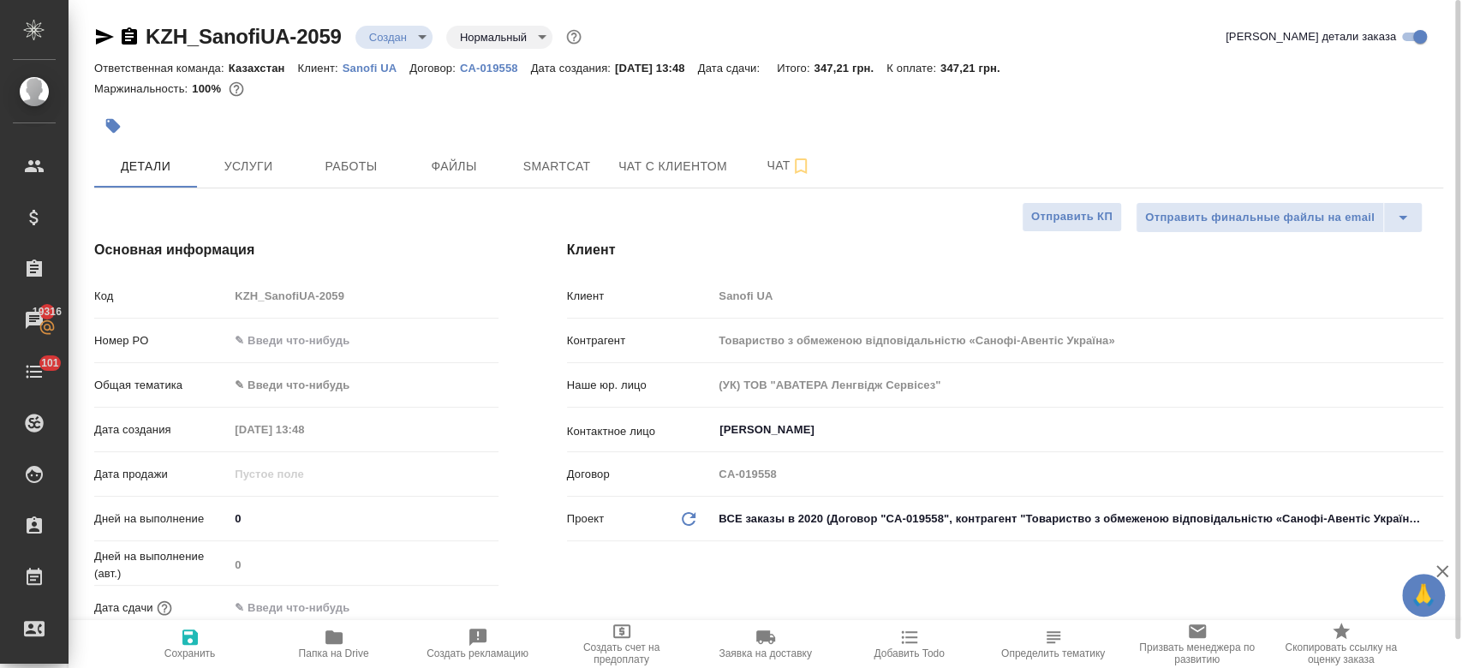
type textarea "x"
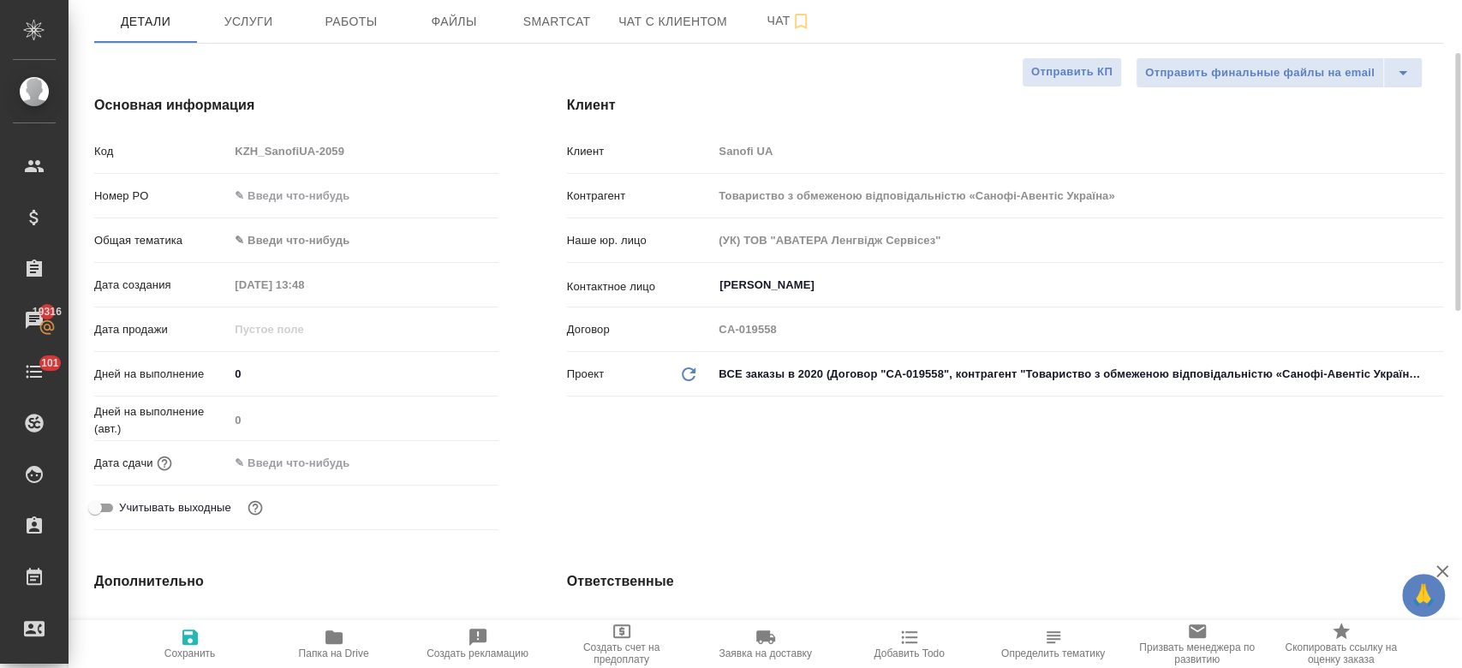
scroll to position [152, 0]
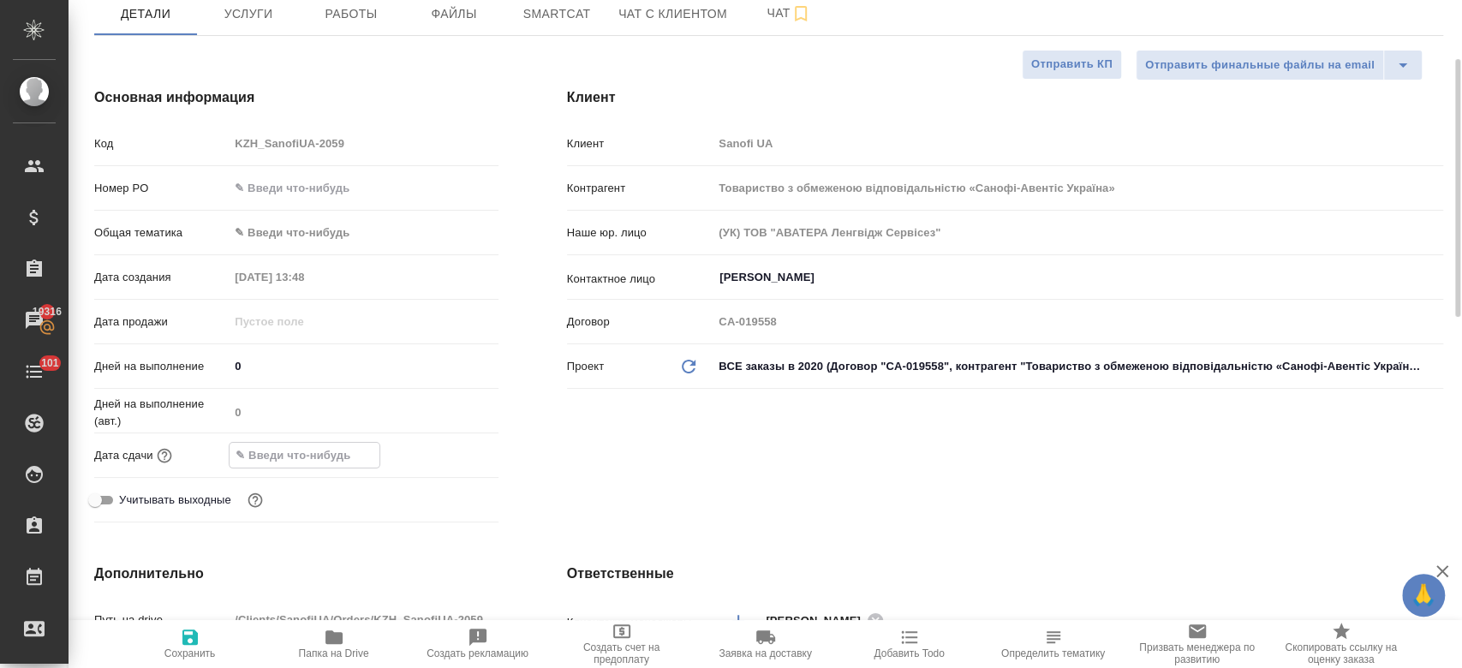
click at [313, 456] on input "text" at bounding box center [305, 455] width 150 height 25
click at [451, 451] on icon "button" at bounding box center [449, 455] width 21 height 21
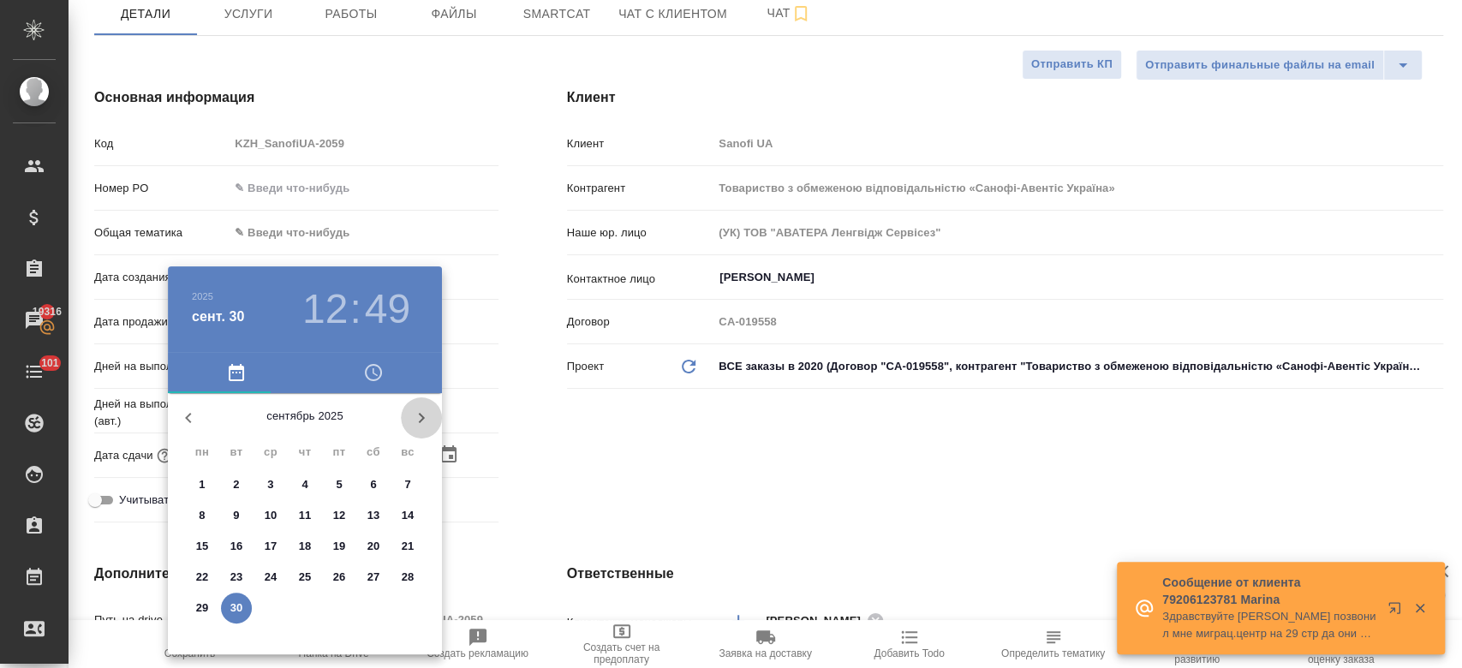
click at [417, 411] on icon "button" at bounding box center [421, 418] width 21 height 21
click at [274, 486] on span "1" at bounding box center [270, 484] width 31 height 17
type input "01.10.2025 12:49"
type textarea "x"
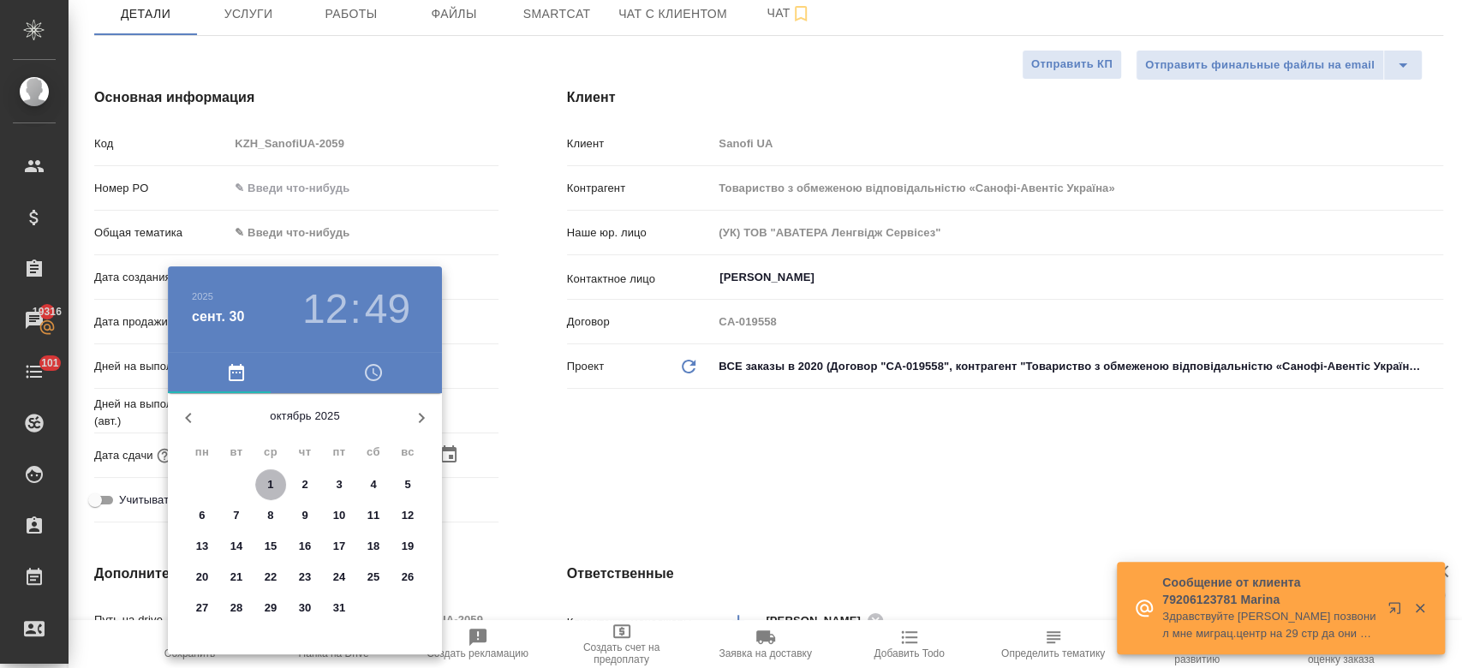
type textarea "x"
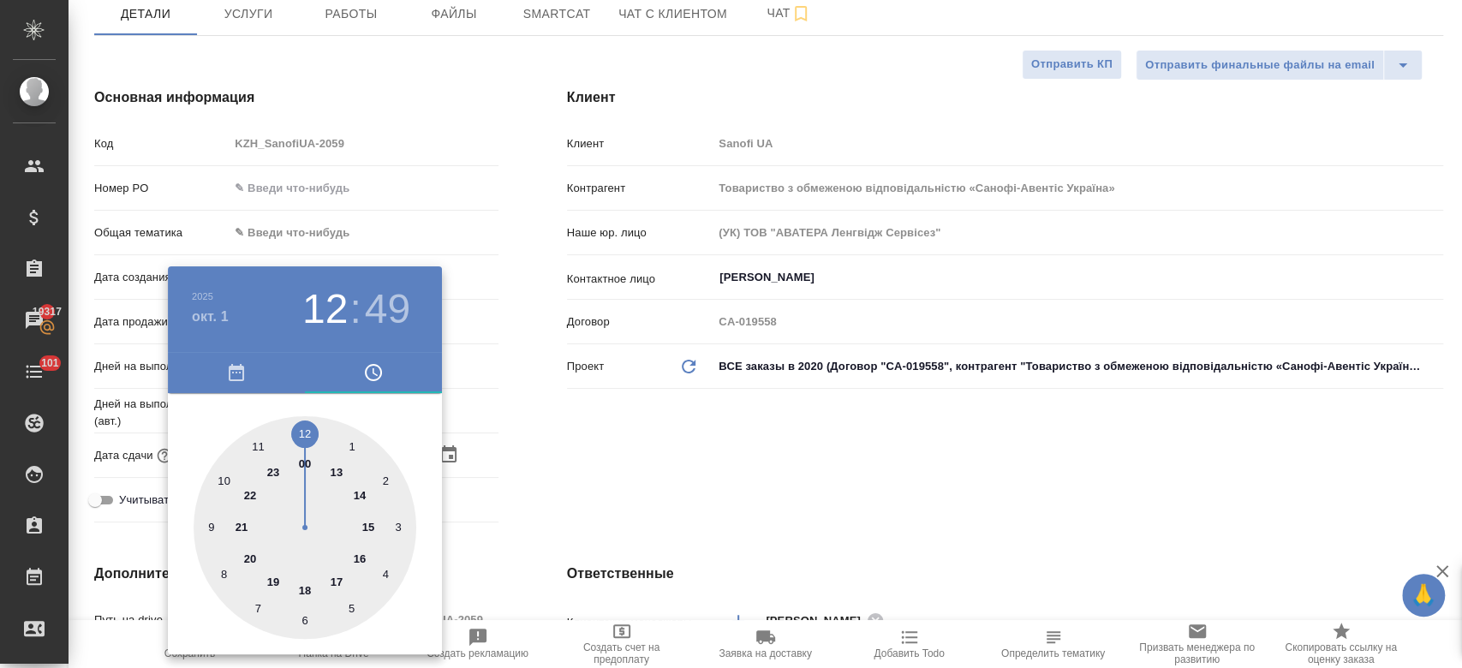
click at [356, 498] on div at bounding box center [305, 527] width 223 height 223
type input "01.10.2025 14:49"
type textarea "x"
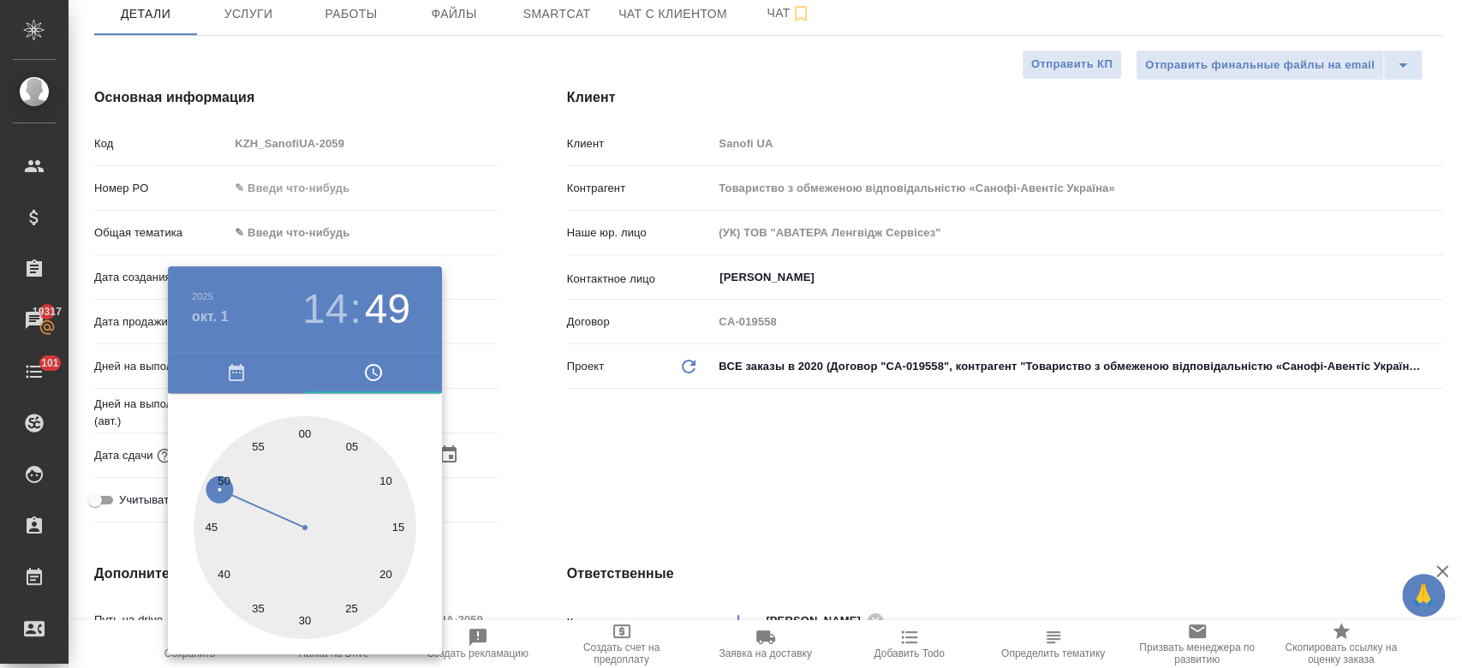
click at [308, 433] on div at bounding box center [305, 527] width 223 height 223
type input "01.10.2025 14:00"
type textarea "x"
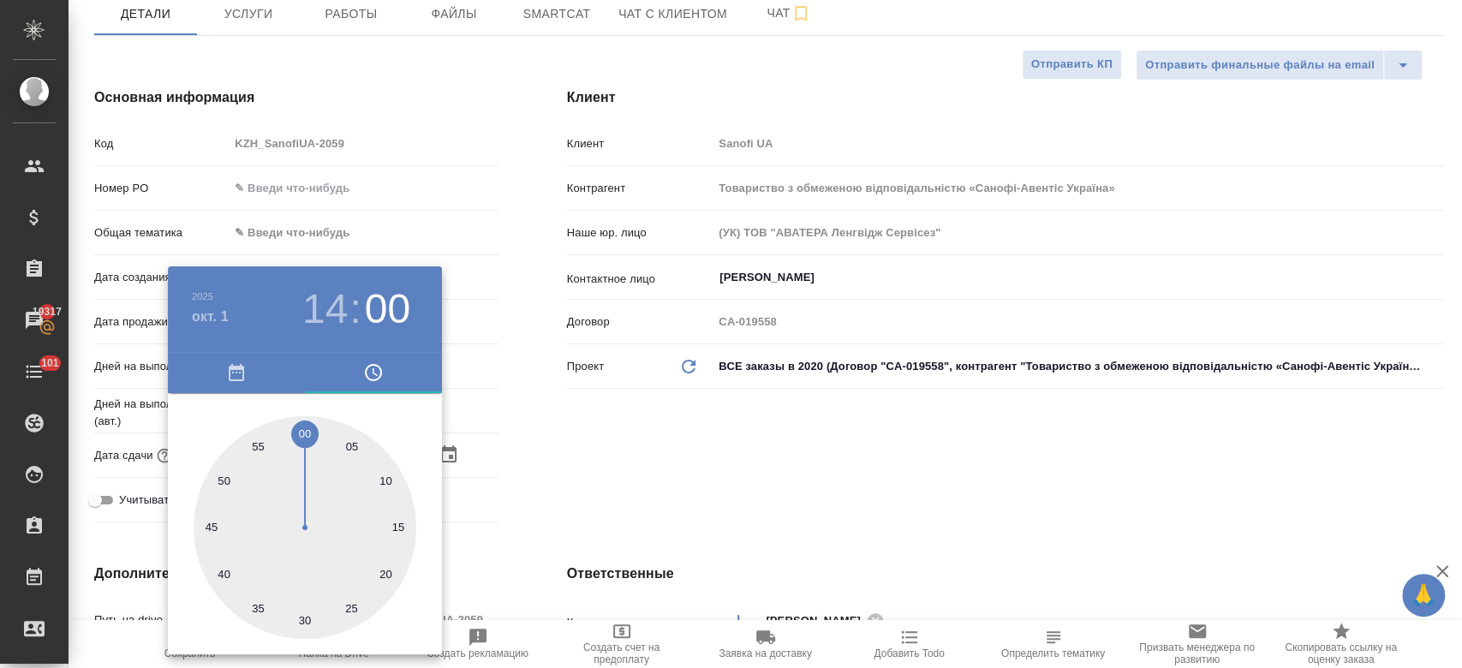
click at [595, 449] on div at bounding box center [731, 334] width 1462 height 668
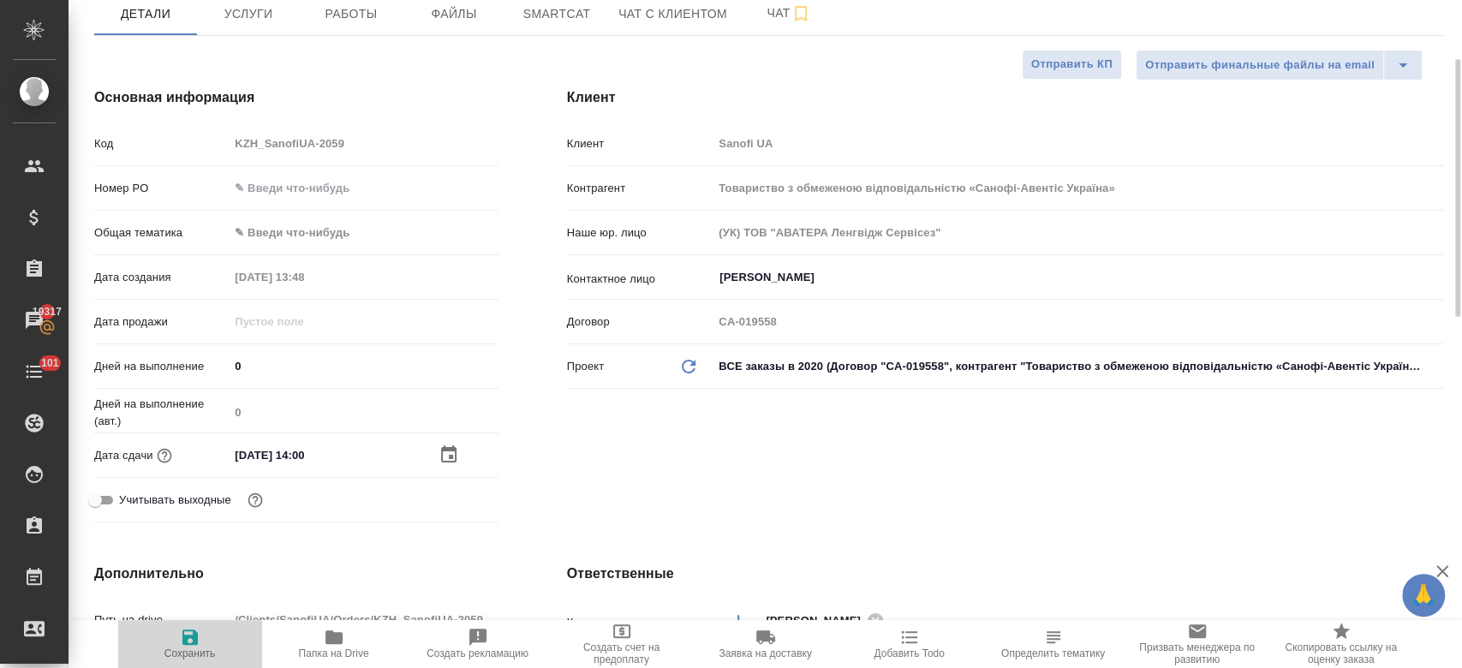
click at [196, 633] on icon "button" at bounding box center [189, 637] width 15 height 15
type textarea "x"
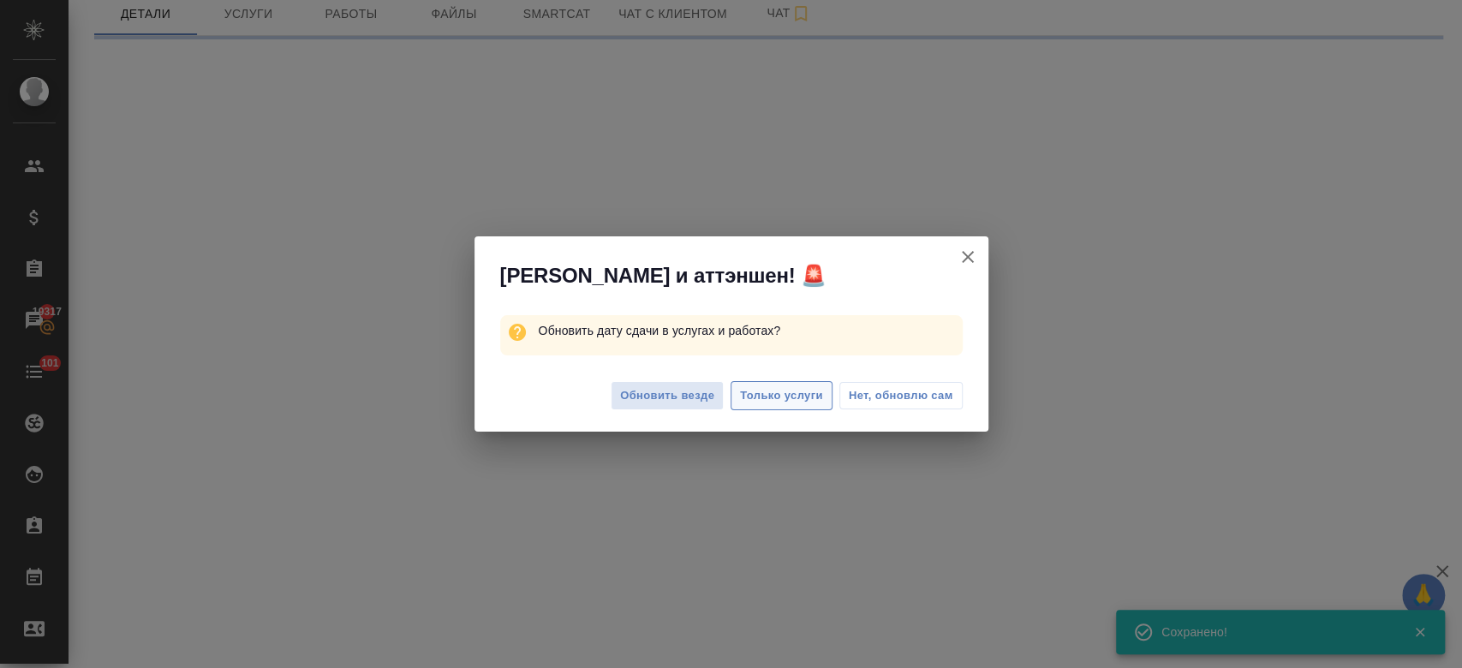
select select "RU"
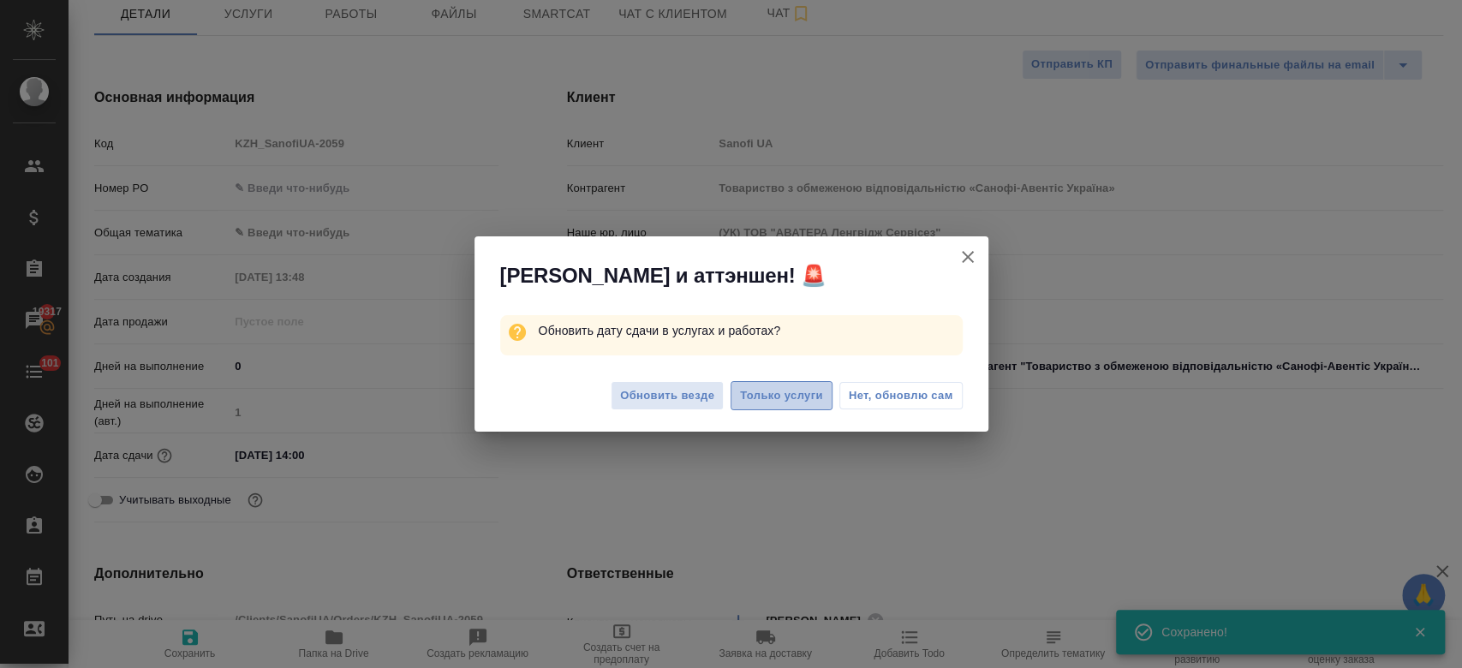
click at [794, 391] on span "Только услуги" at bounding box center [781, 396] width 83 height 20
type textarea "x"
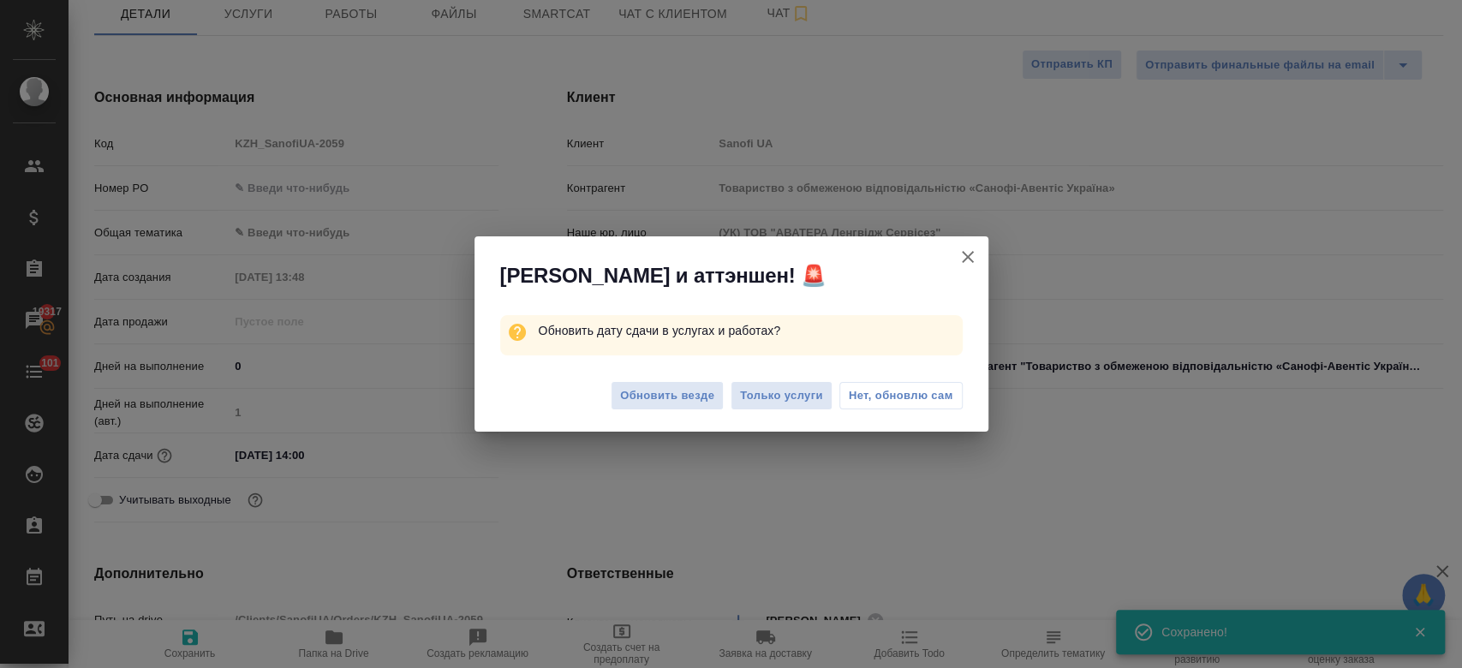
type textarea "x"
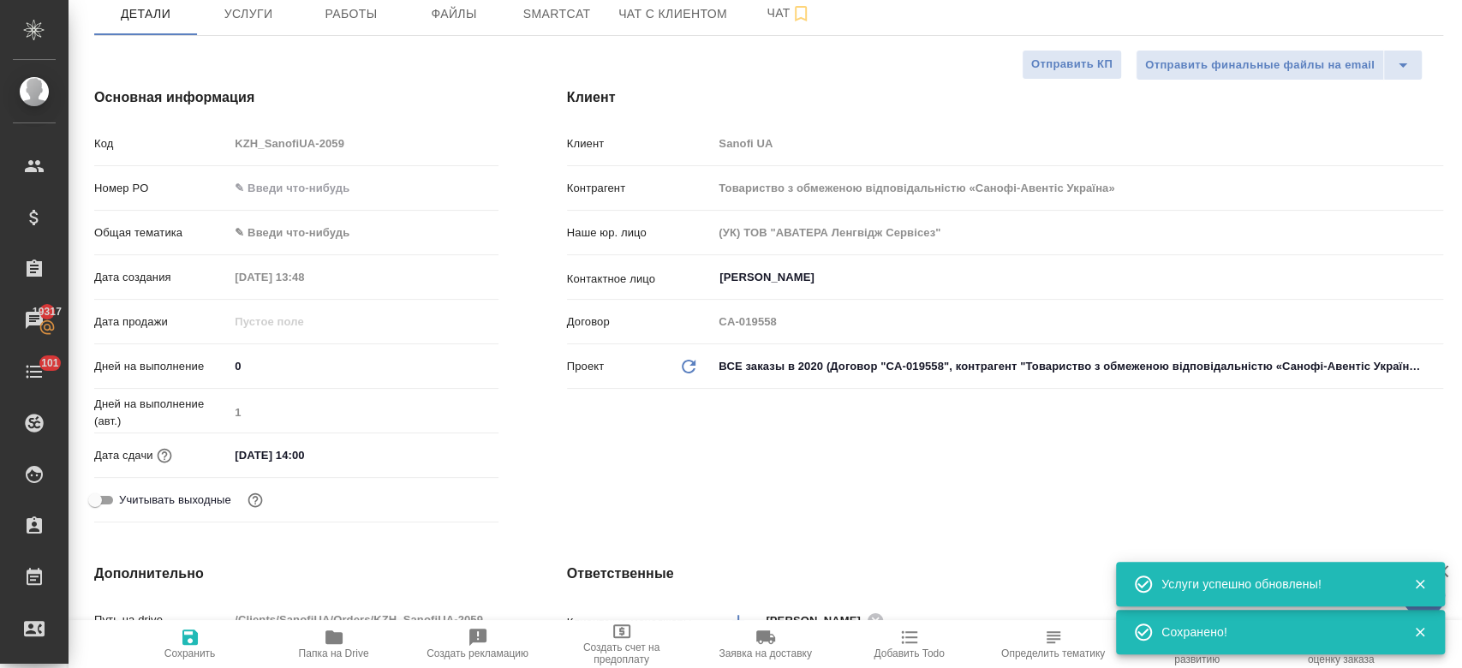
scroll to position [0, 0]
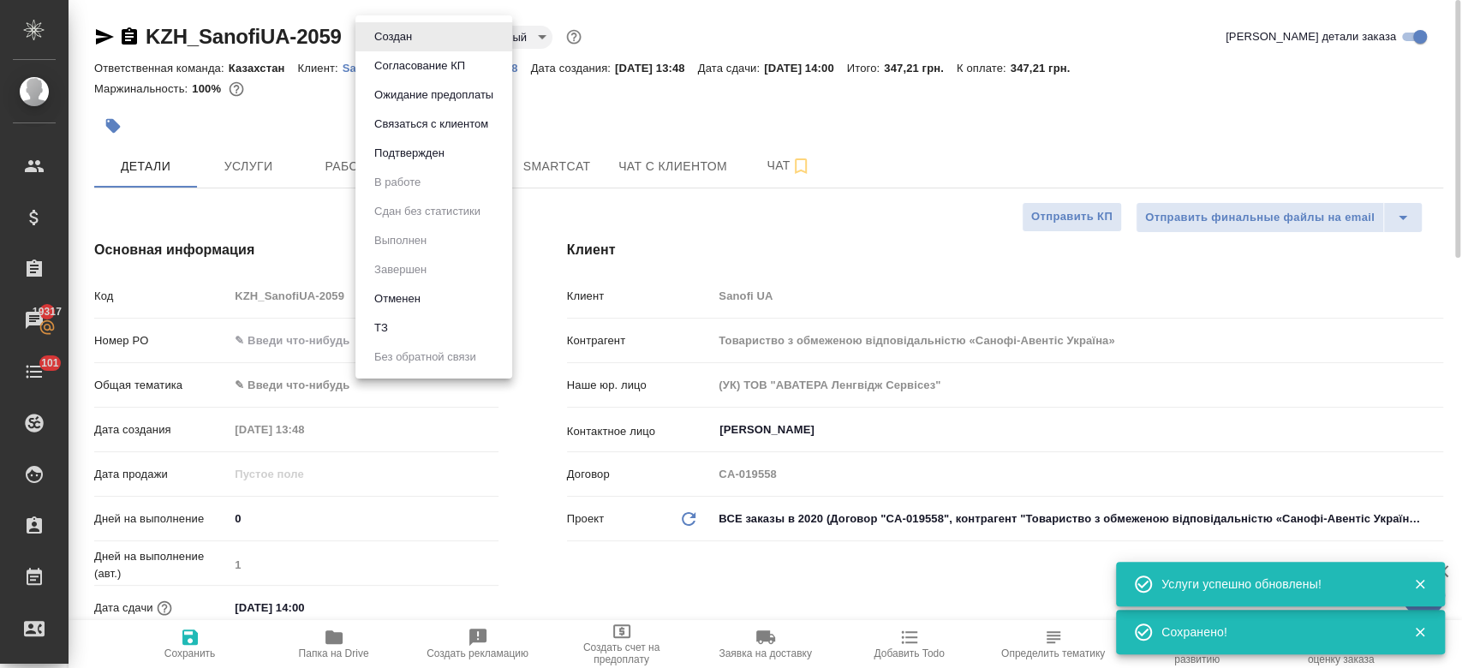
click at [408, 32] on body "🙏 .cls-1 fill:#fff; AWATERA Kosherbayeva Nazerke Клиенты Спецификации Заказы 19…" at bounding box center [731, 334] width 1462 height 668
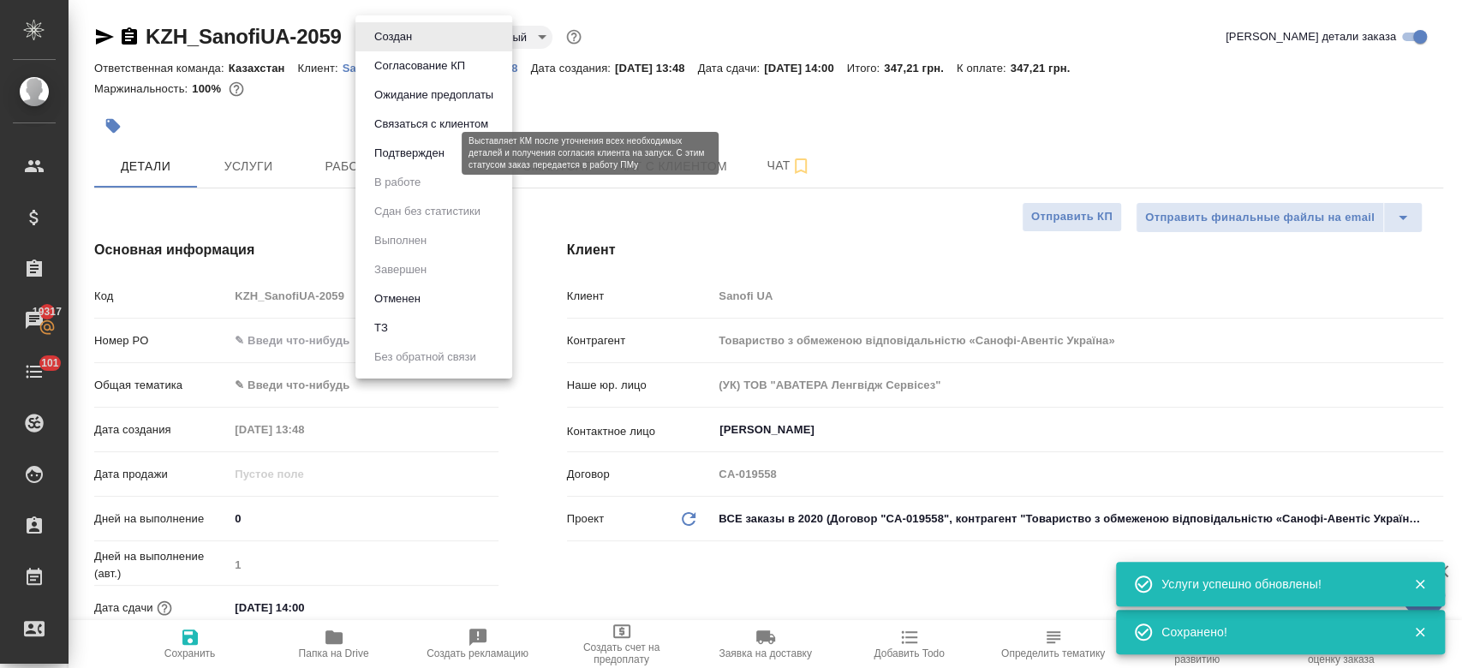
click at [423, 151] on button "Подтвержден" at bounding box center [409, 153] width 81 height 19
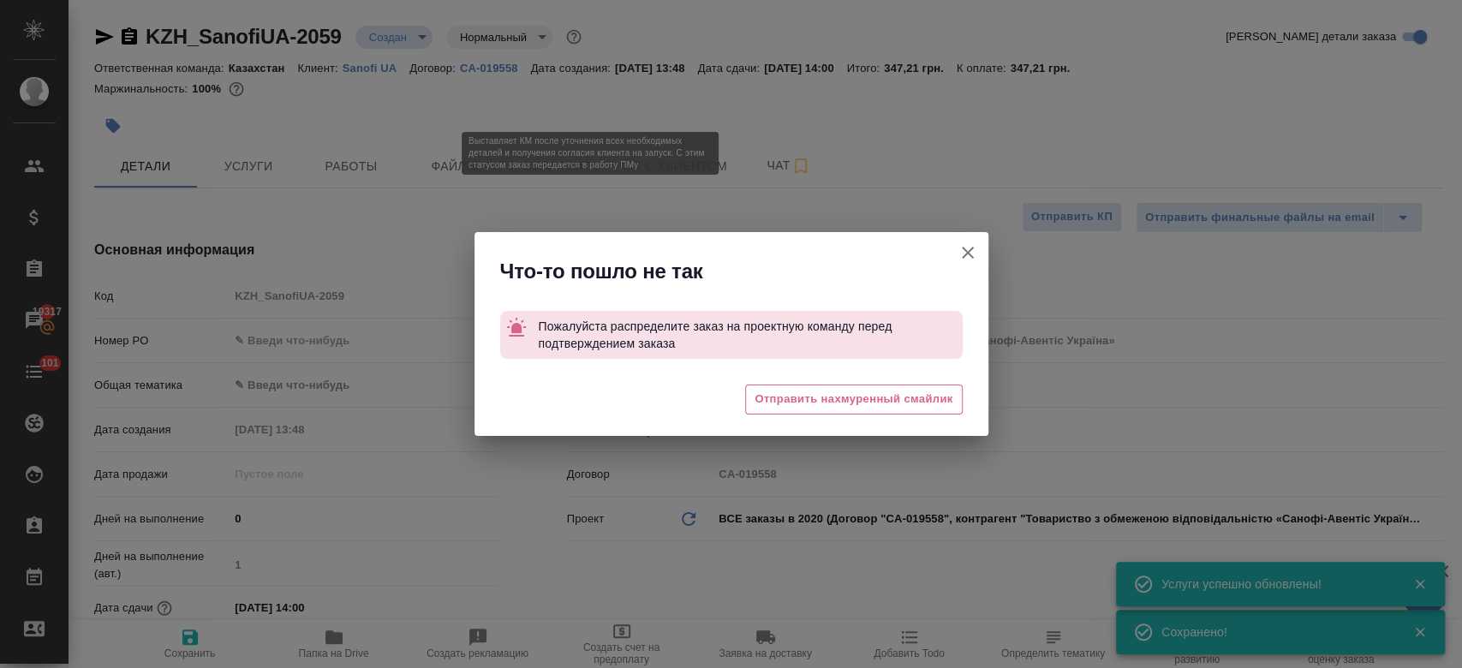
type textarea "x"
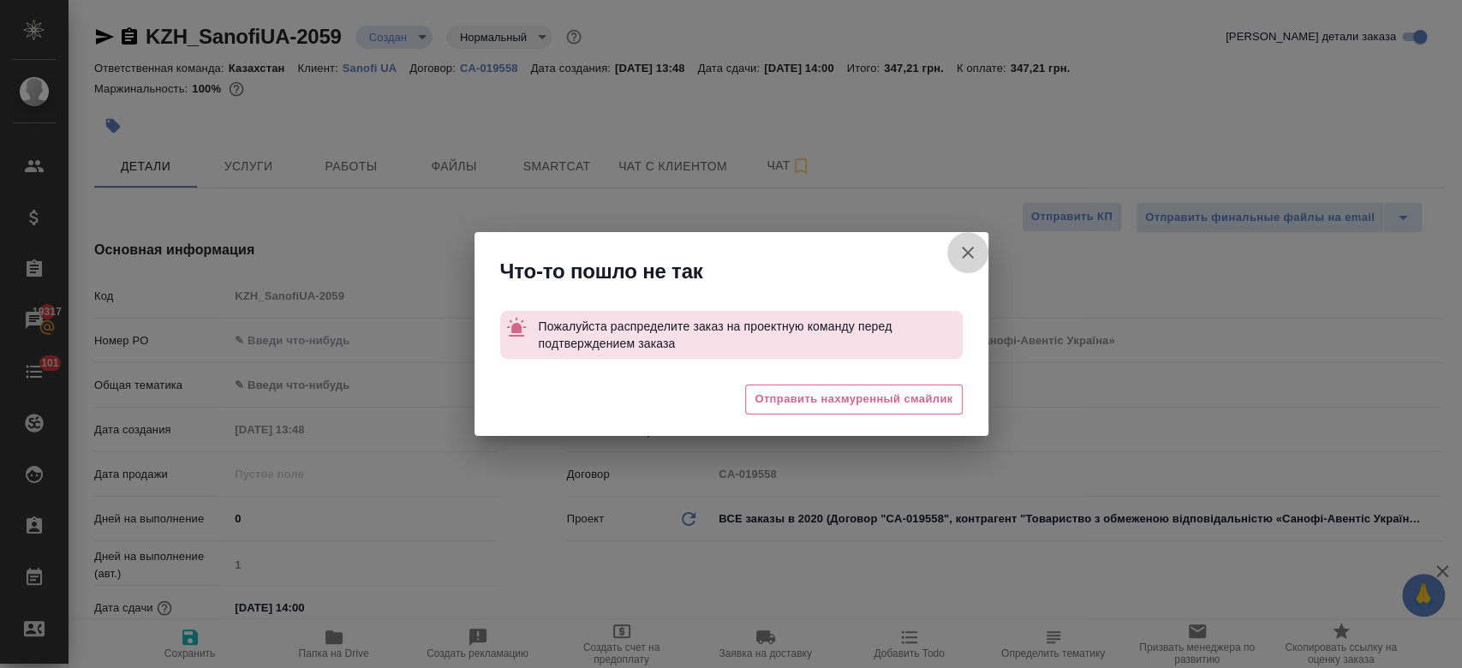
click at [969, 257] on icon "button" at bounding box center [968, 252] width 21 height 21
type textarea "x"
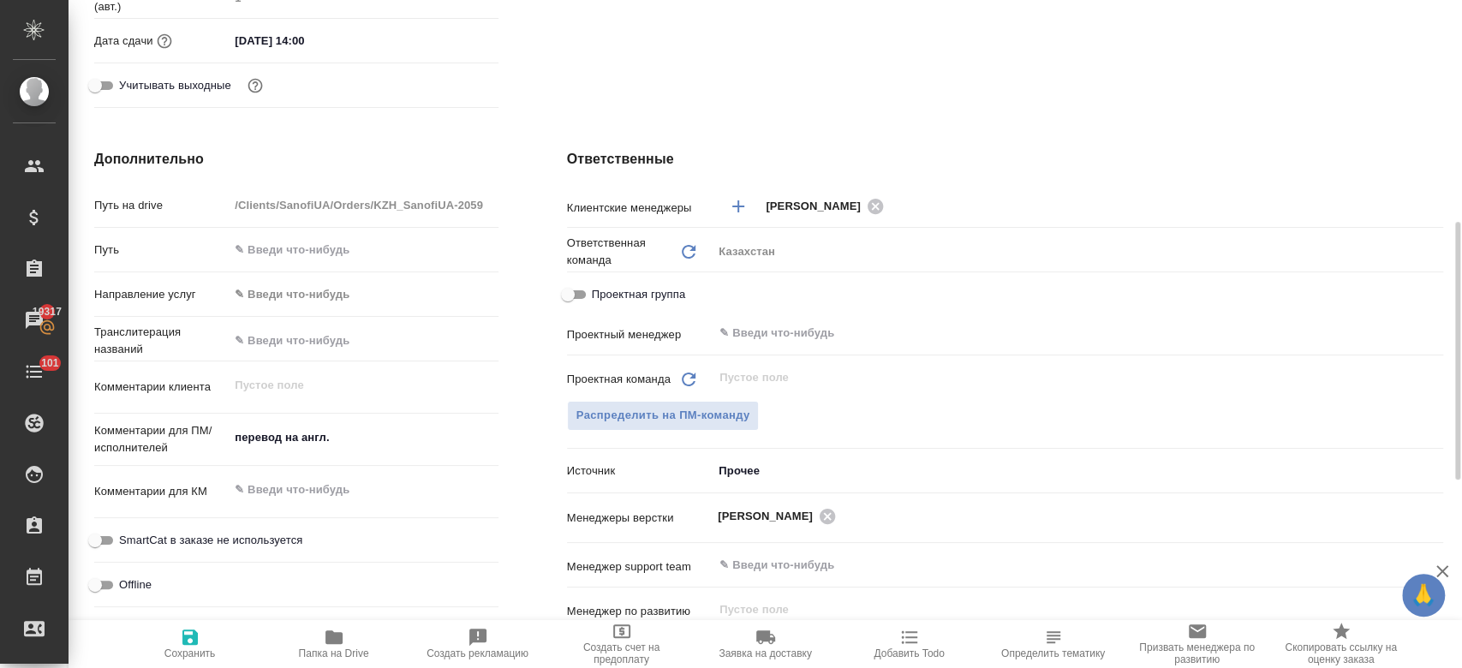
scroll to position [569, 0]
click at [733, 397] on div "Проектная команда Обновить ​ Распределить на ПМ-команду" at bounding box center [1005, 407] width 876 height 93
click at [730, 412] on span "Распределить на ПМ-команду" at bounding box center [664, 414] width 174 height 20
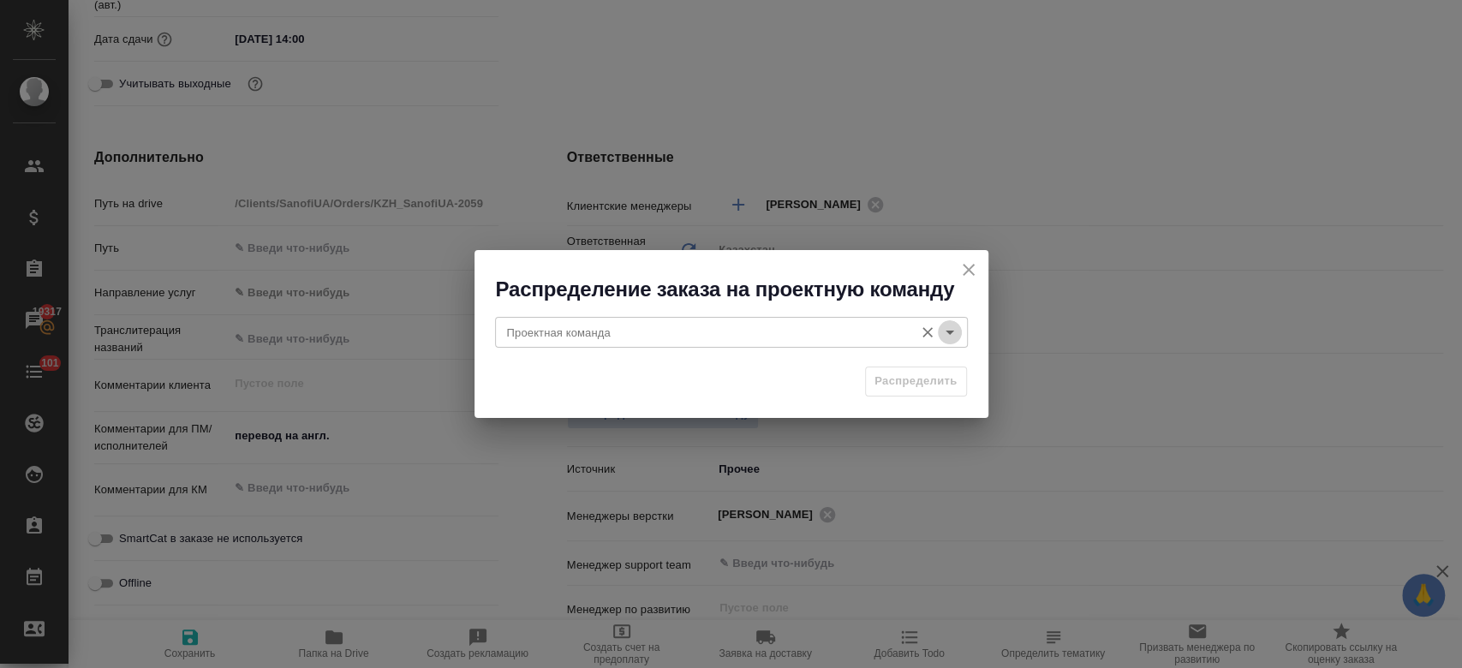
click at [946, 326] on icon "Open" at bounding box center [950, 332] width 21 height 21
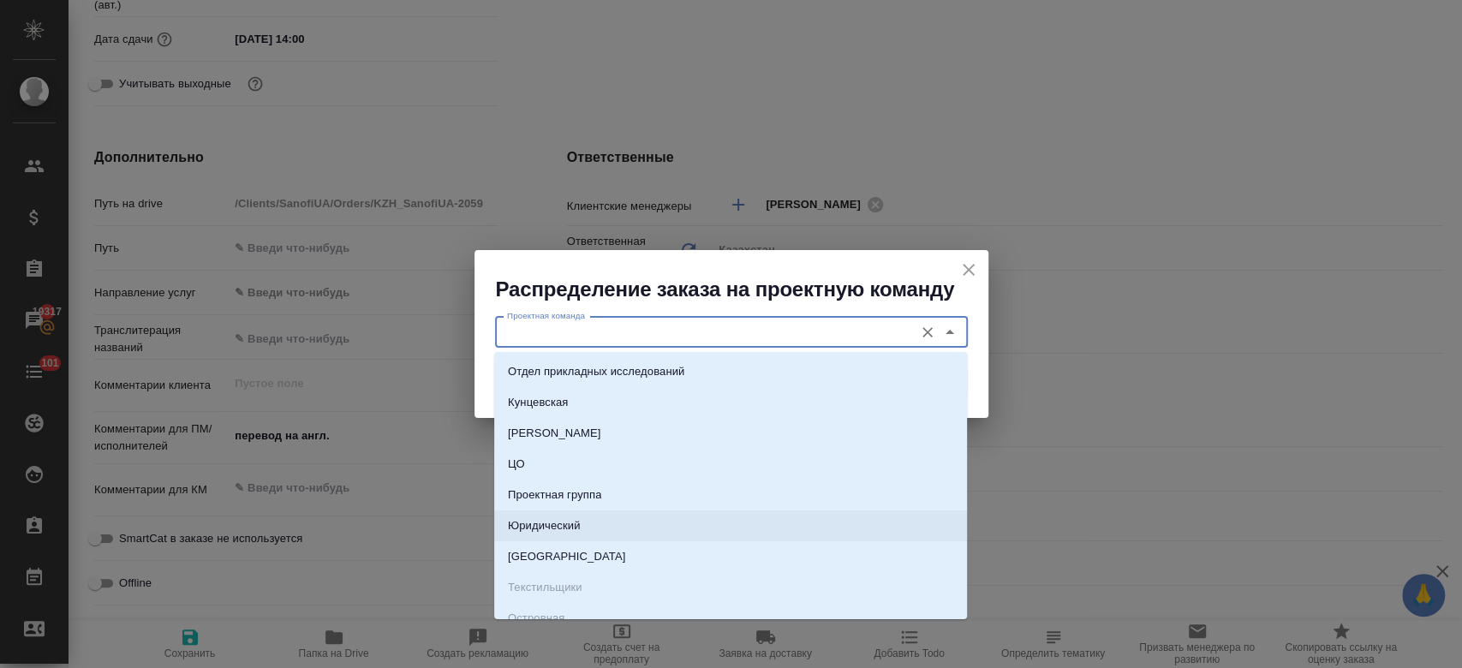
click at [685, 529] on li "Юридический" at bounding box center [730, 526] width 473 height 31
type input "Юридический"
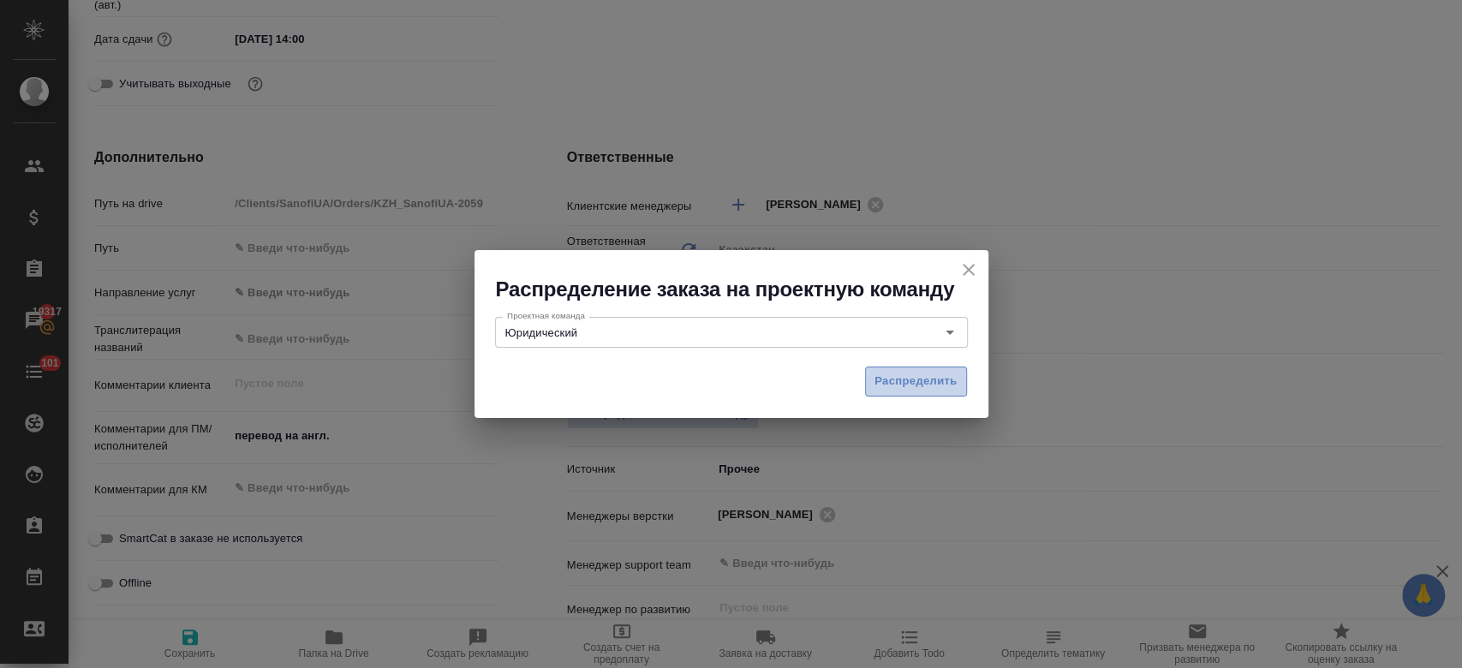
click at [899, 388] on span "Распределить" at bounding box center [916, 382] width 83 height 20
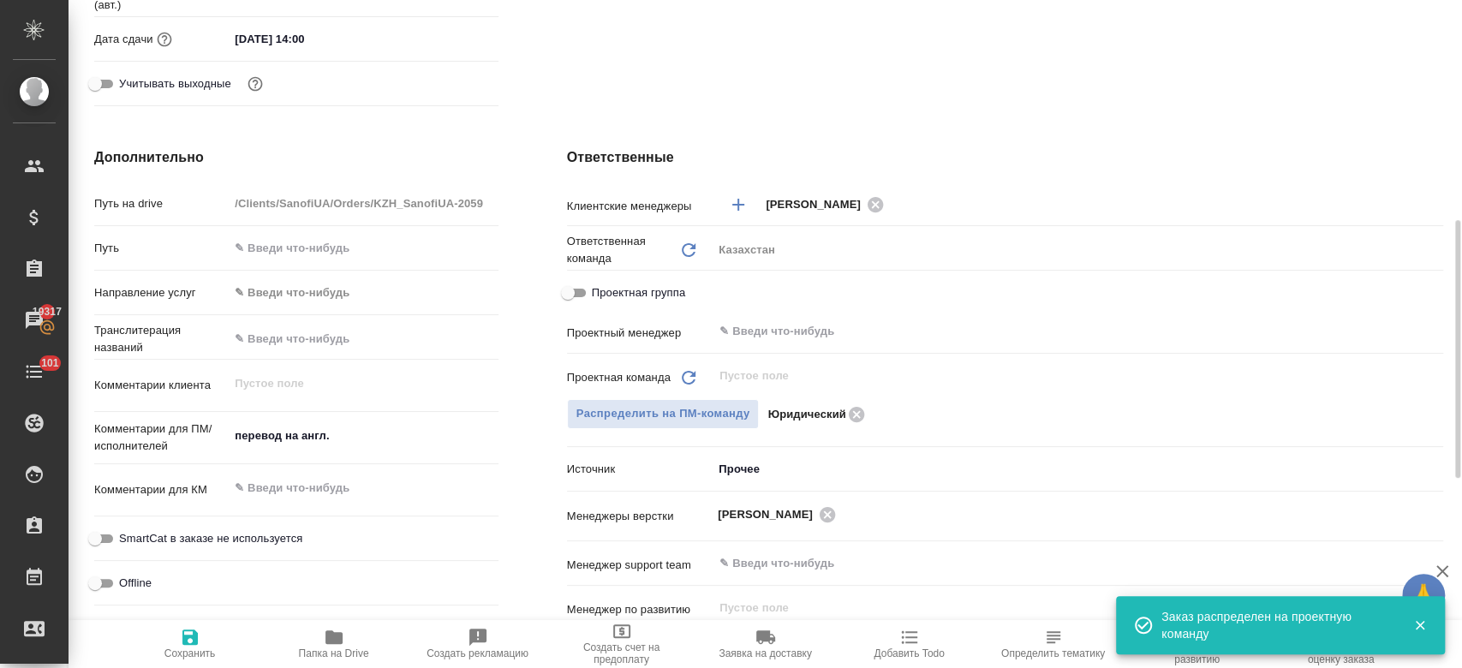
type textarea "x"
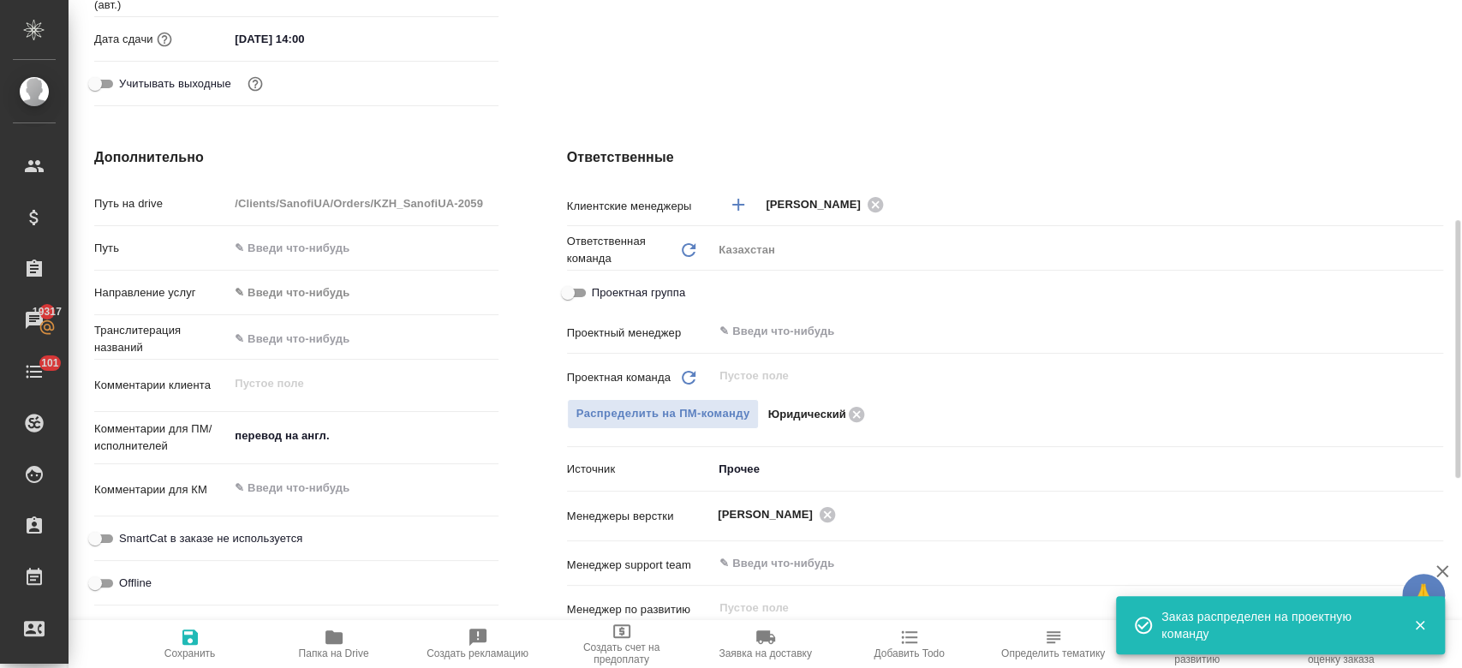
type textarea "x"
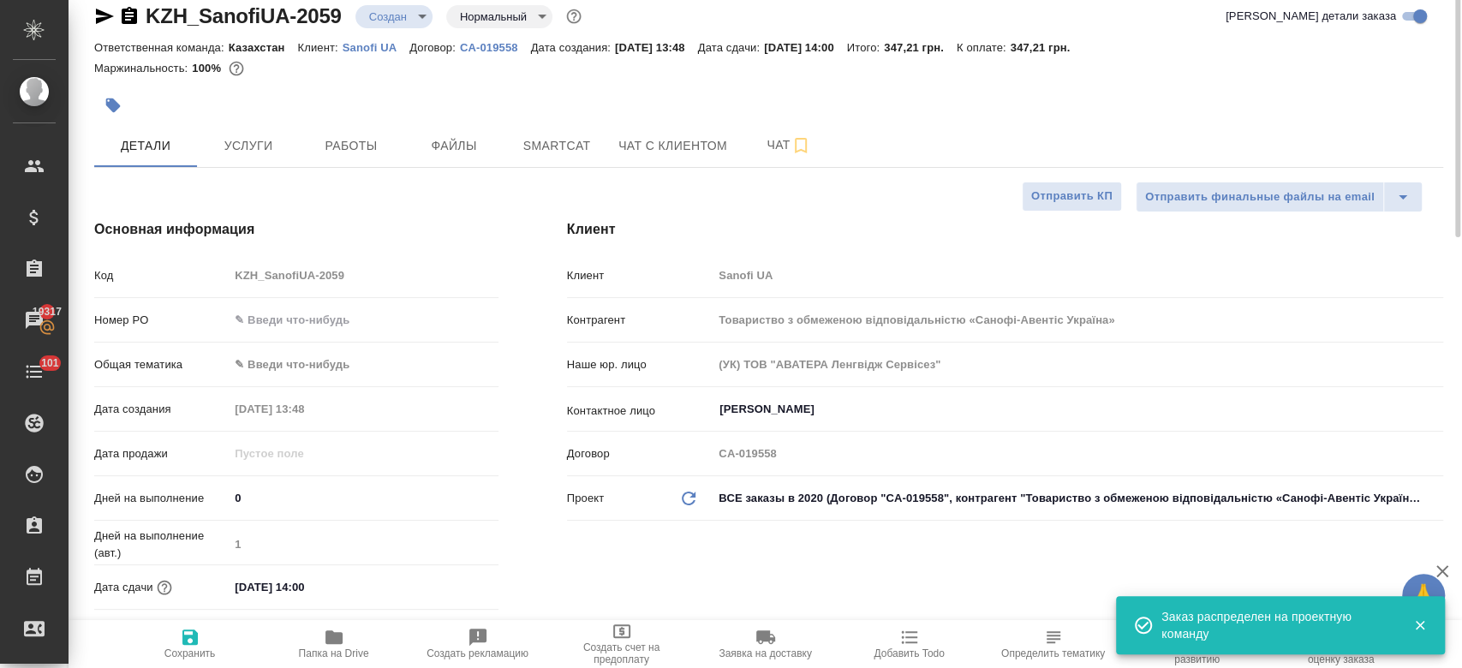
scroll to position [0, 0]
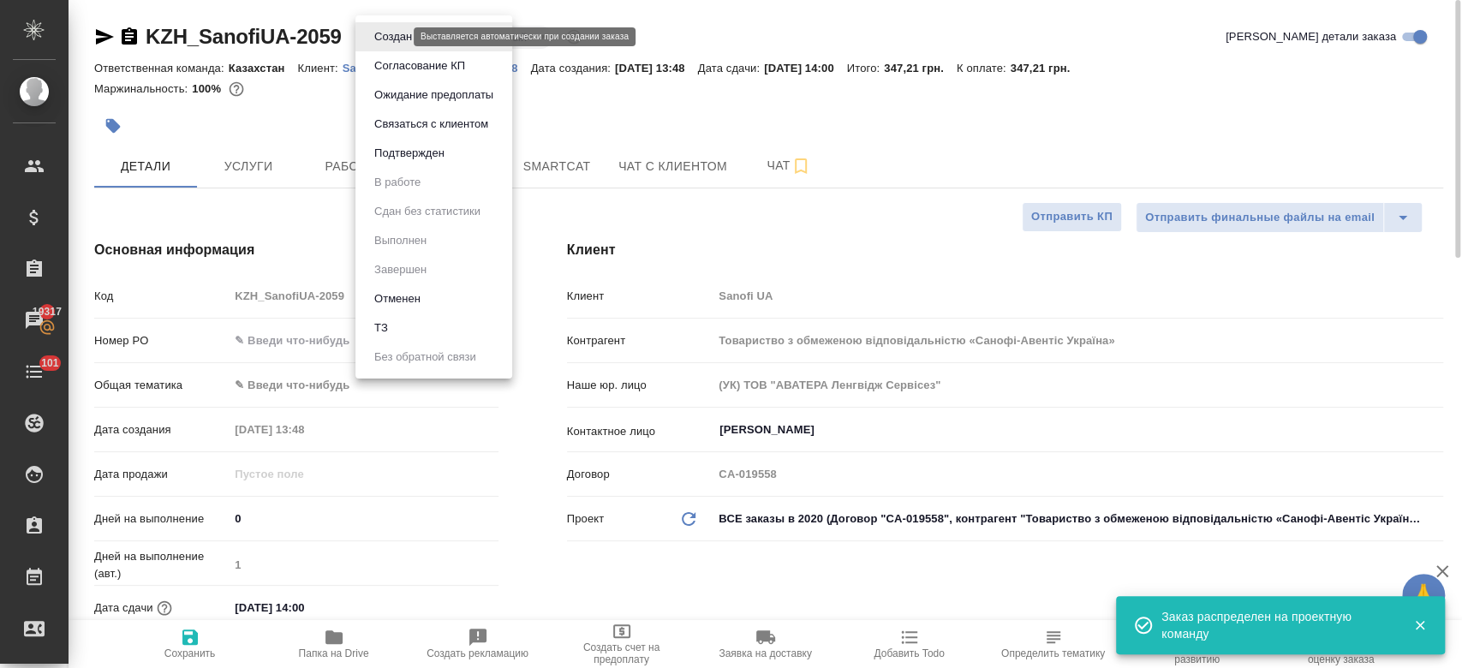
click at [390, 36] on body "🙏 .cls-1 fill:#fff; AWATERA Kosherbayeva Nazerke Клиенты Спецификации Заказы 19…" at bounding box center [731, 334] width 1462 height 668
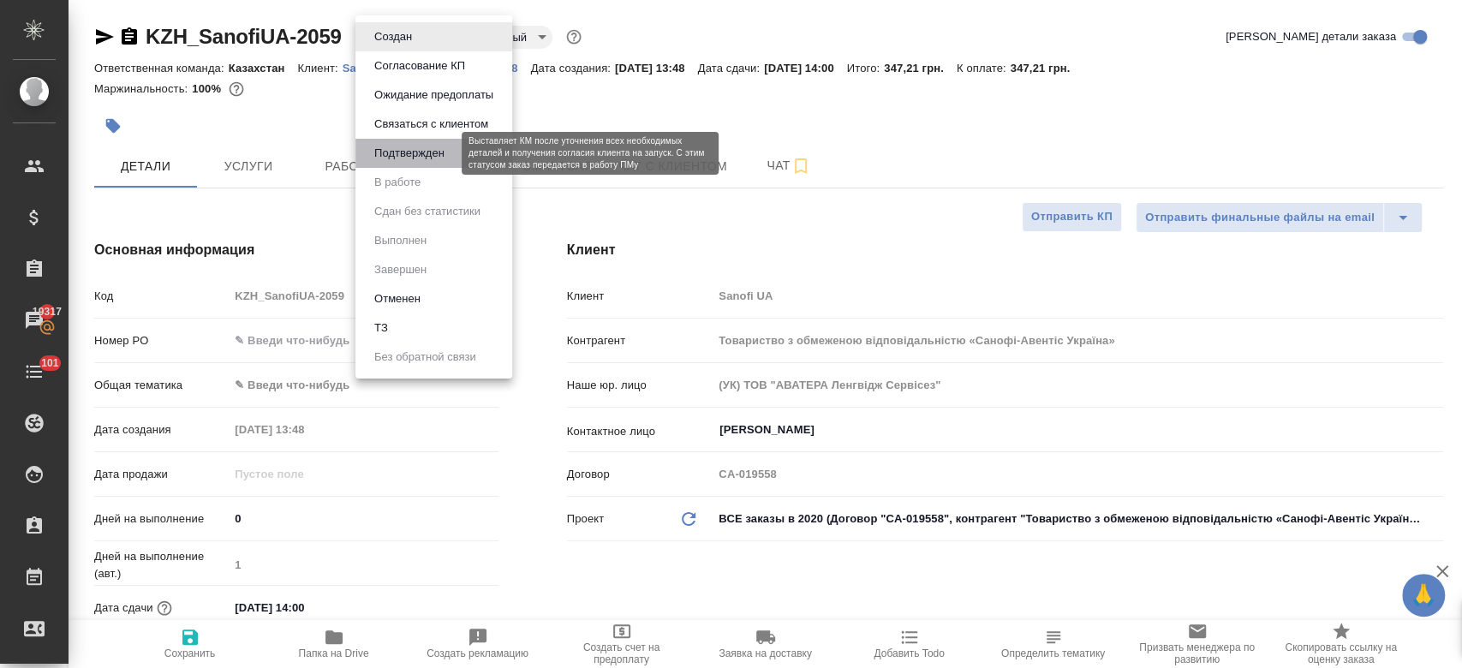
click at [403, 147] on button "Подтвержден" at bounding box center [409, 153] width 81 height 19
type textarea "x"
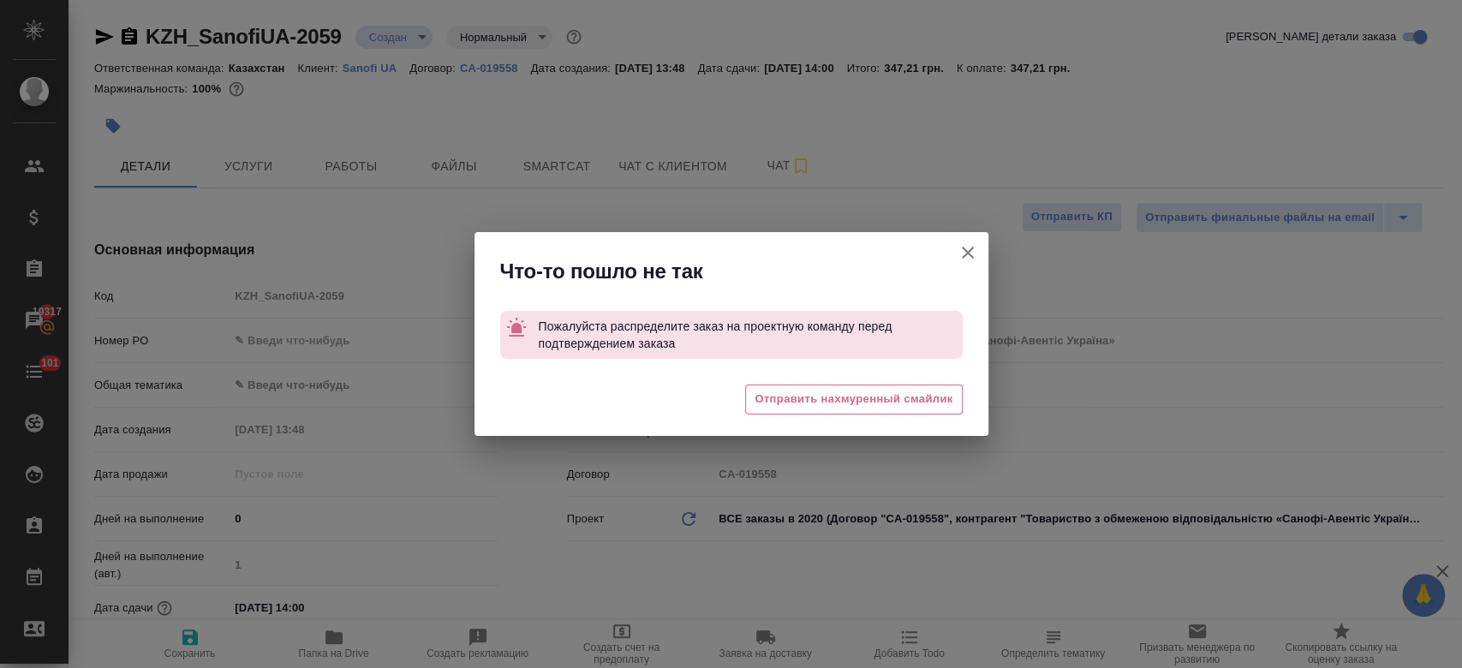
drag, startPoint x: 961, startPoint y: 252, endPoint x: 194, endPoint y: 645, distance: 862.4
click at [194, 645] on div "Что-то пошло не так Пожалуйста распределите заказ на проектную команду перед по…" at bounding box center [731, 334] width 1462 height 668
click at [973, 251] on icon "button" at bounding box center [968, 252] width 21 height 21
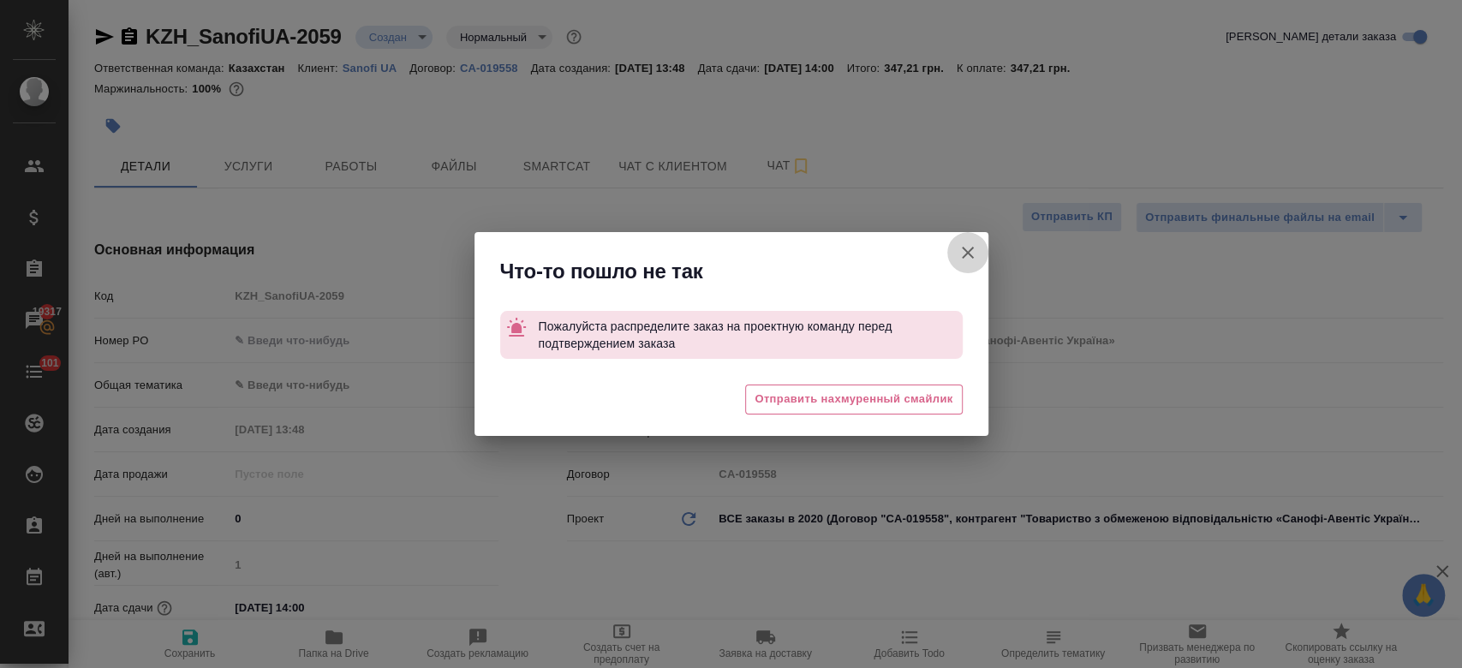
type textarea "x"
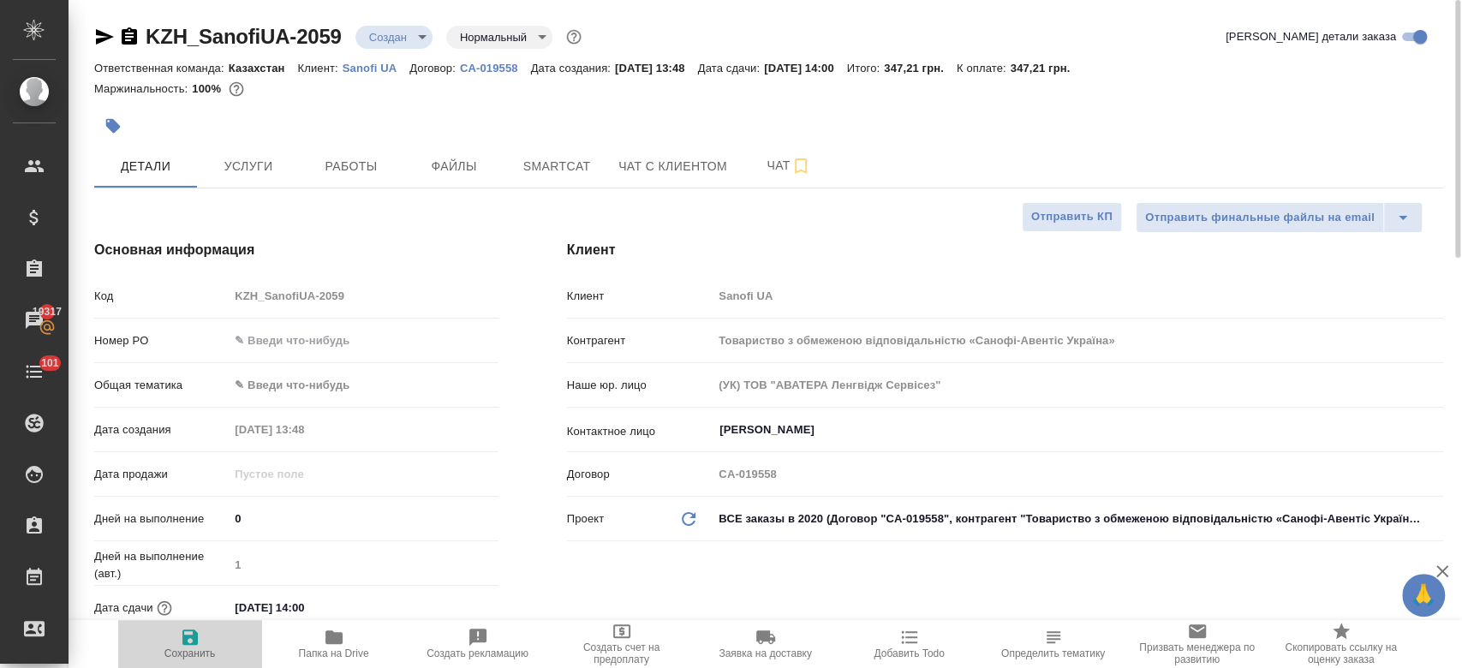
click at [188, 643] on icon "button" at bounding box center [190, 637] width 21 height 21
type textarea "x"
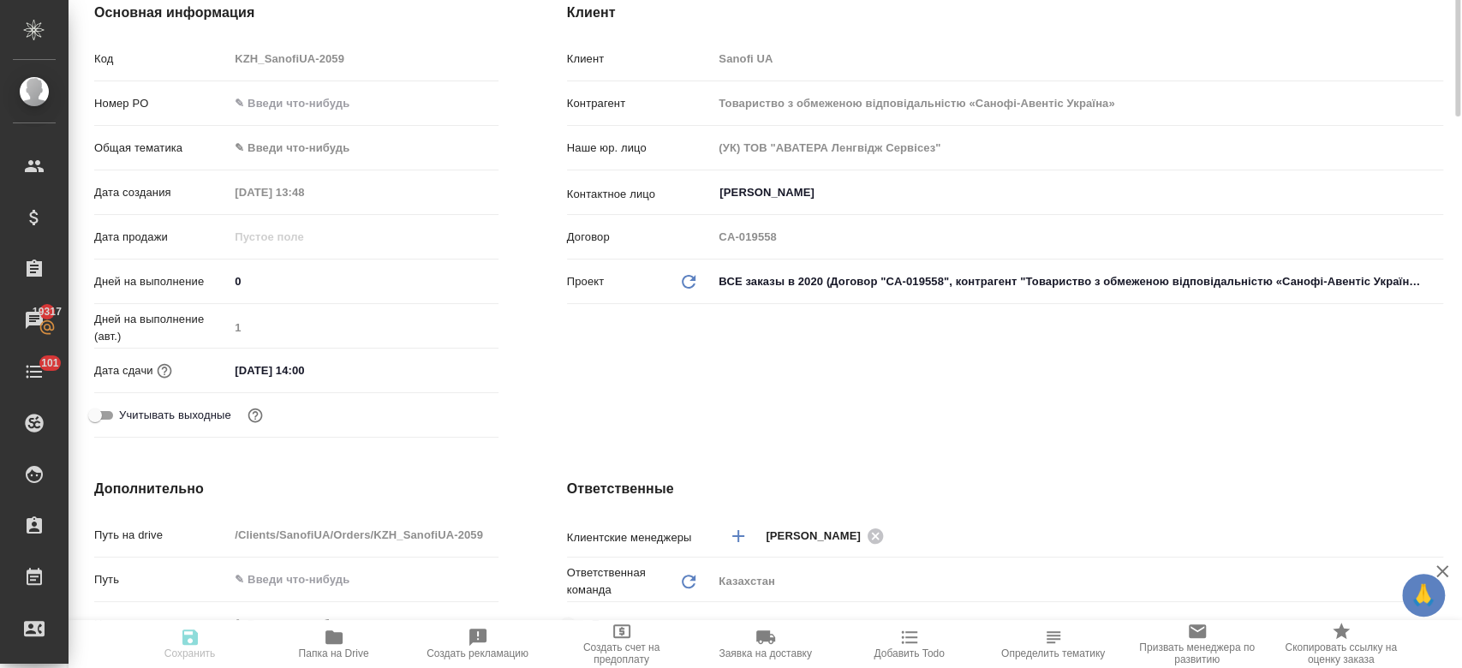
type textarea "x"
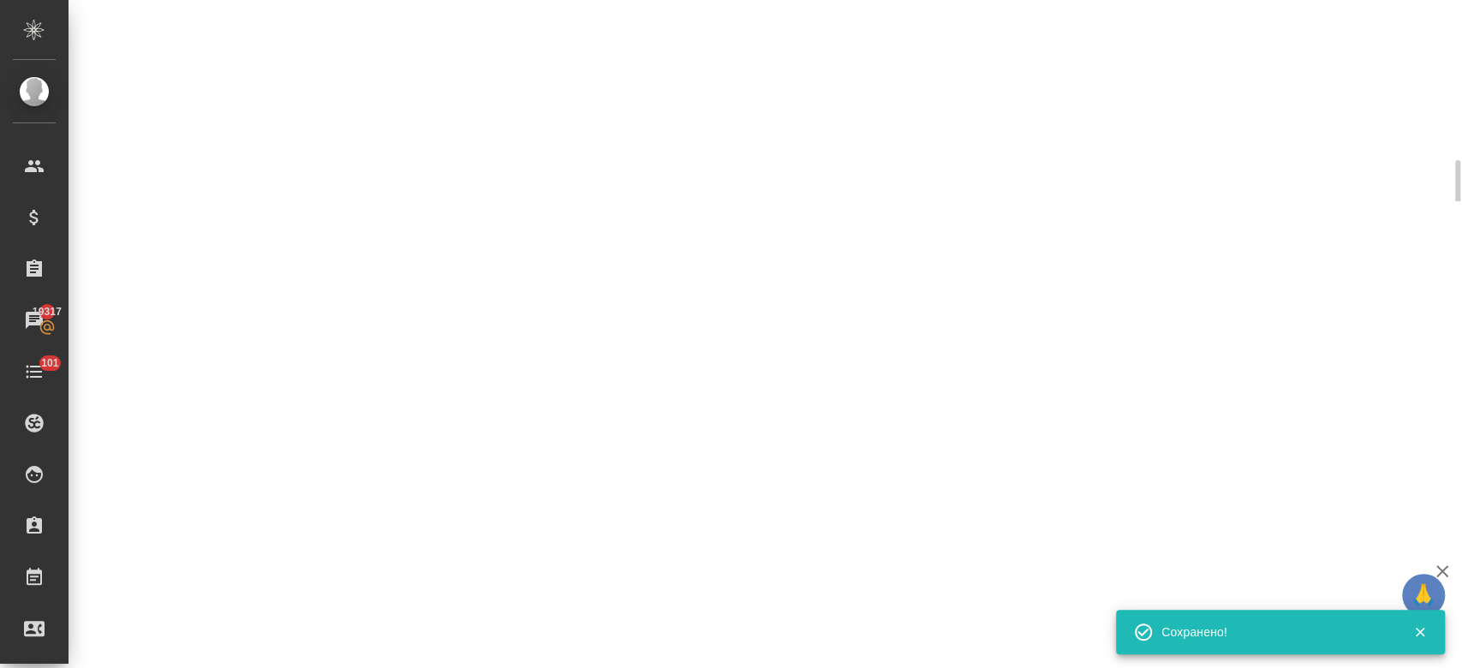
scroll to position [387, 0]
select select "RU"
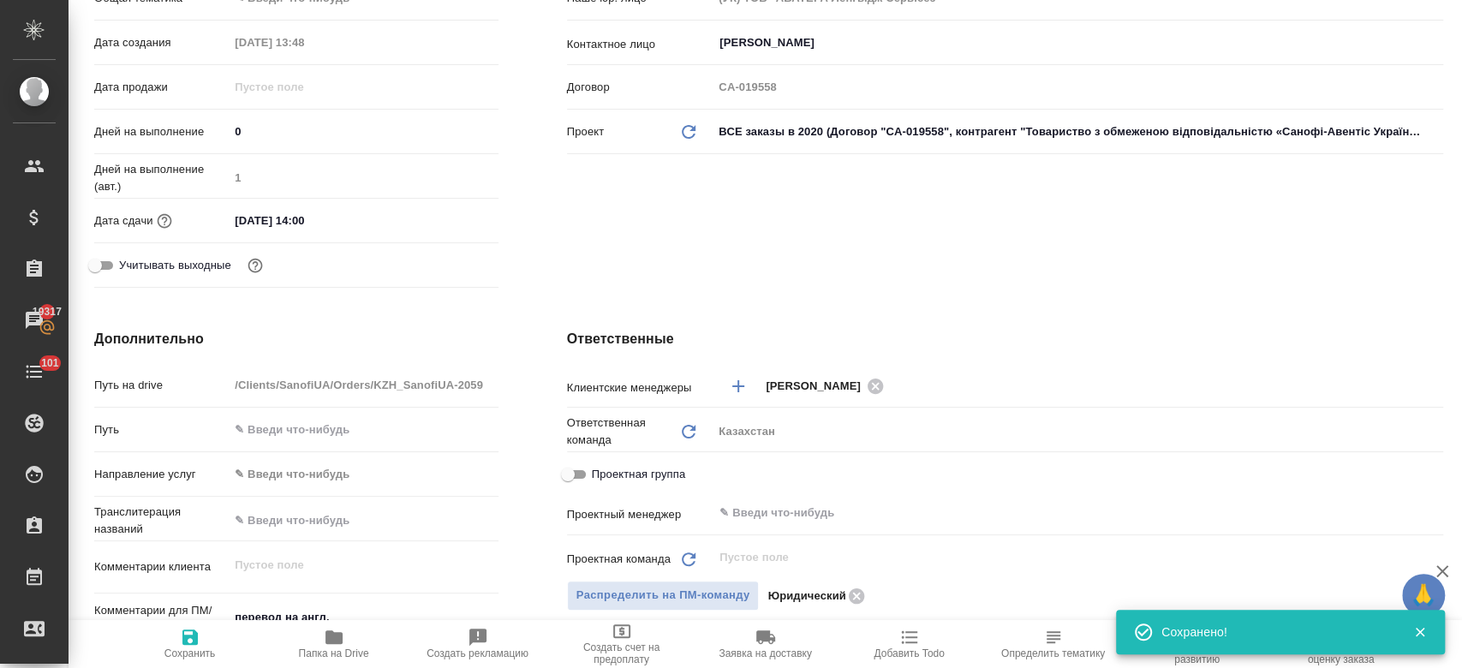
type textarea "x"
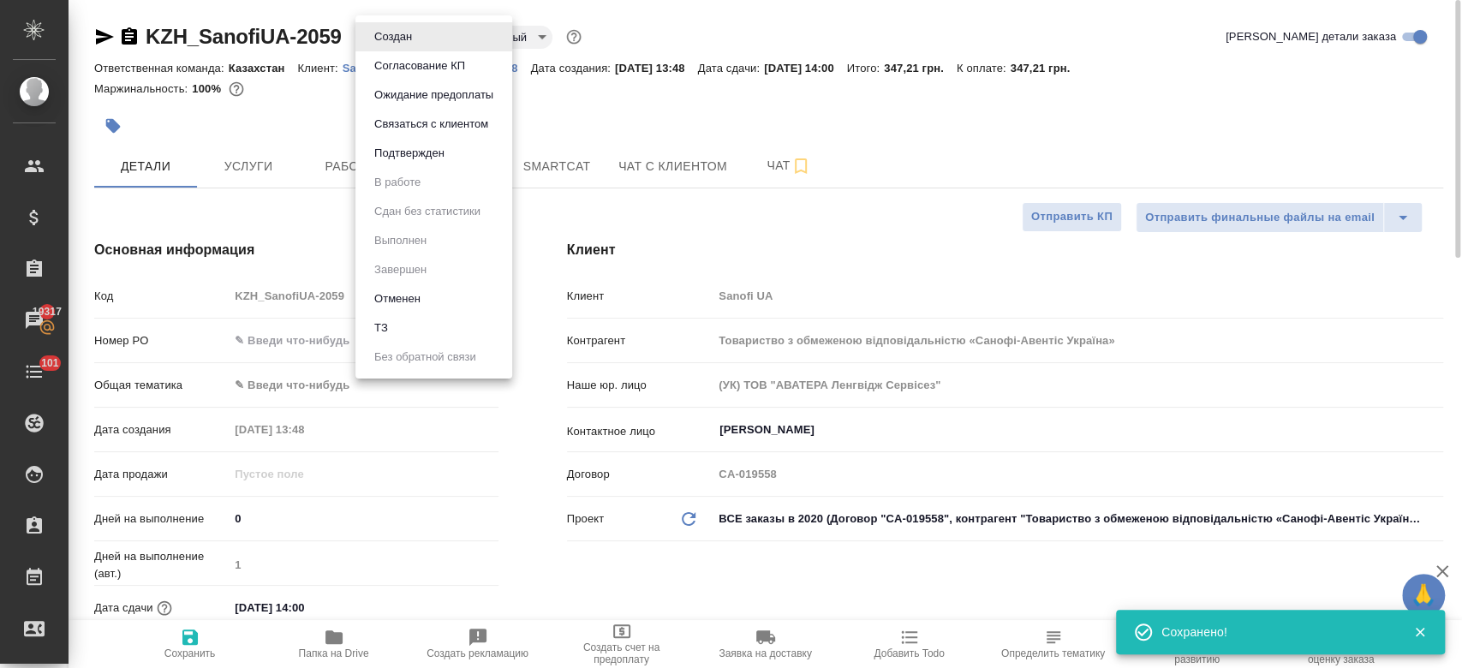
click at [392, 28] on body "🙏 .cls-1 fill:#fff; AWATERA Kosherbayeva Nazerke Клиенты Спецификации Заказы 19…" at bounding box center [731, 334] width 1462 height 668
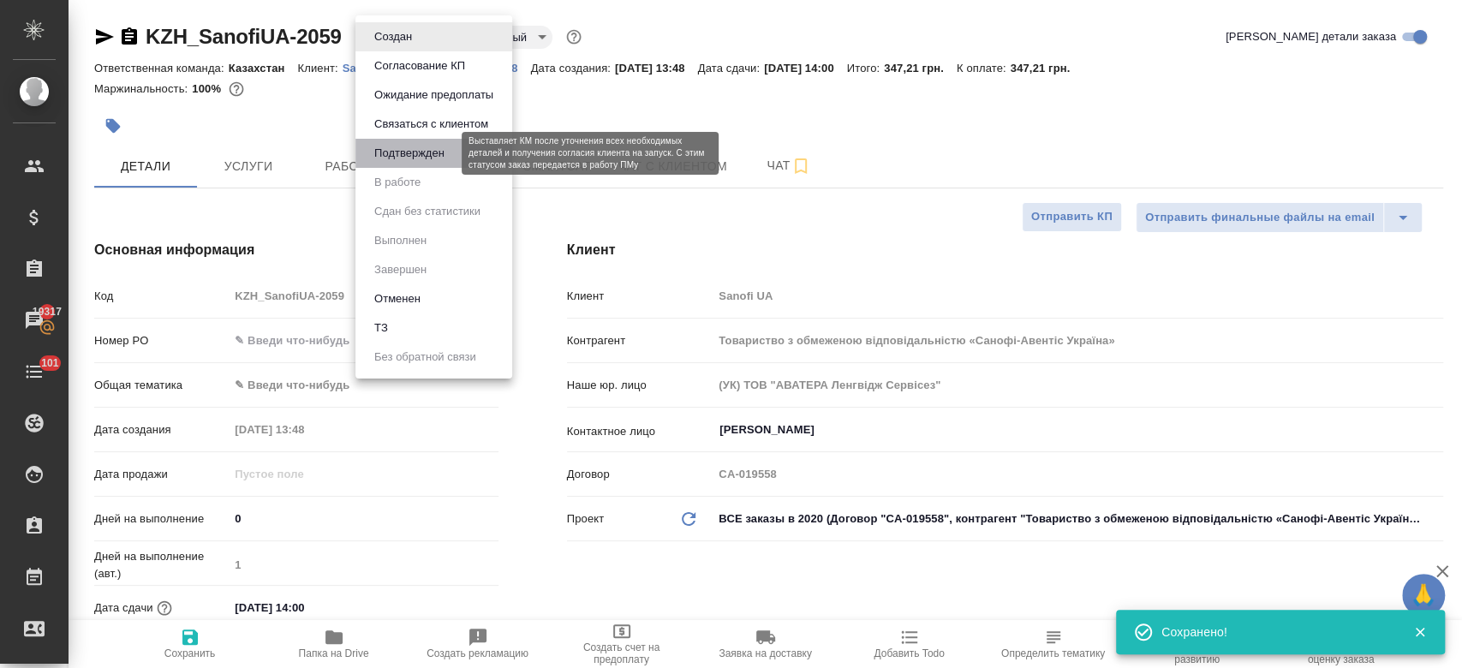
click at [411, 151] on button "Подтвержден" at bounding box center [409, 153] width 81 height 19
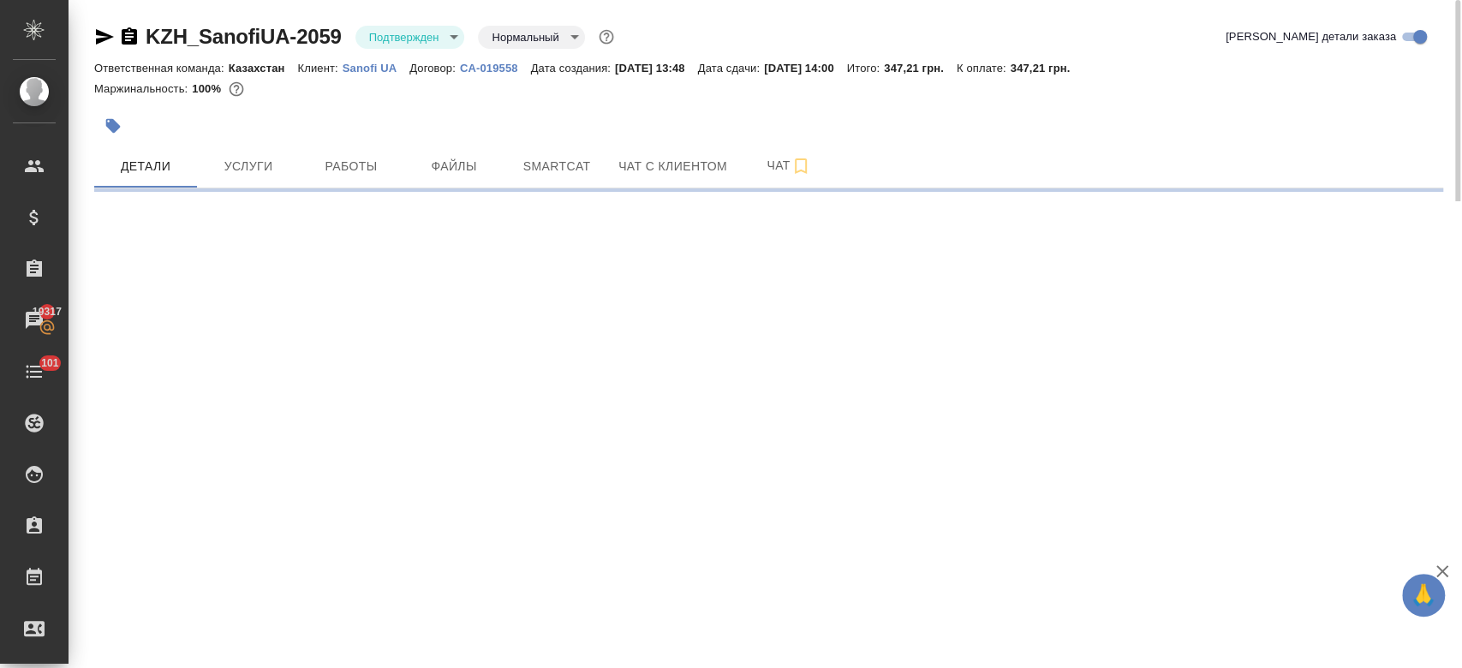
select select "RU"
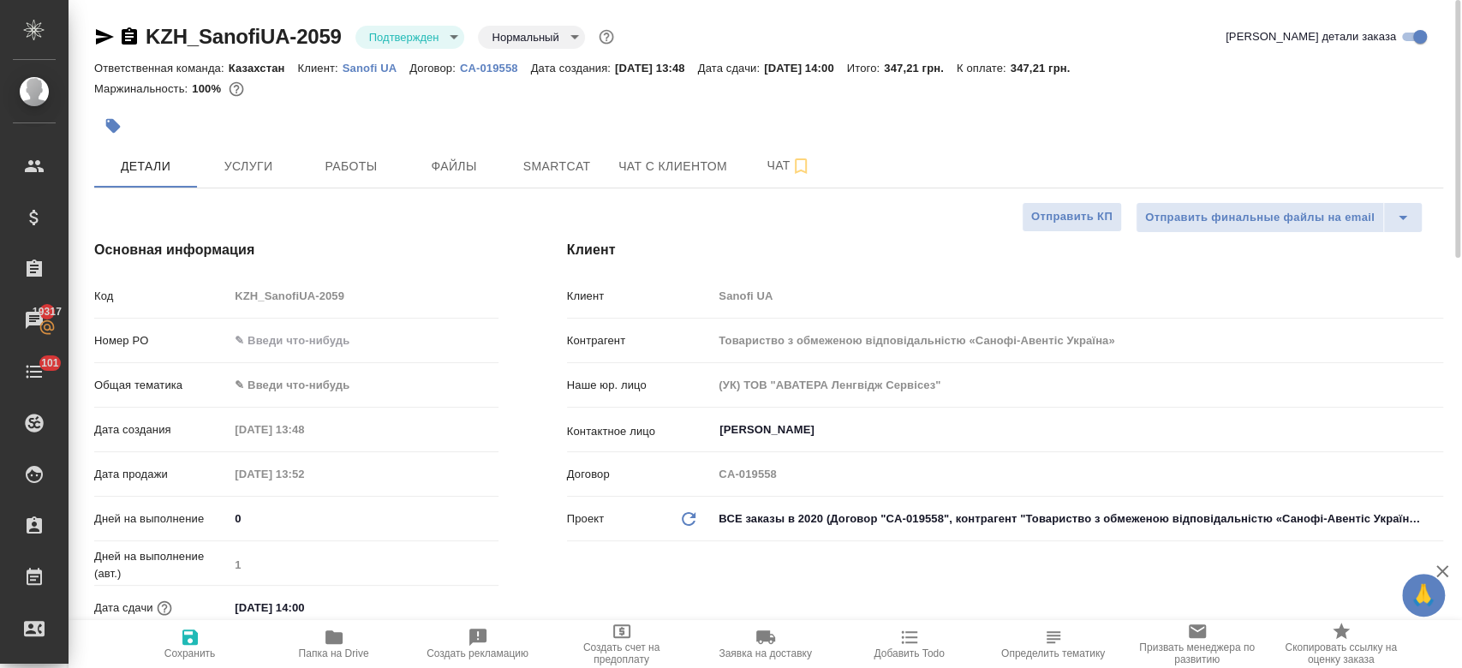
type textarea "x"
